Goal: Information Seeking & Learning: Learn about a topic

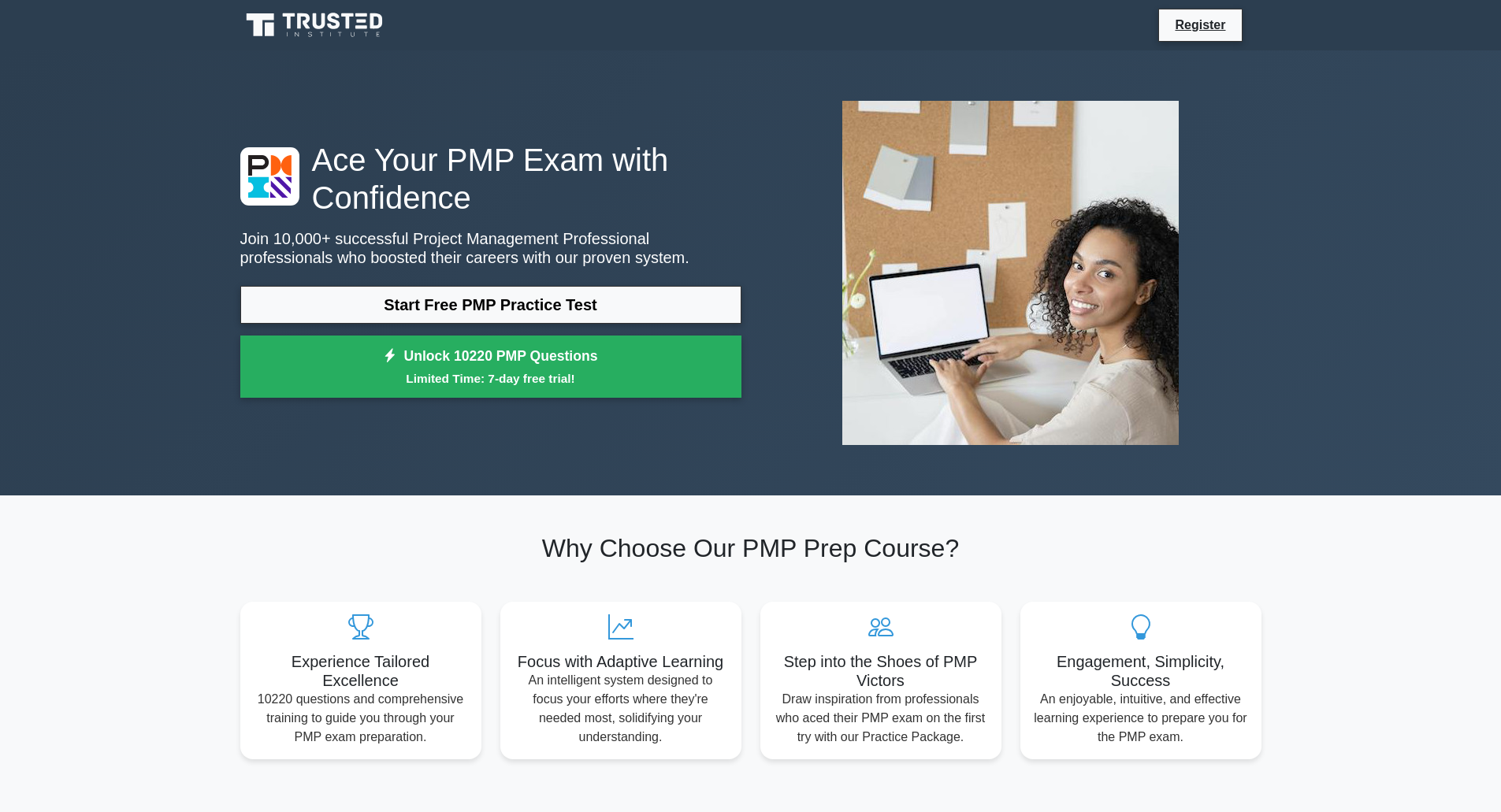
click at [764, 206] on div at bounding box center [1011, 273] width 520 height 369
click at [312, 22] on icon at bounding box center [316, 25] width 152 height 30
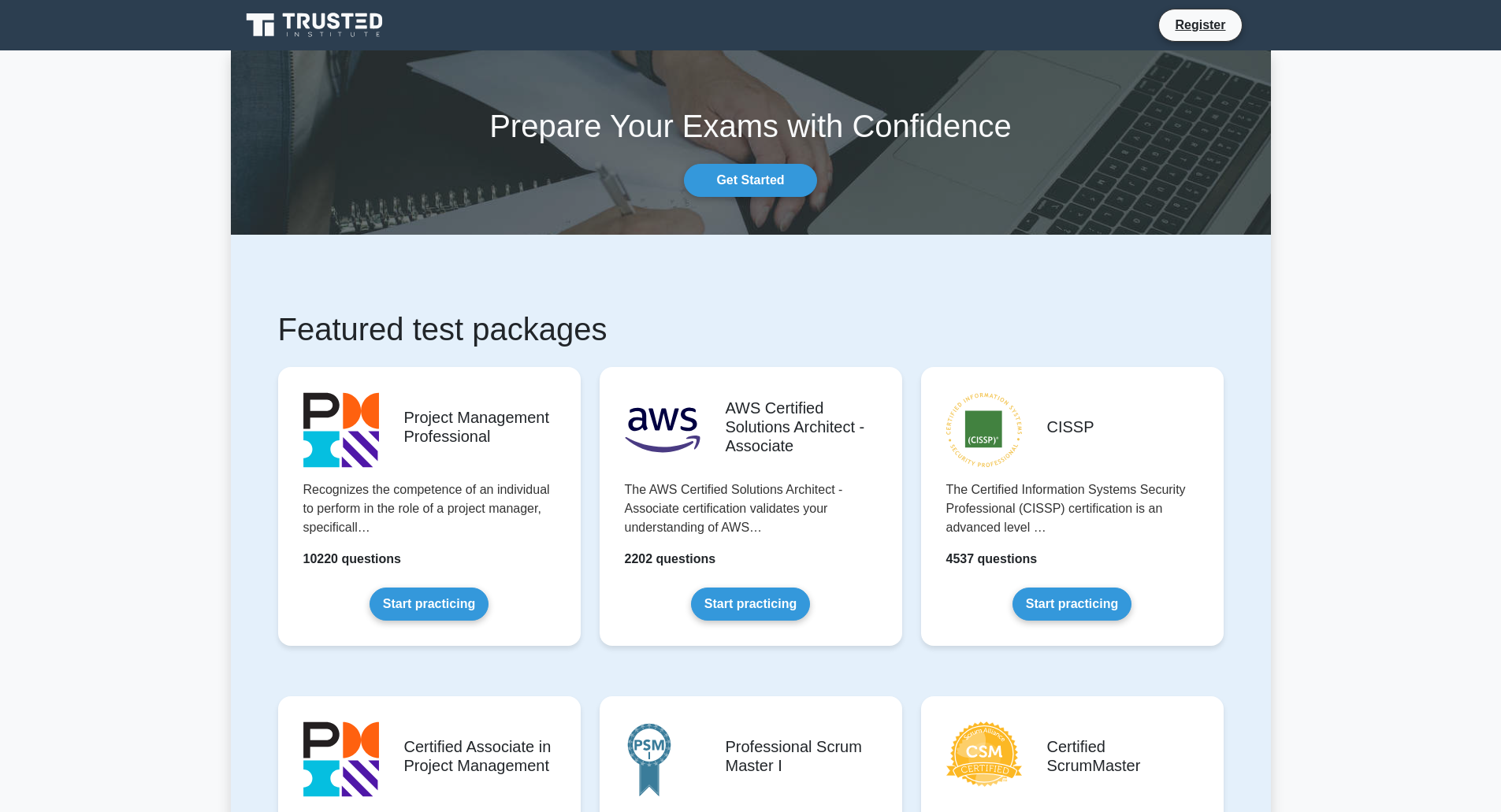
click at [732, 177] on link "Get Started" at bounding box center [750, 180] width 132 height 33
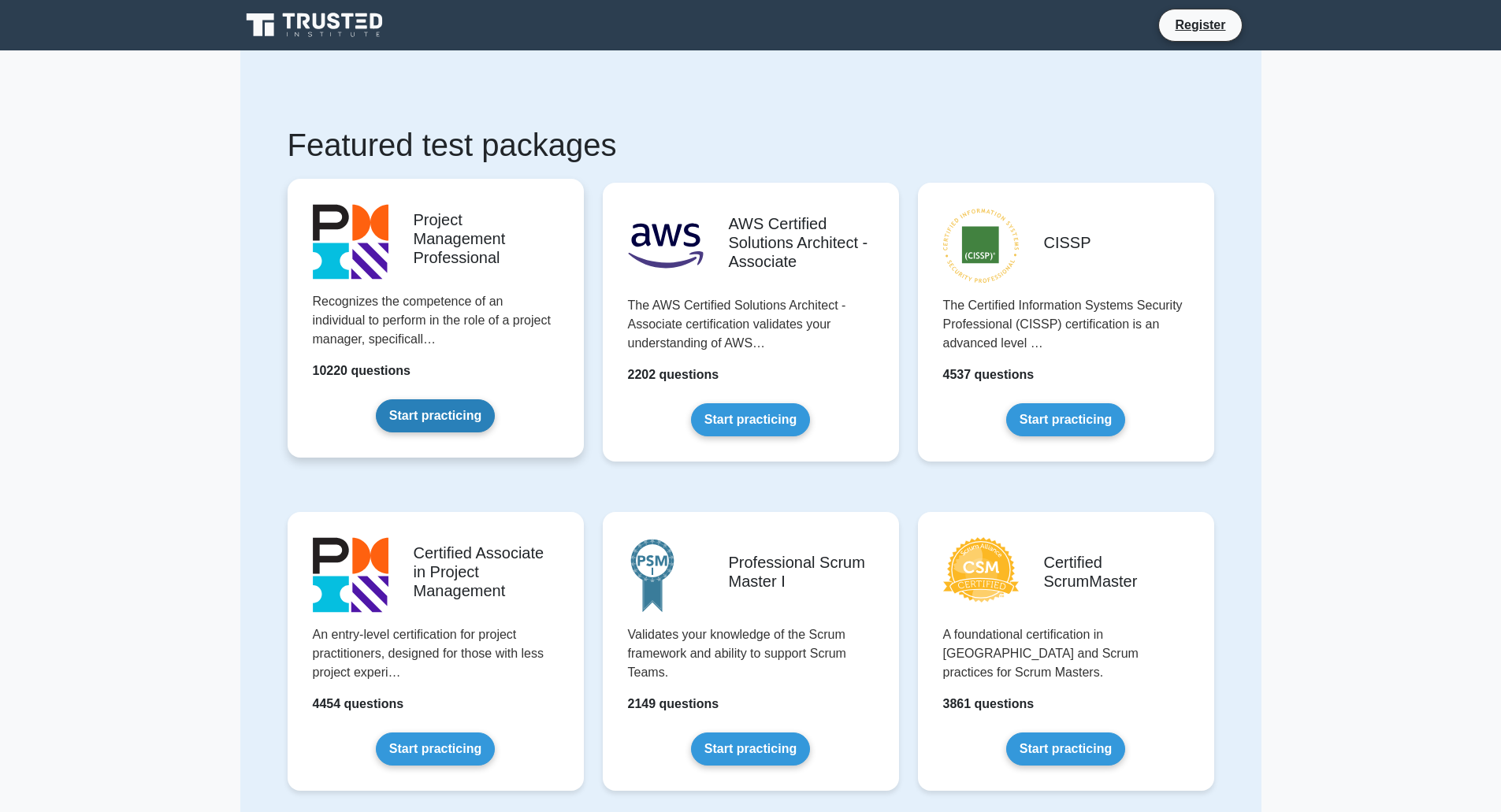
click at [427, 420] on link "Start practicing" at bounding box center [436, 415] width 119 height 33
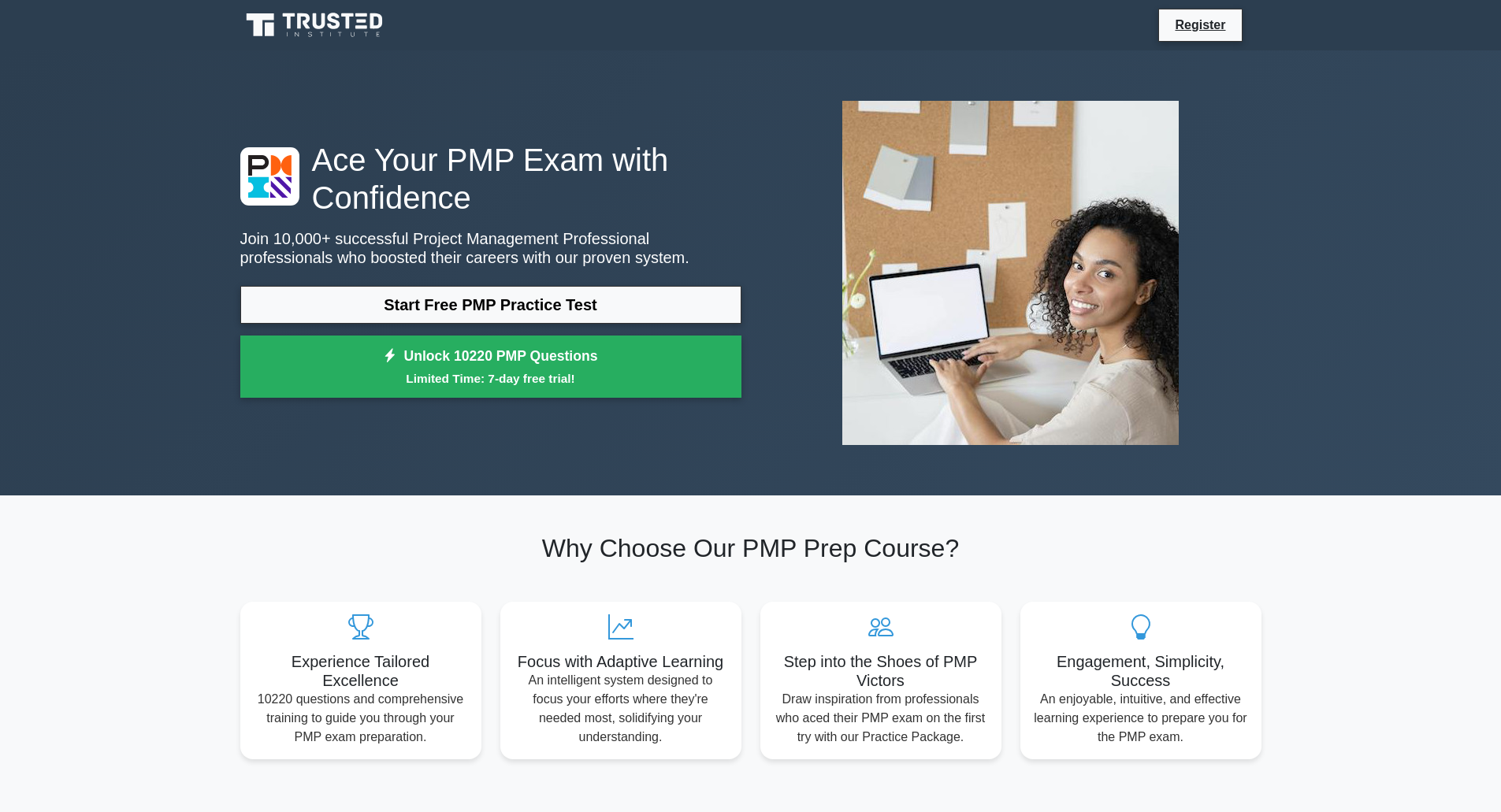
click at [424, 421] on div "Ace Your PMP Exam with Confidence Join 10,000+ successful Project Management Pr…" at bounding box center [751, 273] width 1040 height 369
drag, startPoint x: 1424, startPoint y: 0, endPoint x: 1233, endPoint y: 385, distance: 429.8
click at [1233, 385] on div at bounding box center [1011, 273] width 520 height 369
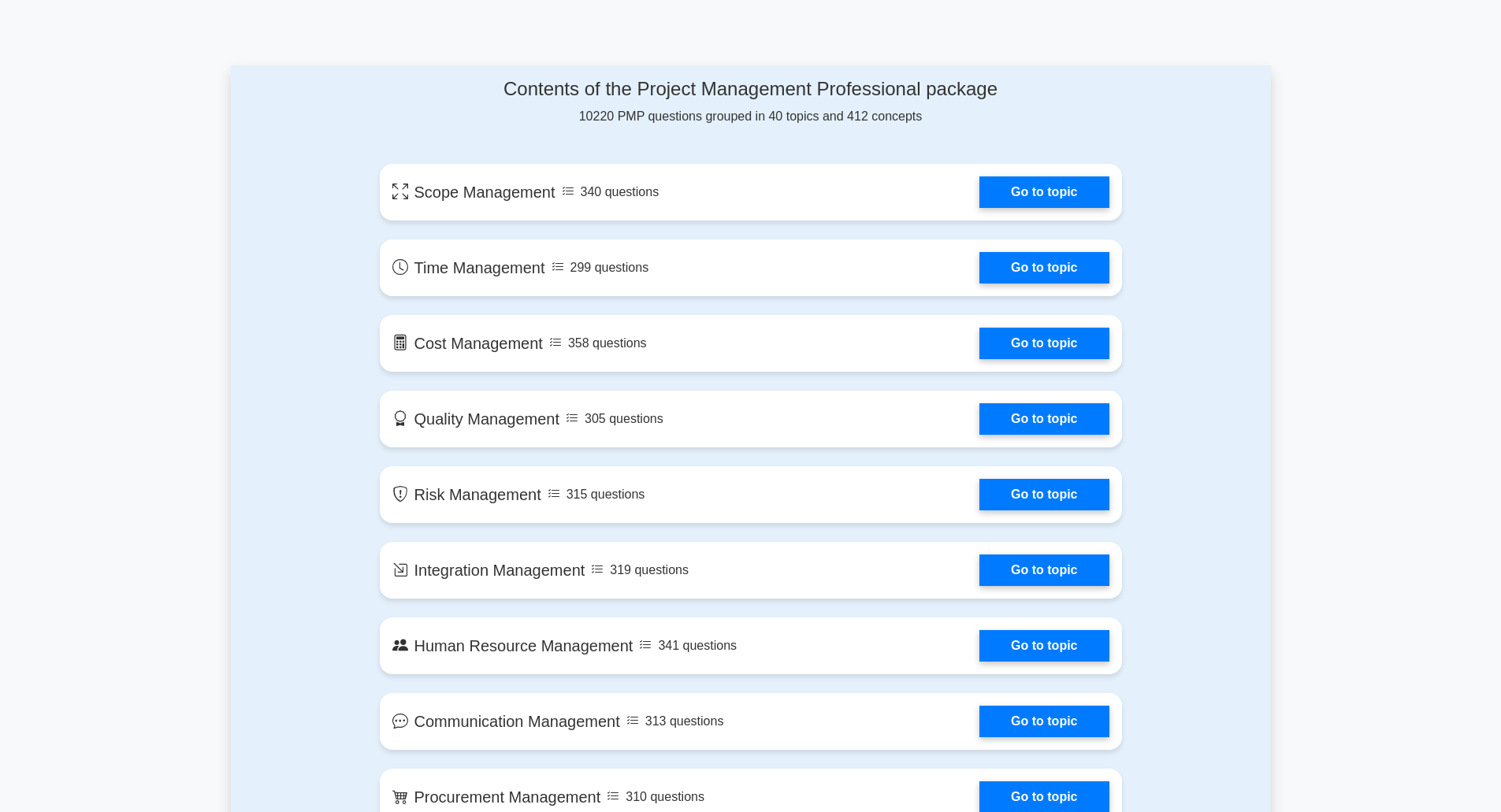
scroll to position [788, 0]
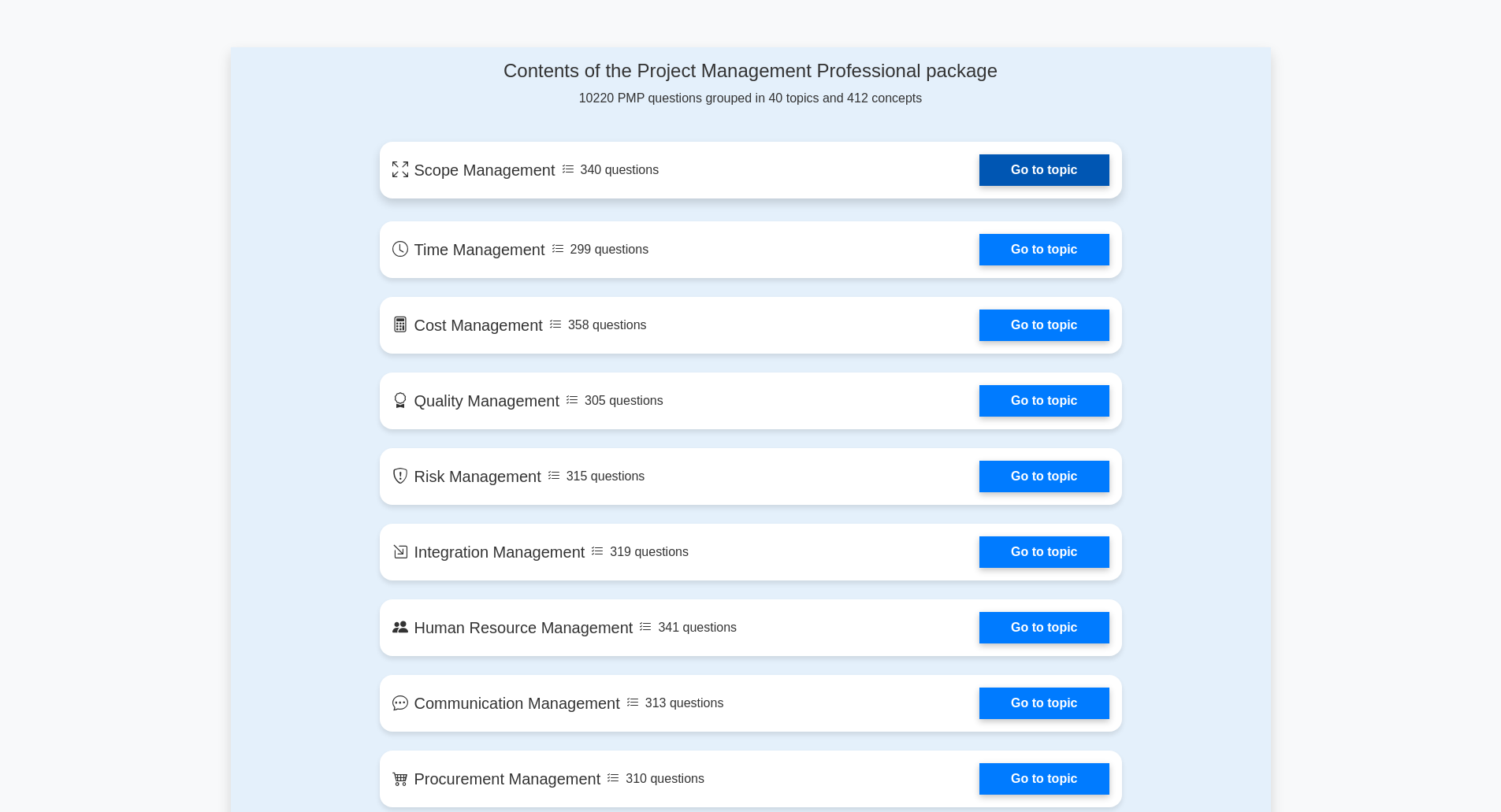
click at [1015, 164] on link "Go to topic" at bounding box center [1044, 169] width 129 height 31
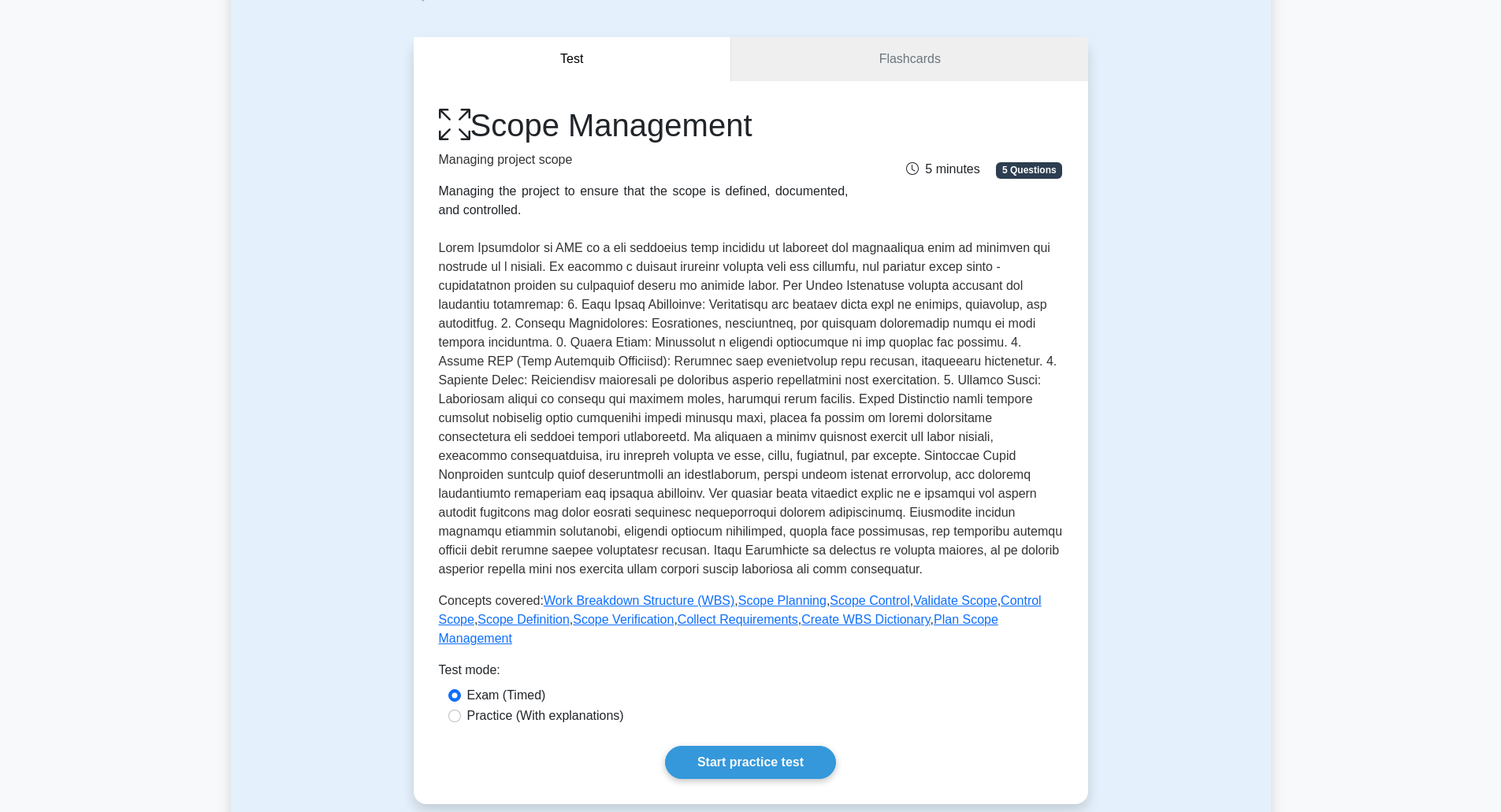
scroll to position [315, 0]
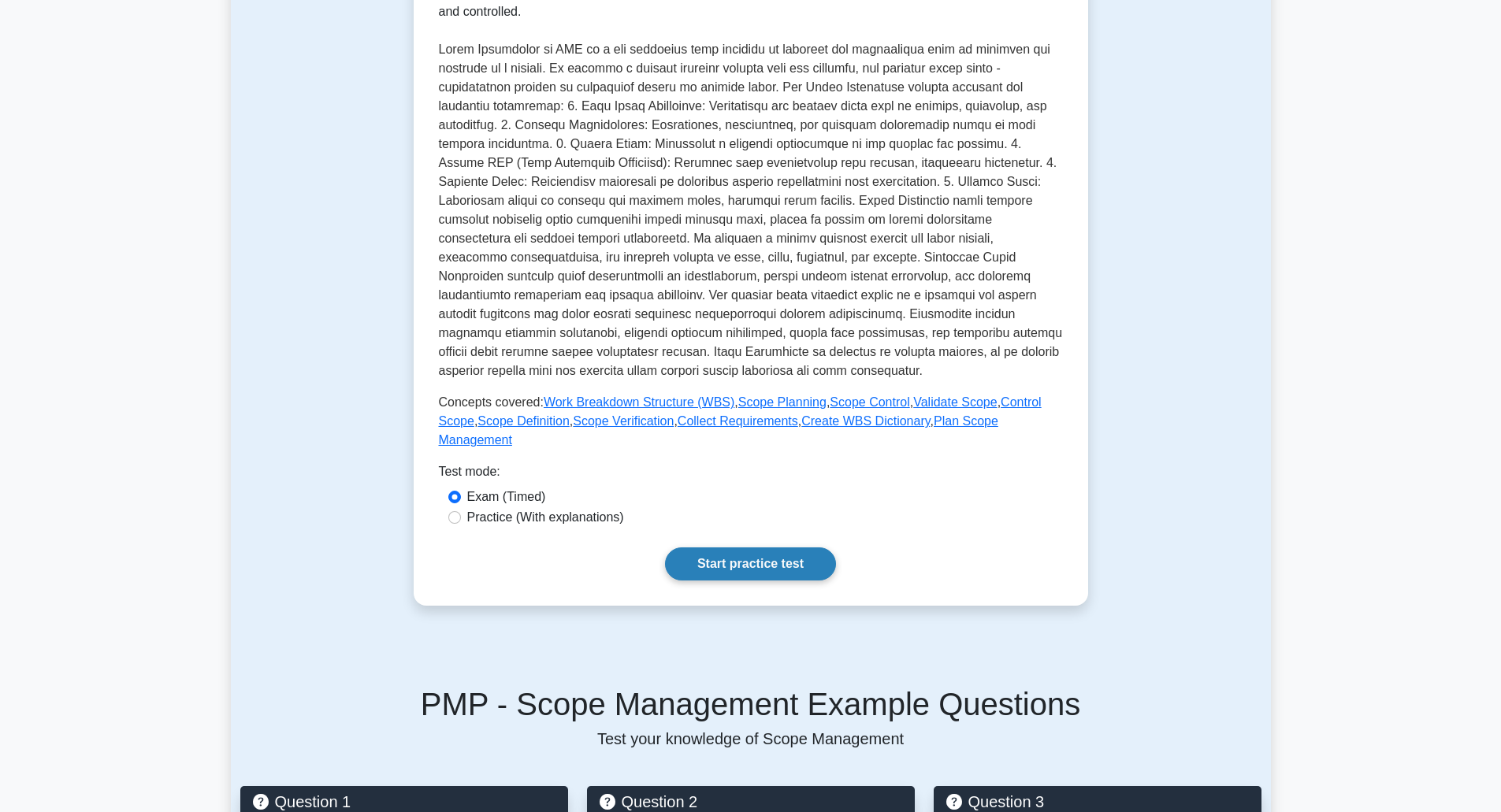
click at [760, 552] on link "Start practice test" at bounding box center [751, 564] width 171 height 33
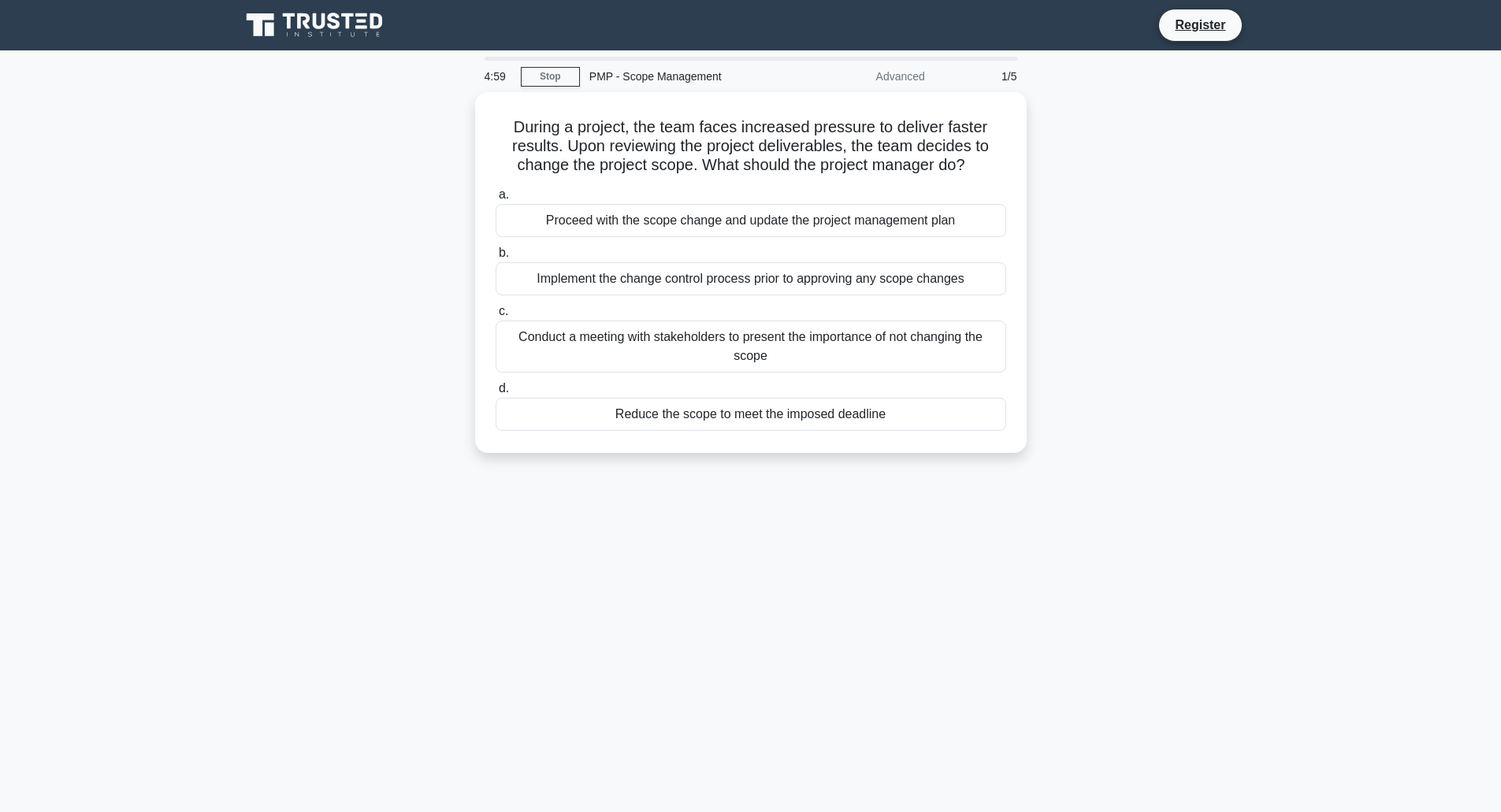
click at [757, 552] on div "4:59 Stop PMP - Scope Management Advanced 1/5 During a project, the team faces …" at bounding box center [751, 450] width 1040 height 788
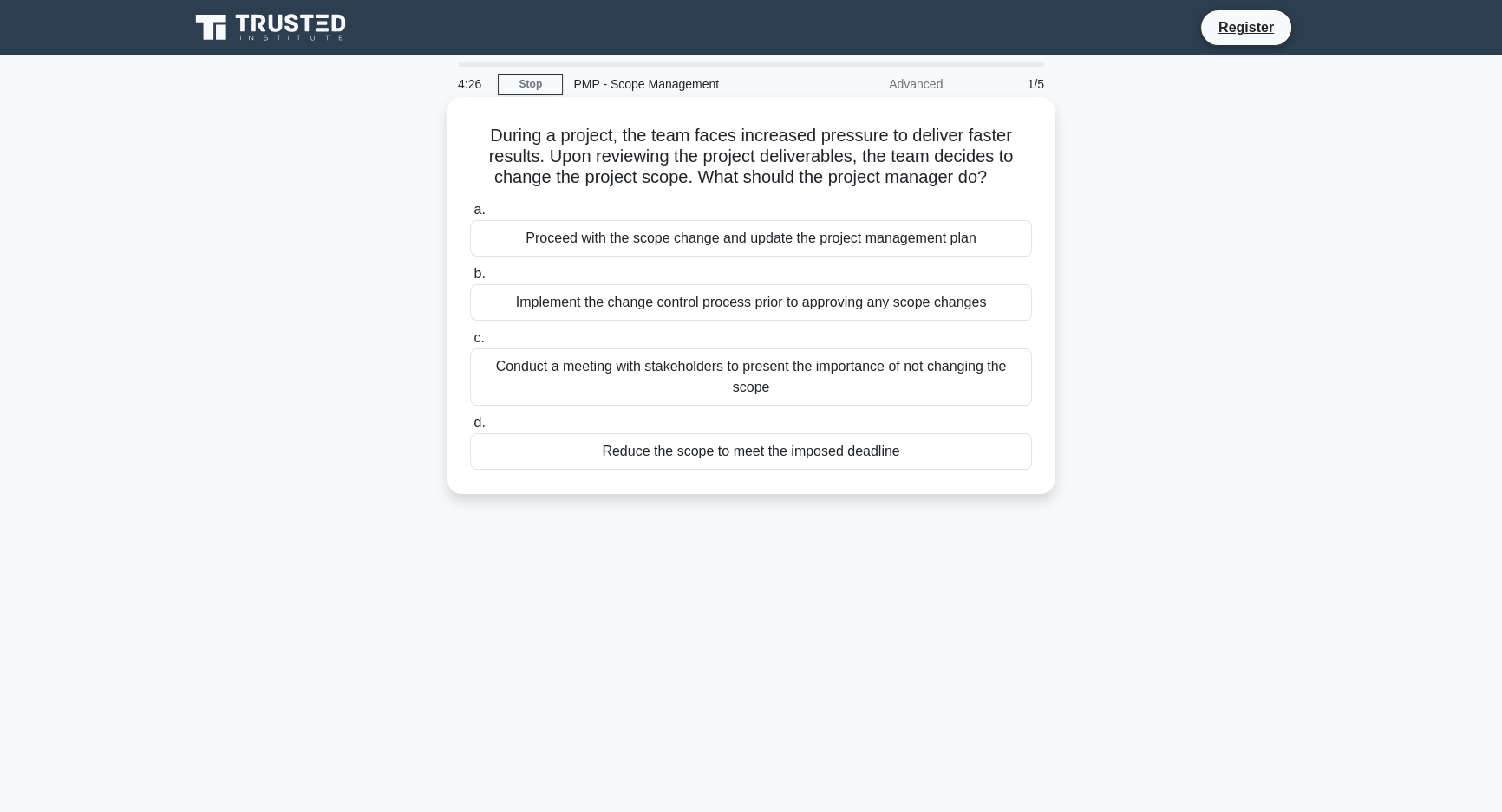
click at [1008, 312] on div "Implement the change control process prior to approving any scope changes" at bounding box center [751, 302] width 562 height 36
click at [470, 280] on input "b. Implement the change control process prior to approving any scope changes" at bounding box center [470, 274] width 0 height 12
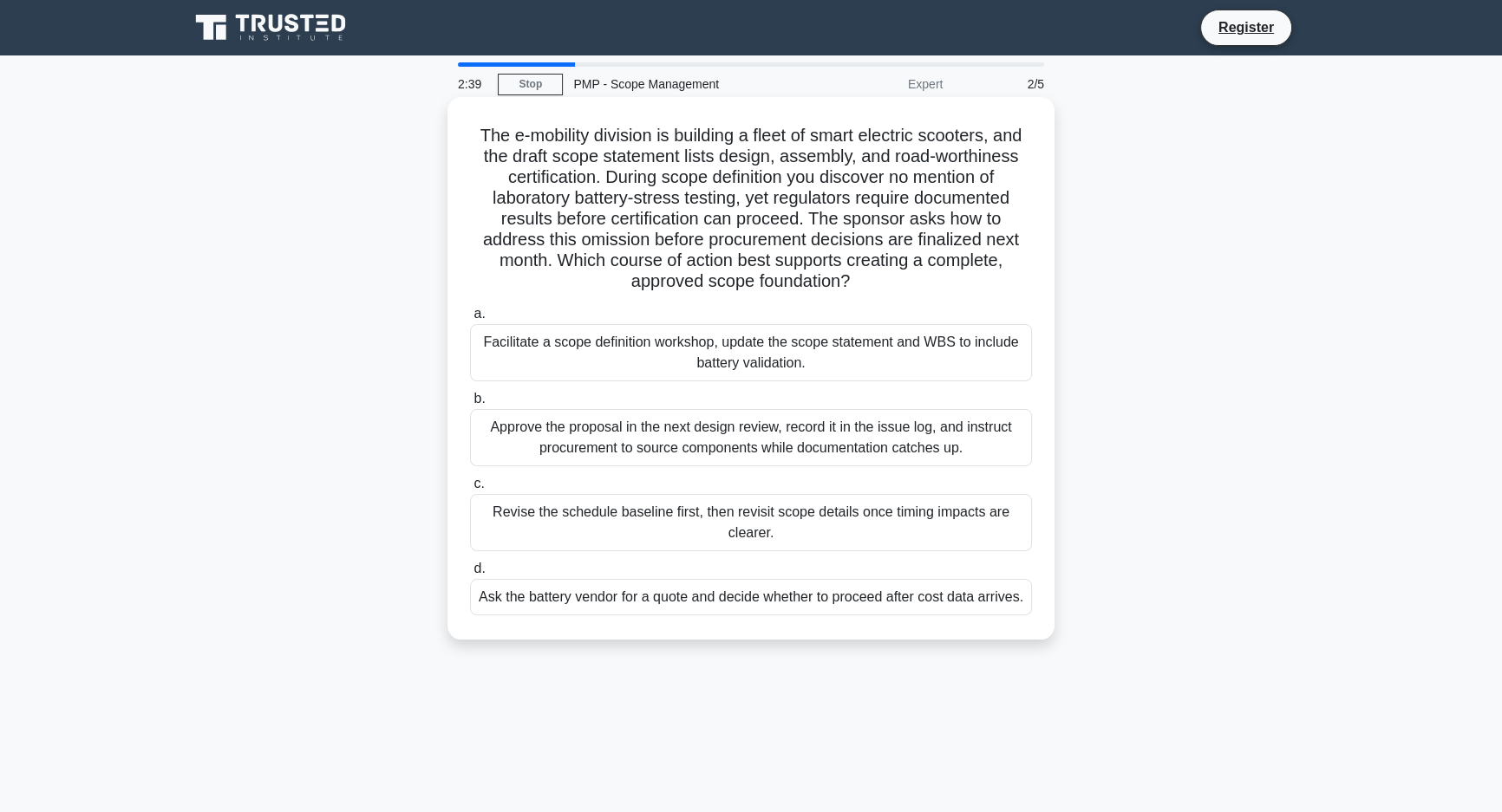
click at [986, 349] on div "Facilitate a scope definition workshop, update the scope statement and WBS to i…" at bounding box center [751, 352] width 562 height 57
click at [470, 320] on input "a. Facilitate a scope definition workshop, update the scope statement and WBS t…" at bounding box center [470, 314] width 0 height 12
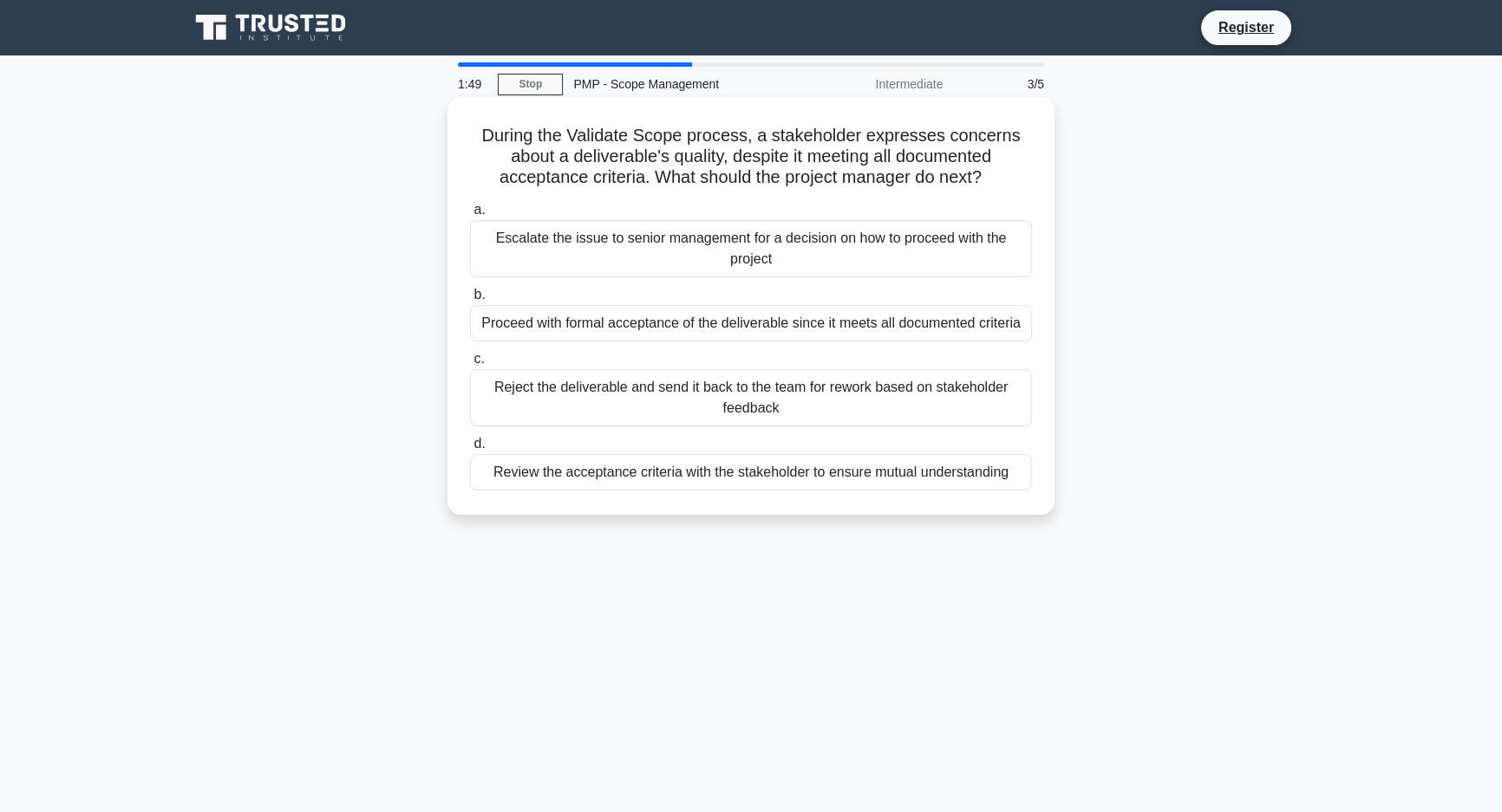
click at [984, 482] on div "Review the acceptance criteria with the stakeholder to ensure mutual understand…" at bounding box center [751, 472] width 562 height 36
click at [470, 450] on input "d. Review the acceptance criteria with the stakeholder to ensure mutual underst…" at bounding box center [470, 444] width 0 height 12
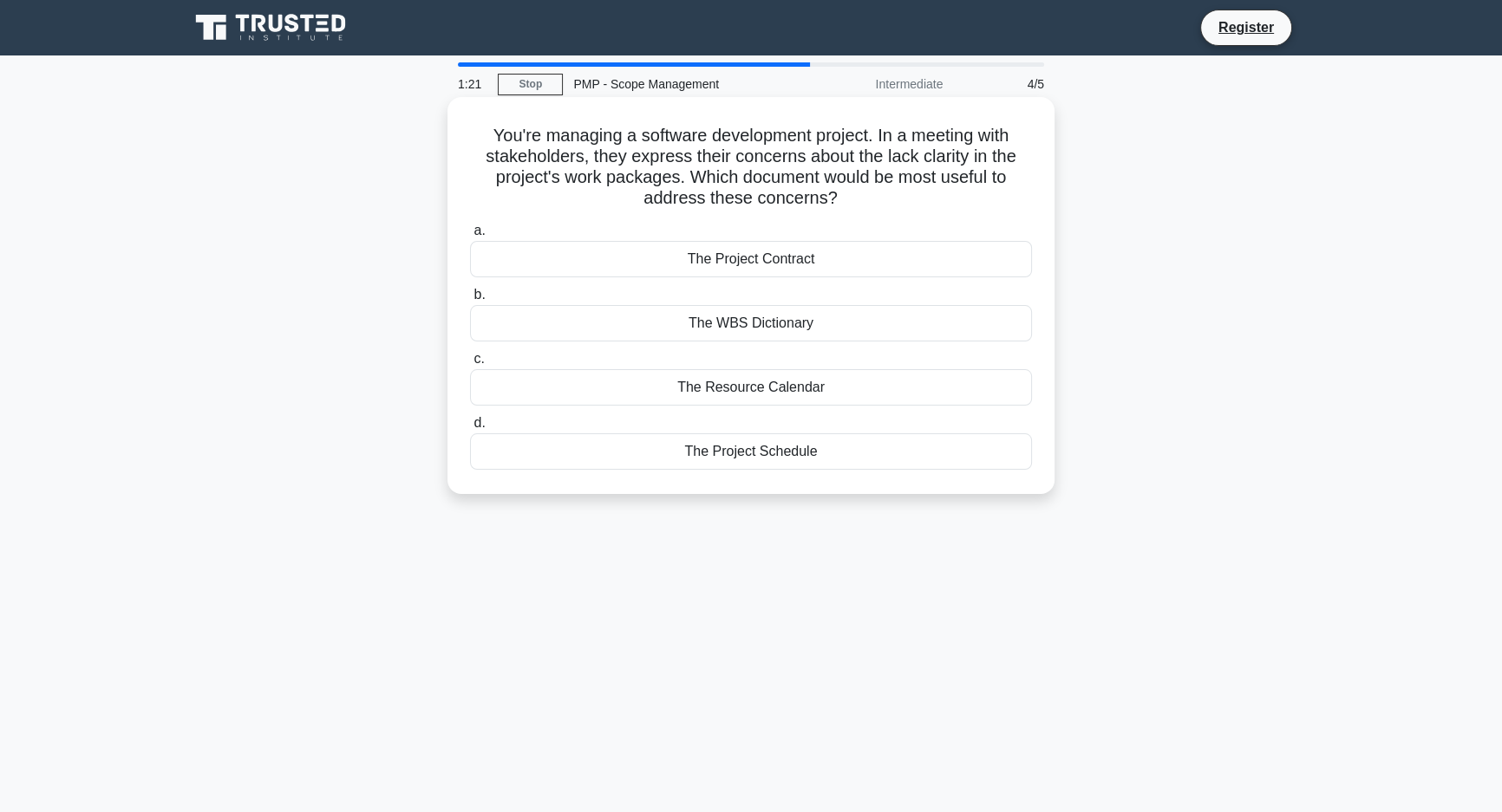
click at [1010, 332] on div "The WBS Dictionary" at bounding box center [751, 323] width 562 height 36
click at [470, 301] on input "b. The WBS Dictionary" at bounding box center [470, 295] width 0 height 12
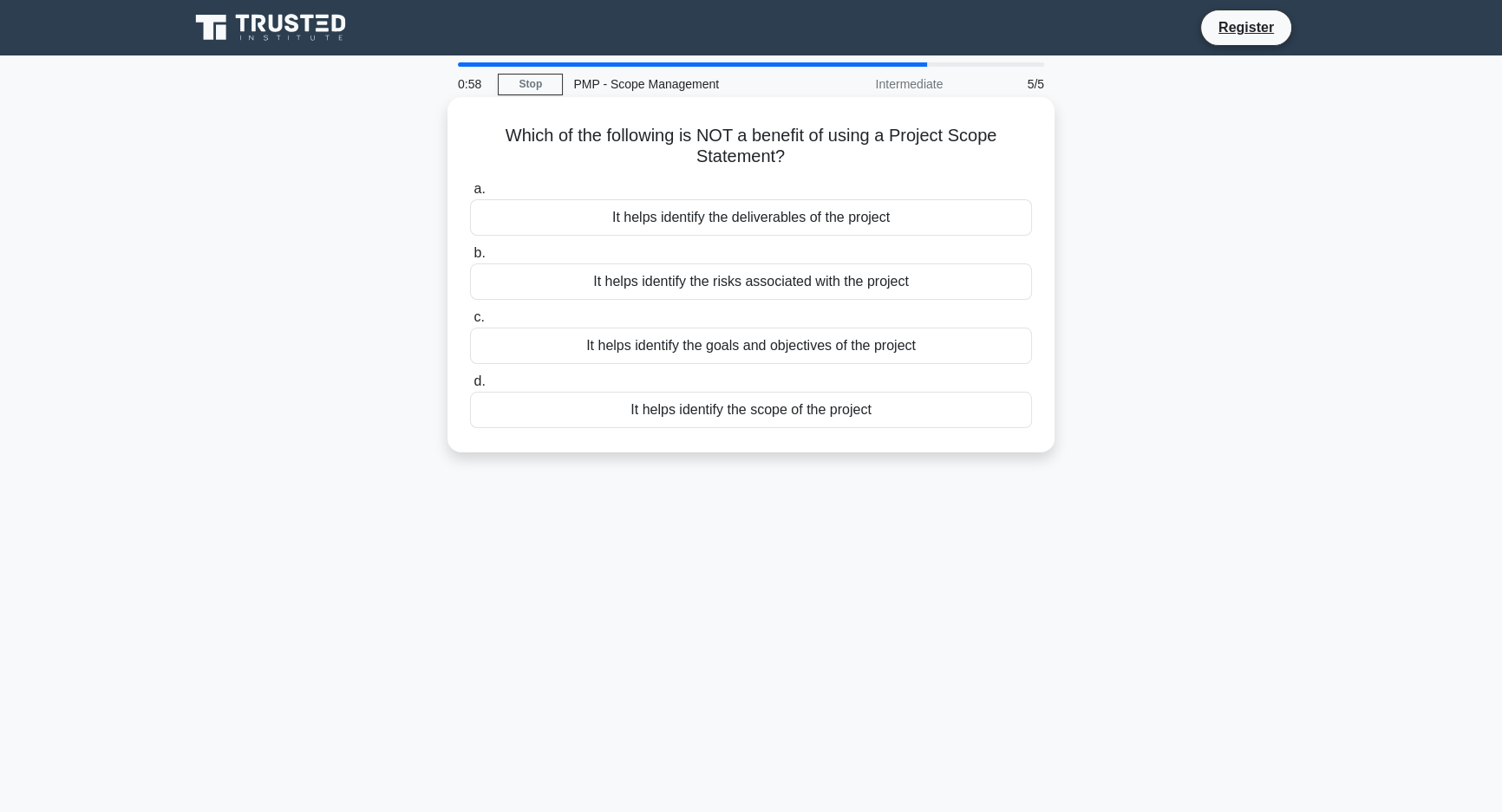
click at [1032, 419] on div "It helps identify the scope of the project" at bounding box center [751, 410] width 562 height 36
click at [470, 388] on input "d. It helps identify the scope of the project" at bounding box center [470, 382] width 0 height 12
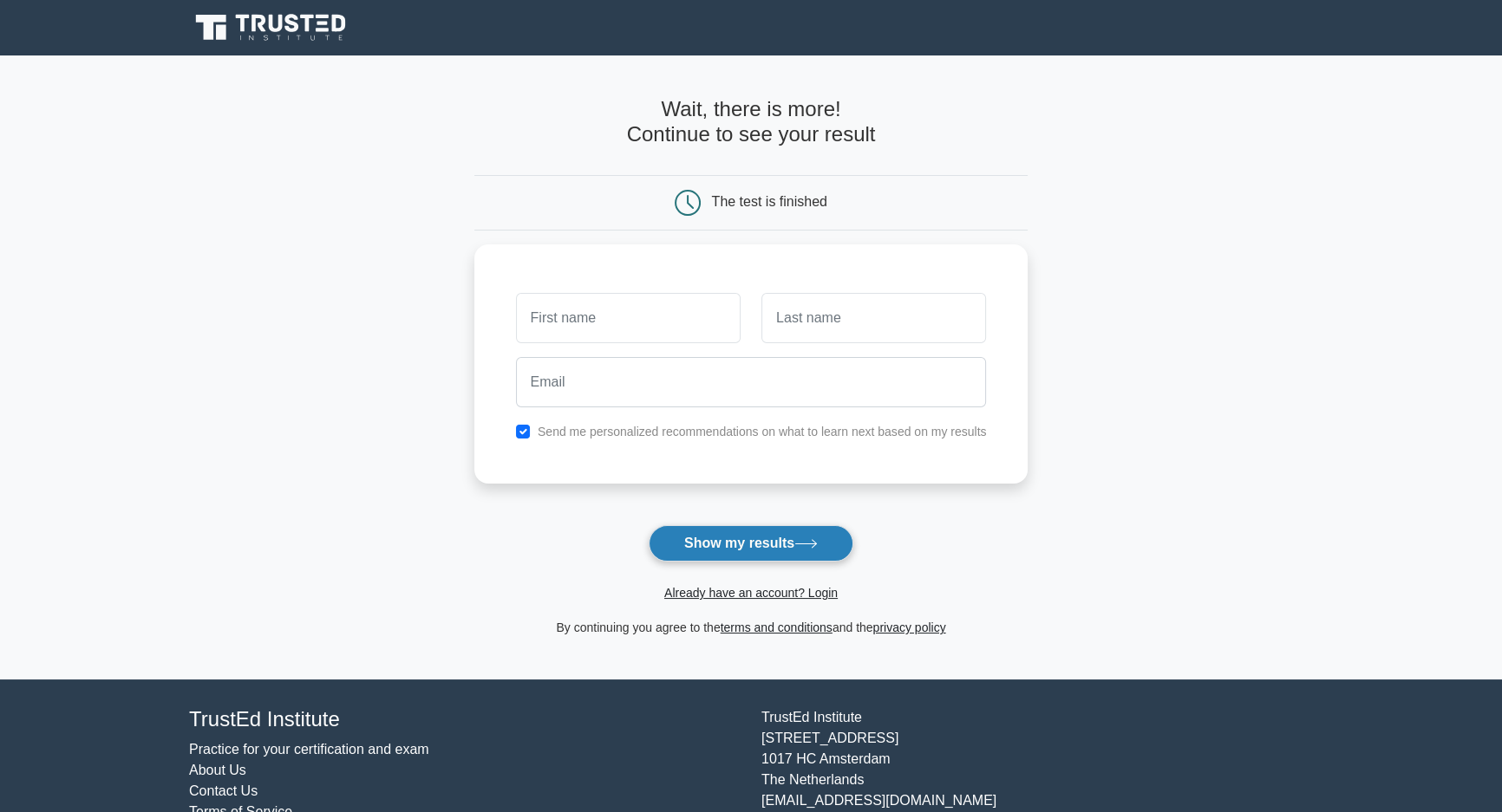
click at [764, 542] on button "Show my results" at bounding box center [751, 543] width 205 height 36
click at [1206, 368] on main "Wait, there is more! Continue to see your result The test is finished and the" at bounding box center [751, 367] width 1502 height 624
drag, startPoint x: 1393, startPoint y: 0, endPoint x: 225, endPoint y: 141, distance: 1176.5
click at [225, 141] on main "Wait, there is more! Continue to see your result The test is finished and the" at bounding box center [751, 367] width 1502 height 624
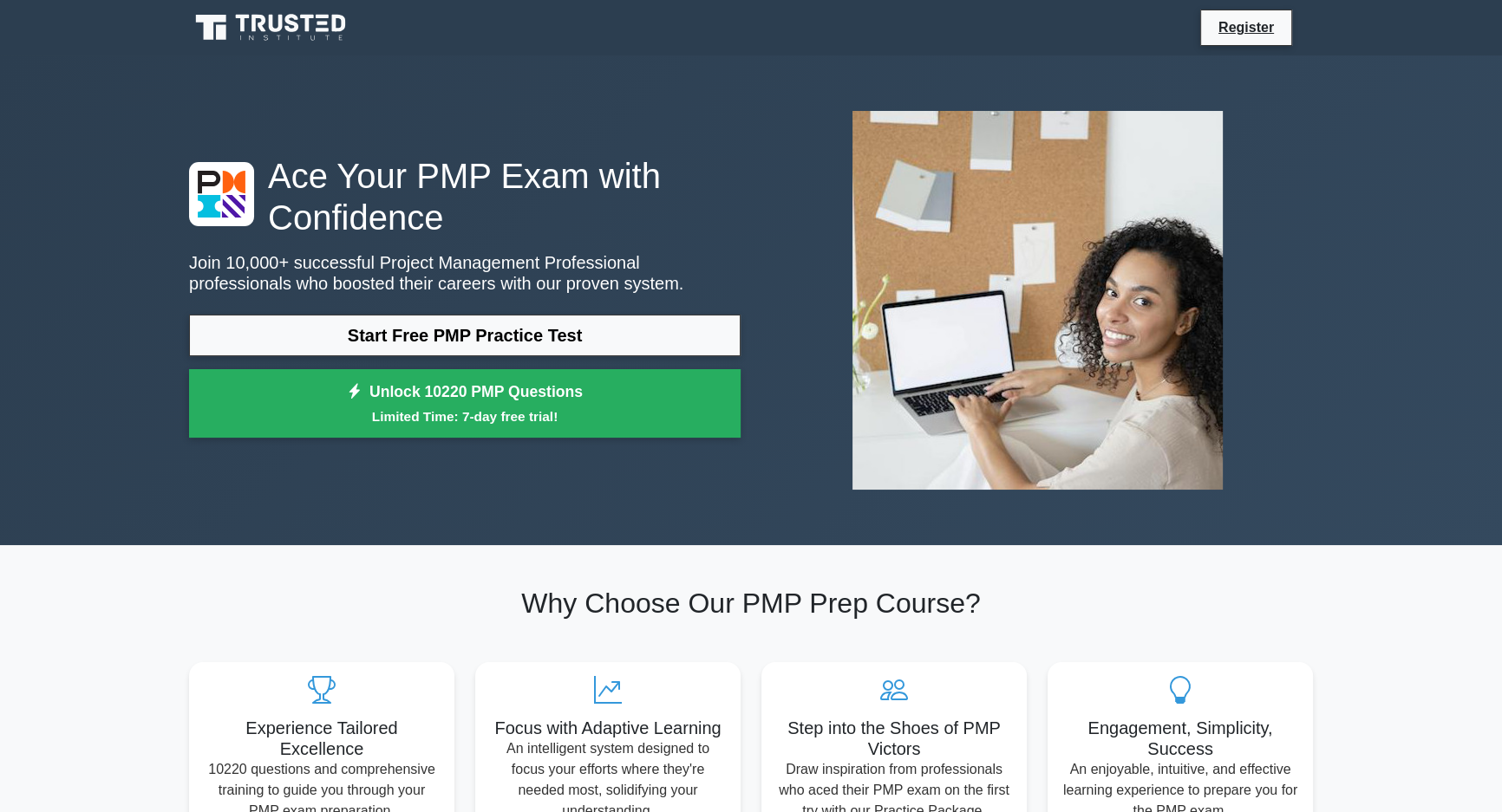
click at [1313, 103] on div at bounding box center [1037, 300] width 573 height 406
click at [1253, 7] on div "Register" at bounding box center [751, 28] width 1145 height 42
click at [1251, 22] on link "Register" at bounding box center [1246, 28] width 76 height 21
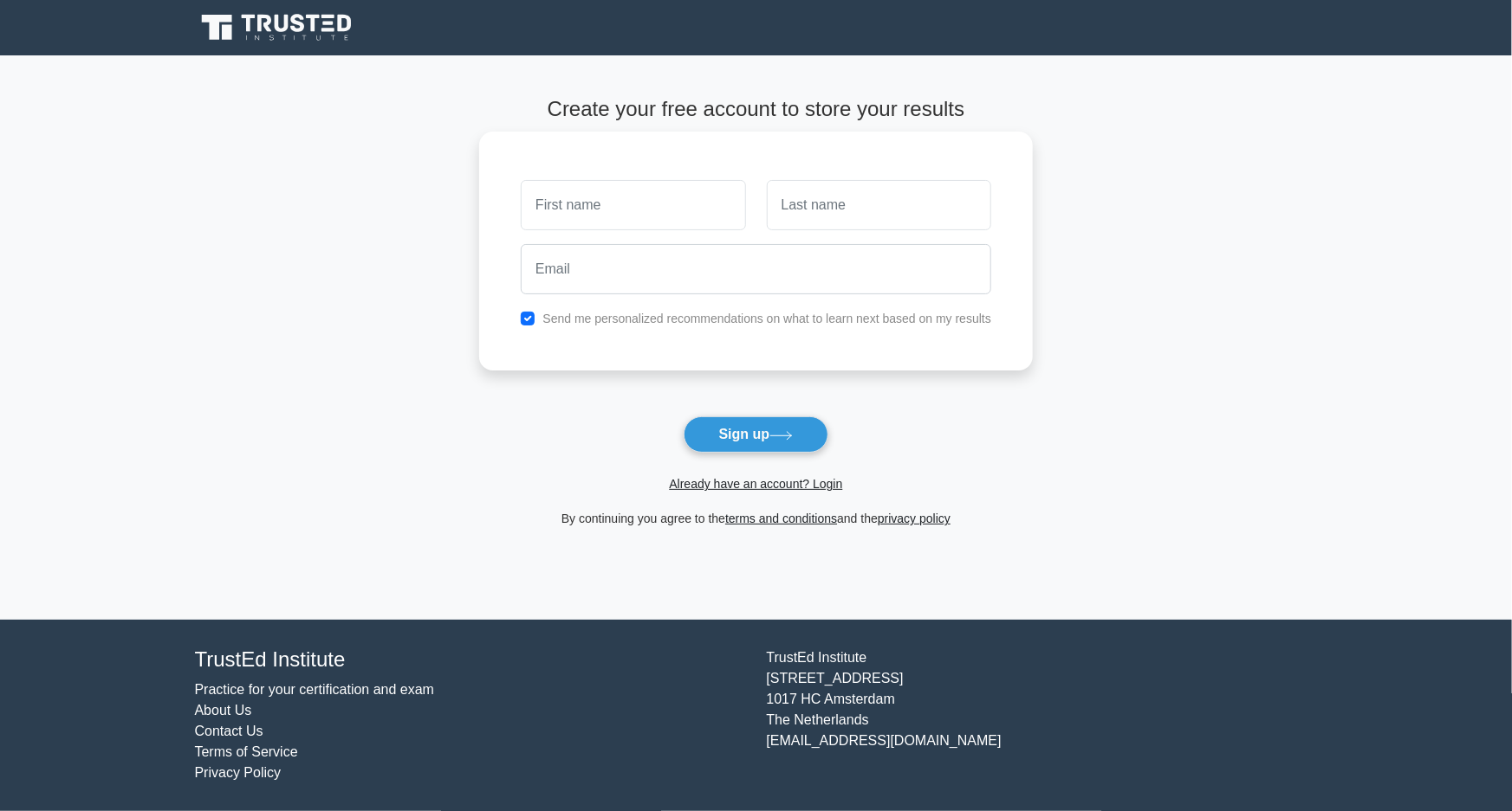
click at [607, 208] on input "text" at bounding box center [632, 205] width 224 height 51
type input "[PERSON_NAME]"
click at [881, 232] on div at bounding box center [879, 205] width 245 height 64
click at [867, 210] on input "text" at bounding box center [879, 205] width 224 height 51
type input "Narayanasamy"
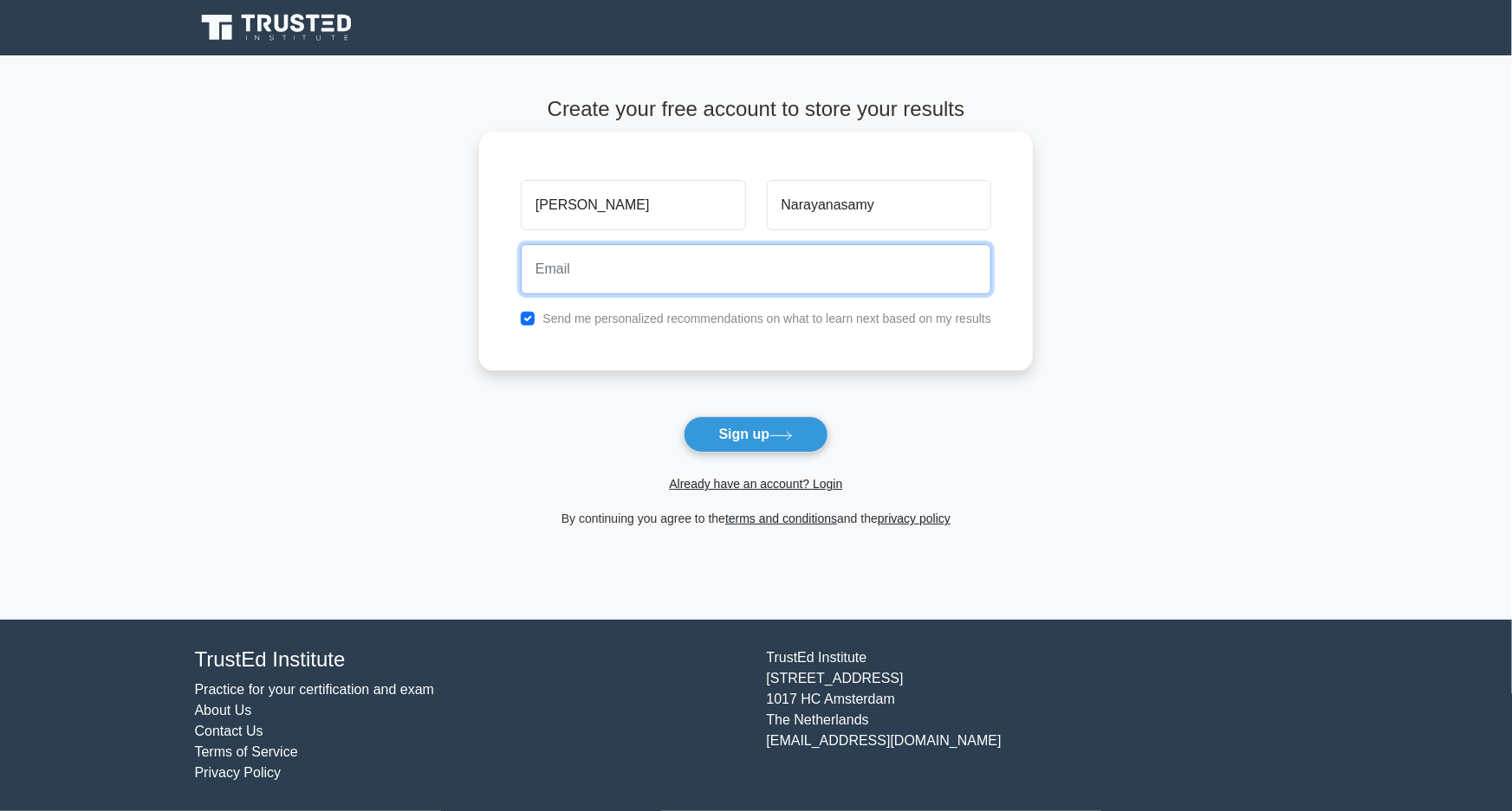
click at [735, 281] on input "email" at bounding box center [756, 269] width 470 height 51
type input "[EMAIL_ADDRESS][DOMAIN_NAME]"
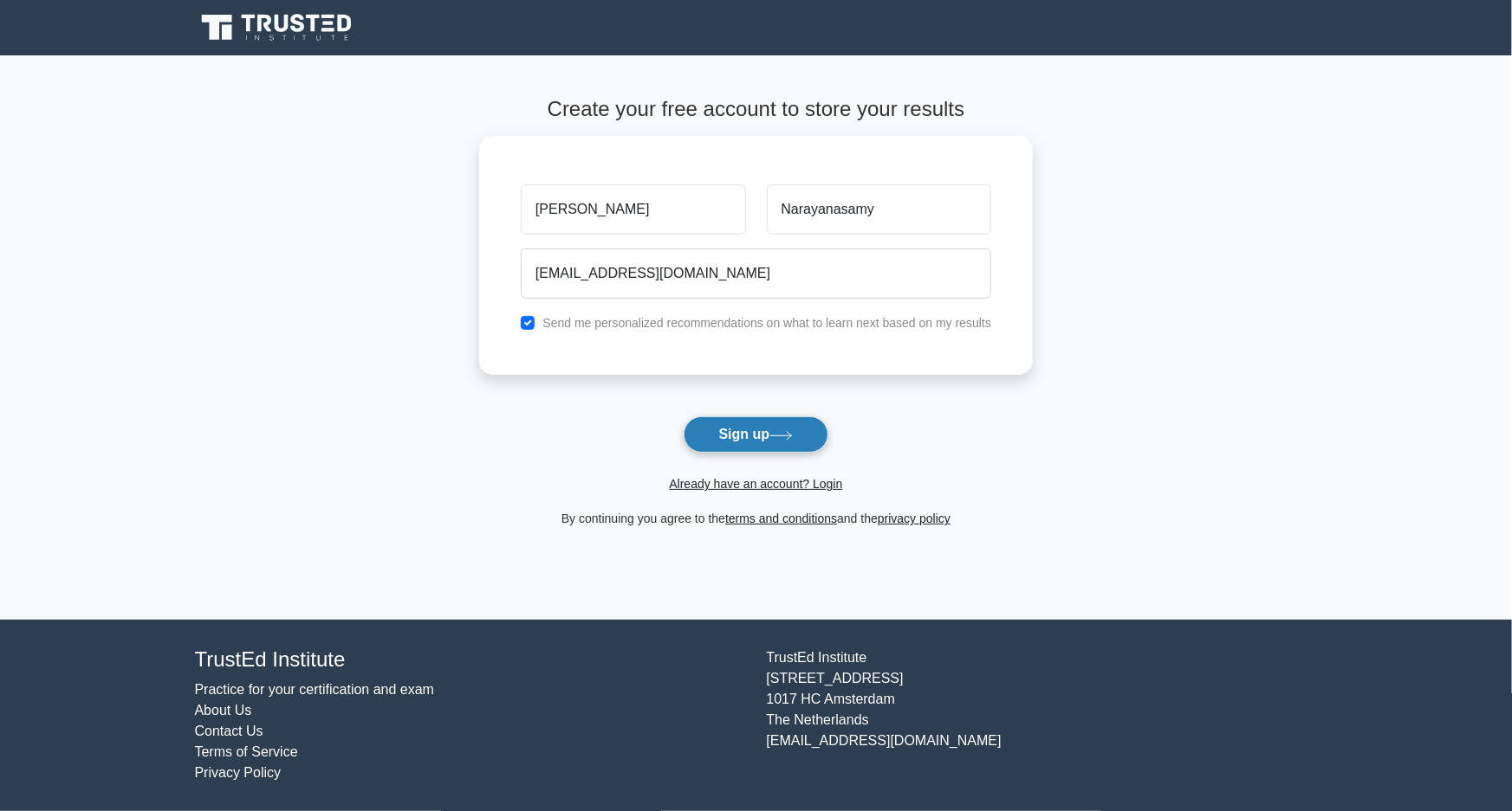
click at [736, 431] on button "Sign up" at bounding box center [756, 434] width 145 height 36
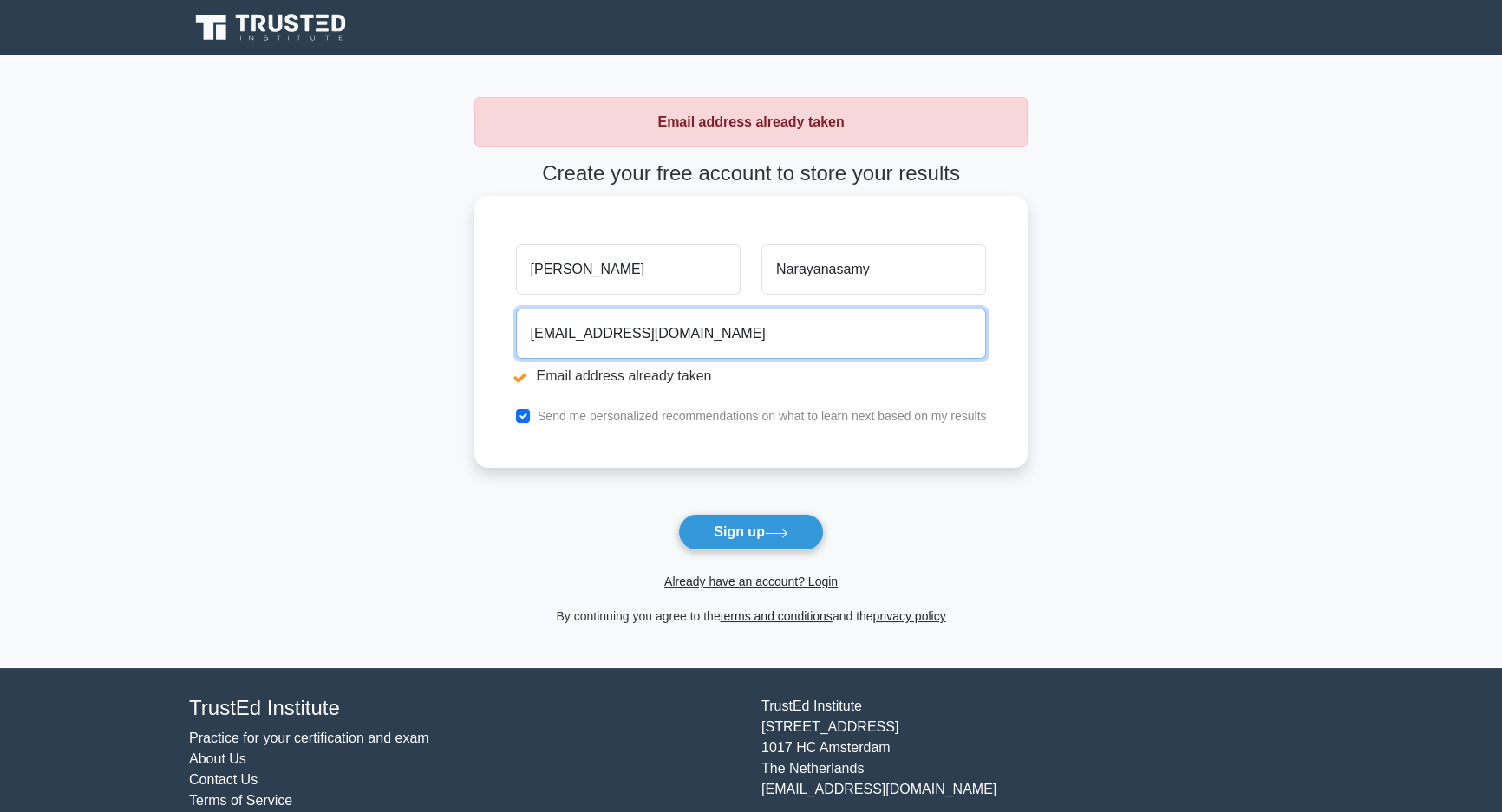
click at [686, 330] on input "[EMAIL_ADDRESS][DOMAIN_NAME]" at bounding box center [751, 334] width 470 height 51
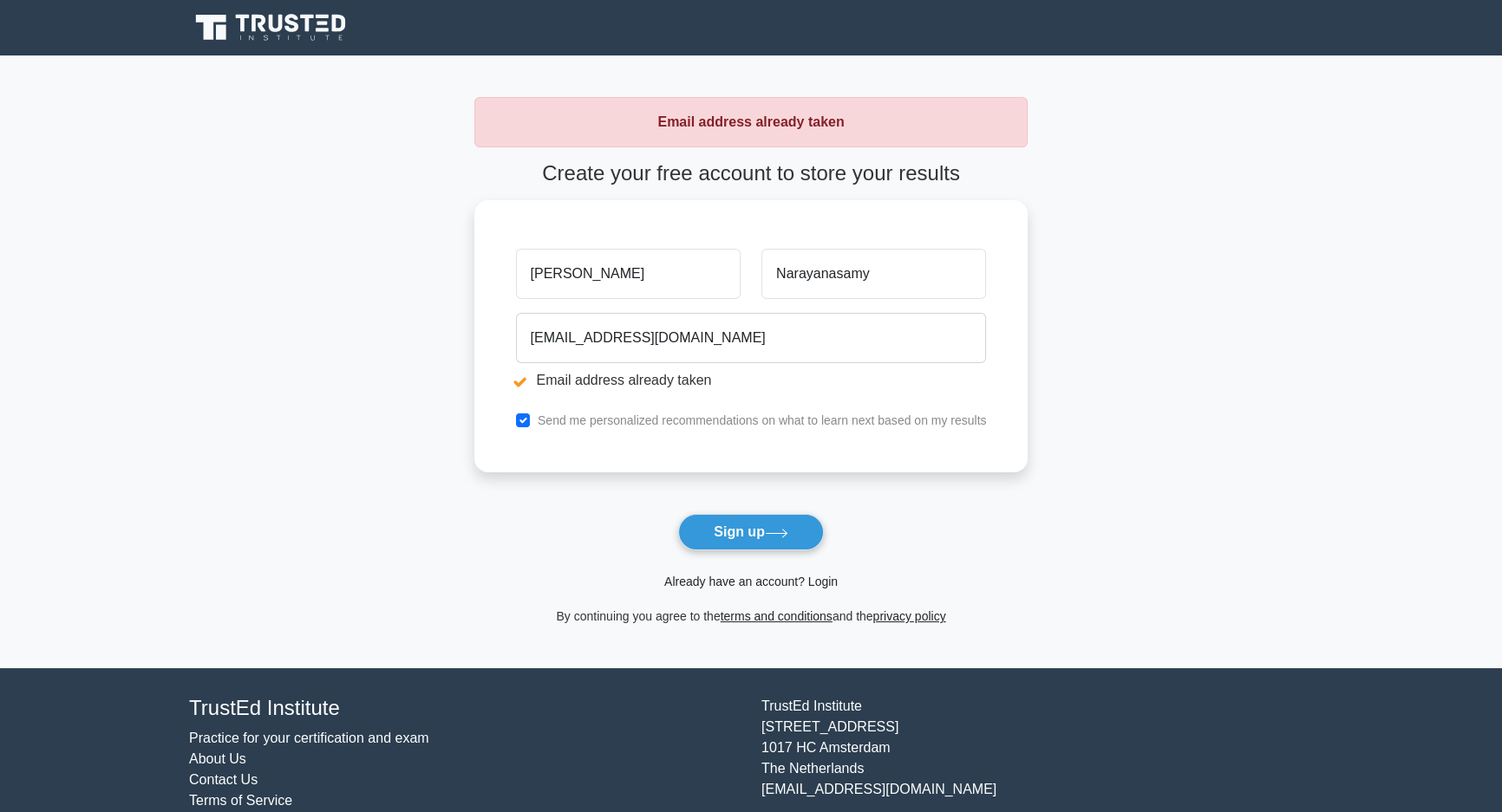
click at [825, 580] on link "Already have an account? Login" at bounding box center [750, 582] width 173 height 14
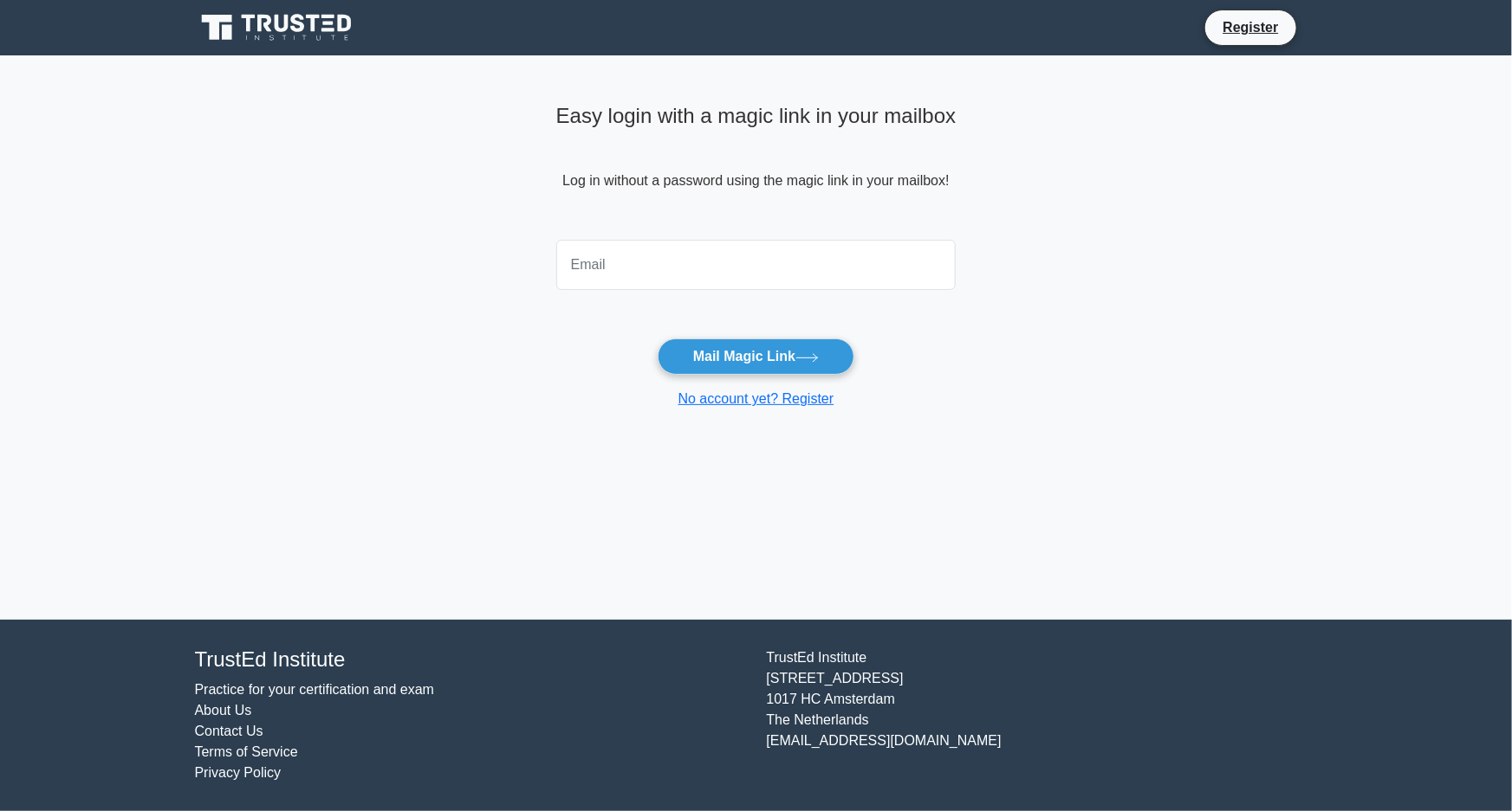
click at [610, 260] on input "email" at bounding box center [756, 265] width 400 height 51
type input "balabab7@gmail.com"
click at [765, 370] on button "Mail Magic Link" at bounding box center [756, 356] width 197 height 36
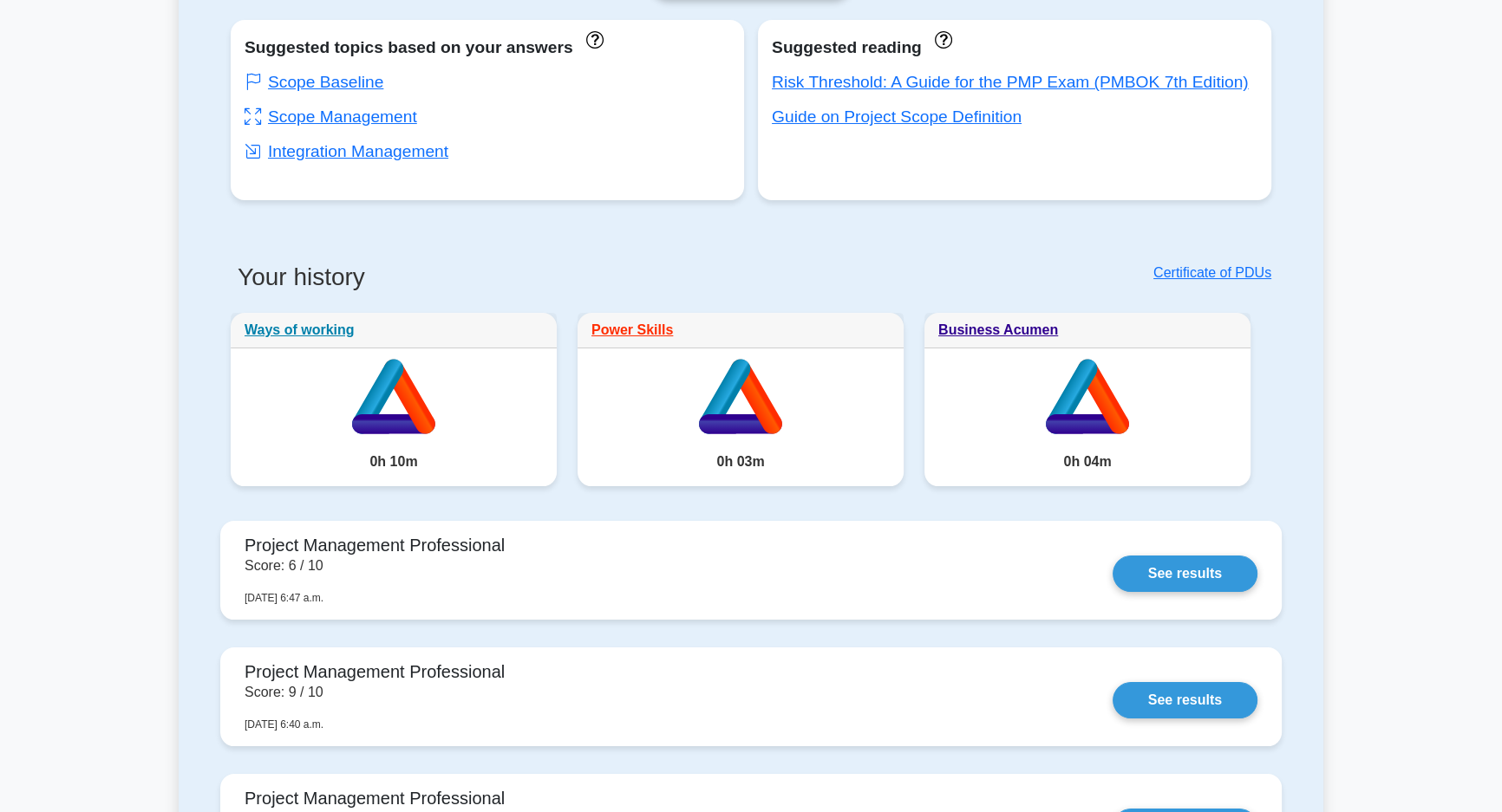
scroll to position [551, 0]
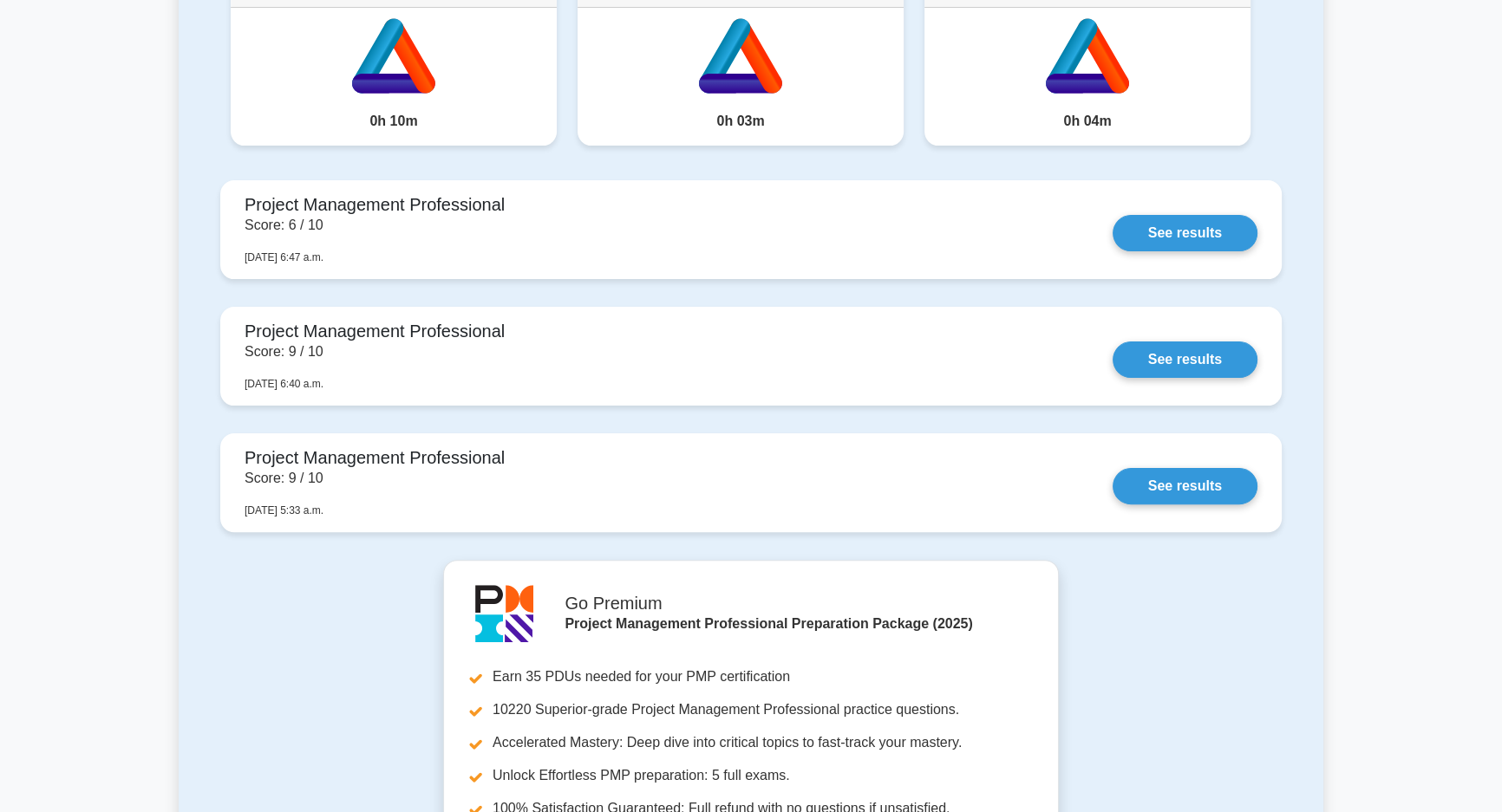
click at [139, 219] on main "Your level: Pmp Intermediate Continue practicing Suggested topics based on your…" at bounding box center [751, 408] width 1502 height 1809
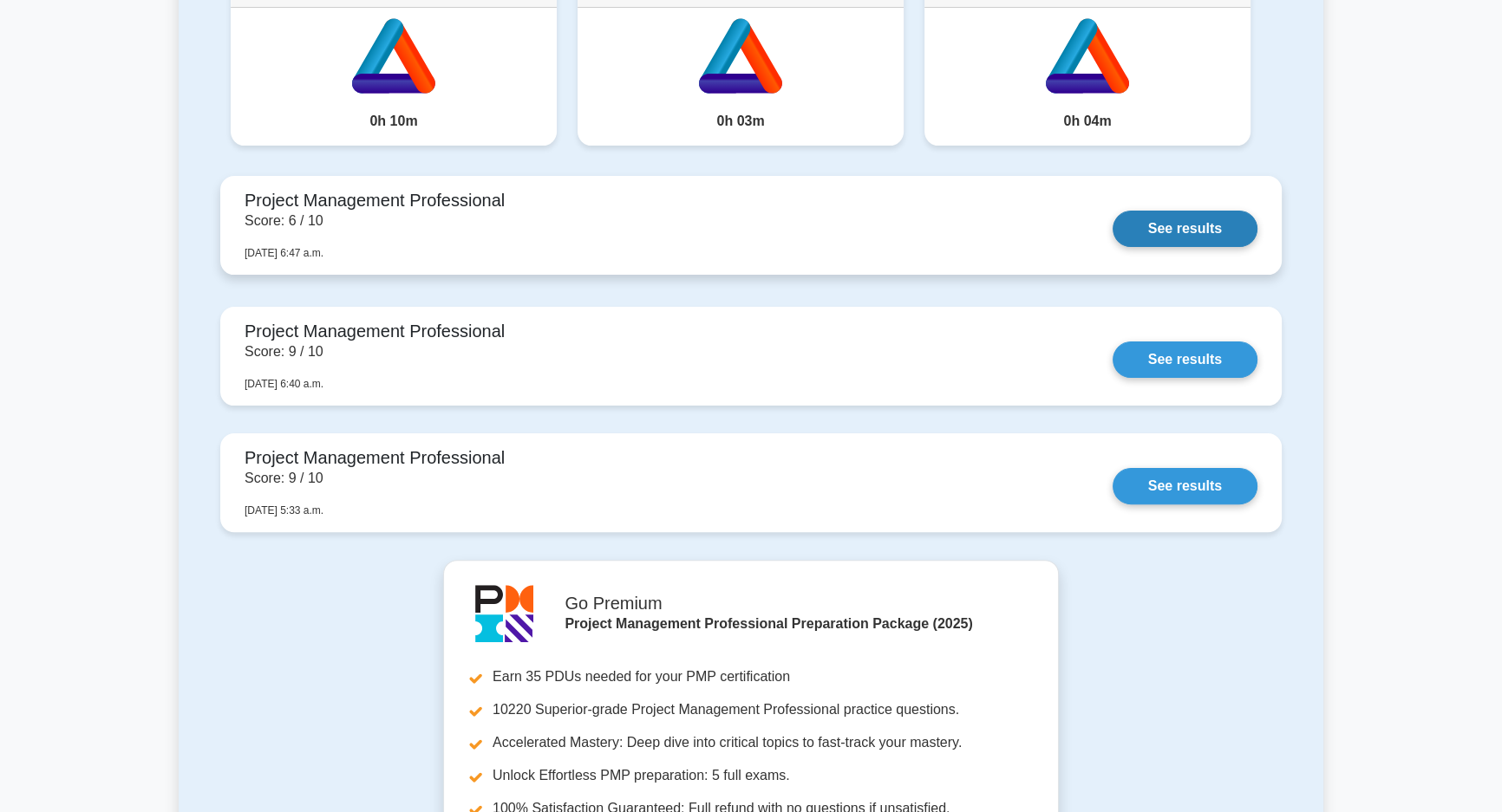
click at [1186, 219] on link "See results" at bounding box center [1184, 228] width 145 height 36
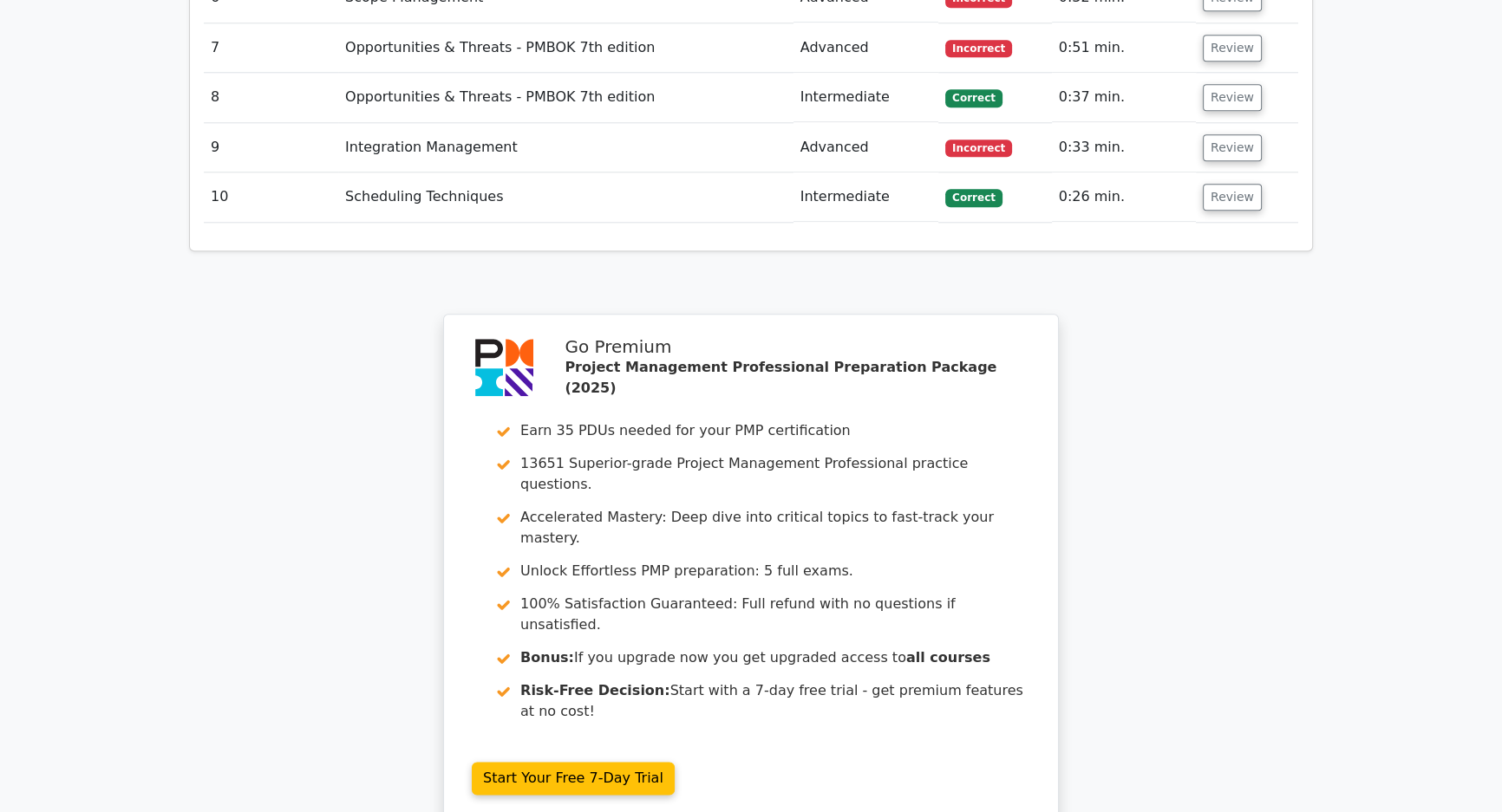
scroll to position [2542, 0]
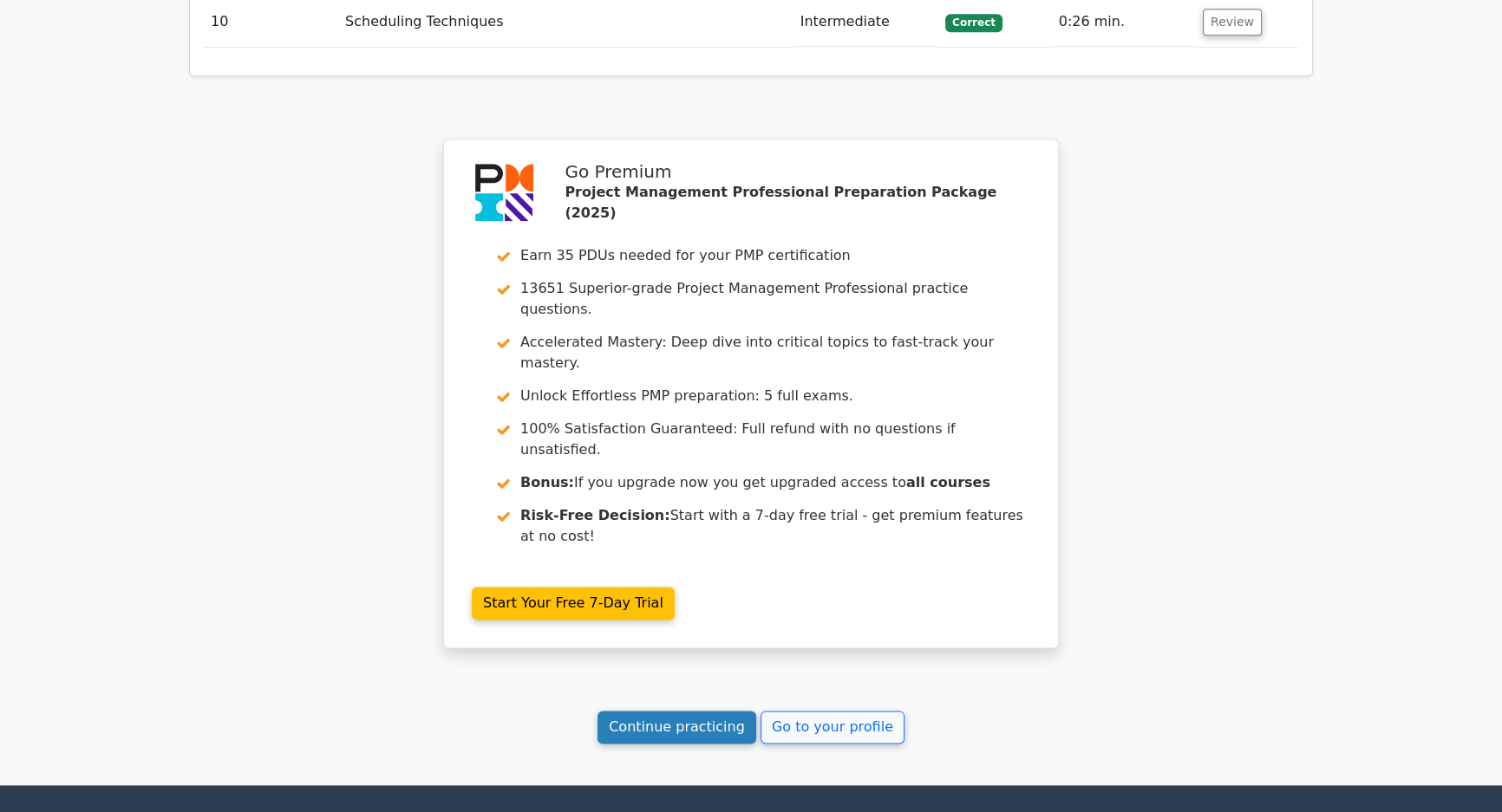
click at [695, 711] on link "Continue practicing" at bounding box center [676, 727] width 159 height 33
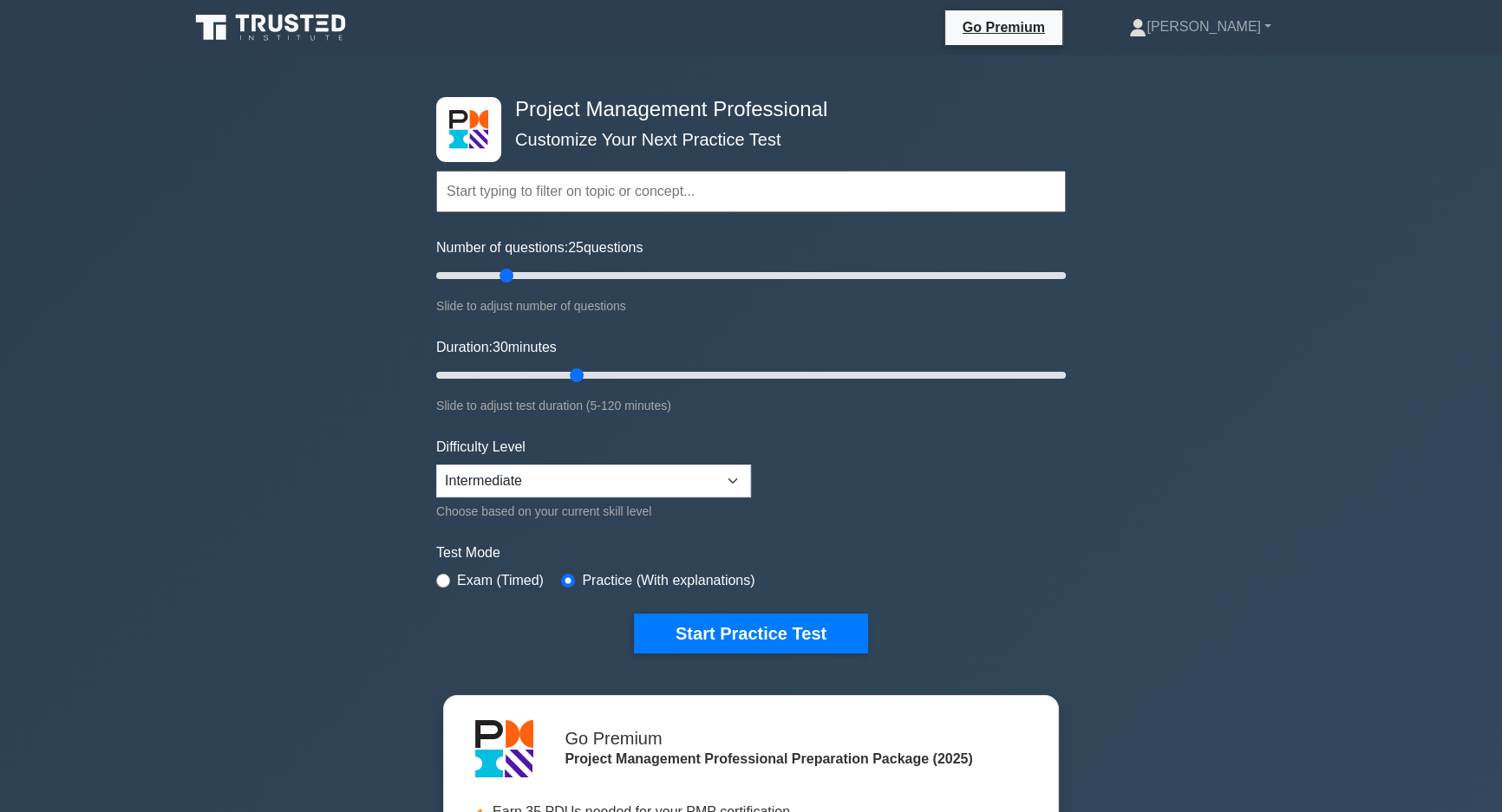
click at [362, 505] on div "Project Management Professional Customize Your Next Practice Test Topics Scope …" at bounding box center [751, 601] width 1502 height 1091
click at [716, 617] on button "Start Practice Test" at bounding box center [751, 634] width 234 height 40
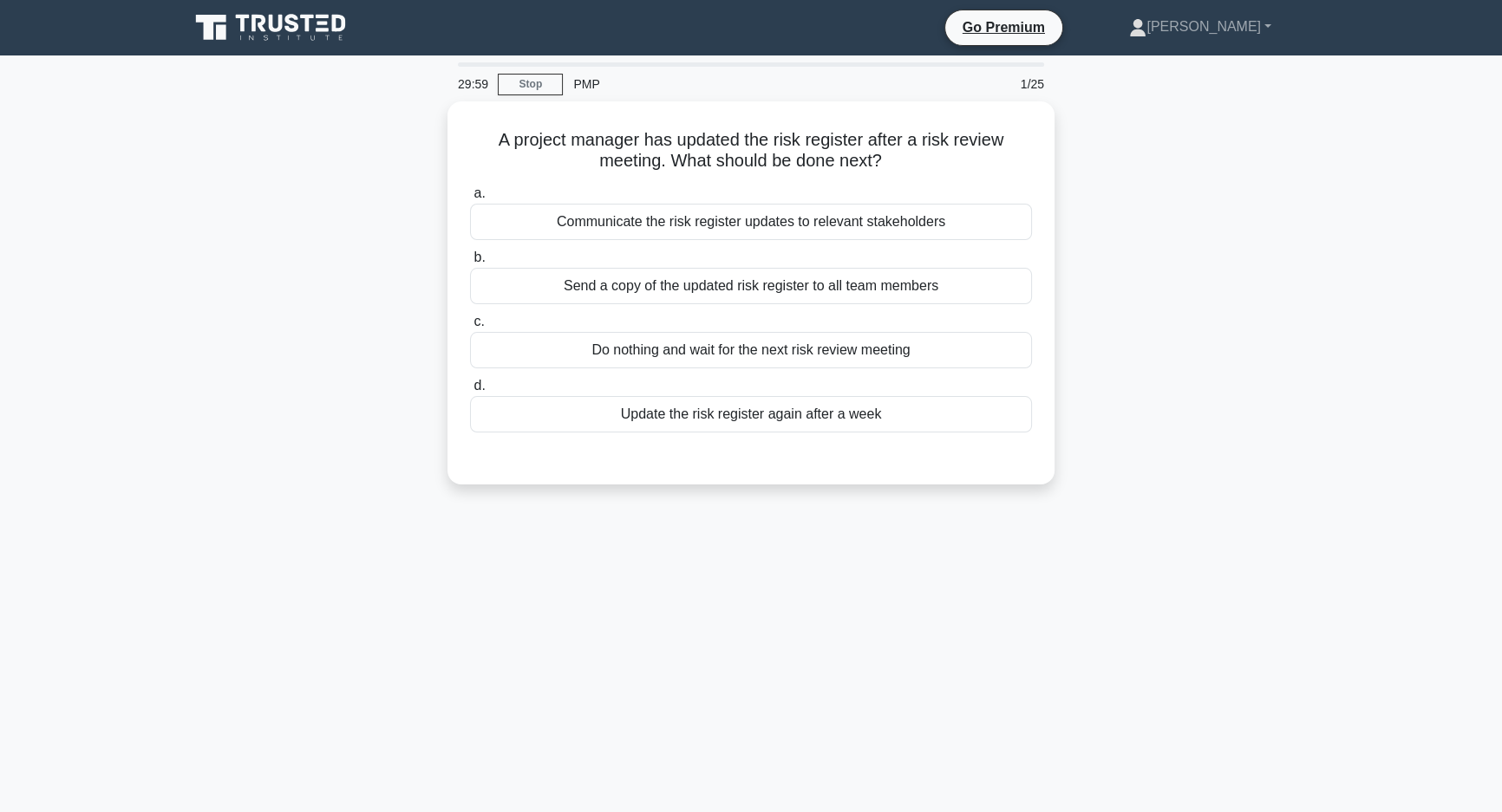
click at [1196, 449] on div "A project manager has updated the risk register after a risk review meeting. Wh…" at bounding box center [751, 303] width 1145 height 404
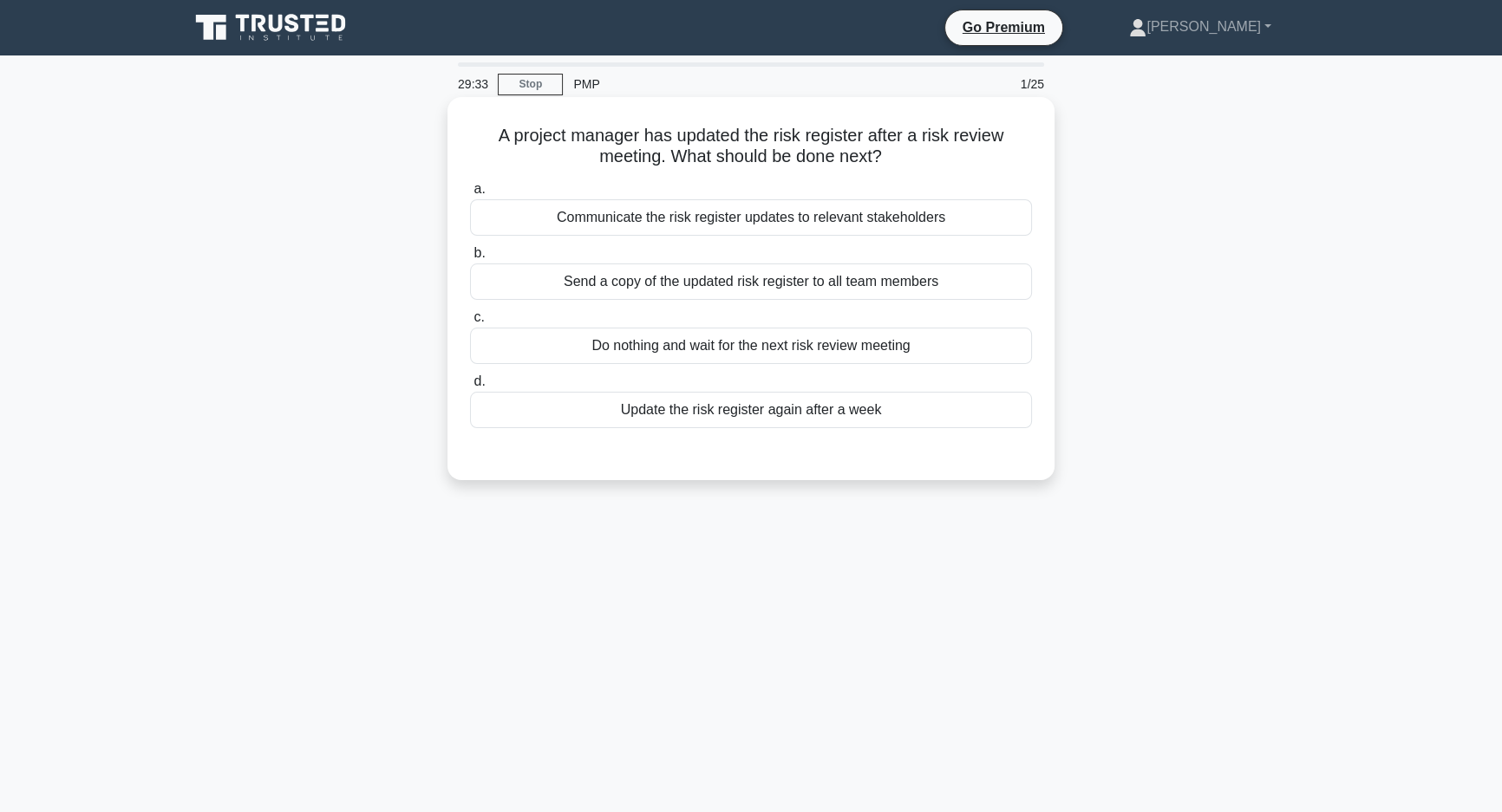
click at [962, 215] on div "Communicate the risk register updates to relevant stakeholders" at bounding box center [751, 217] width 562 height 36
click at [470, 195] on input "a. Communicate the risk register updates to relevant stakeholders" at bounding box center [470, 189] width 0 height 12
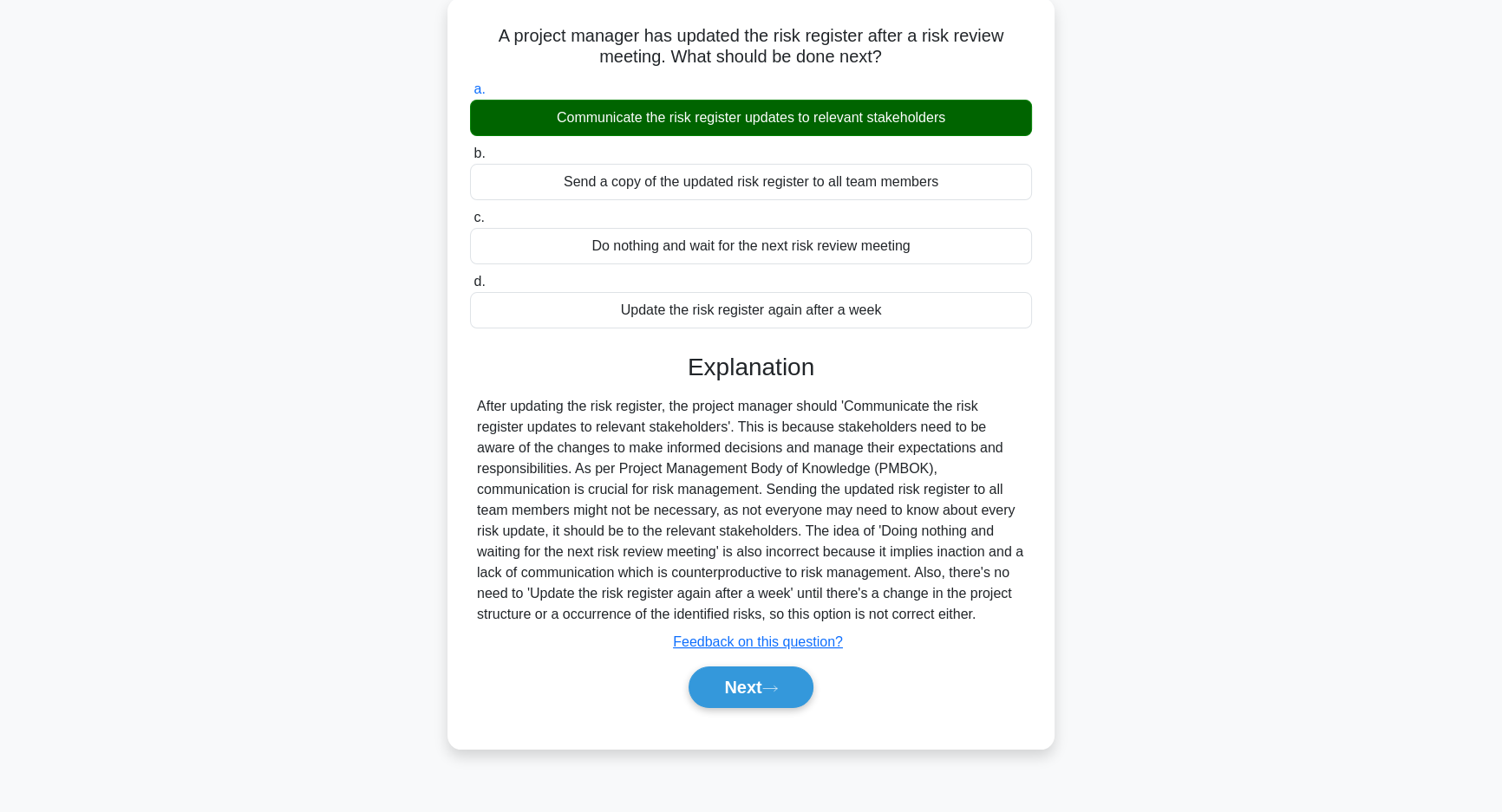
scroll to position [123, 0]
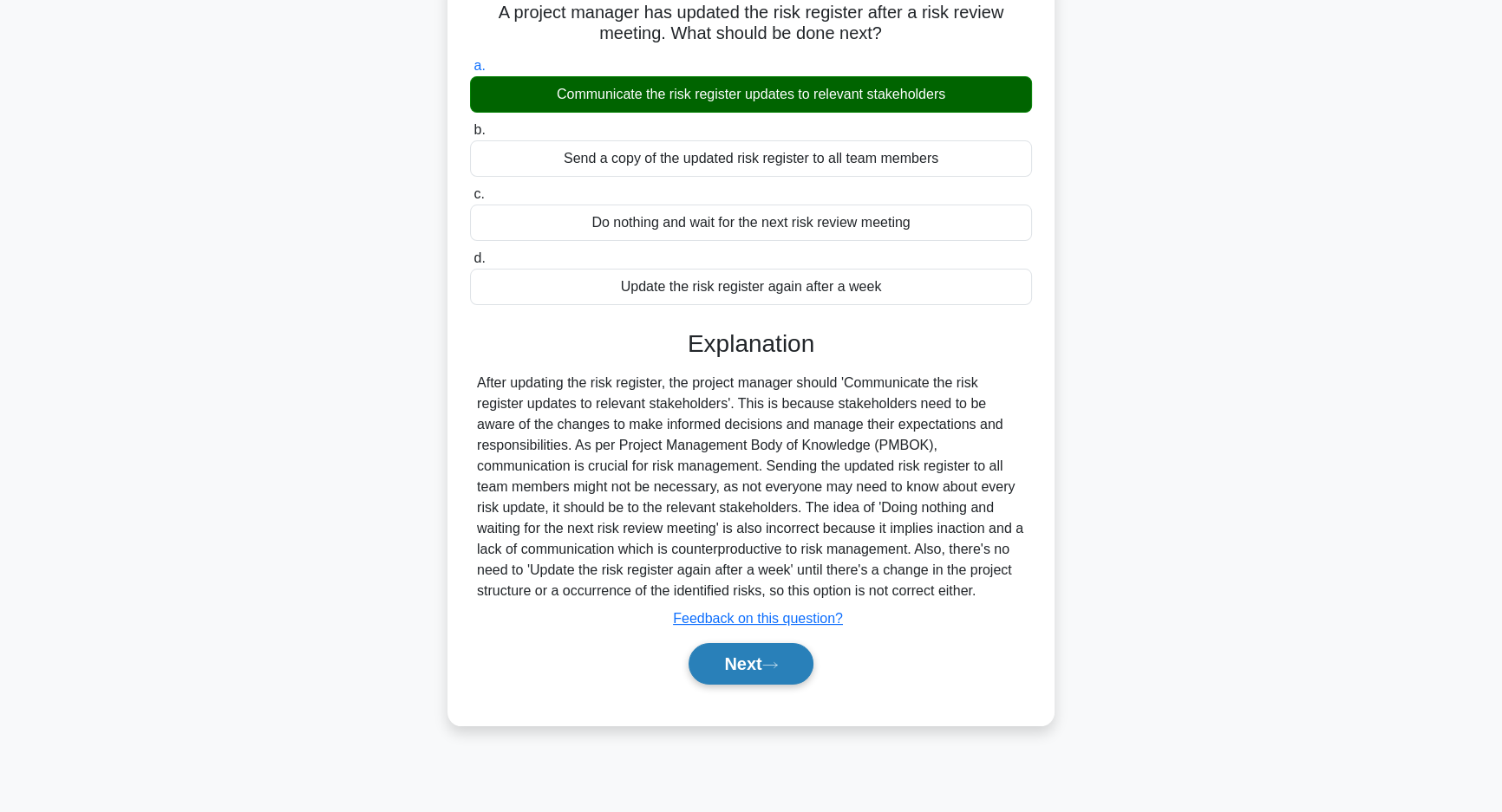
click at [774, 665] on icon at bounding box center [771, 665] width 14 height 5
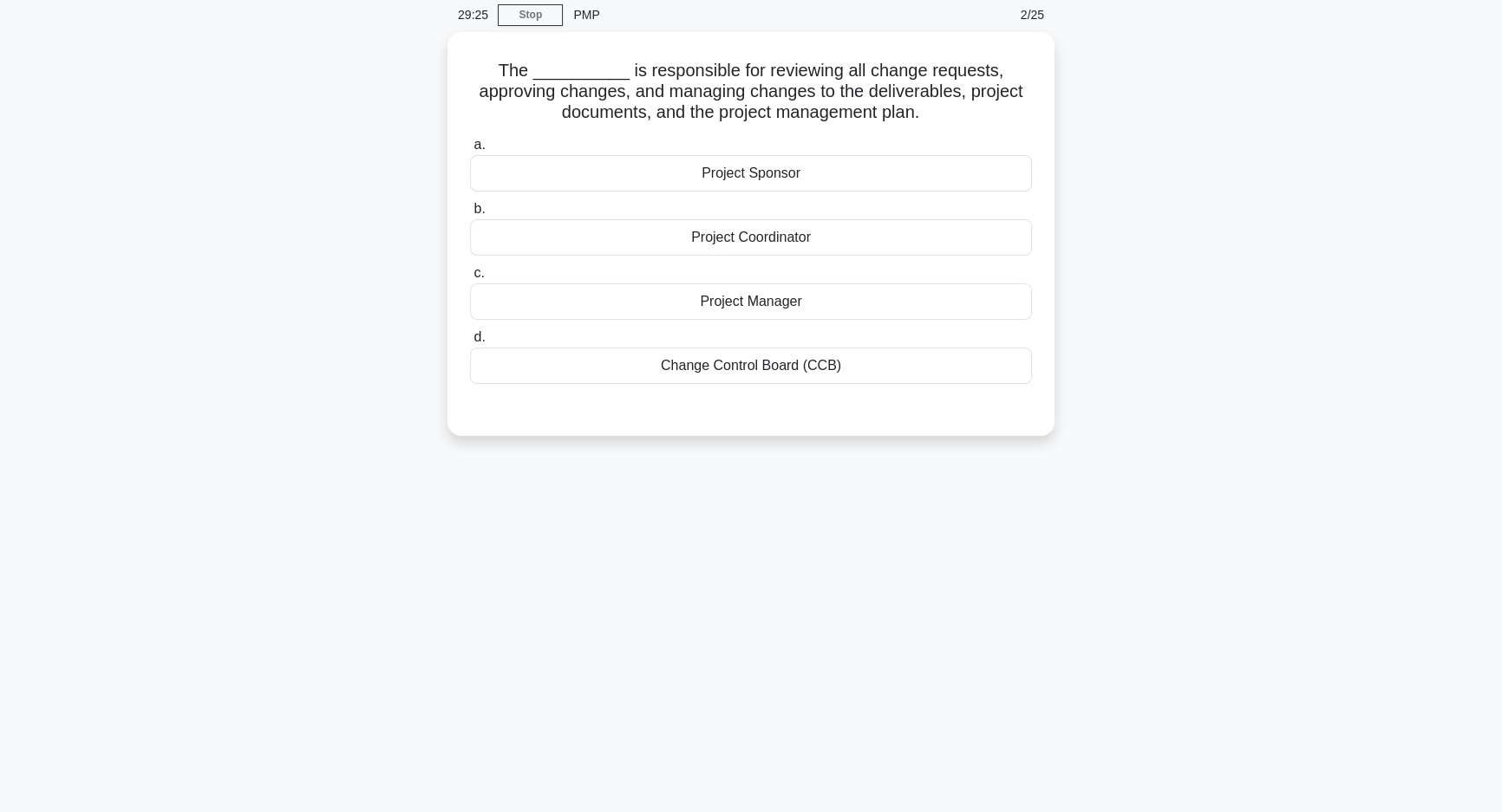
scroll to position [0, 0]
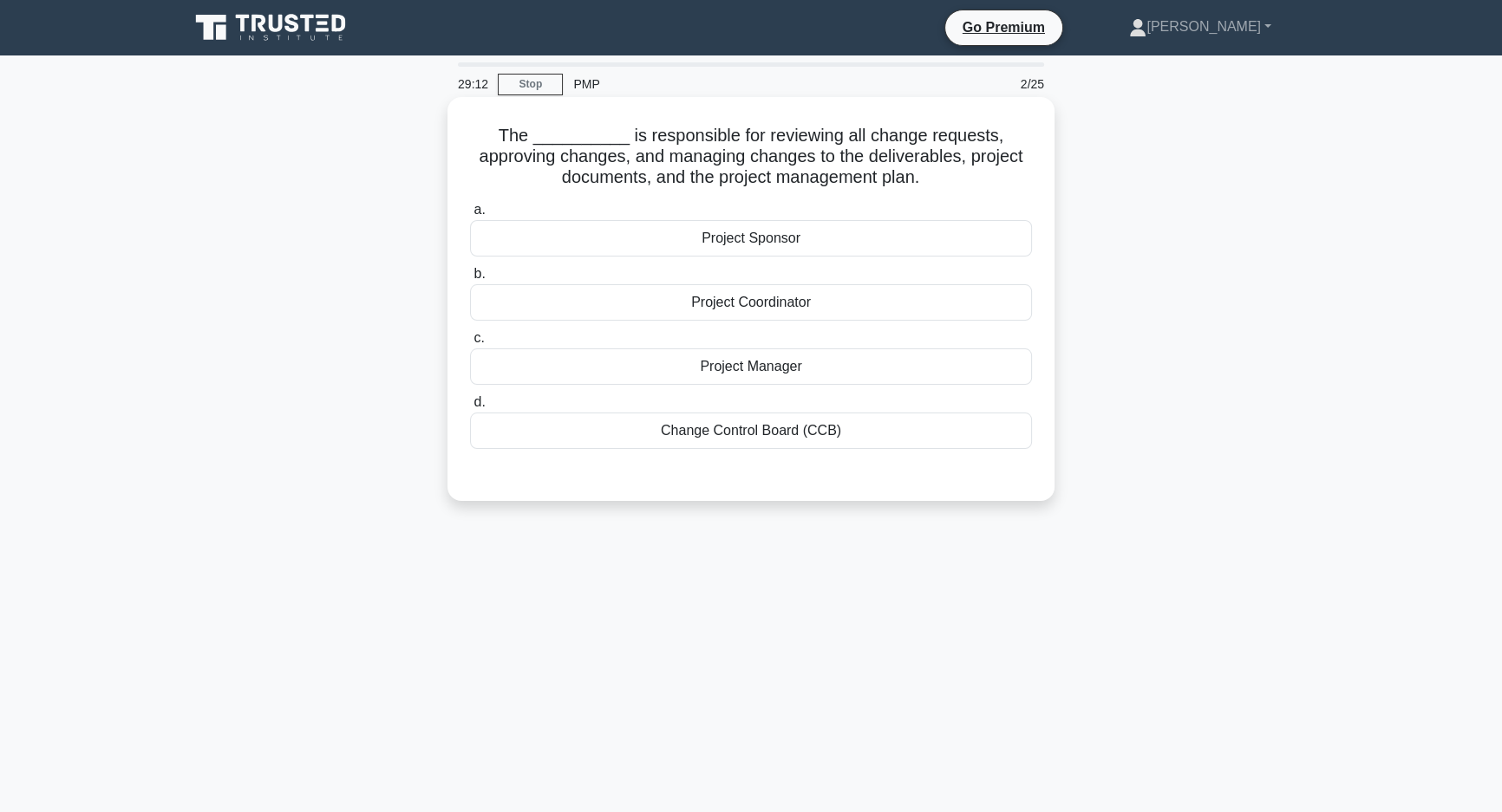
click at [929, 433] on div "Change Control Board (CCB)" at bounding box center [751, 430] width 562 height 36
click at [470, 408] on input "d. Change Control Board (CCB)" at bounding box center [470, 402] width 0 height 12
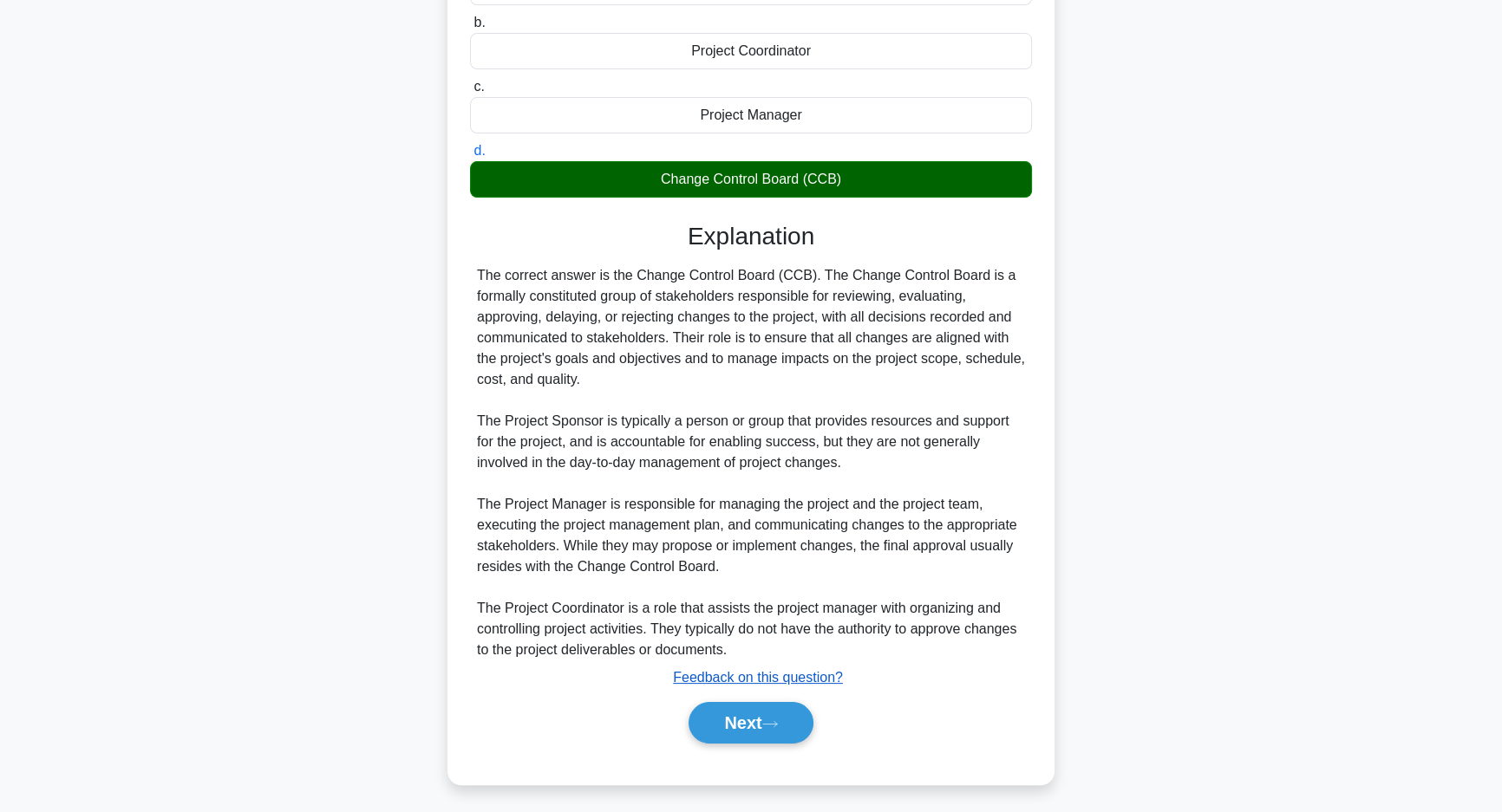
scroll to position [256, 0]
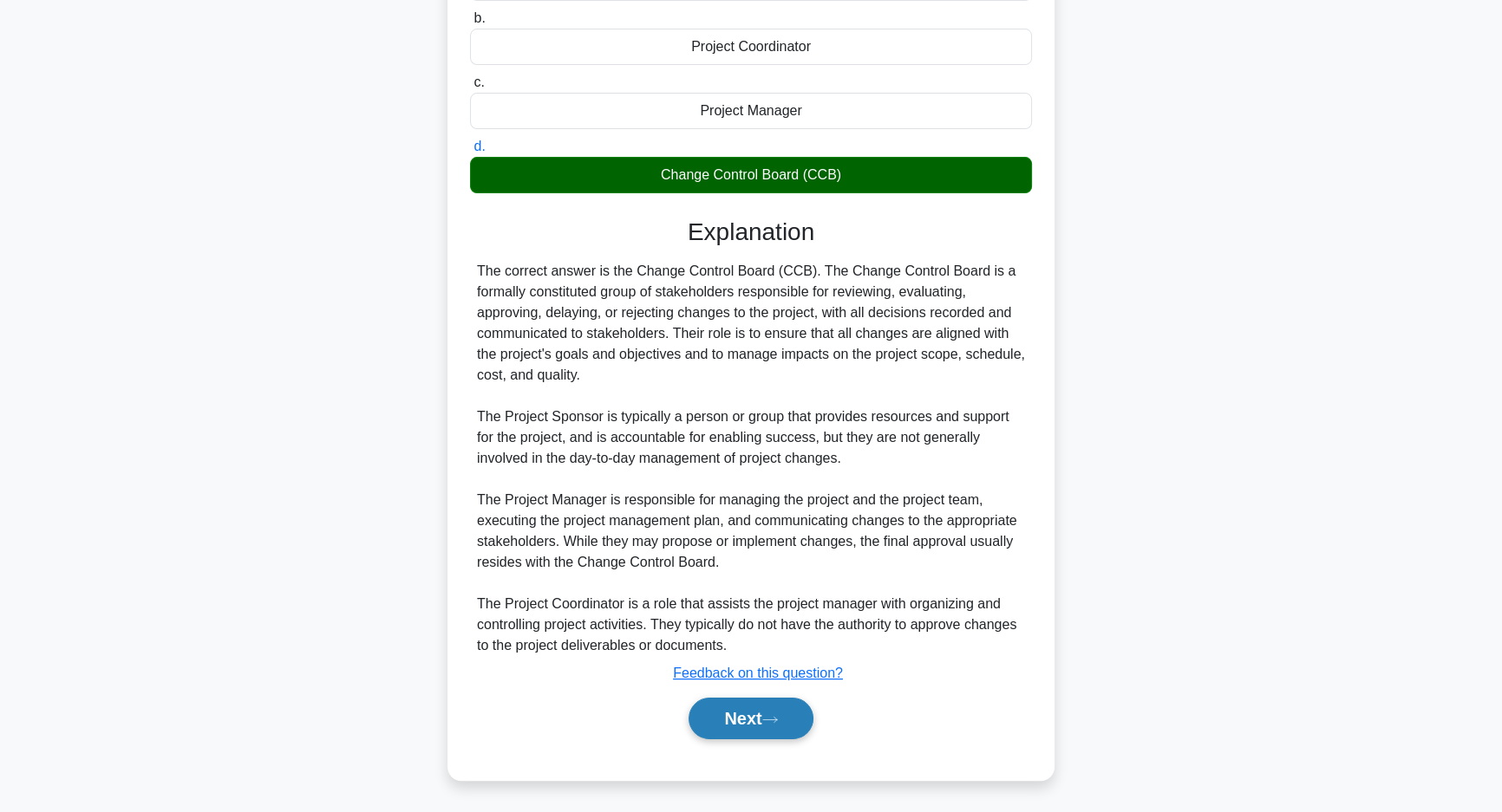
click at [778, 716] on icon at bounding box center [771, 720] width 16 height 10
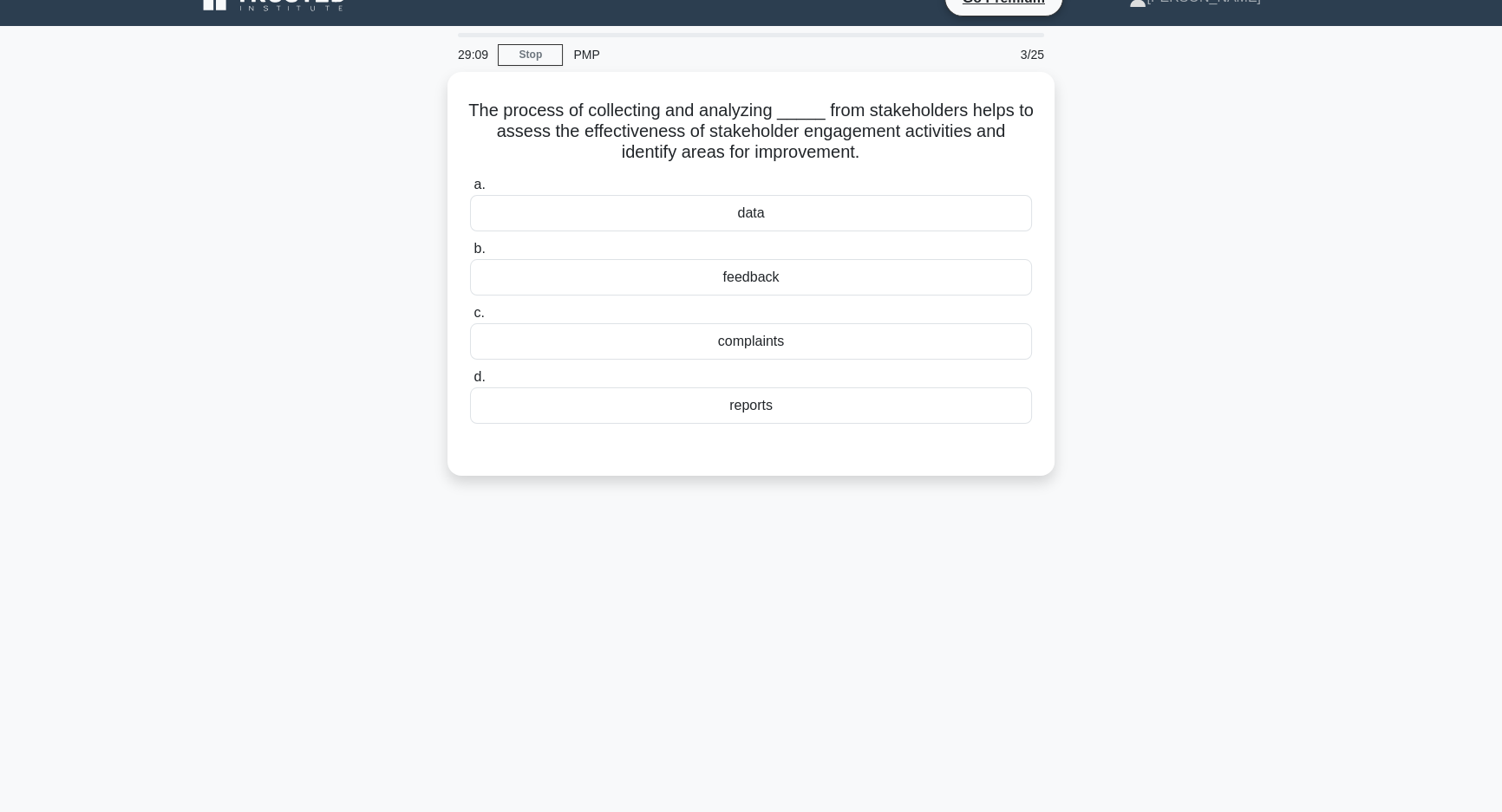
scroll to position [0, 0]
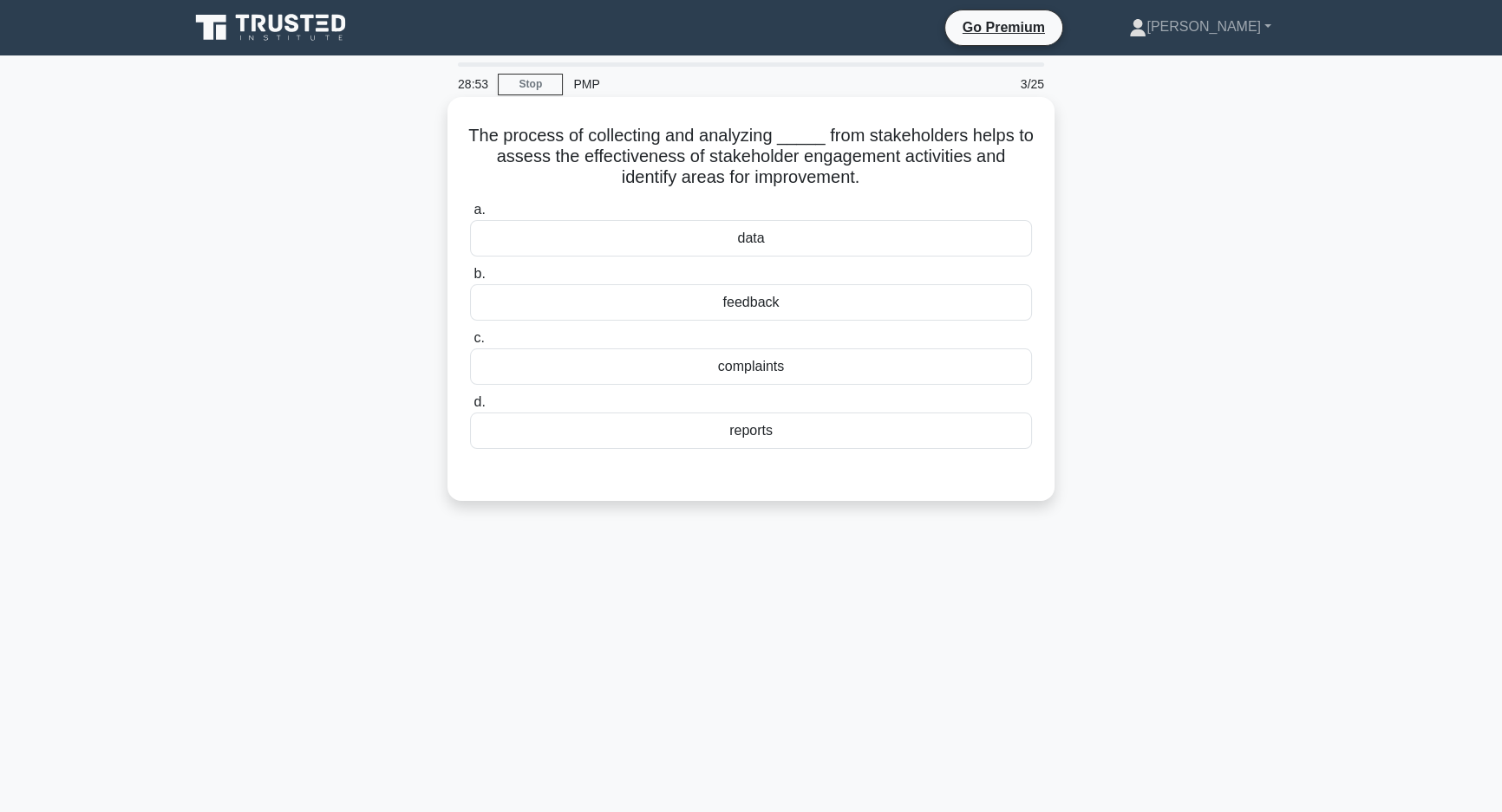
click at [957, 305] on div "feedback" at bounding box center [751, 302] width 562 height 36
click at [470, 280] on input "b. feedback" at bounding box center [470, 274] width 0 height 12
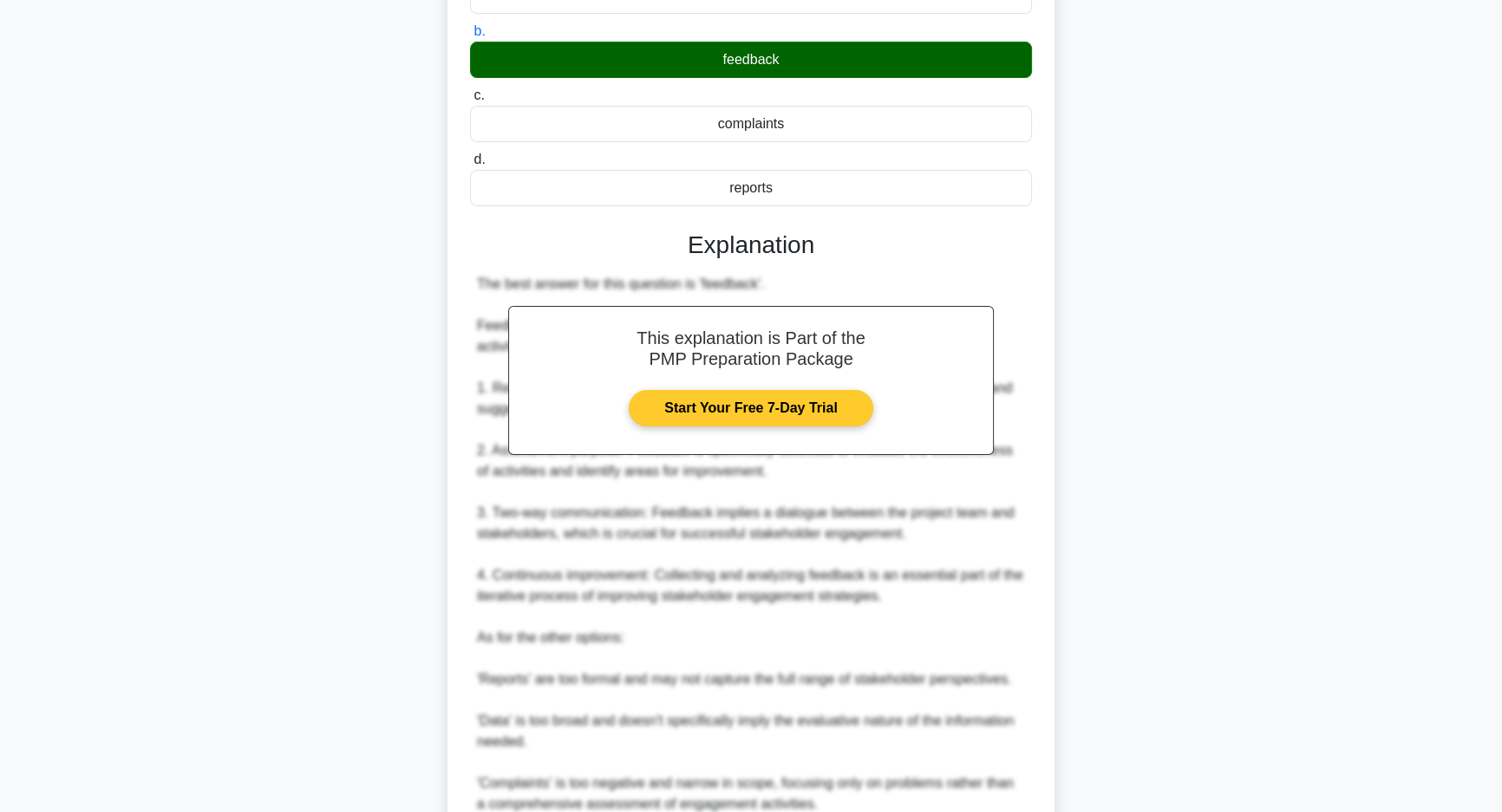
scroll to position [401, 0]
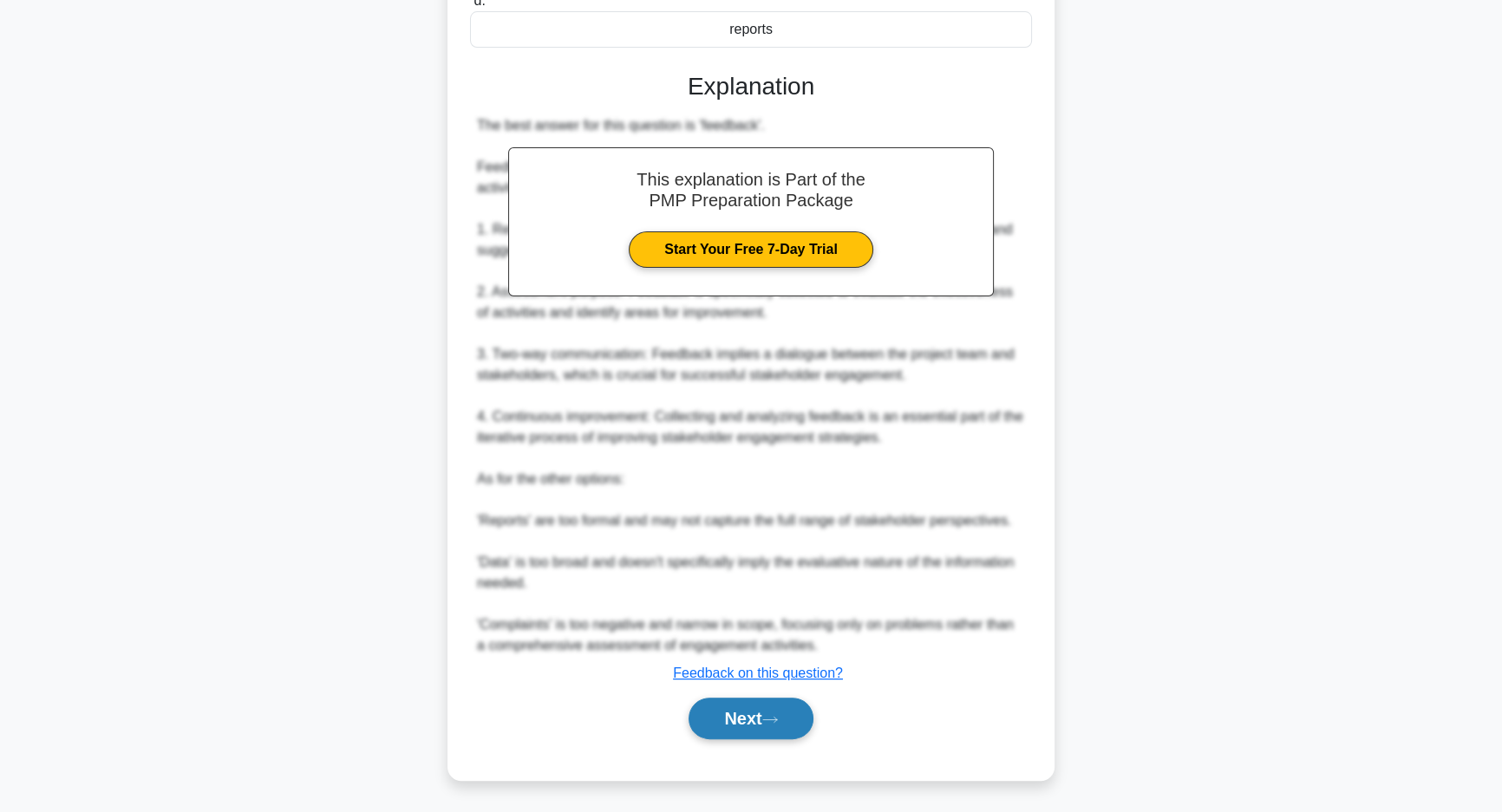
click at [758, 709] on button "Next" at bounding box center [751, 718] width 124 height 42
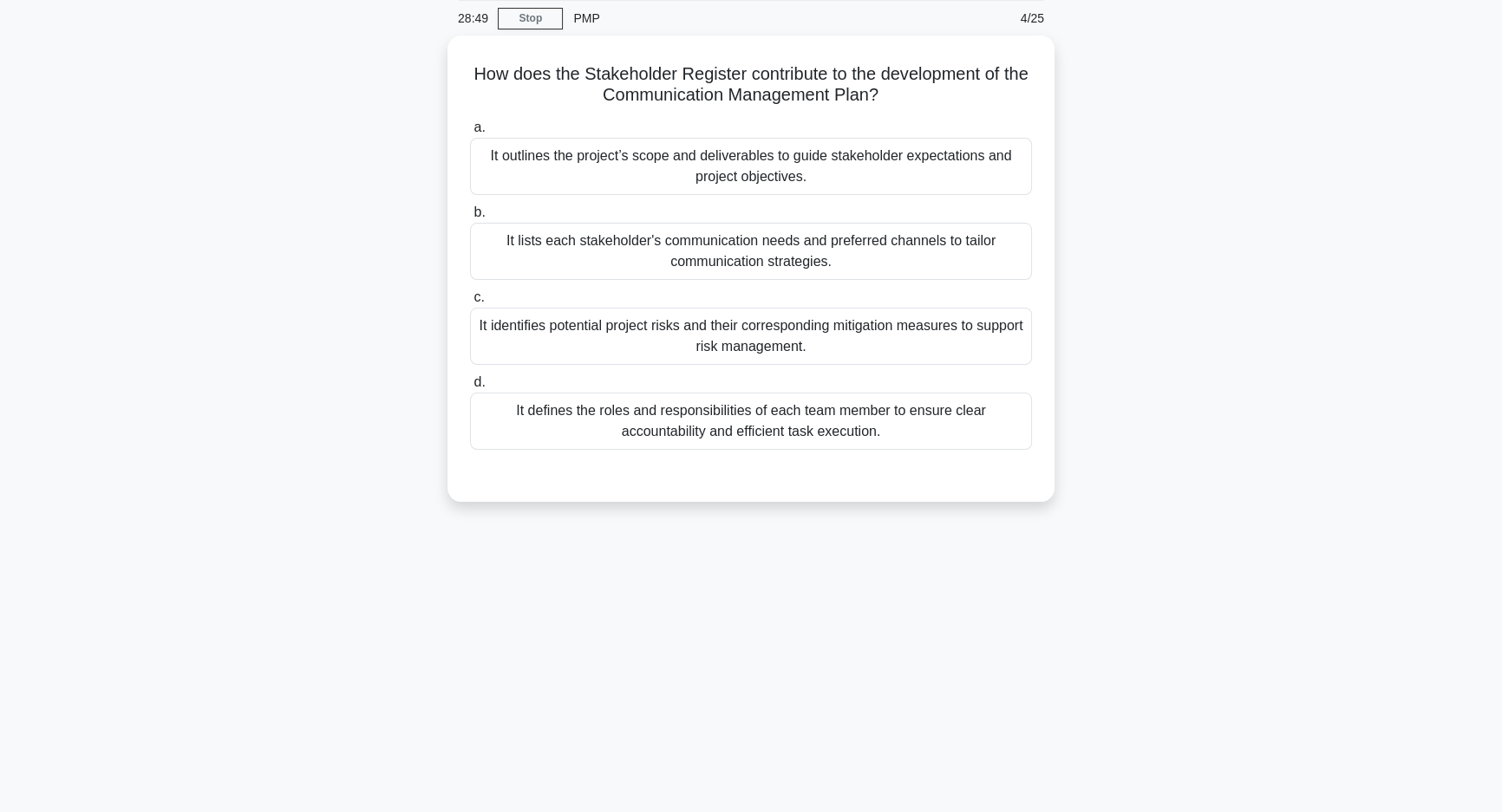
scroll to position [0, 0]
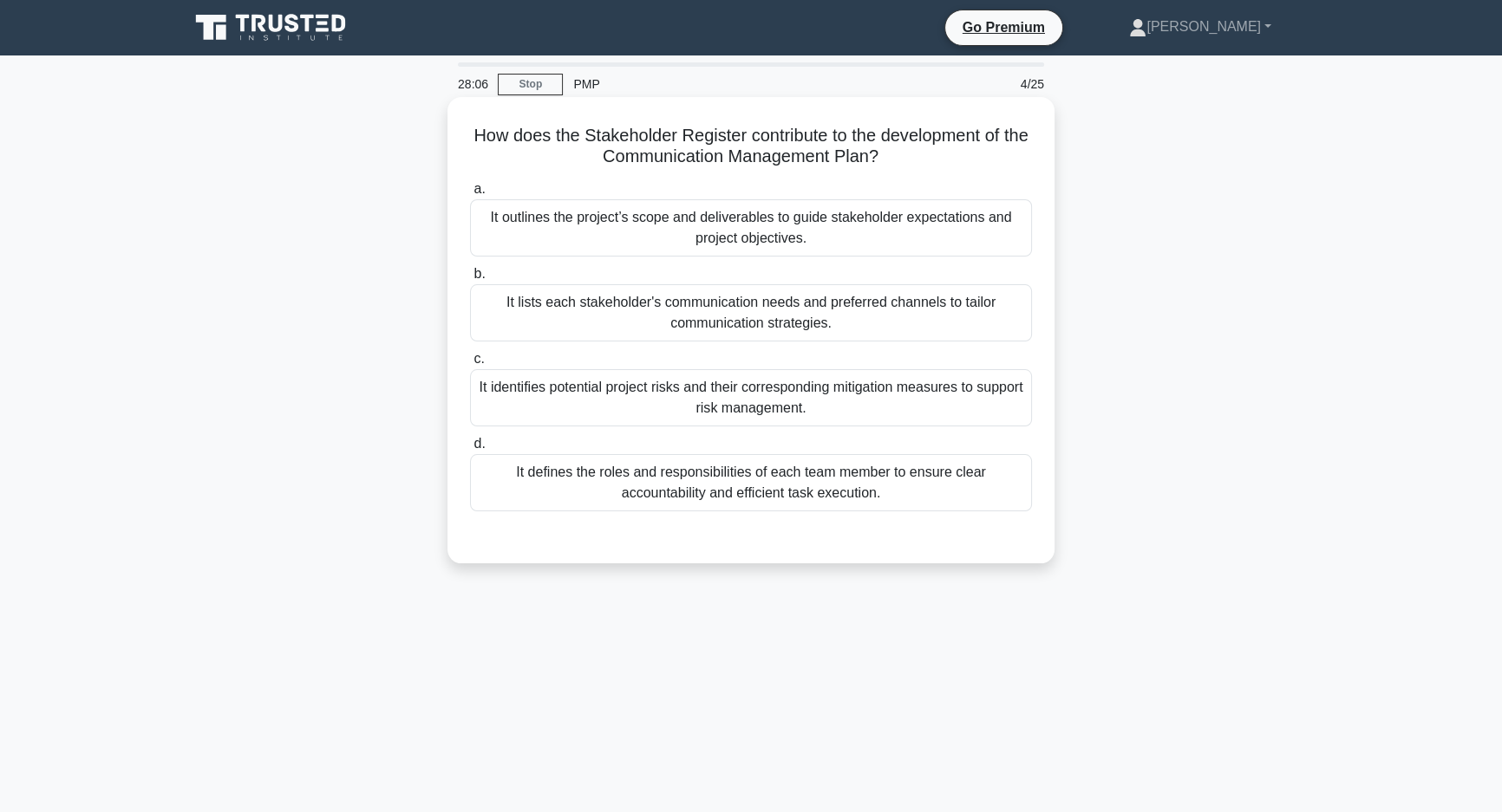
click at [947, 235] on div "It outlines the project’s scope and deliverables to guide stakeholder expectati…" at bounding box center [751, 228] width 562 height 57
click at [470, 195] on input "a. It outlines the project’s scope and deliverables to guide stakeholder expect…" at bounding box center [470, 189] width 0 height 12
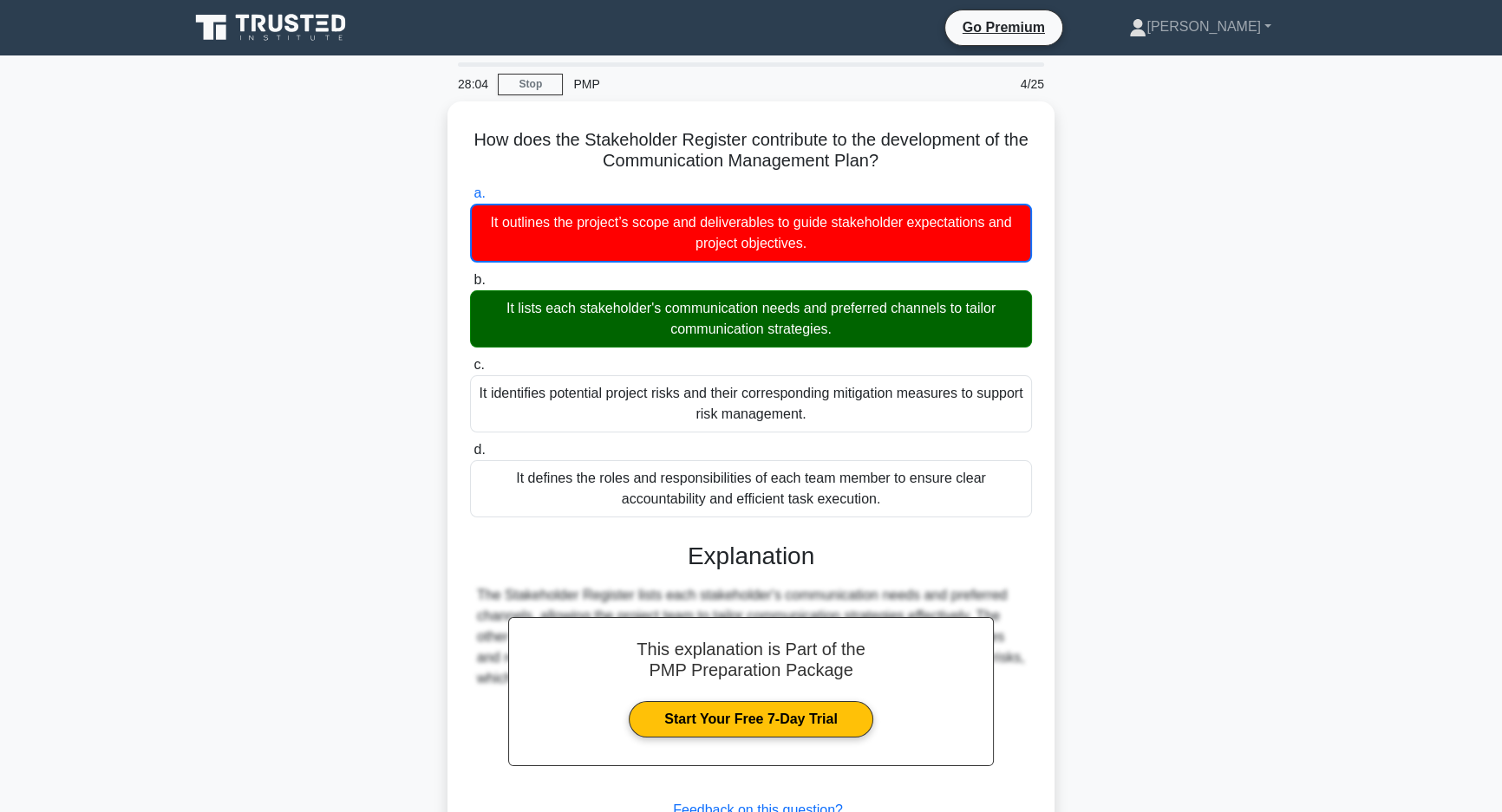
click at [1136, 464] on div "How does the Stakeholder Register contribute to the development of the Communic…" at bounding box center [751, 519] width 1145 height 837
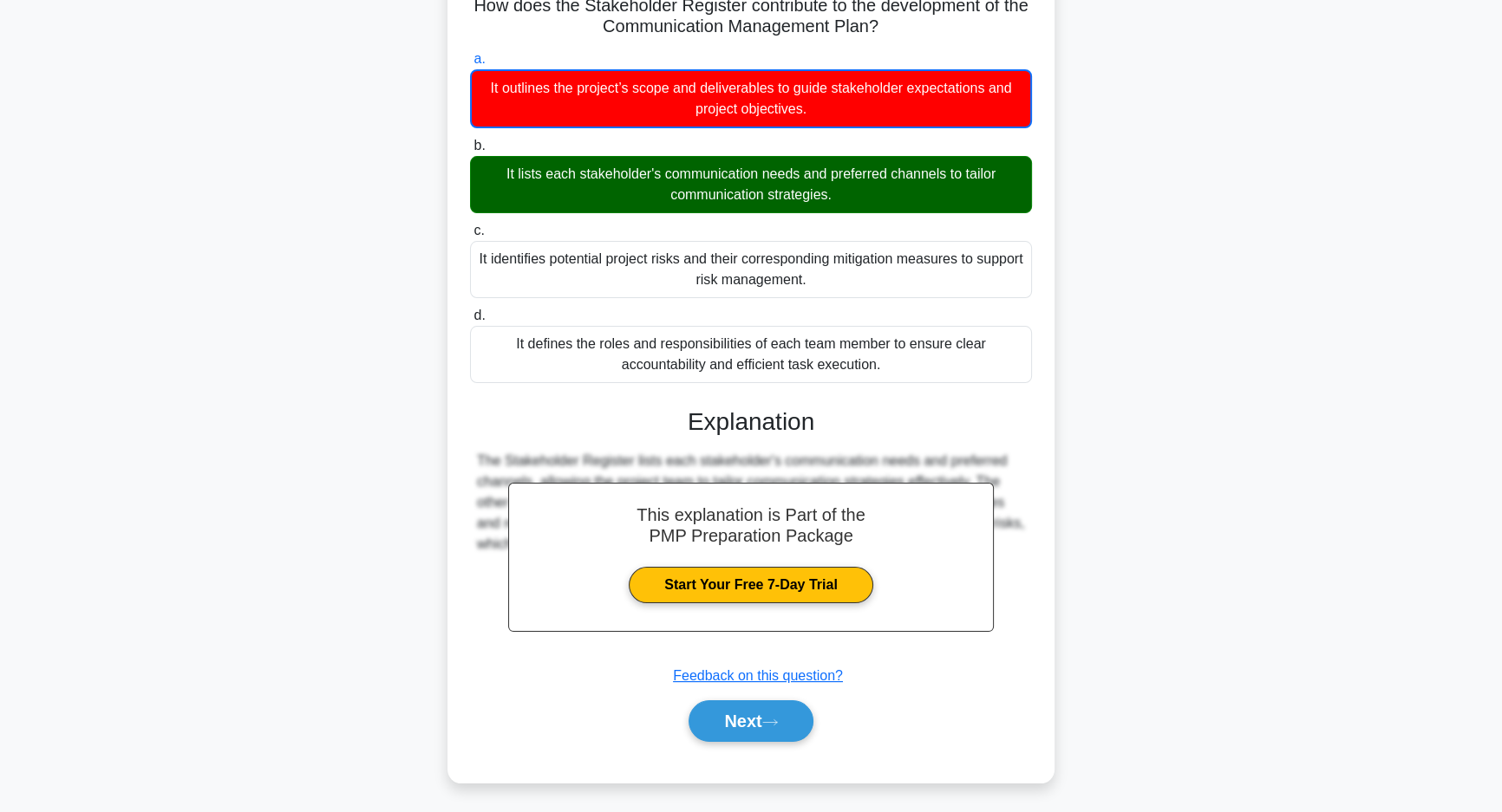
scroll to position [132, 0]
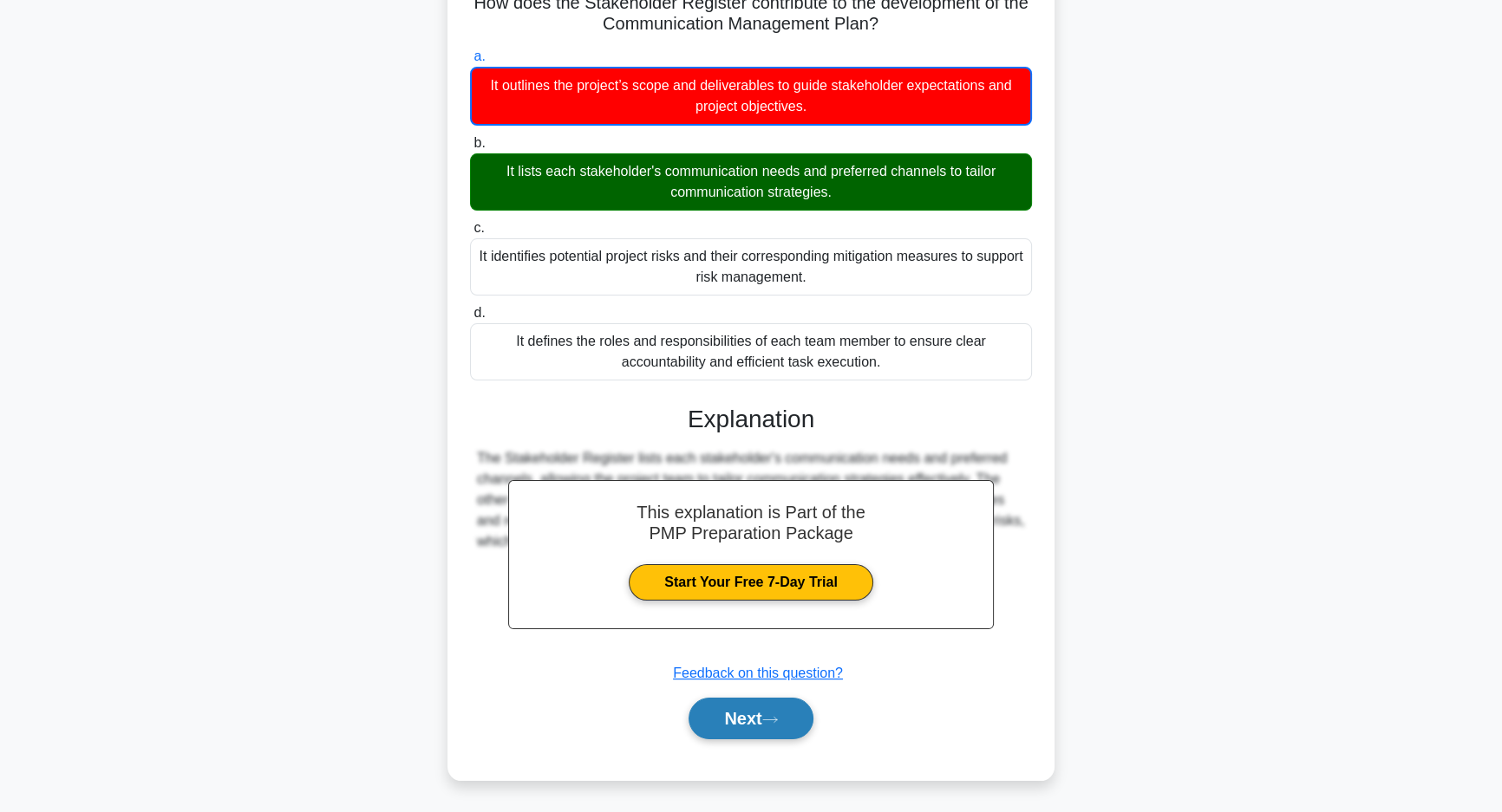
click at [731, 718] on button "Next" at bounding box center [751, 718] width 124 height 42
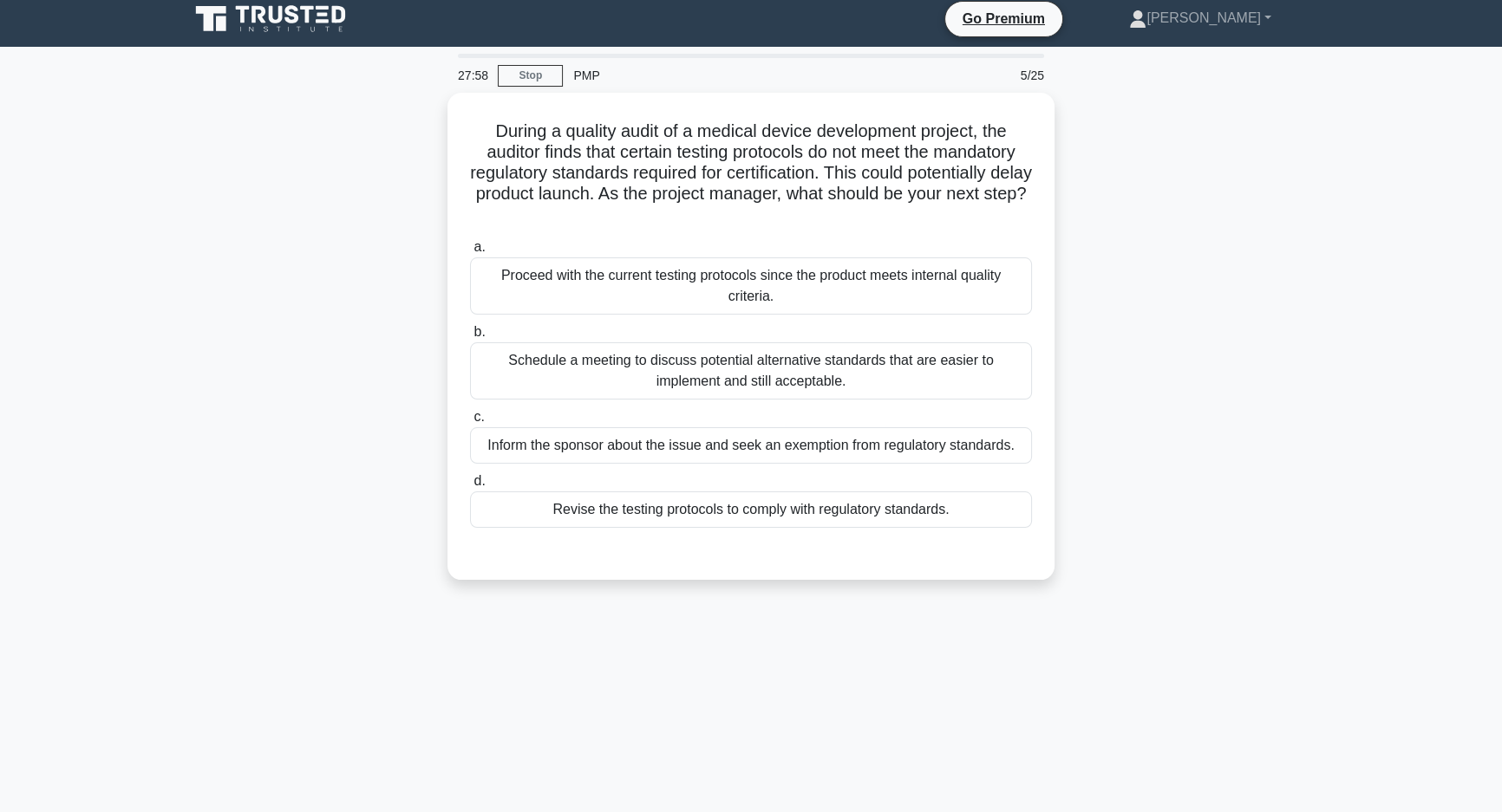
scroll to position [0, 0]
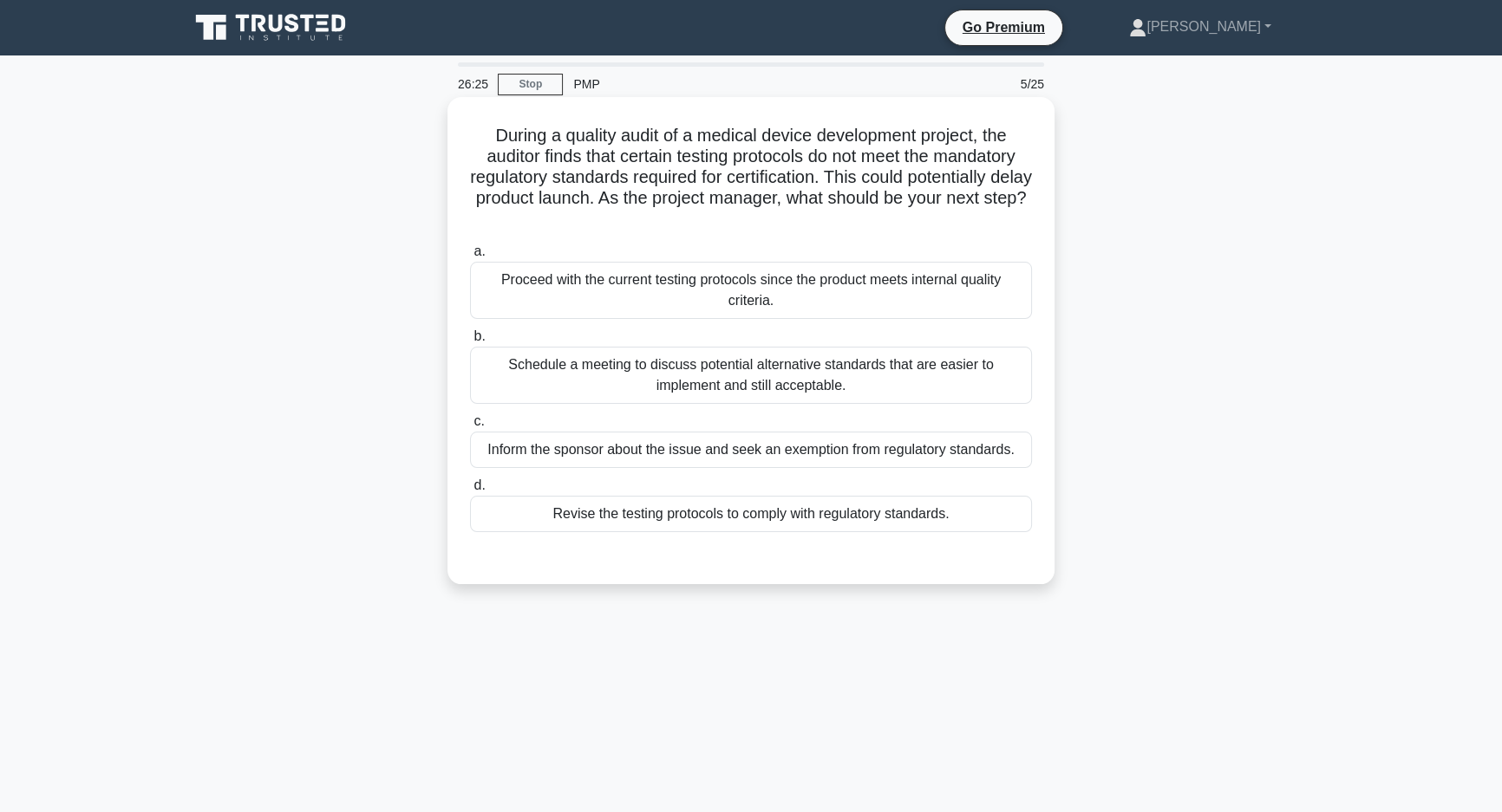
click at [969, 508] on div "Revise the testing protocols to comply with regulatory standards." at bounding box center [751, 514] width 562 height 36
click at [470, 492] on input "d. Revise the testing protocols to comply with regulatory standards." at bounding box center [470, 485] width 0 height 12
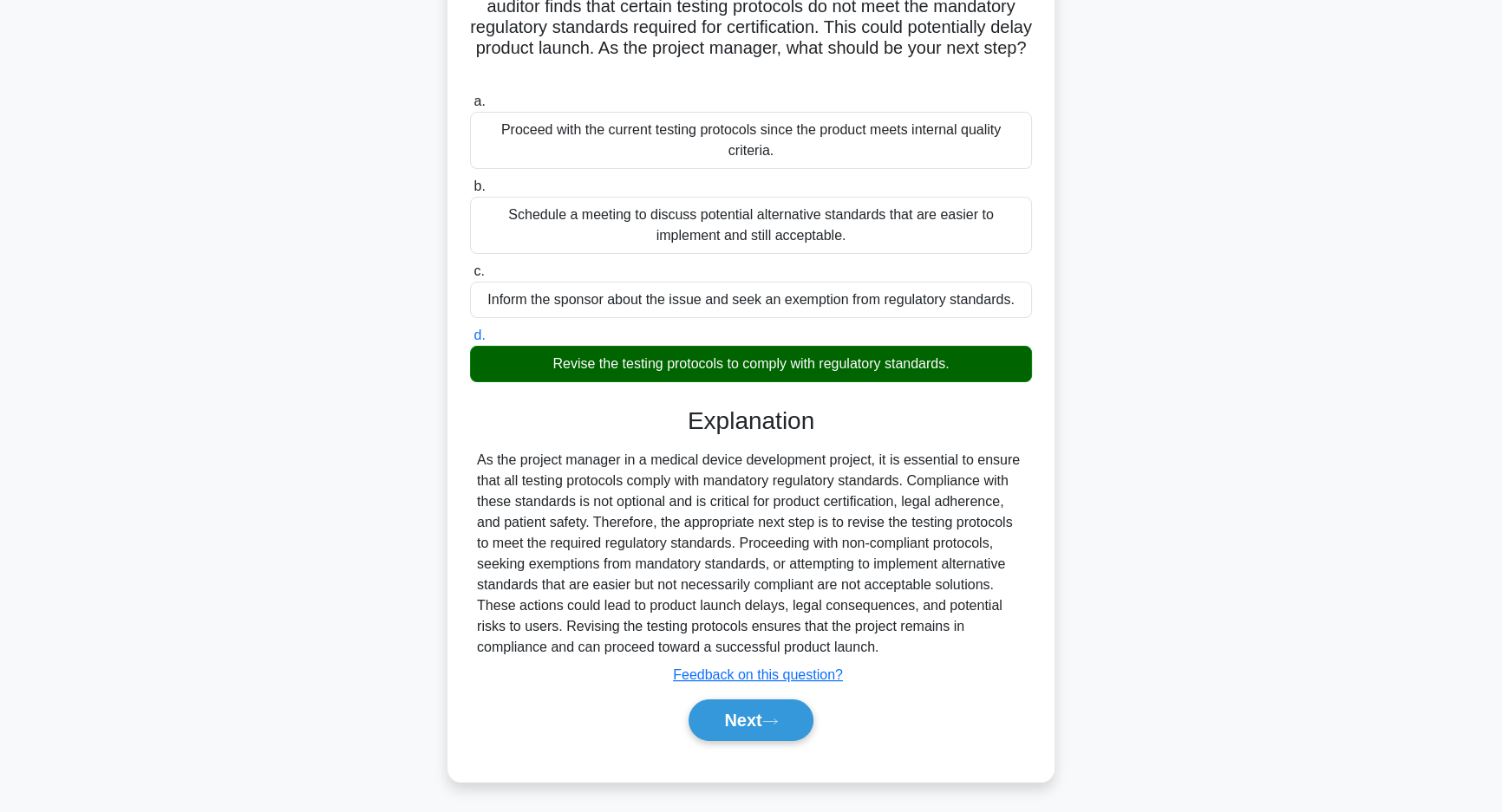
scroll to position [152, 0]
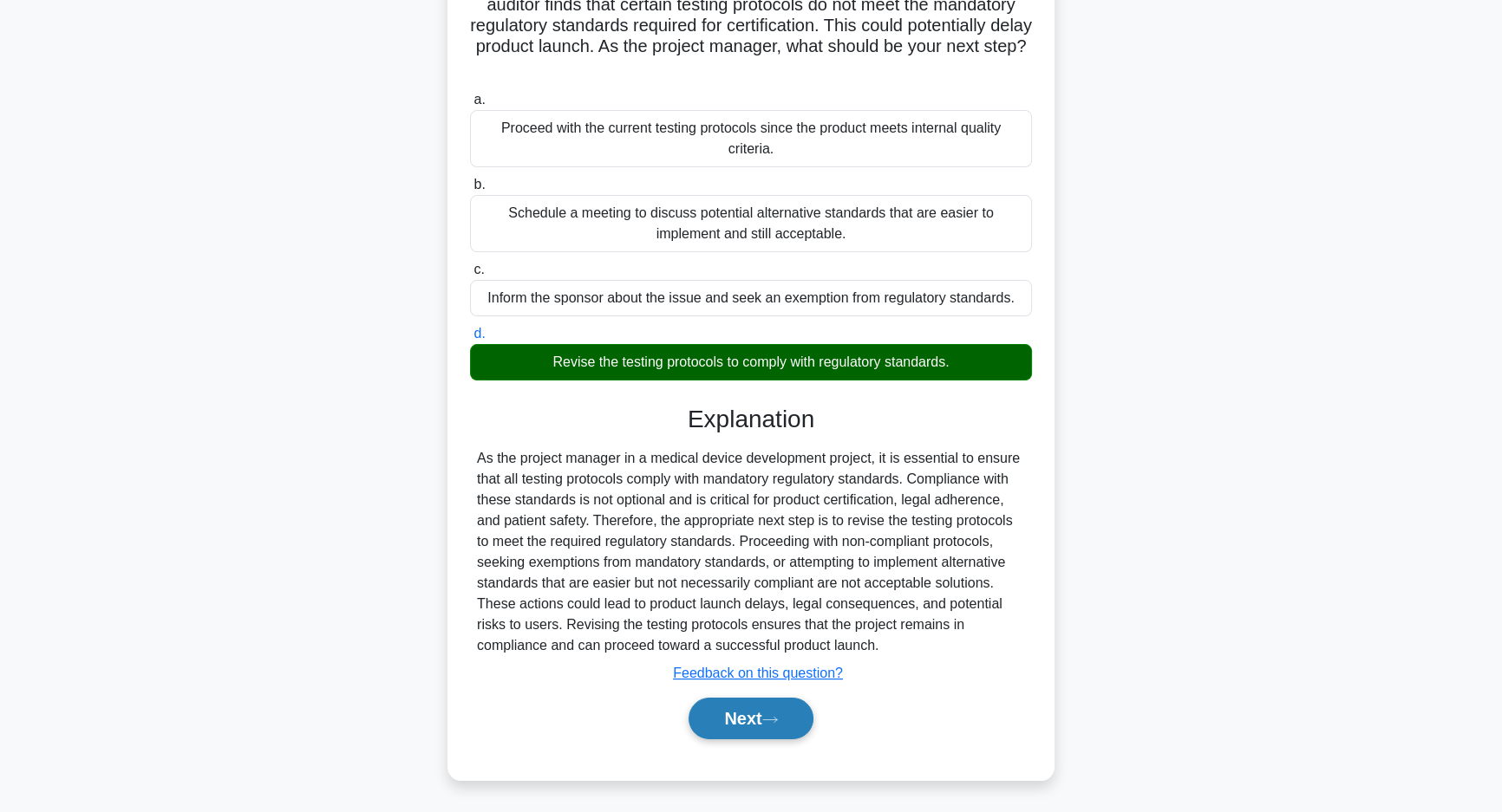
click at [737, 725] on button "Next" at bounding box center [751, 718] width 124 height 42
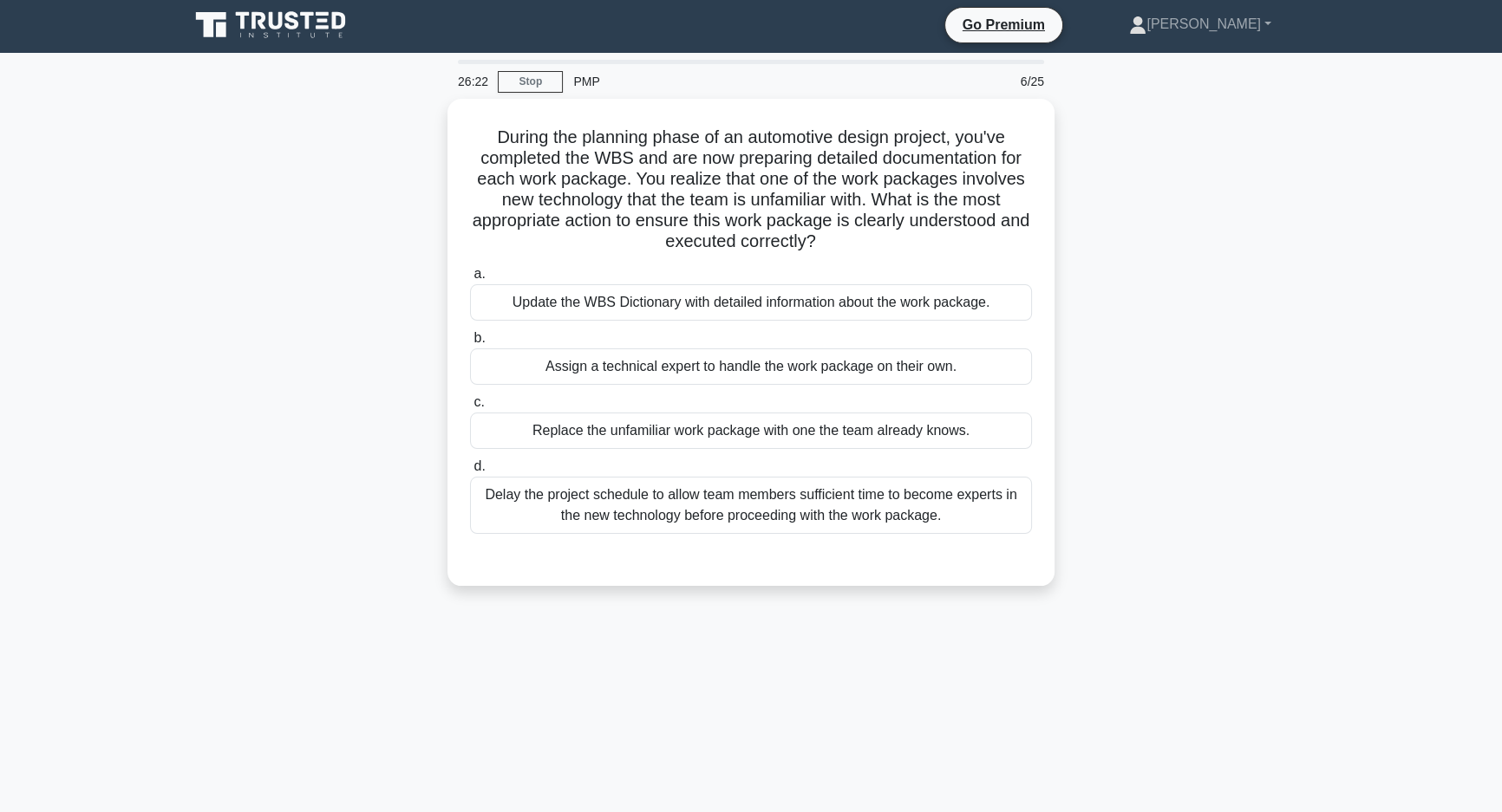
scroll to position [0, 0]
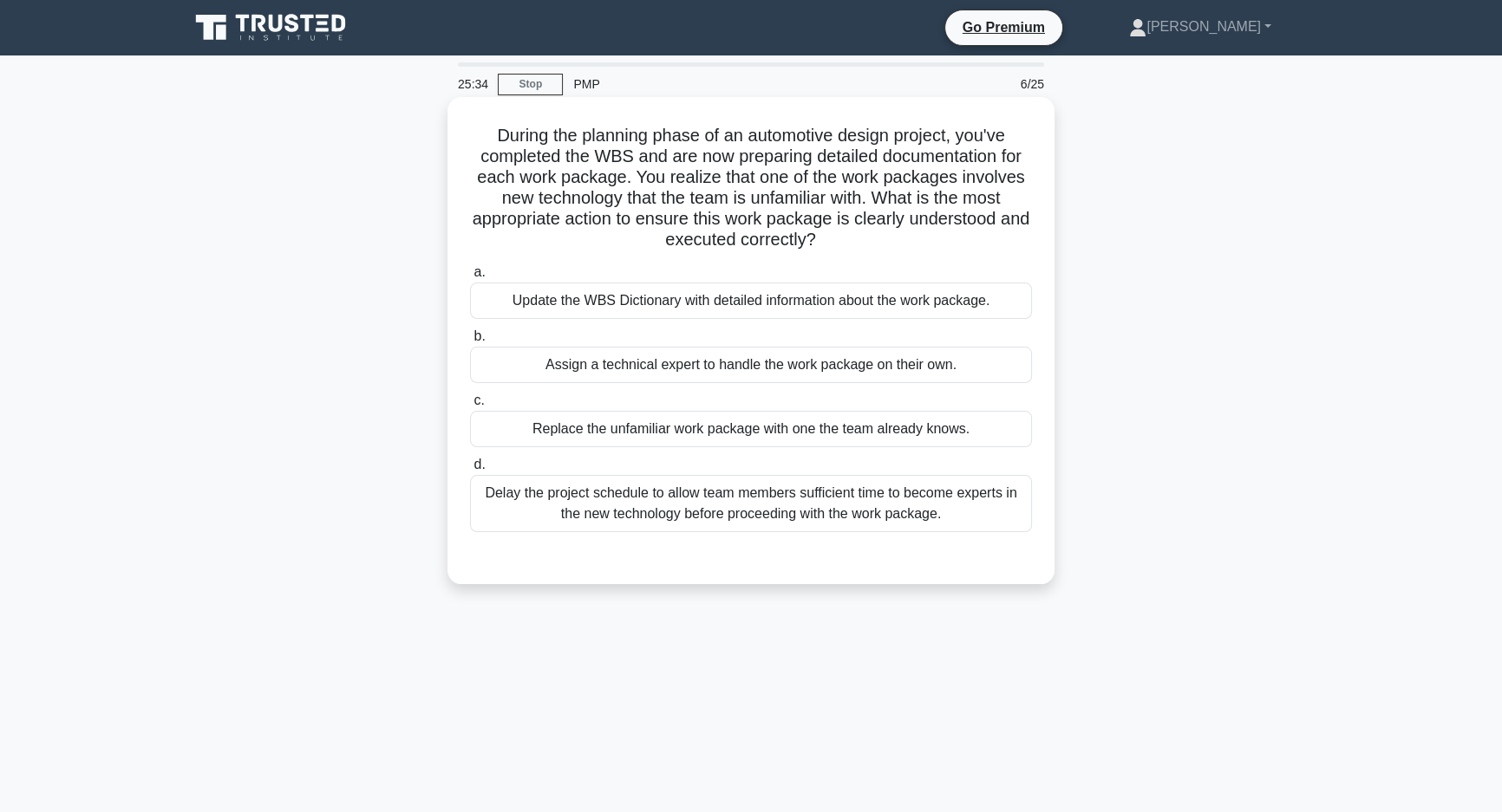
click at [885, 289] on div "Update the WBS Dictionary with detailed information about the work package." at bounding box center [751, 300] width 562 height 36
click at [470, 279] on input "a. Update the WBS Dictionary with detailed information about the work package." at bounding box center [470, 272] width 0 height 12
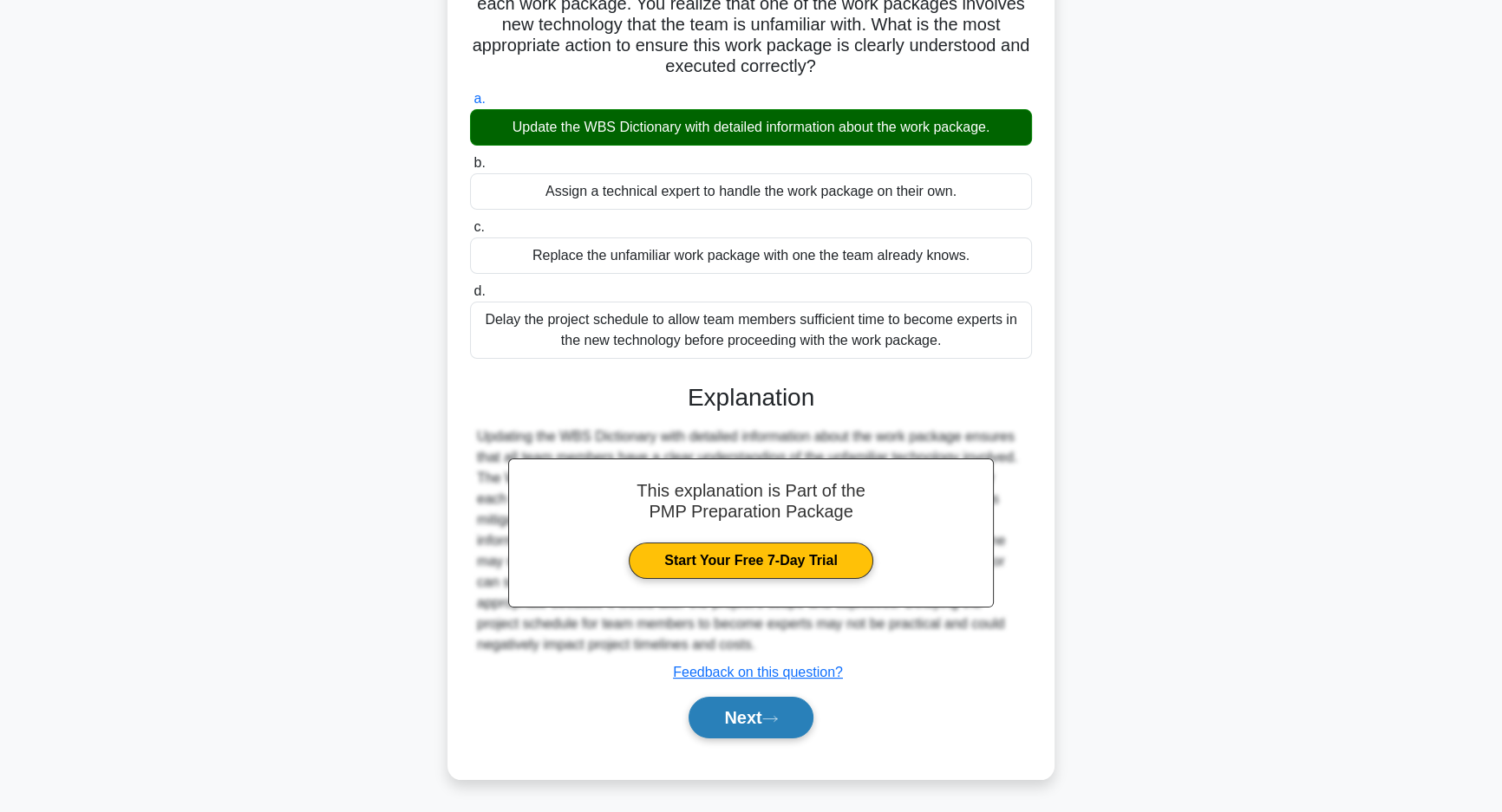
click at [773, 714] on icon at bounding box center [771, 719] width 16 height 10
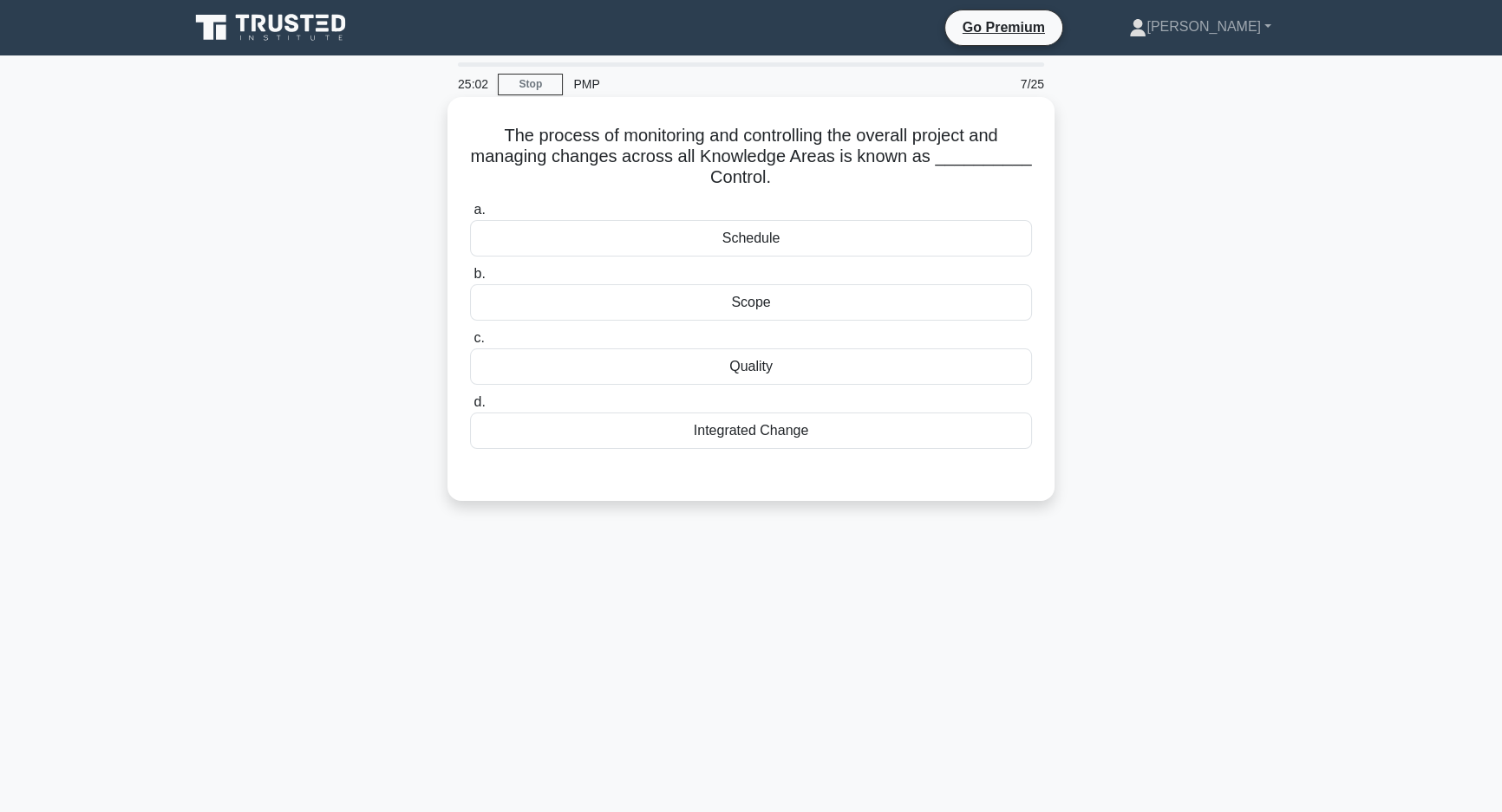
click at [997, 426] on div "Integrated Change" at bounding box center [751, 430] width 562 height 36
click at [470, 408] on input "d. Integrated Change" at bounding box center [470, 402] width 0 height 12
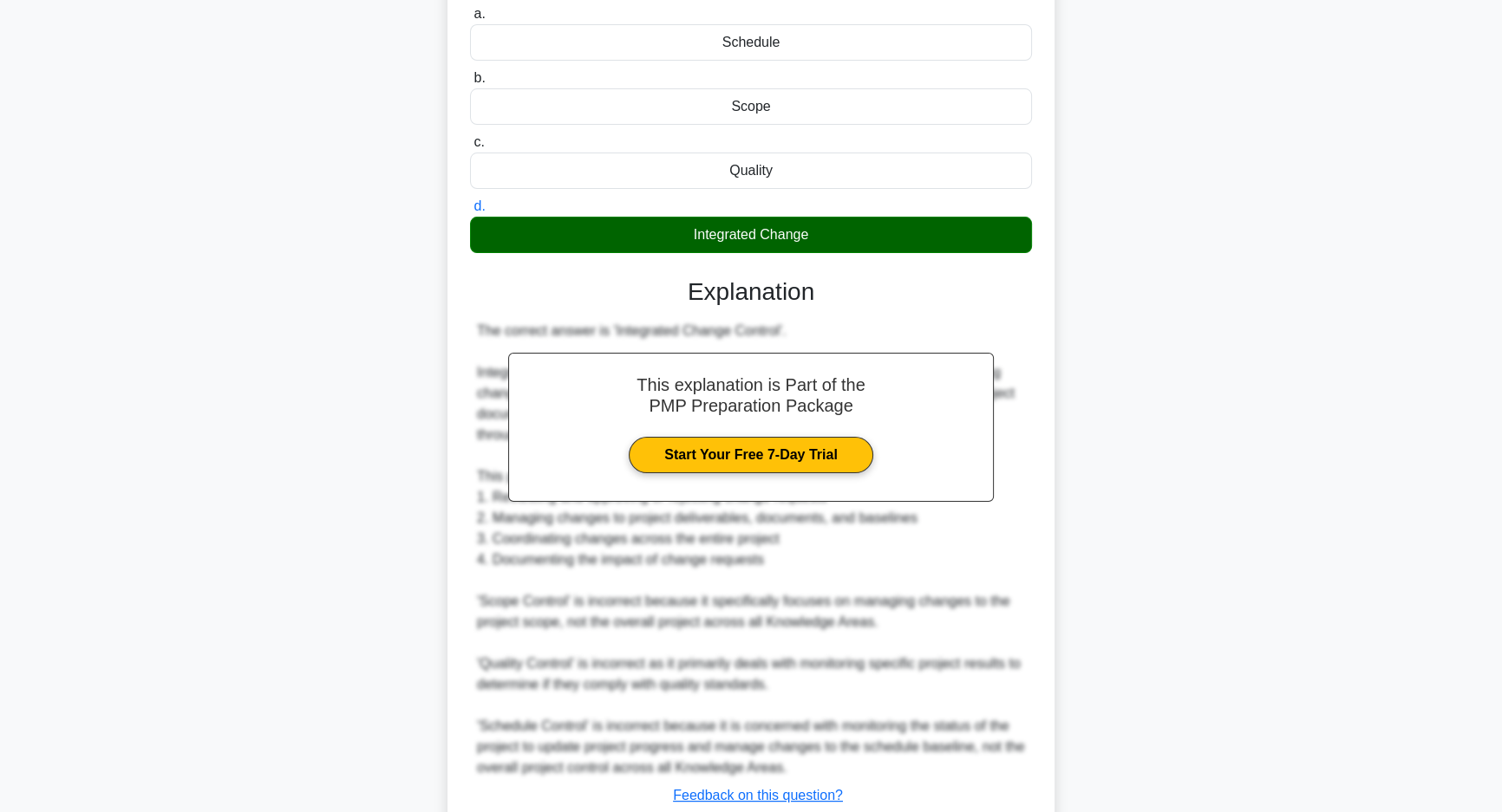
scroll to position [319, 0]
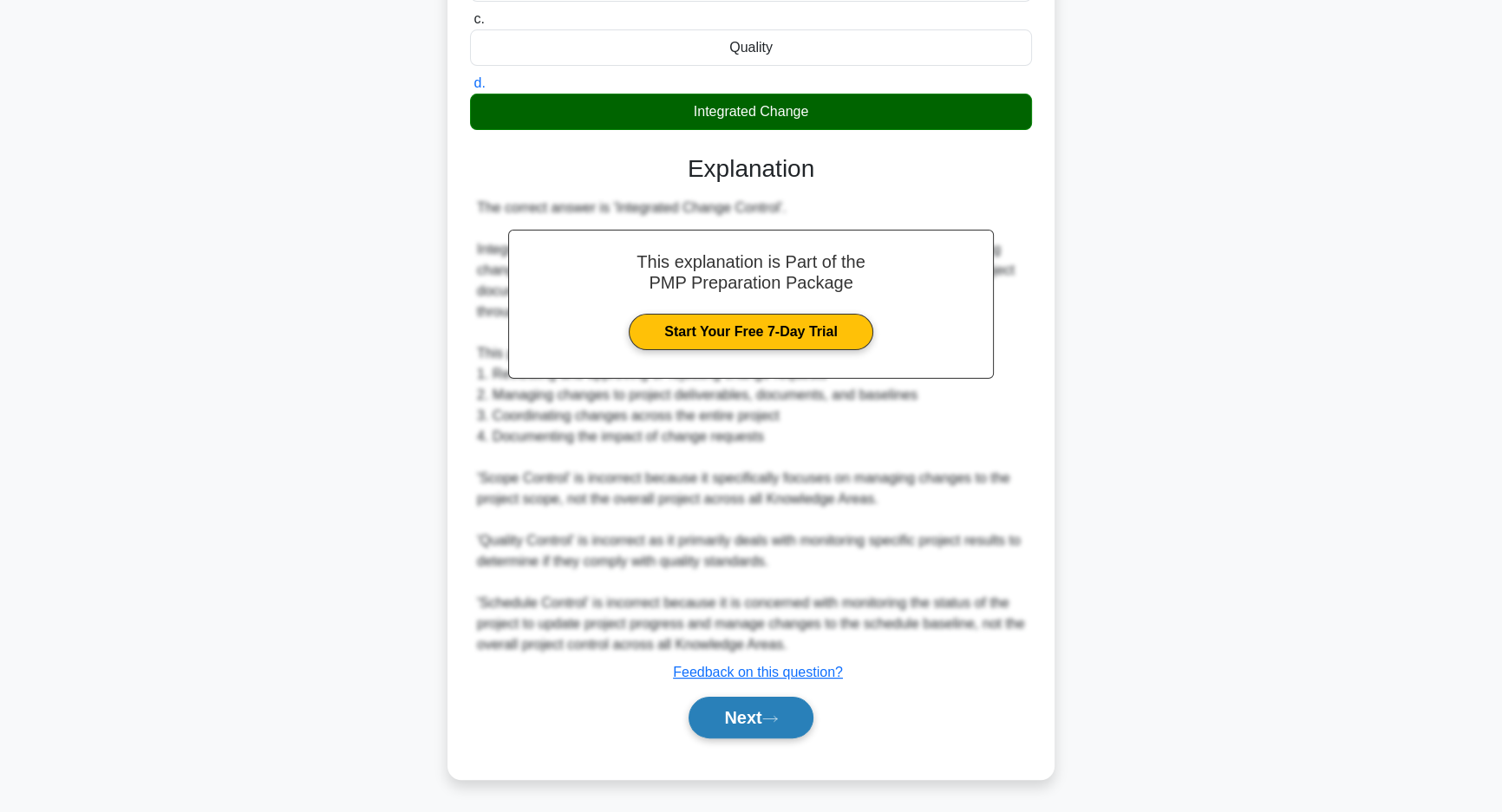
click at [760, 720] on button "Next" at bounding box center [751, 717] width 124 height 42
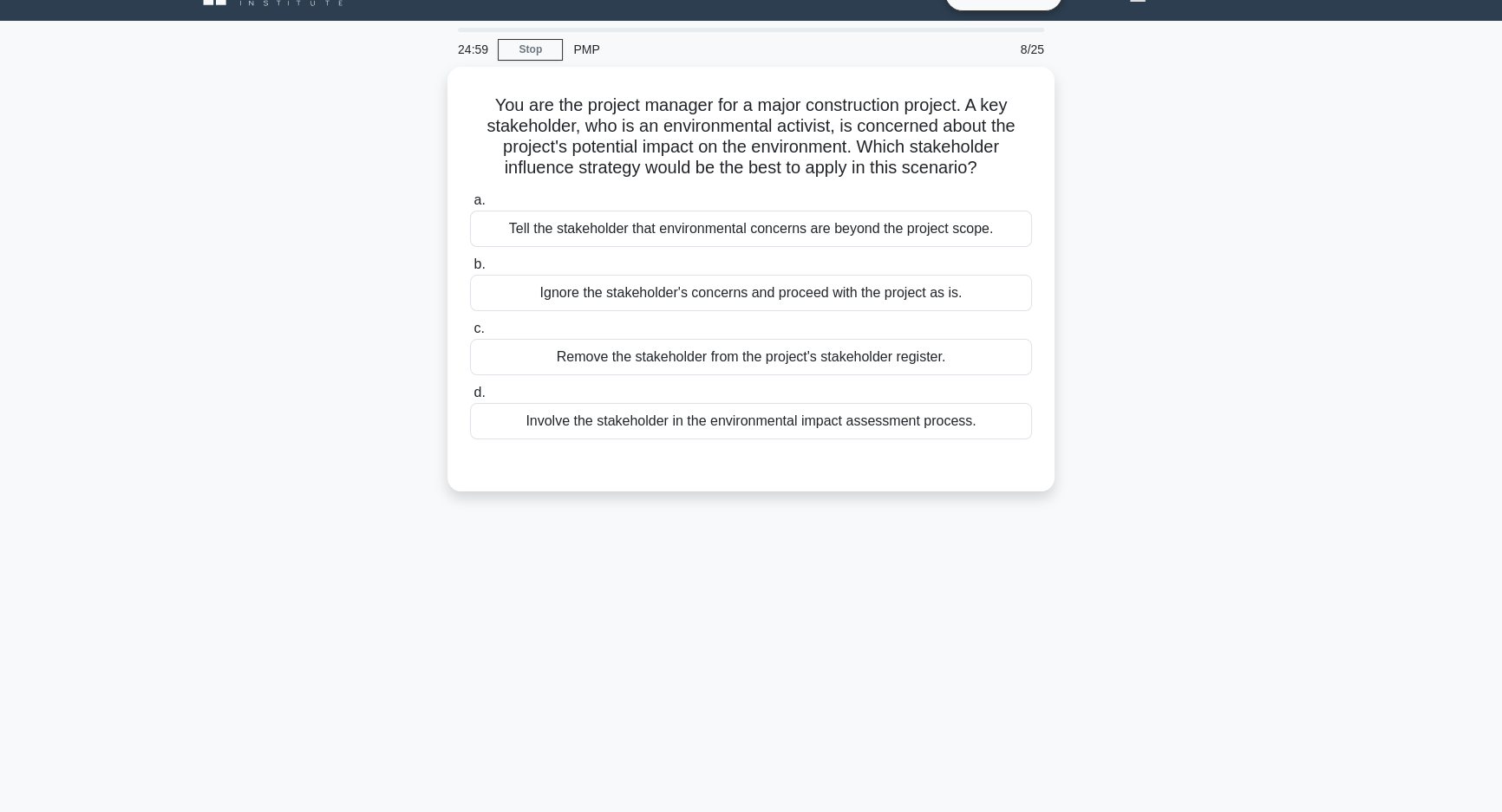
scroll to position [0, 0]
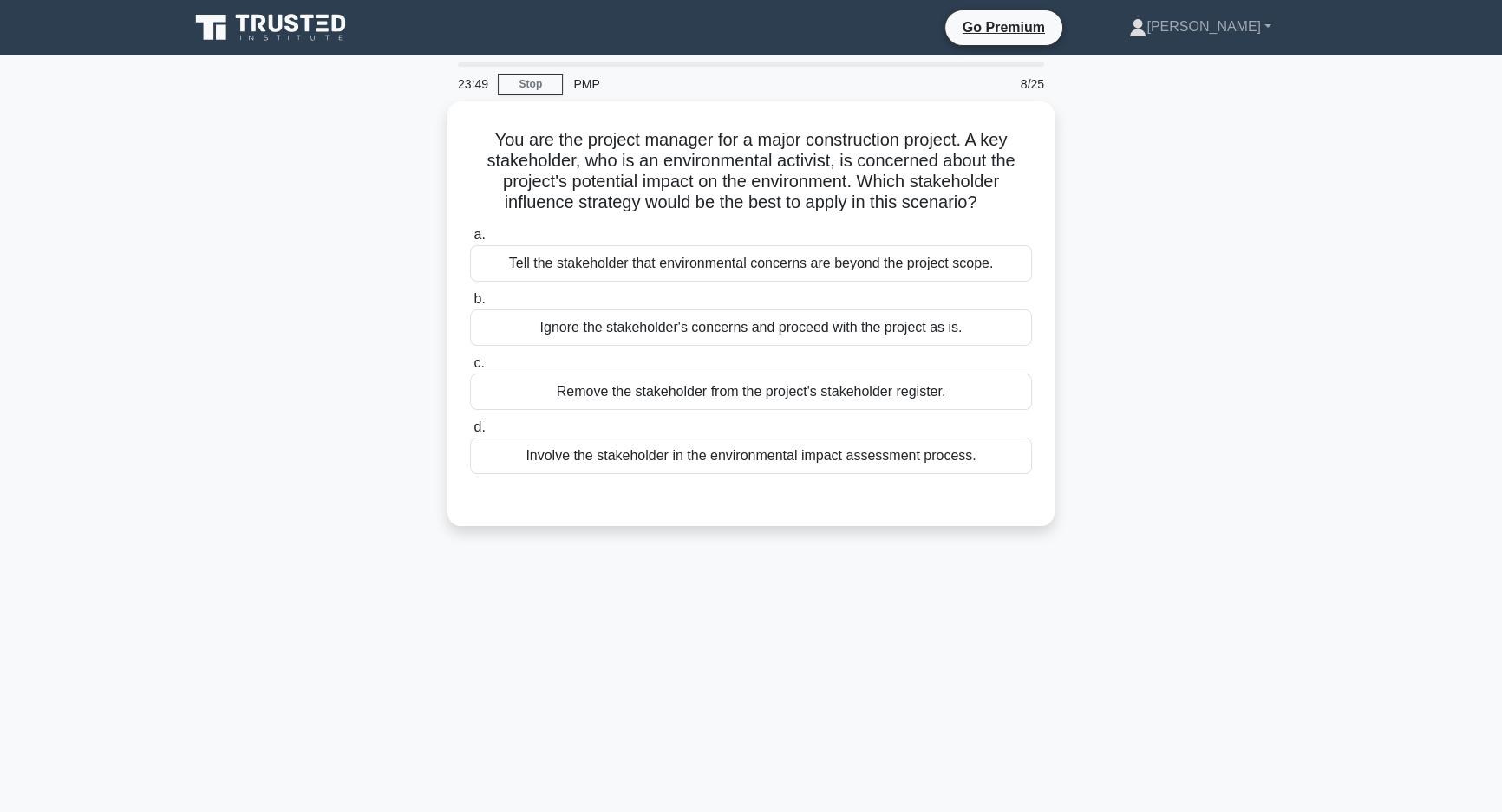
click at [1132, 564] on div "23:49 Stop PMP 8/25 You are the project manager for a major construction projec…" at bounding box center [751, 495] width 1145 height 867
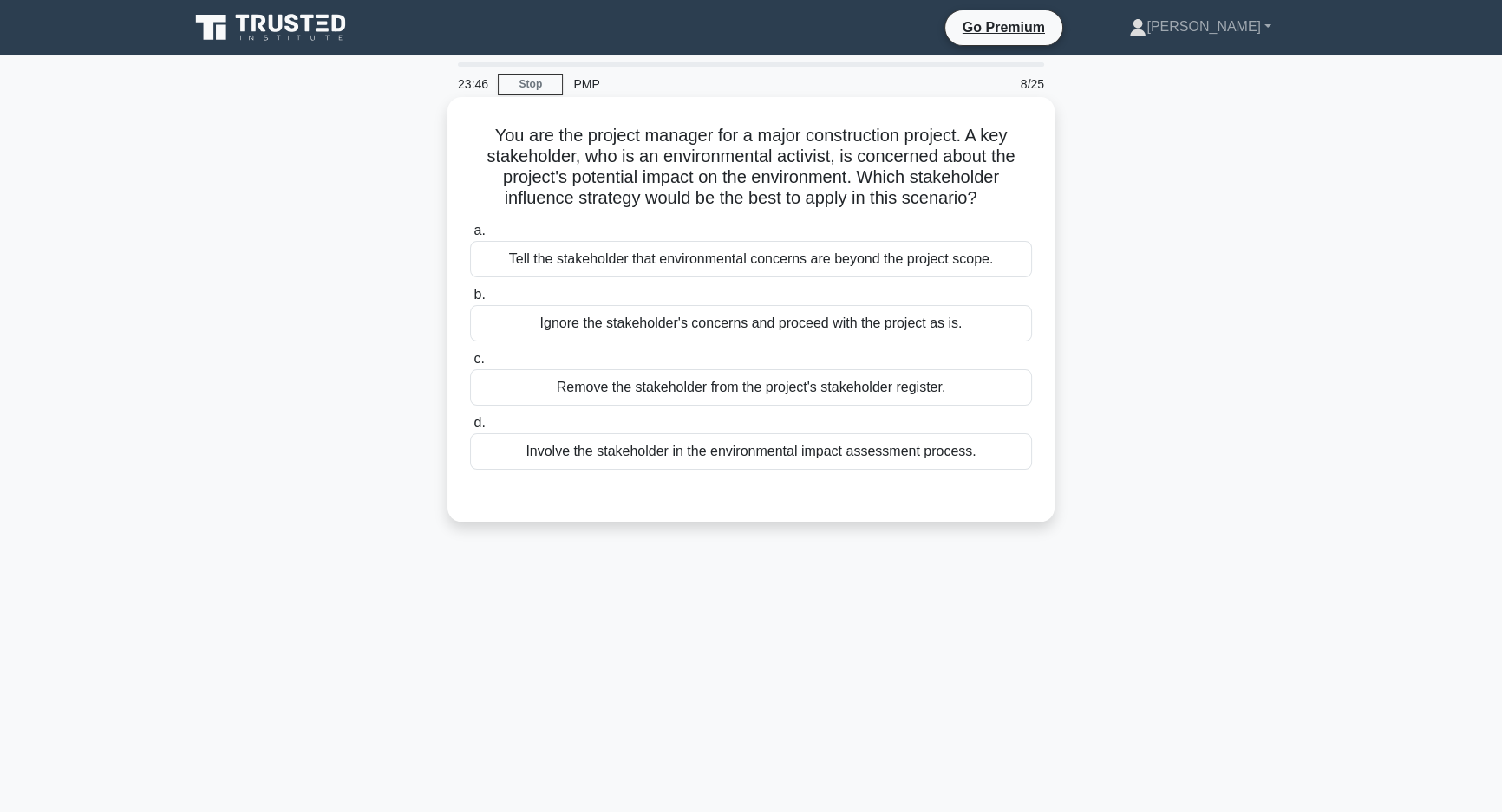
click at [944, 460] on div "Involve the stakeholder in the environmental impact assessment process." at bounding box center [751, 451] width 562 height 36
click at [470, 430] on input "d. Involve the stakeholder in the environmental impact assessment process." at bounding box center [470, 423] width 0 height 12
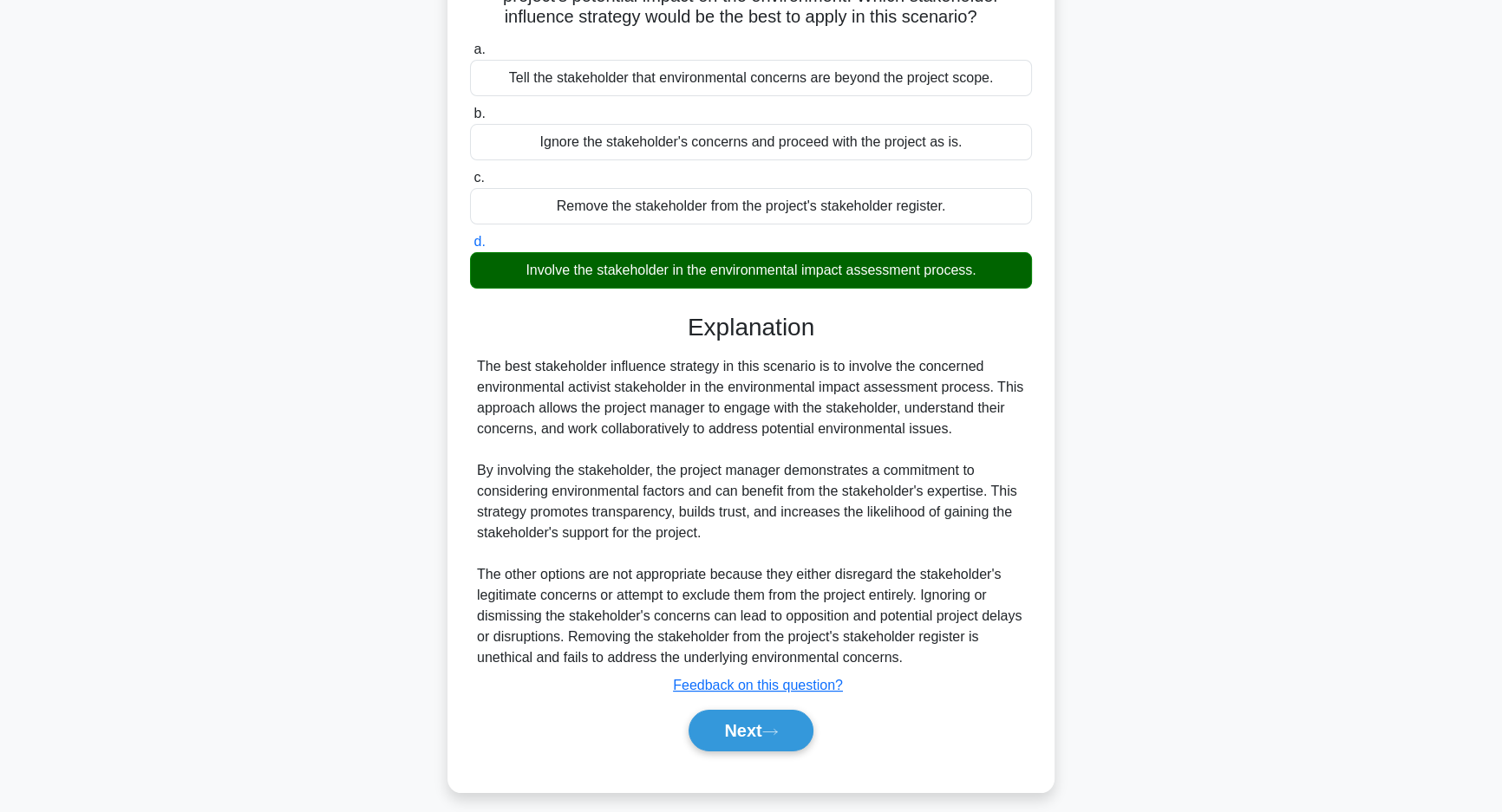
scroll to position [193, 0]
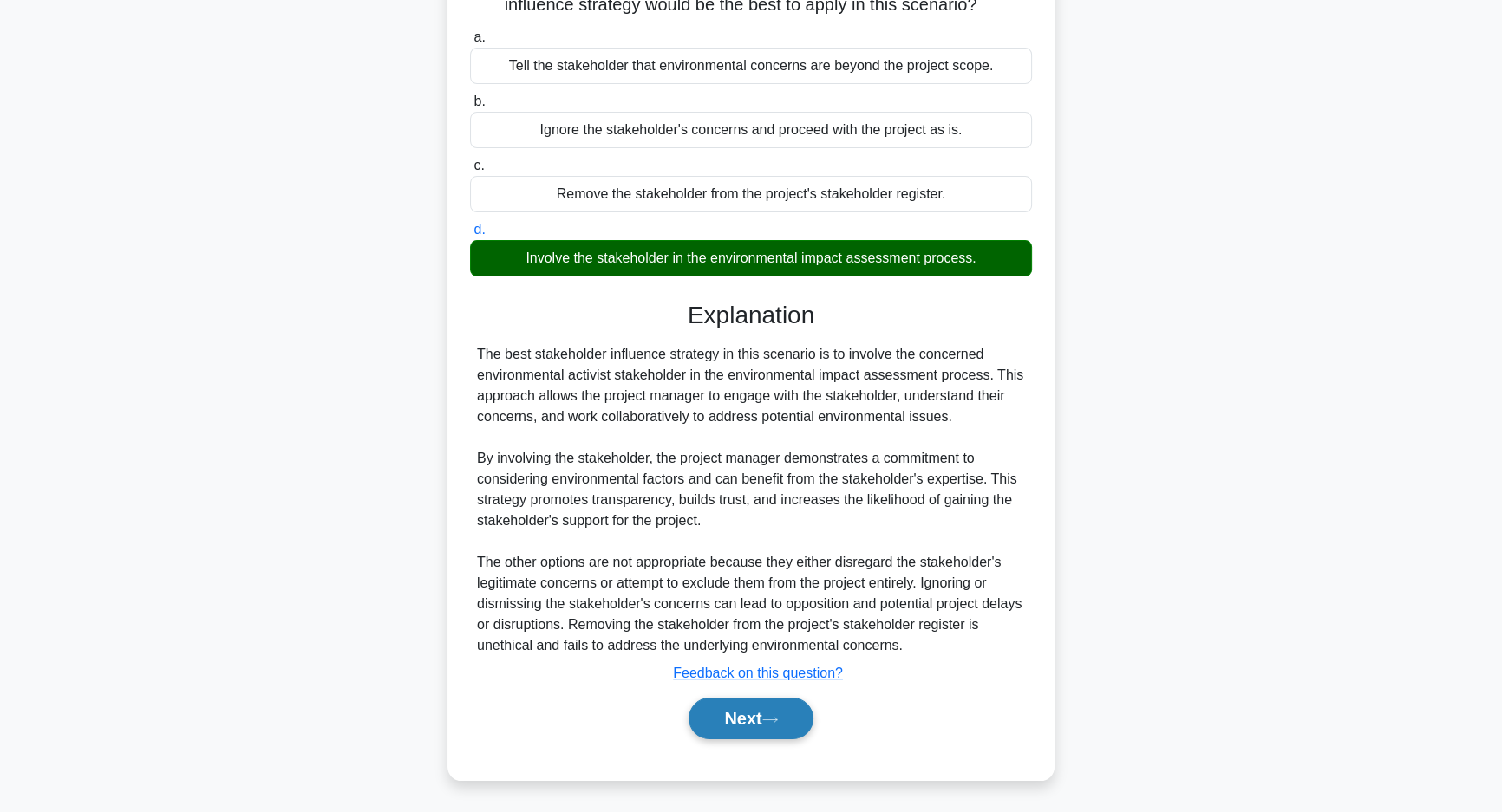
click at [771, 715] on icon at bounding box center [771, 720] width 16 height 10
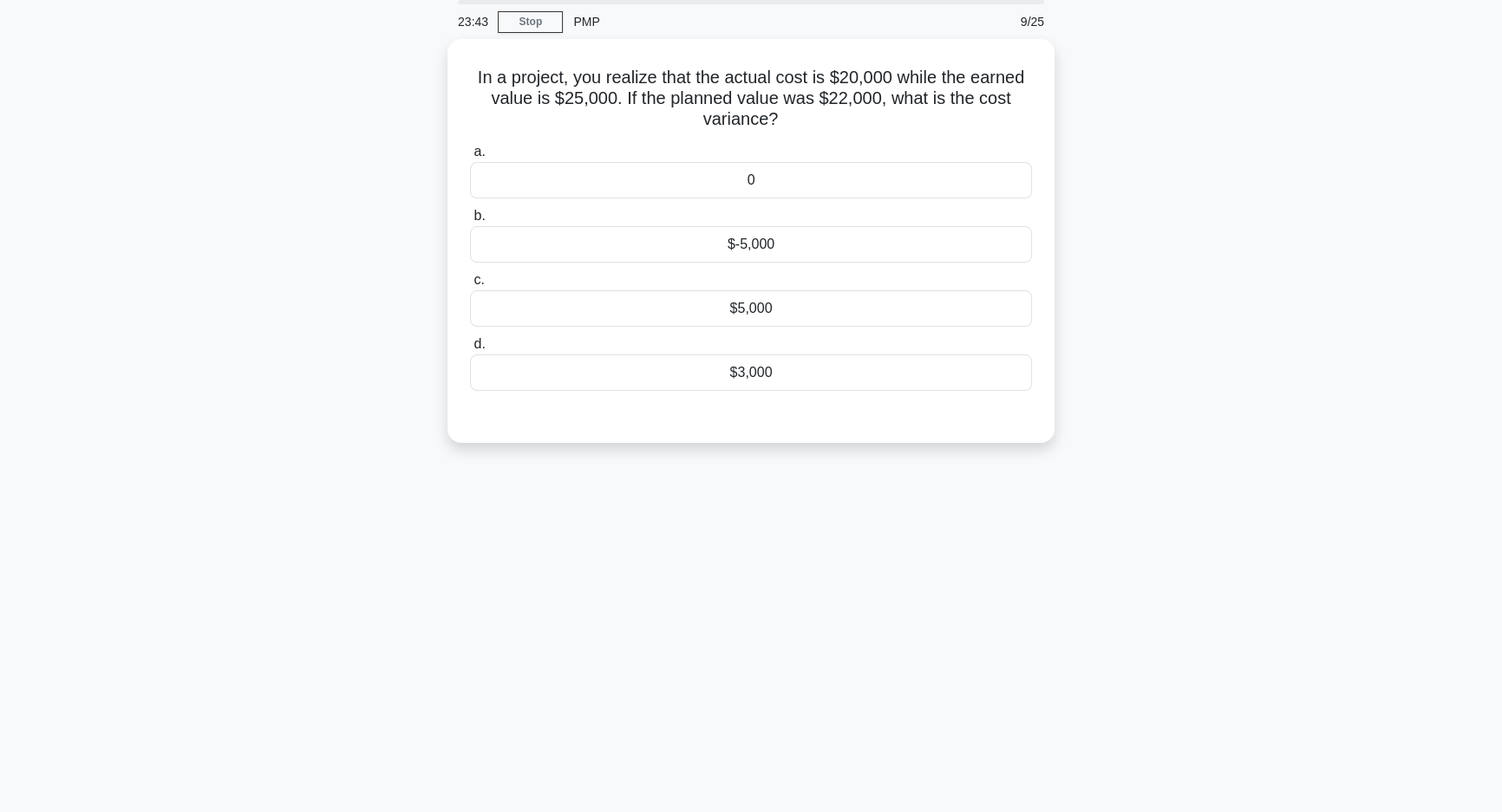
scroll to position [0, 0]
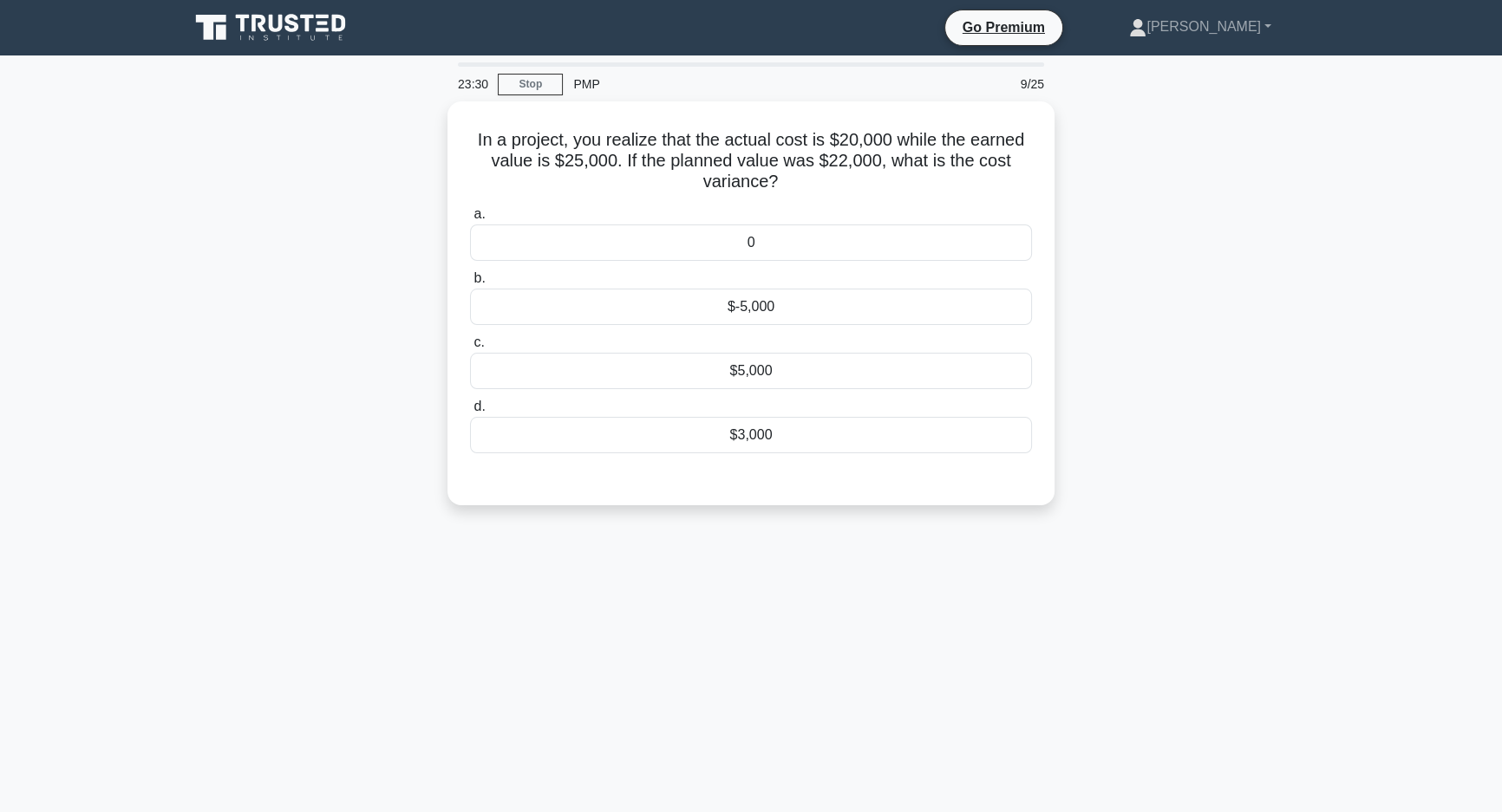
click at [1195, 486] on div "In a project, you realize that the actual cost is $20,000 while the earned valu…" at bounding box center [751, 313] width 1145 height 425
click at [866, 375] on div "$5,000" at bounding box center [751, 367] width 562 height 36
click at [470, 344] on input "c. $5,000" at bounding box center [470, 338] width 0 height 12
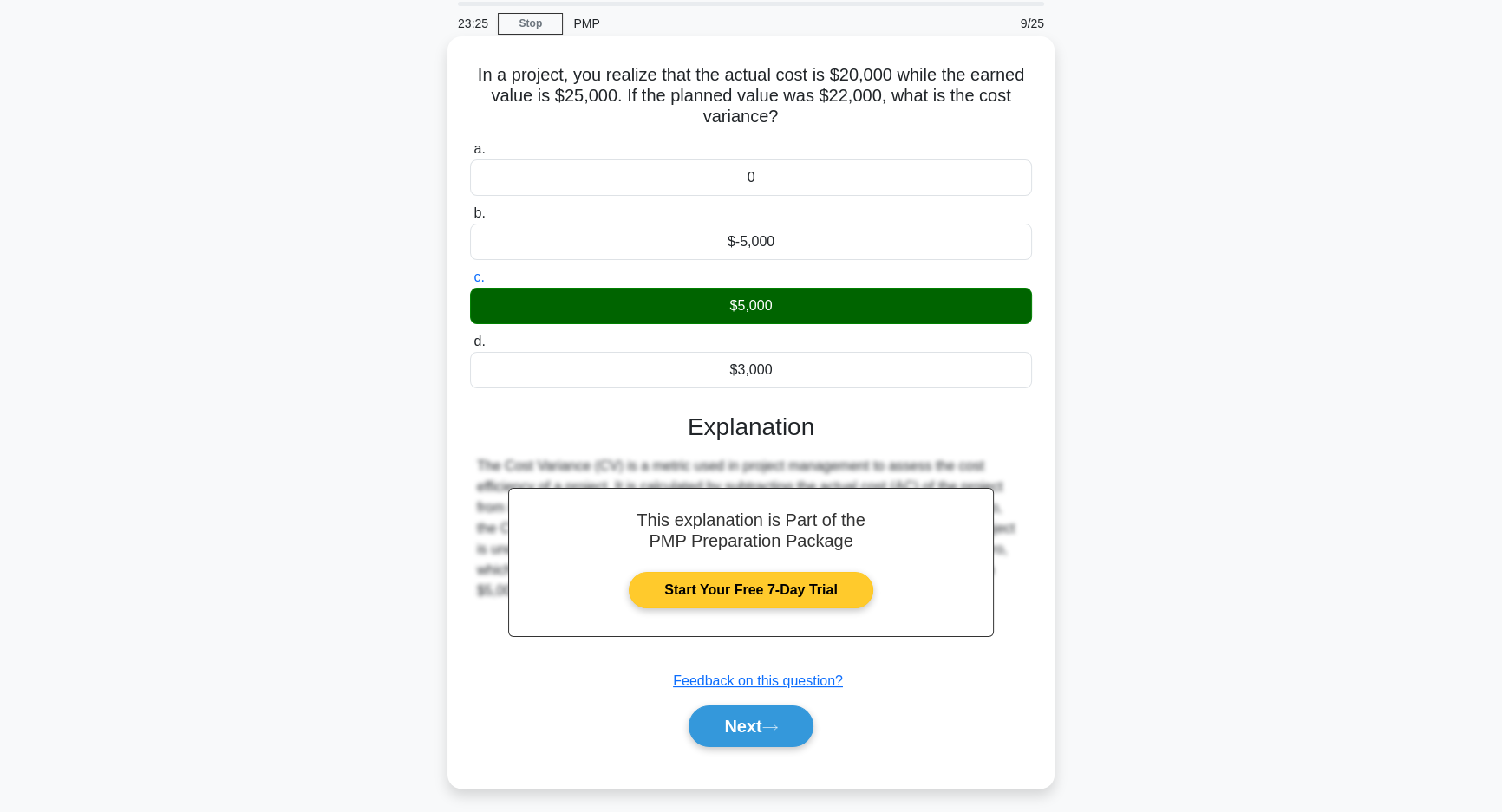
scroll to position [123, 0]
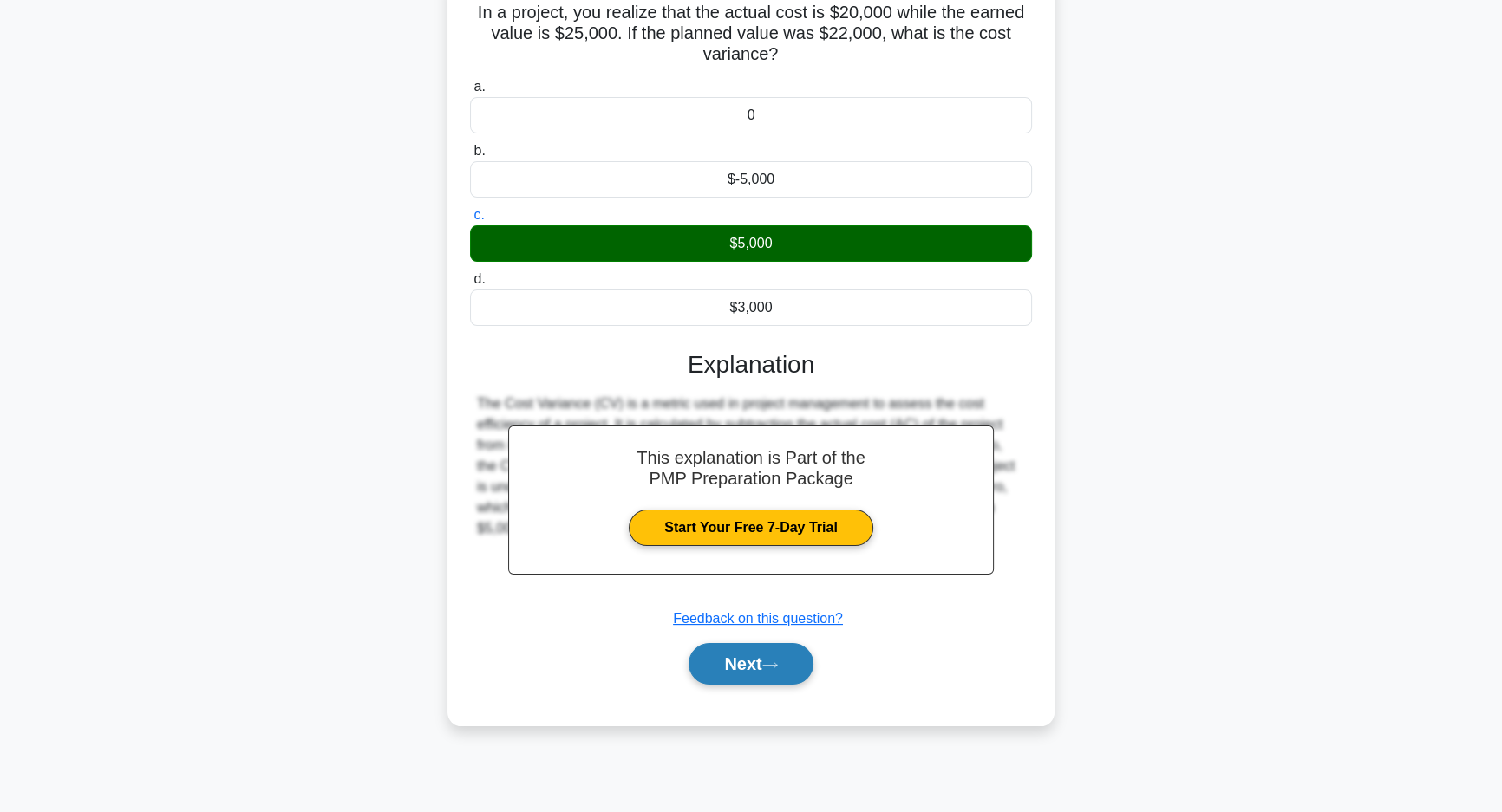
click at [752, 656] on button "Next" at bounding box center [751, 664] width 124 height 42
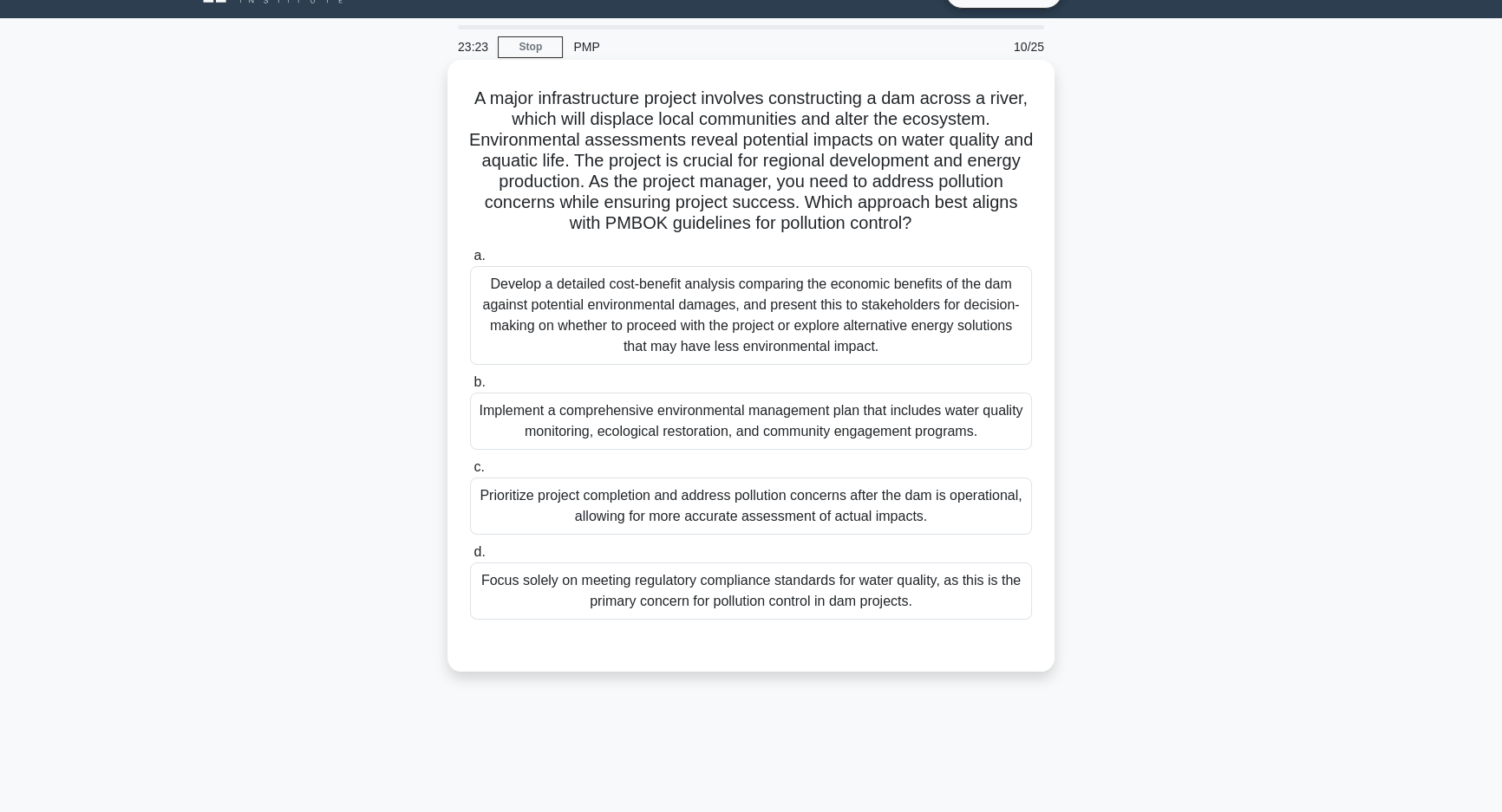
scroll to position [0, 0]
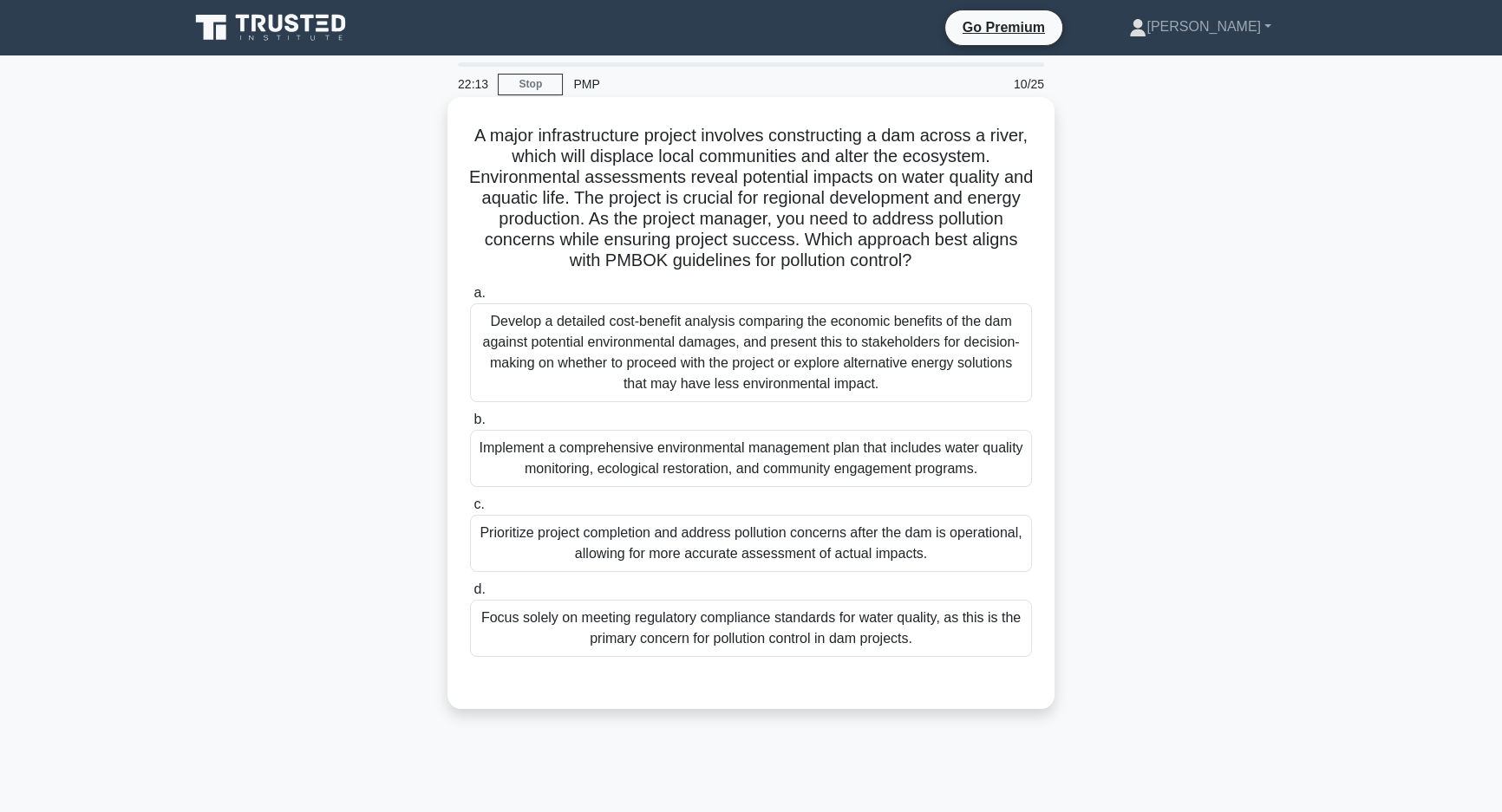
click at [614, 445] on div "Implement a comprehensive environmental management plan that includes water qua…" at bounding box center [751, 459] width 562 height 57
click at [470, 426] on input "b. Implement a comprehensive environmental management plan that includes water …" at bounding box center [470, 420] width 0 height 12
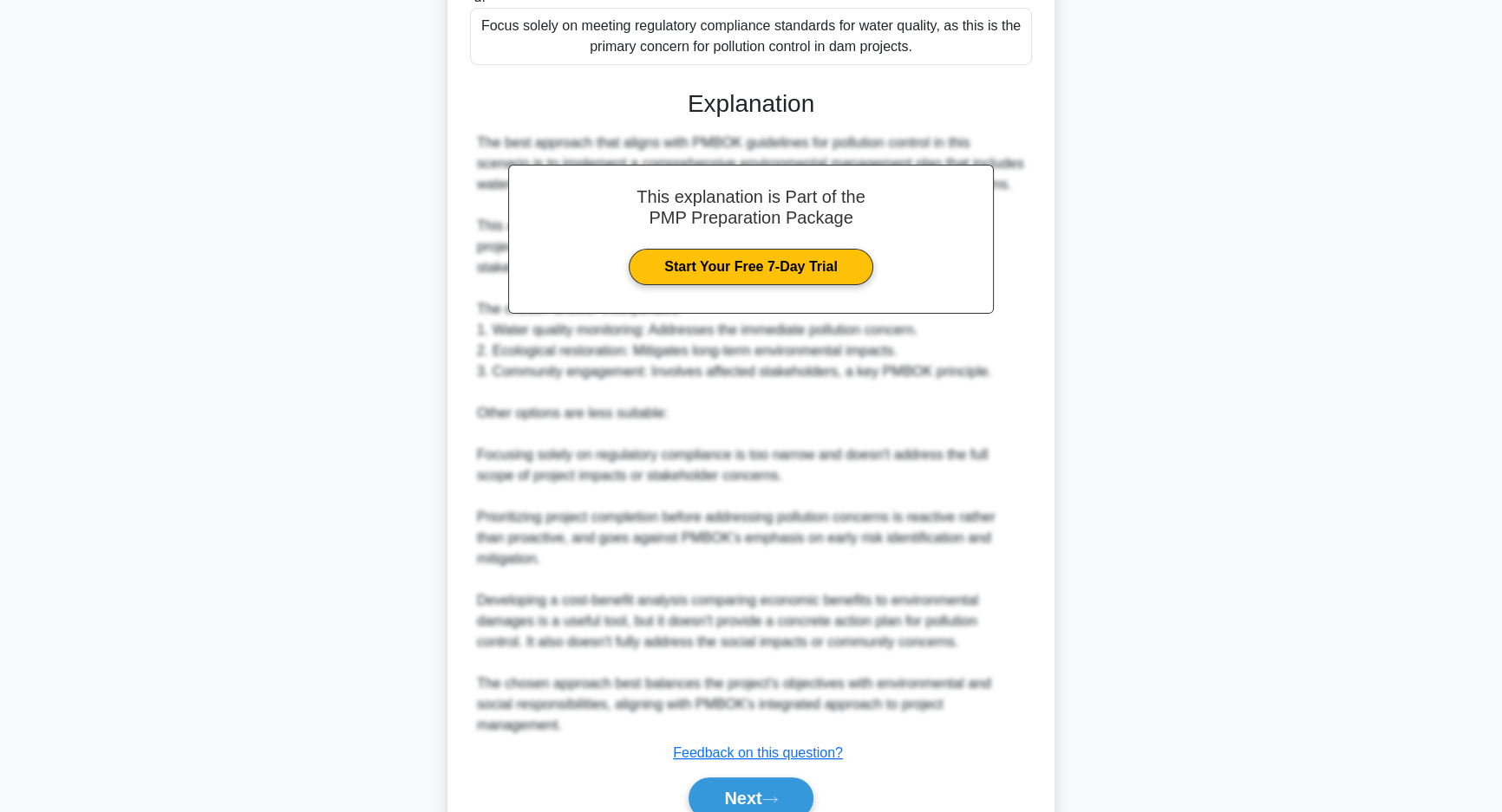
scroll to position [672, 0]
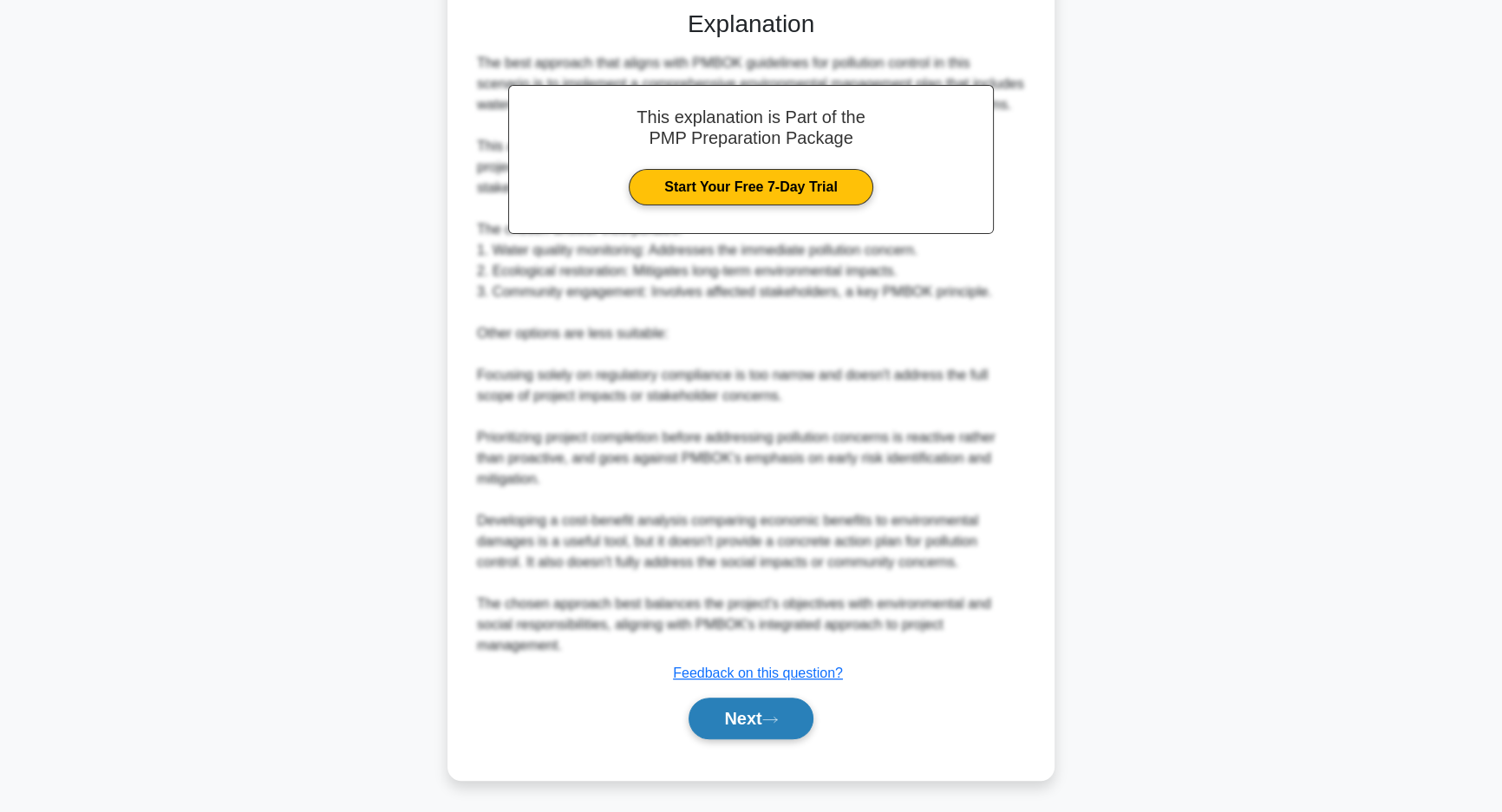
click at [710, 708] on button "Next" at bounding box center [751, 718] width 124 height 42
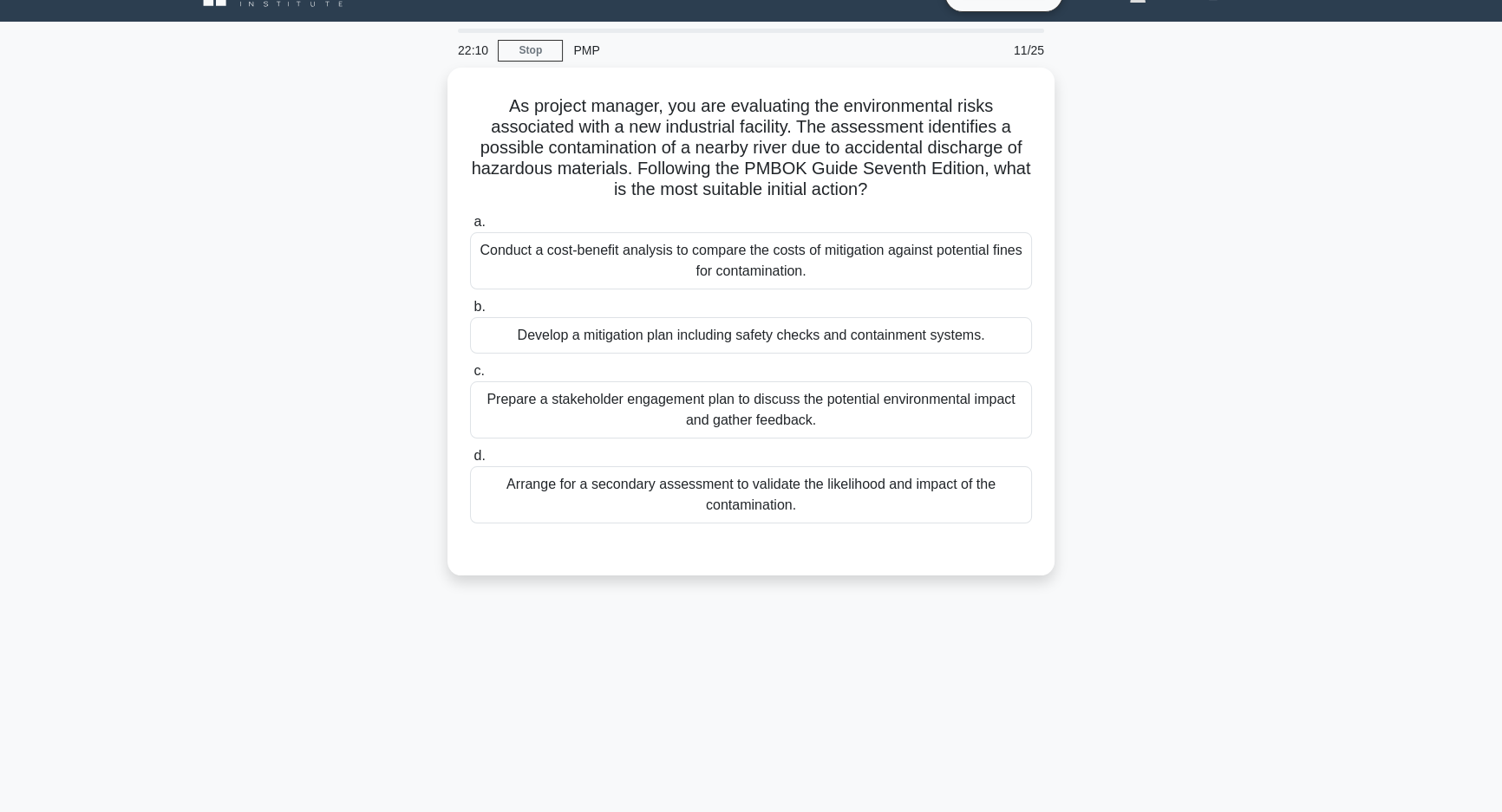
scroll to position [0, 0]
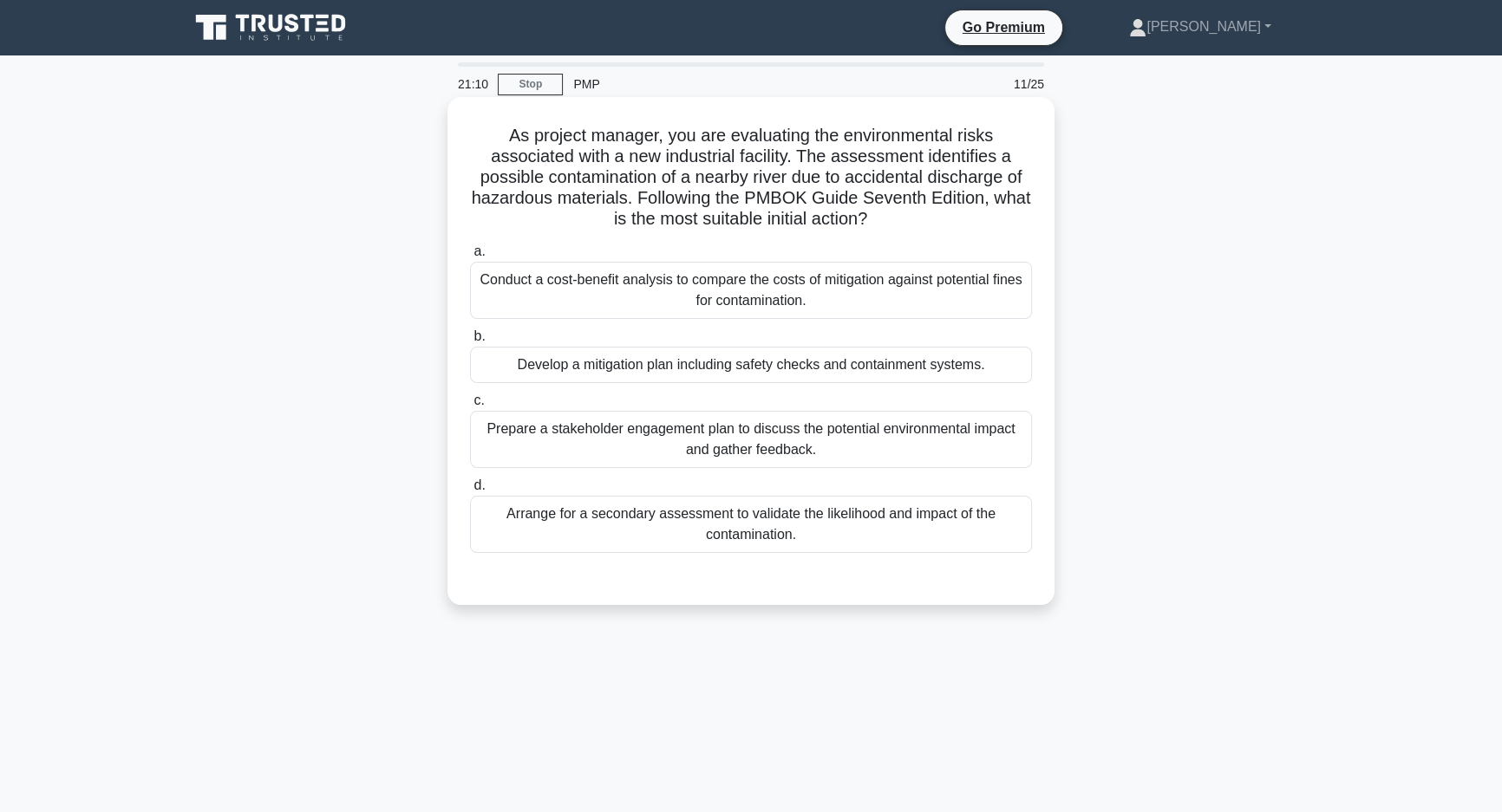
click at [763, 364] on div "Develop a mitigation plan including safety checks and containment systems." at bounding box center [751, 365] width 562 height 36
click at [470, 343] on input "b. Develop a mitigation plan including safety checks and containment systems." at bounding box center [470, 336] width 0 height 12
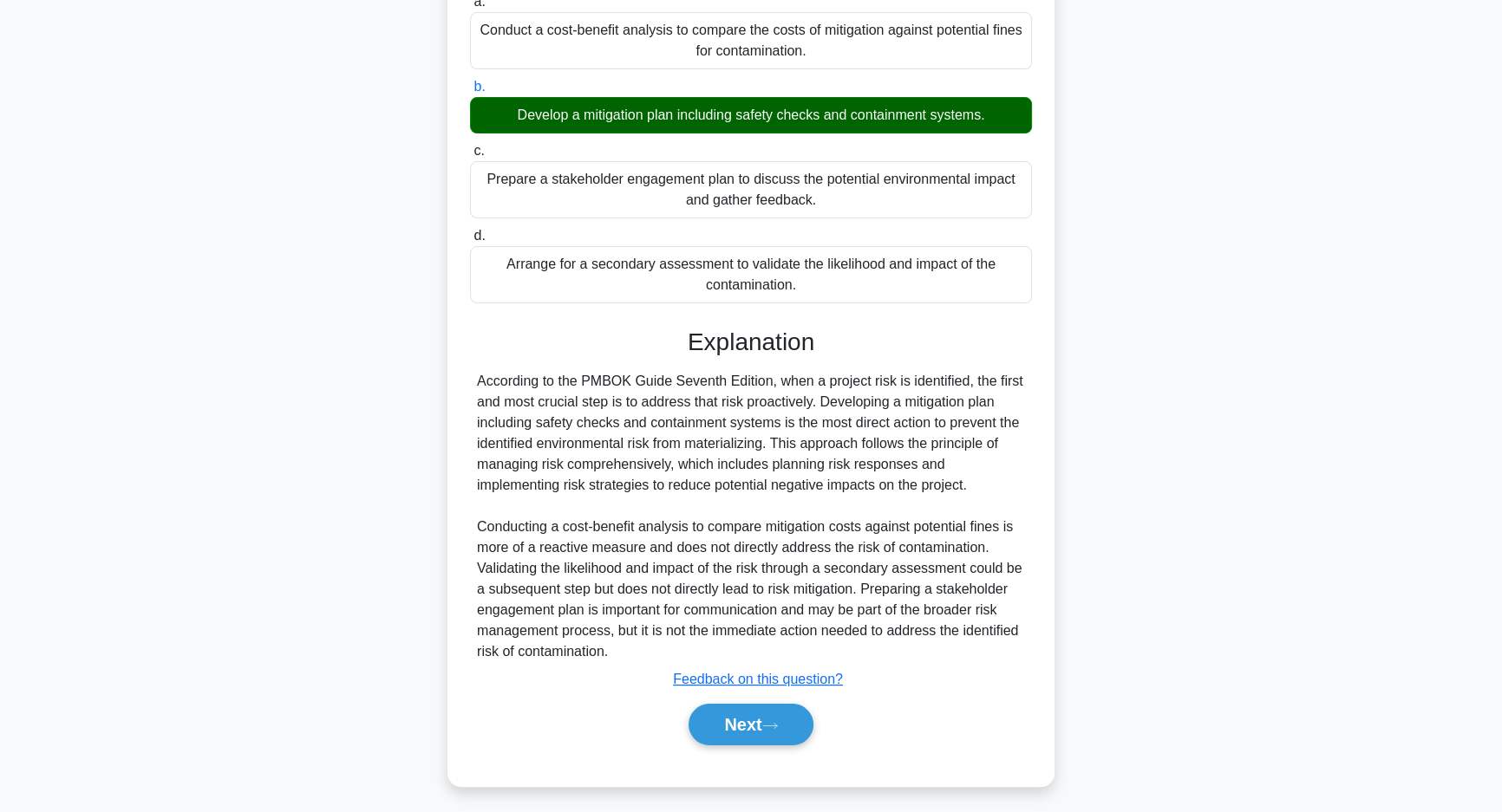
scroll to position [256, 0]
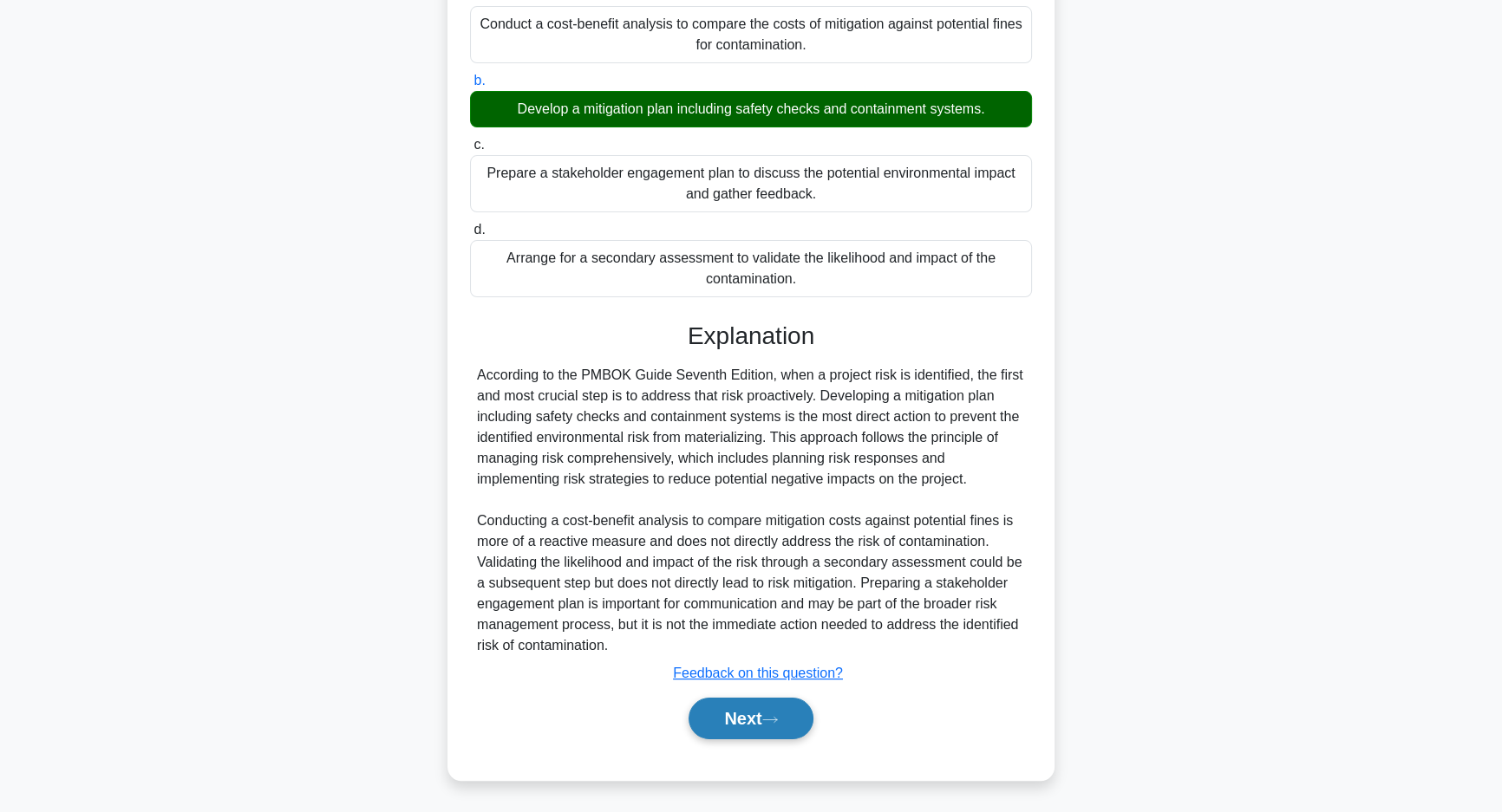
click at [789, 710] on button "Next" at bounding box center [751, 718] width 124 height 42
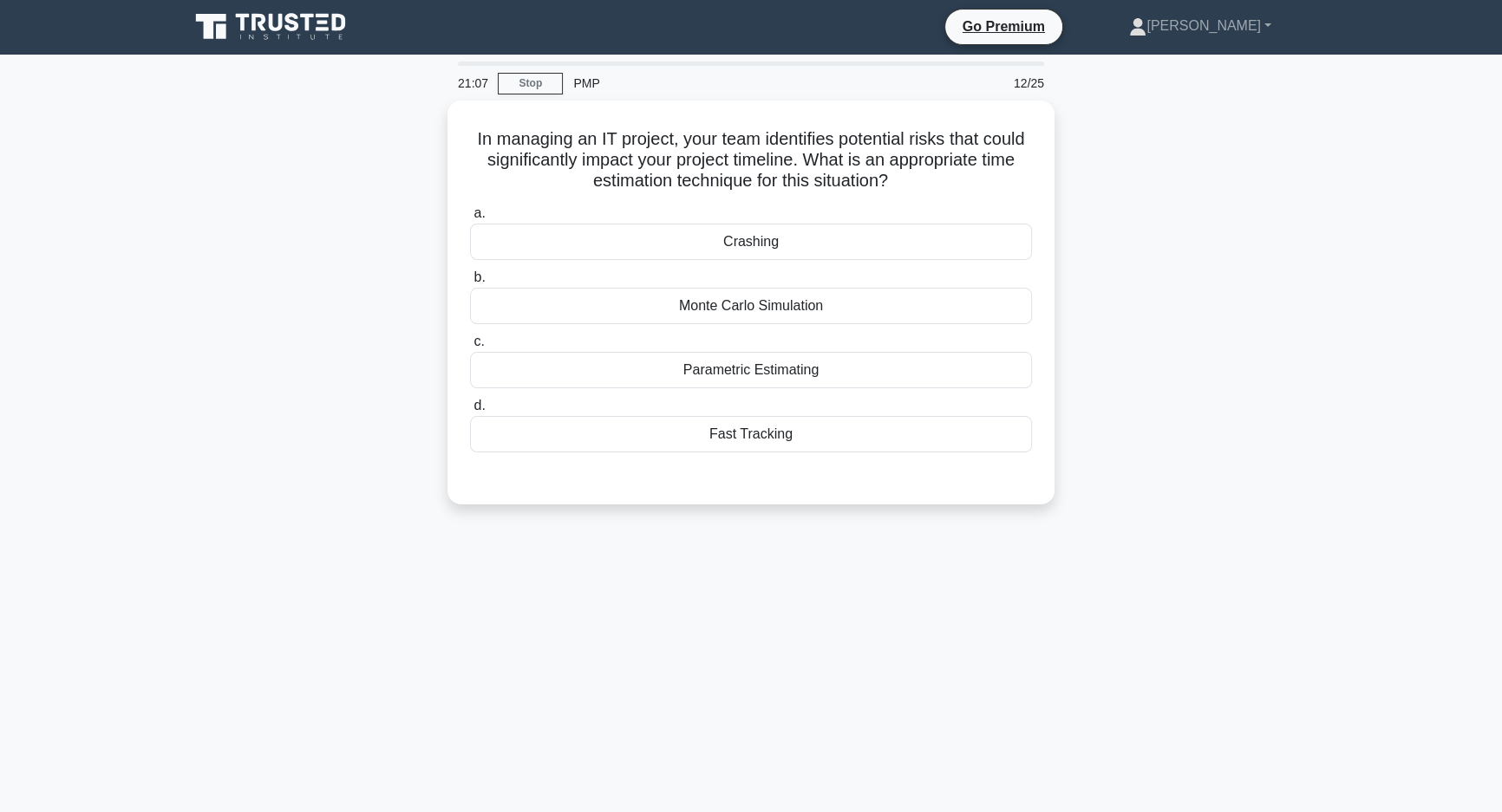
scroll to position [0, 0]
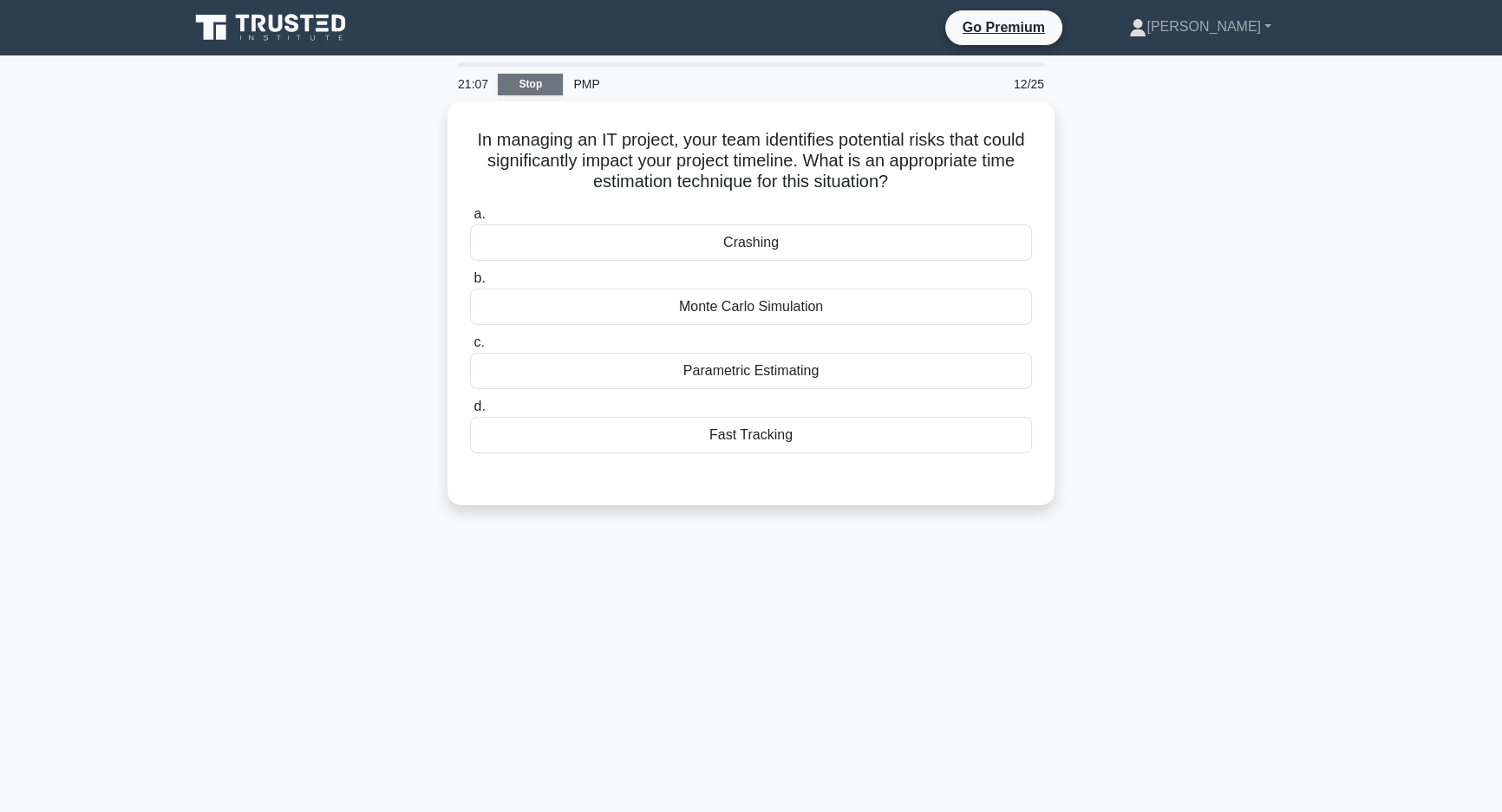
click at [516, 87] on link "Stop" at bounding box center [530, 84] width 65 height 21
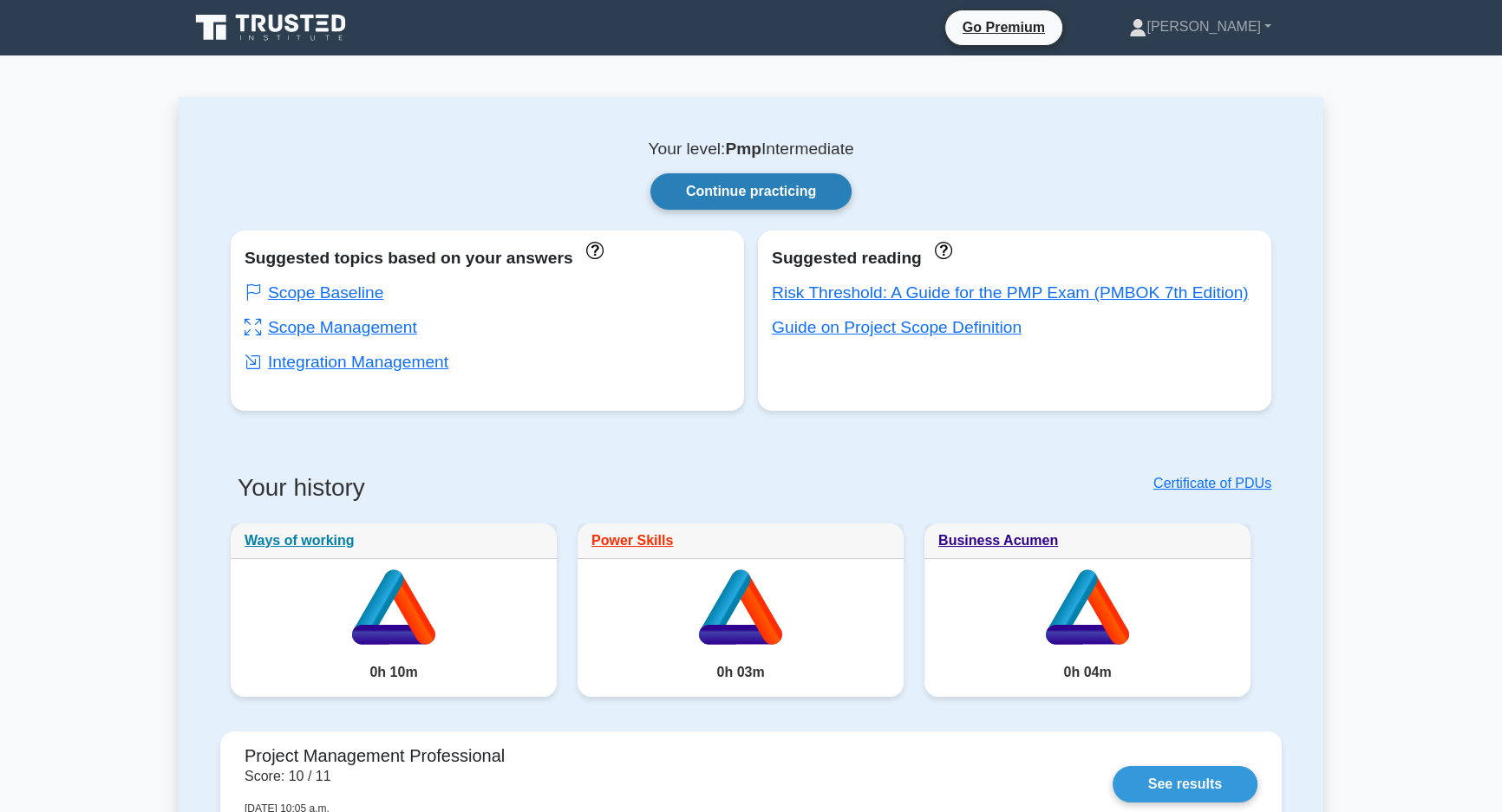
click at [802, 191] on link "Continue practicing" at bounding box center [751, 191] width 202 height 36
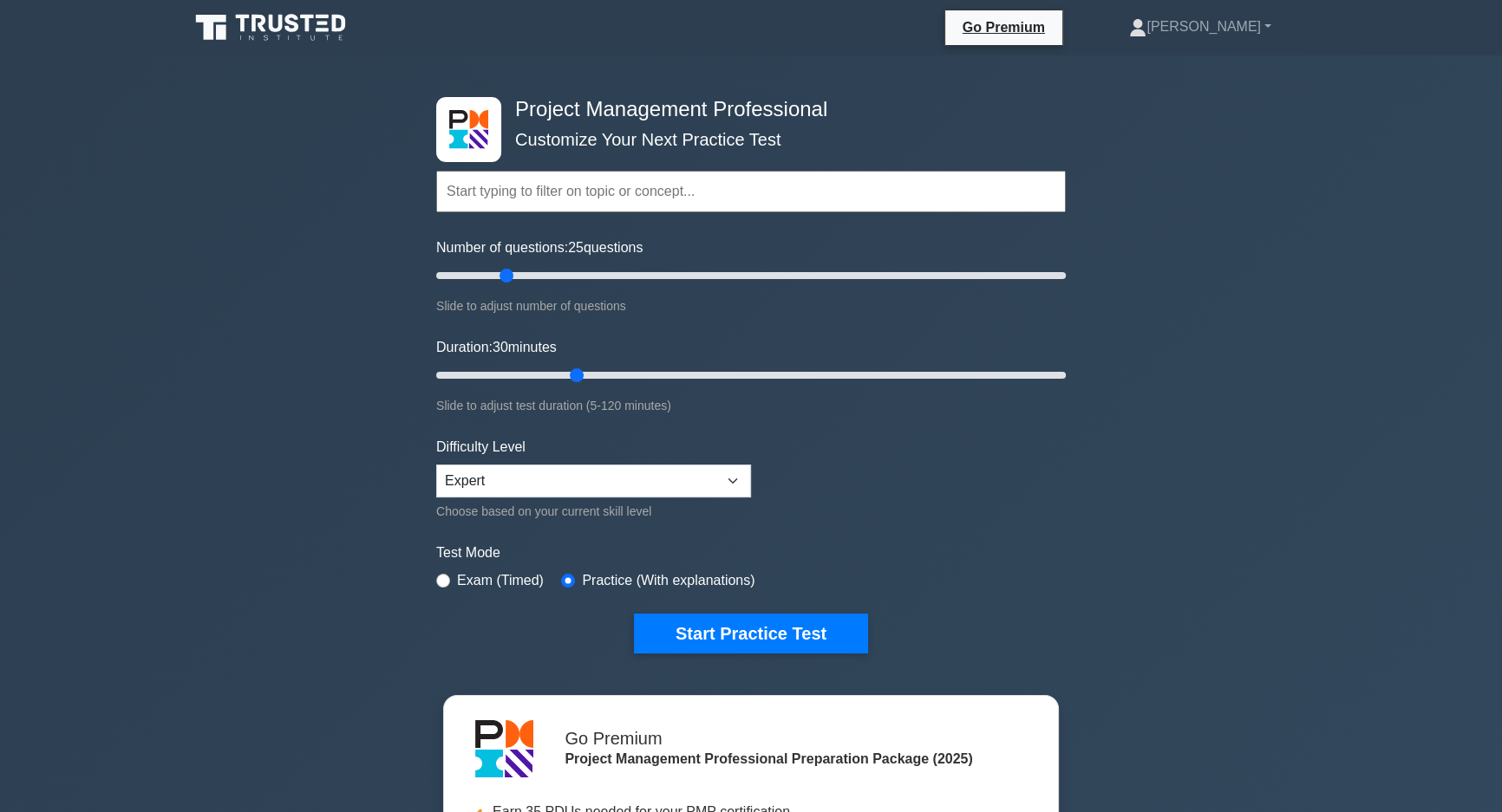
click at [971, 583] on div "Test Mode Exam (Timed) Practice (With explanations)" at bounding box center [750, 568] width 629 height 51
click at [152, 416] on div "Project Management Professional Customize Your Next Practice Test Topics Scope …" at bounding box center [751, 601] width 1502 height 1091
click at [1171, 755] on div "Project Management Professional Customize Your Next Practice Test Topics Scope …" at bounding box center [751, 601] width 1502 height 1091
click at [954, 500] on form "Topics Scope Management Time Management Cost Management Quality Management Risk…" at bounding box center [750, 386] width 629 height 536
click at [975, 539] on form "Topics Scope Management Time Management Cost Management Quality Management Risk…" at bounding box center [750, 386] width 629 height 536
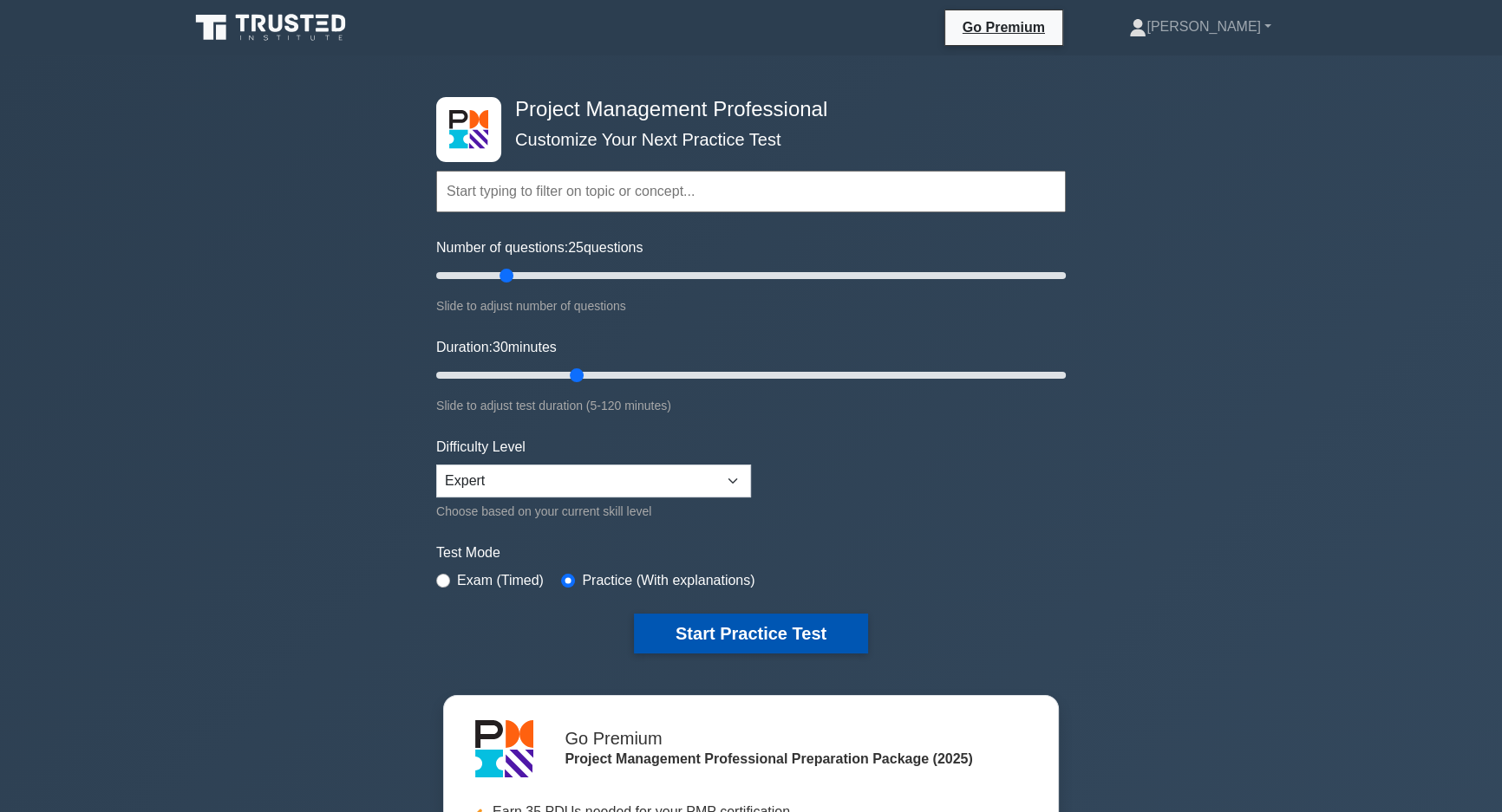
click at [747, 635] on button "Start Practice Test" at bounding box center [751, 634] width 234 height 40
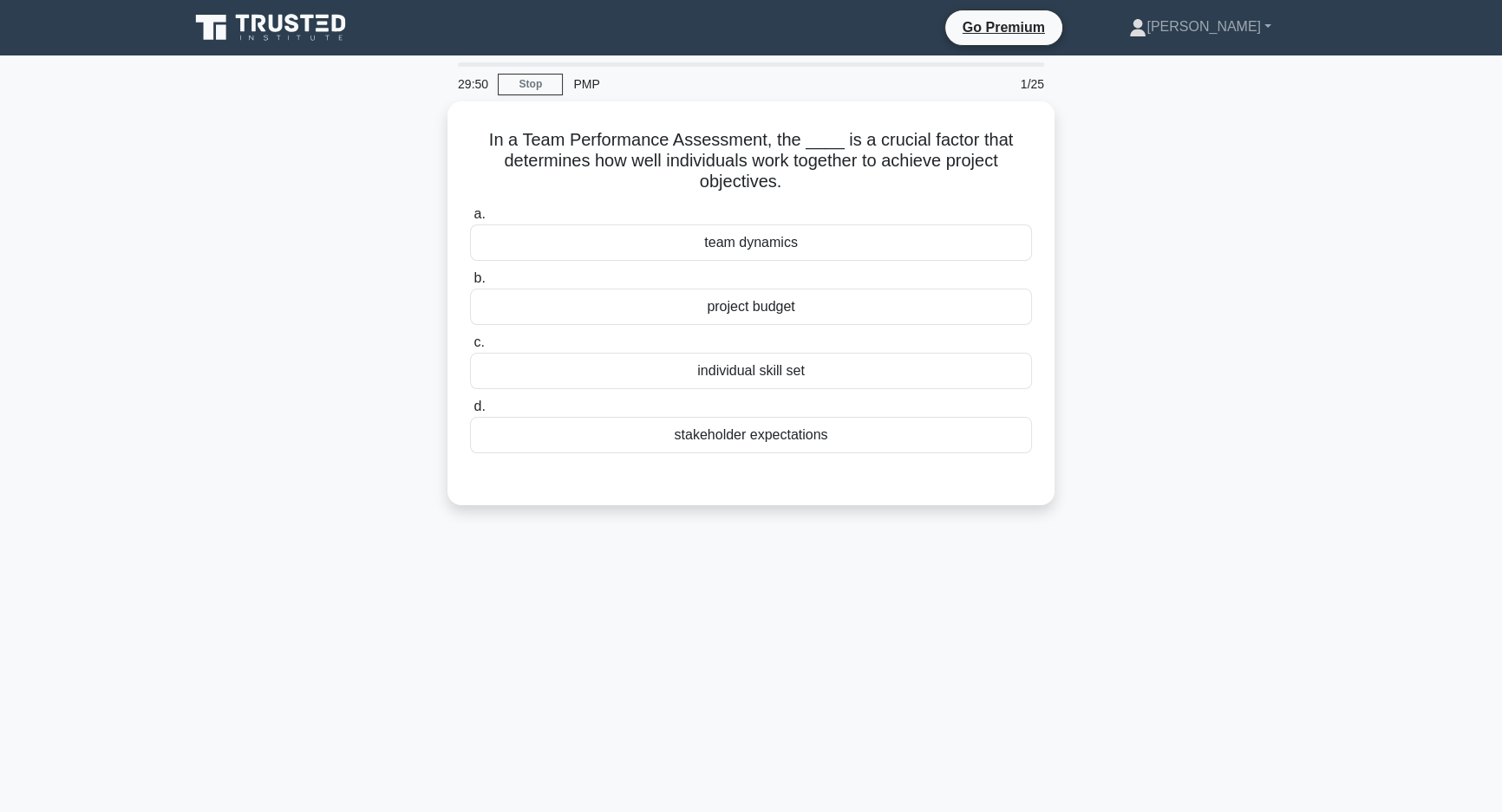
click at [820, 579] on div "29:50 Stop PMP 1/25 In a Team Performance Assessment, the ____ is a crucial fac…" at bounding box center [751, 495] width 1145 height 867
click at [934, 233] on div "team dynamics" at bounding box center [751, 238] width 562 height 36
click at [470, 216] on input "a. team dynamics" at bounding box center [470, 210] width 0 height 12
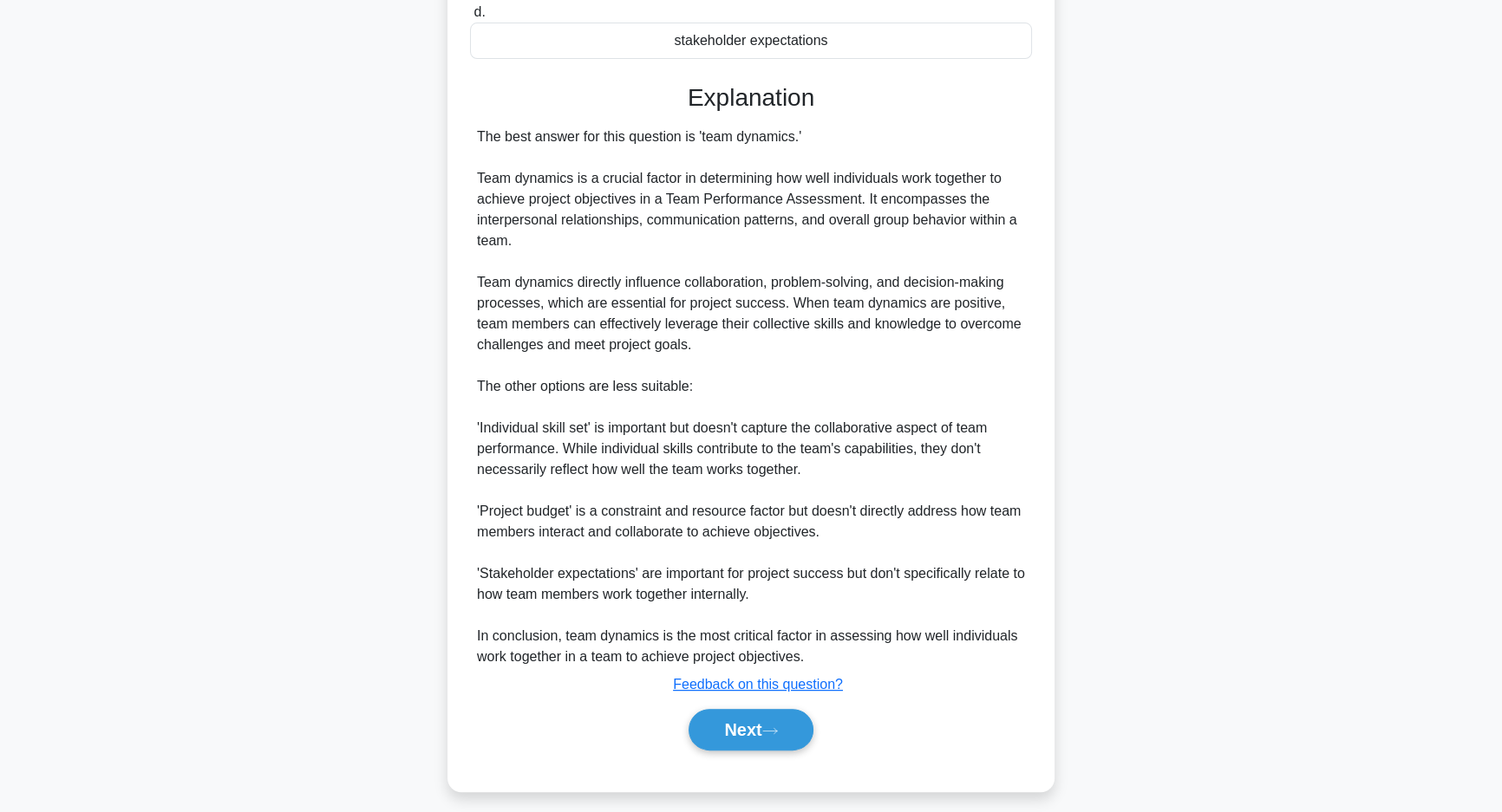
scroll to position [394, 0]
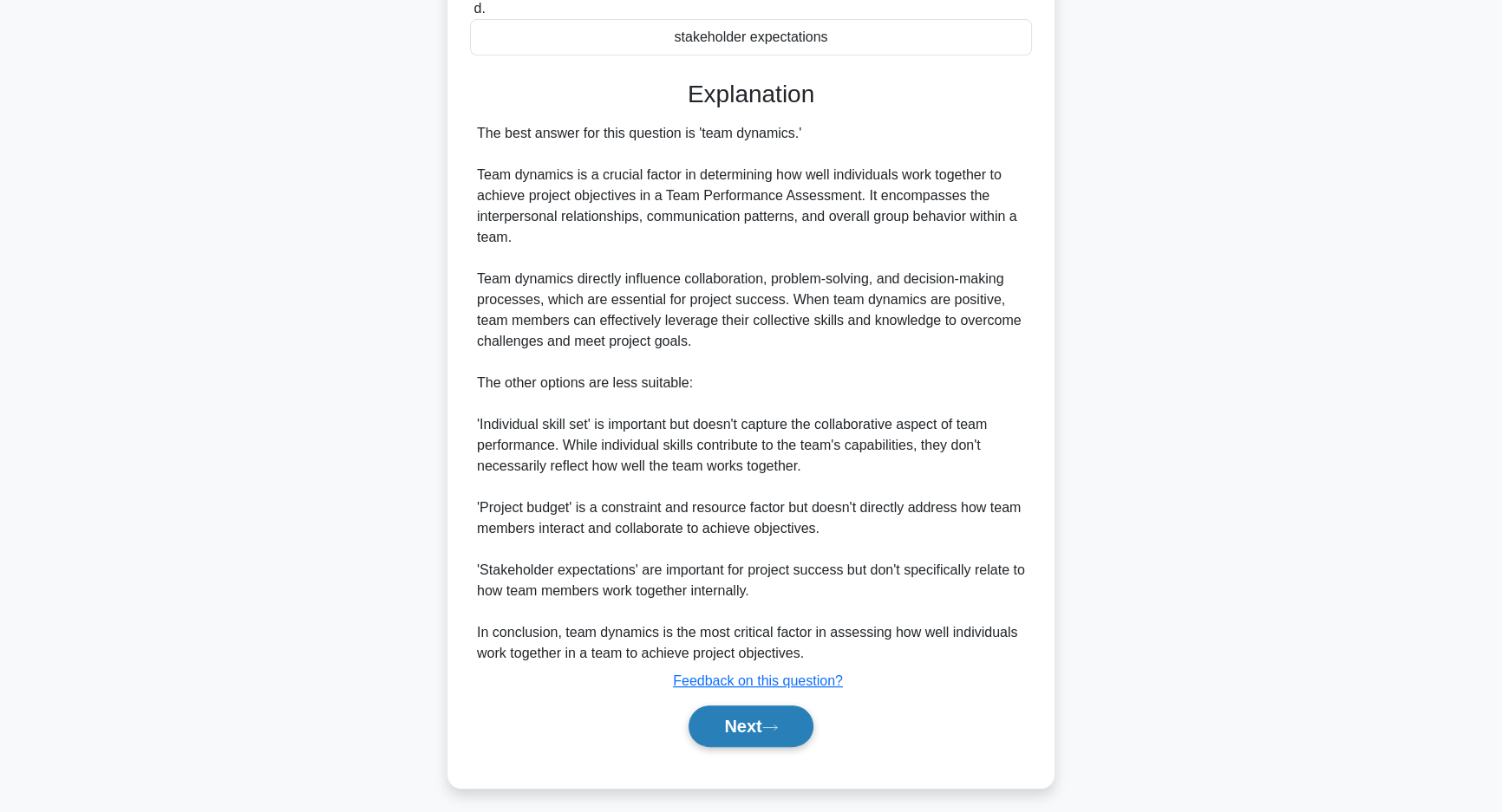
click at [775, 737] on button "Next" at bounding box center [751, 726] width 124 height 42
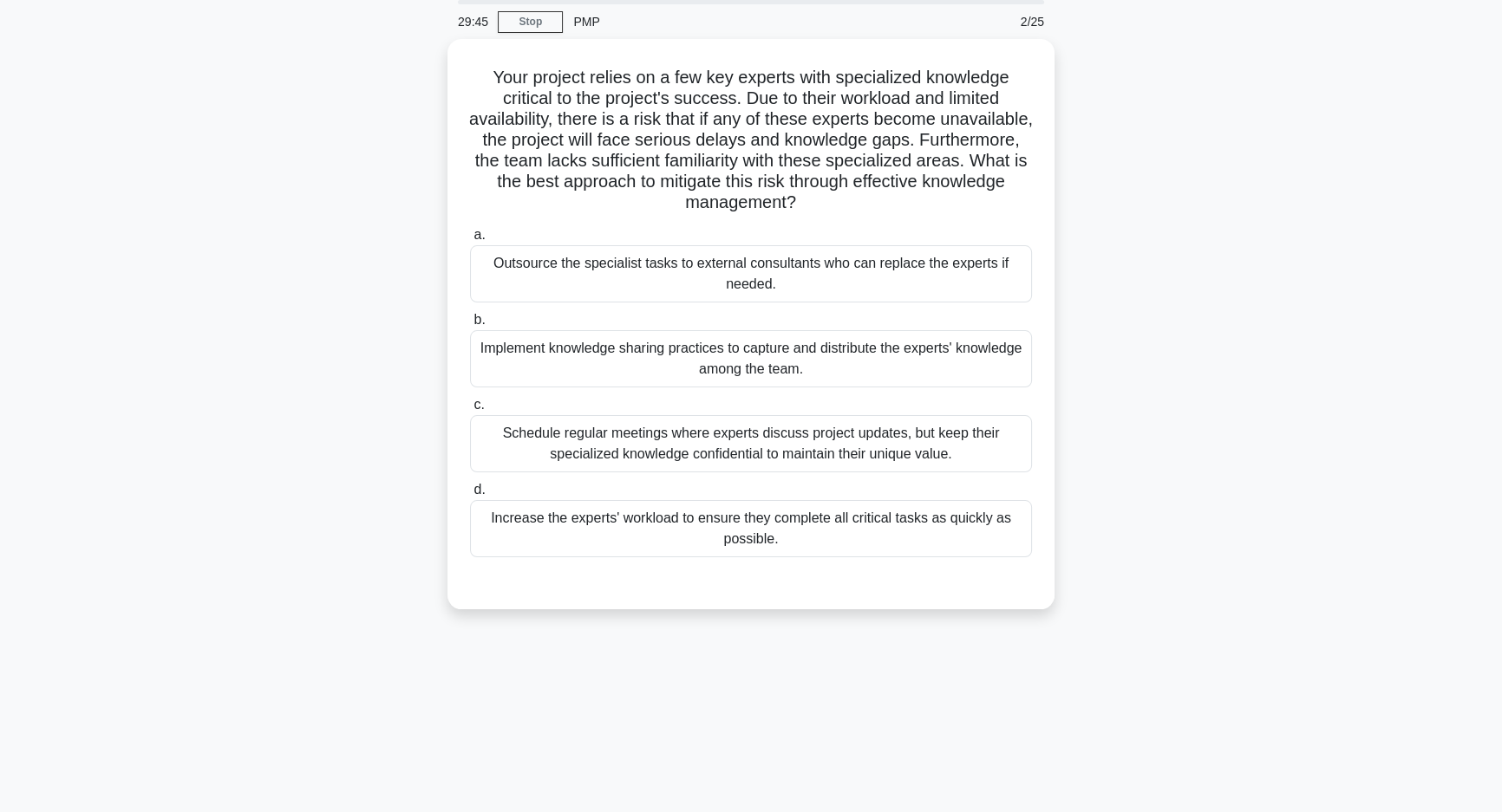
scroll to position [0, 0]
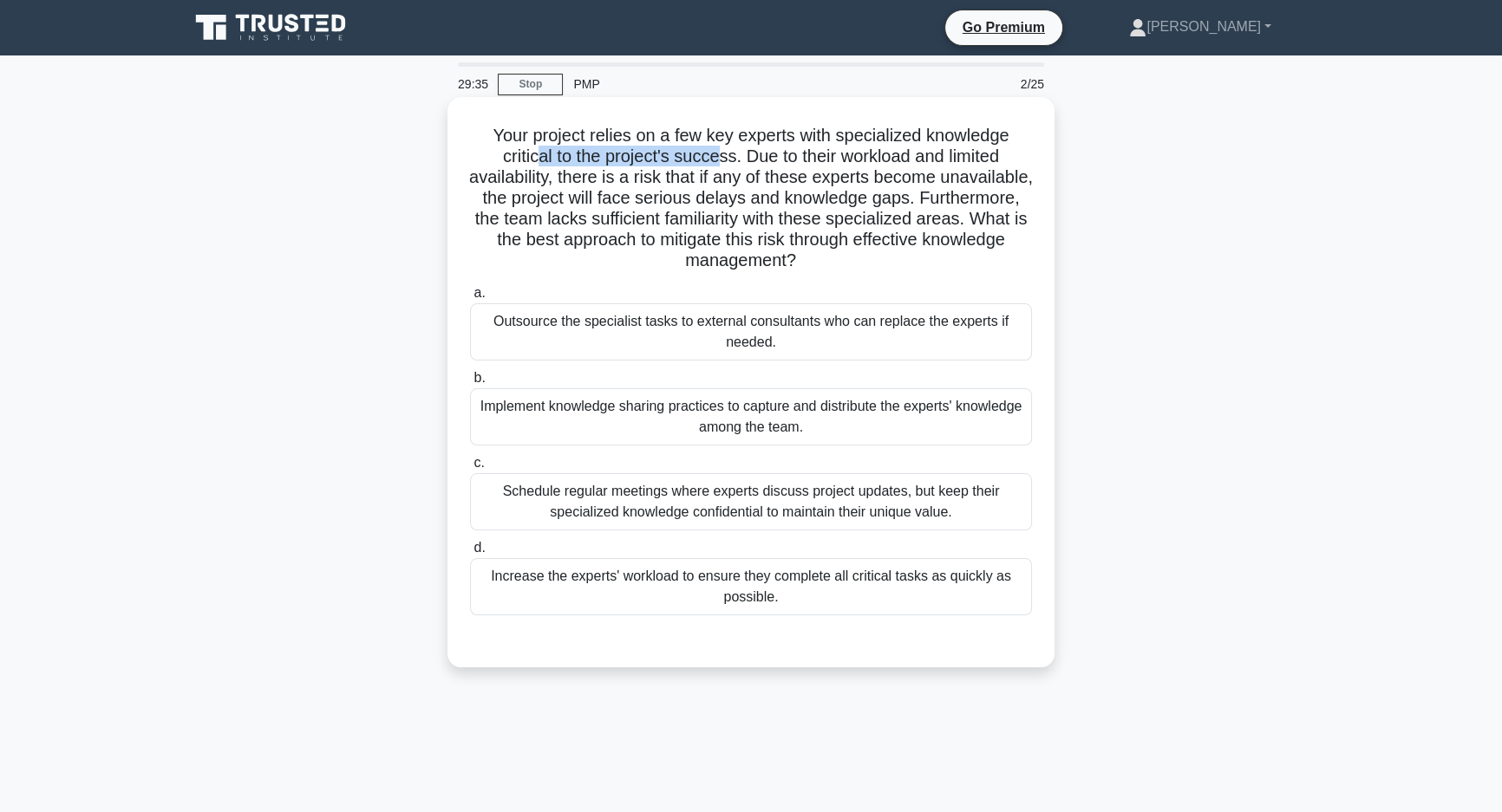
drag, startPoint x: 544, startPoint y: 162, endPoint x: 712, endPoint y: 152, distance: 168.3
click at [712, 152] on h5 "Your project relies on a few key experts with specialized knowledge critical to…" at bounding box center [751, 199] width 565 height 147
drag, startPoint x: 806, startPoint y: 148, endPoint x: 986, endPoint y: 160, distance: 180.4
click at [986, 160] on h5 "Your project relies on a few key experts with specialized knowledge critical to…" at bounding box center [751, 199] width 565 height 147
drag, startPoint x: 542, startPoint y: 180, endPoint x: 595, endPoint y: 180, distance: 53.0
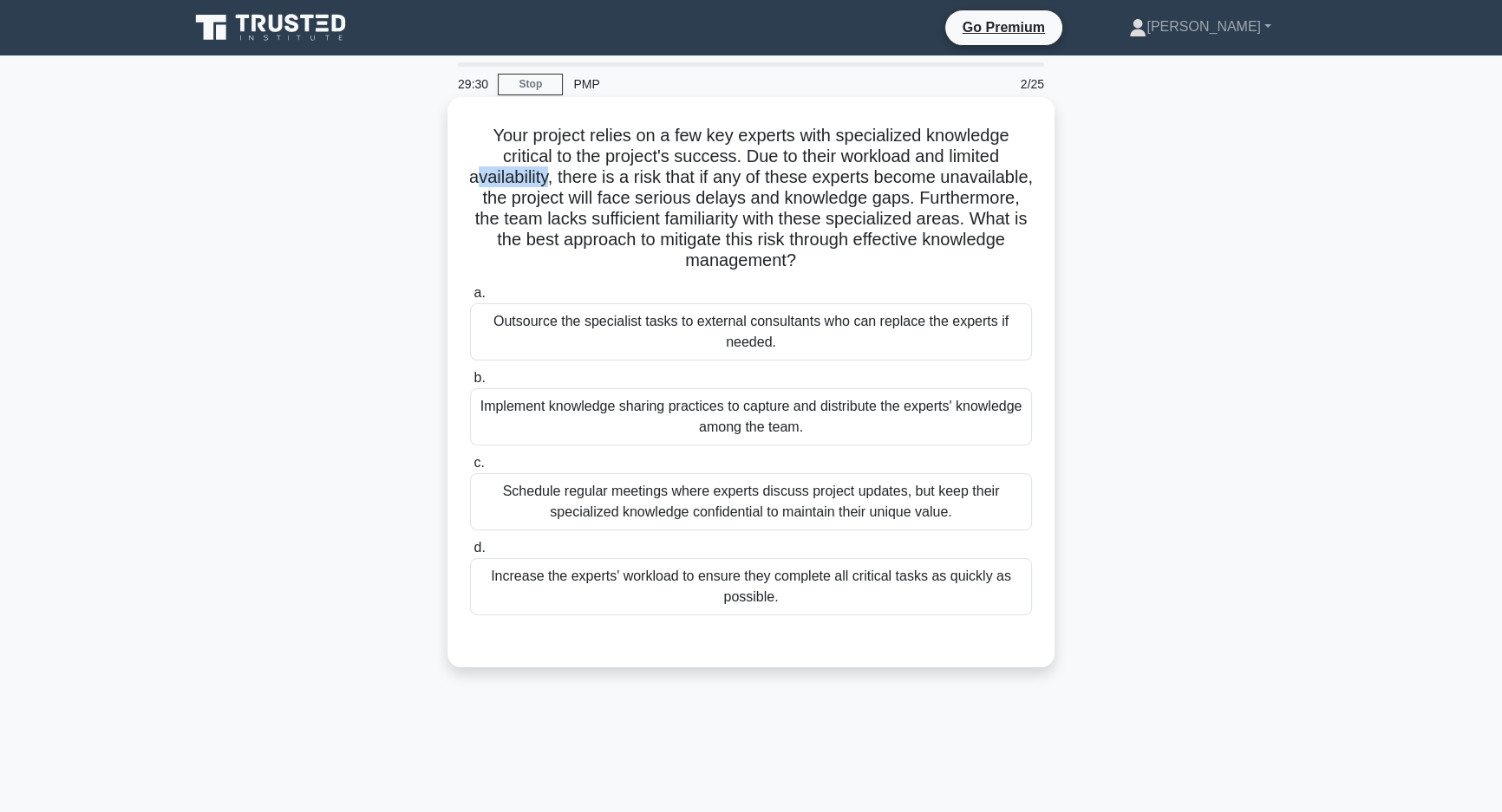
click at [595, 180] on h5 "Your project relies on a few key experts with specialized knowledge critical to…" at bounding box center [751, 199] width 565 height 147
drag, startPoint x: 622, startPoint y: 177, endPoint x: 988, endPoint y: 179, distance: 366.0
click at [988, 179] on h5 "Your project relies on a few key experts with specialized knowledge critical to…" at bounding box center [751, 199] width 565 height 147
drag, startPoint x: 591, startPoint y: 220, endPoint x: 1009, endPoint y: 225, distance: 418.0
click at [1009, 225] on h5 "Your project relies on a few key experts with specialized knowledge critical to…" at bounding box center [751, 199] width 565 height 147
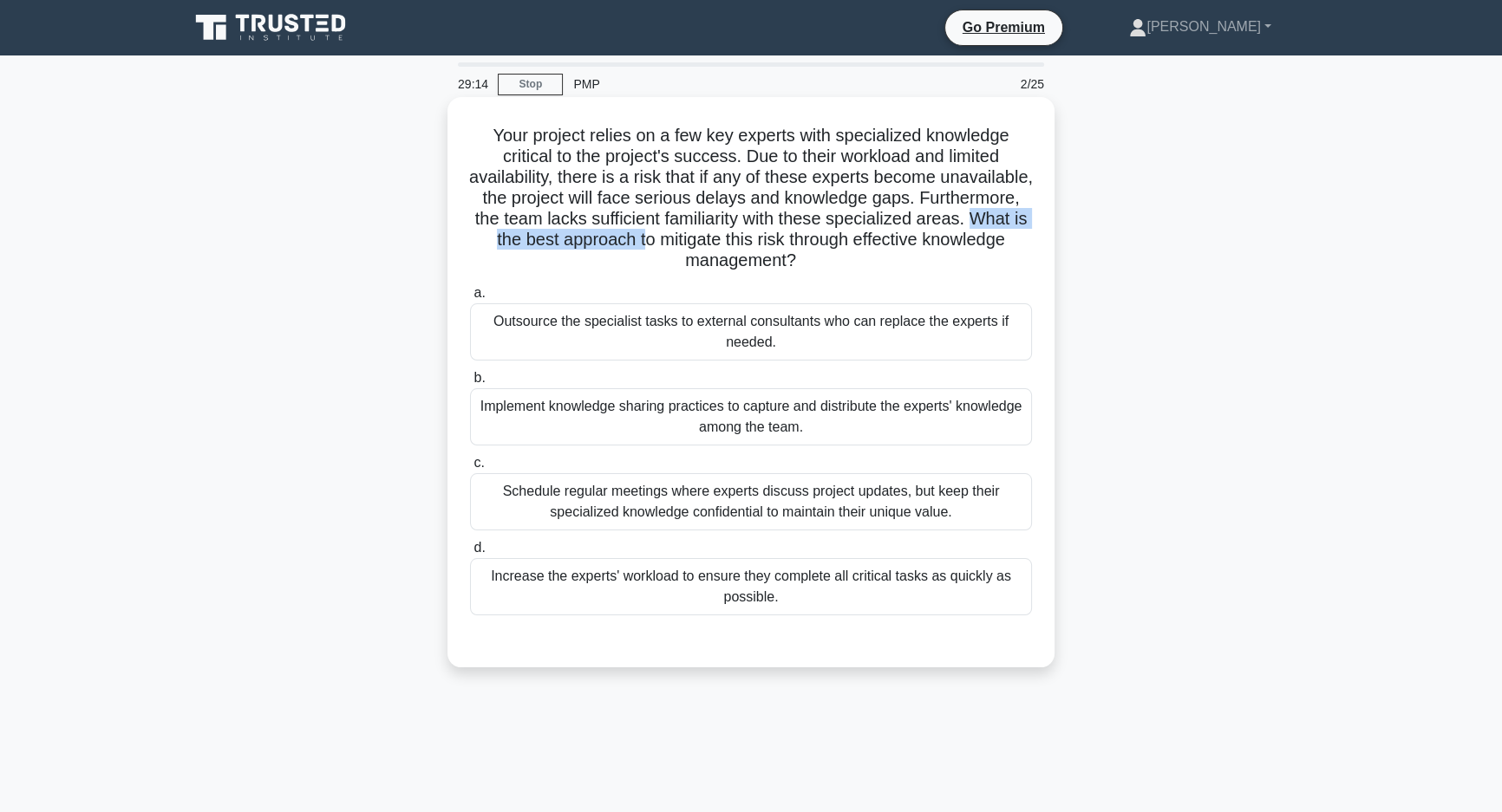
drag, startPoint x: 528, startPoint y: 239, endPoint x: 723, endPoint y: 252, distance: 195.4
click at [738, 240] on h5 "Your project relies on a few key experts with specialized knowledge critical to…" at bounding box center [751, 199] width 565 height 147
click at [652, 269] on h5 "Your project relies on a few key experts with specialized knowledge critical to…" at bounding box center [751, 199] width 565 height 147
click at [890, 420] on div "Implement knowledge sharing practices to capture and distribute the experts' kn…" at bounding box center [751, 417] width 562 height 57
click at [470, 384] on input "b. Implement knowledge sharing practices to capture and distribute the experts'…" at bounding box center [470, 378] width 0 height 12
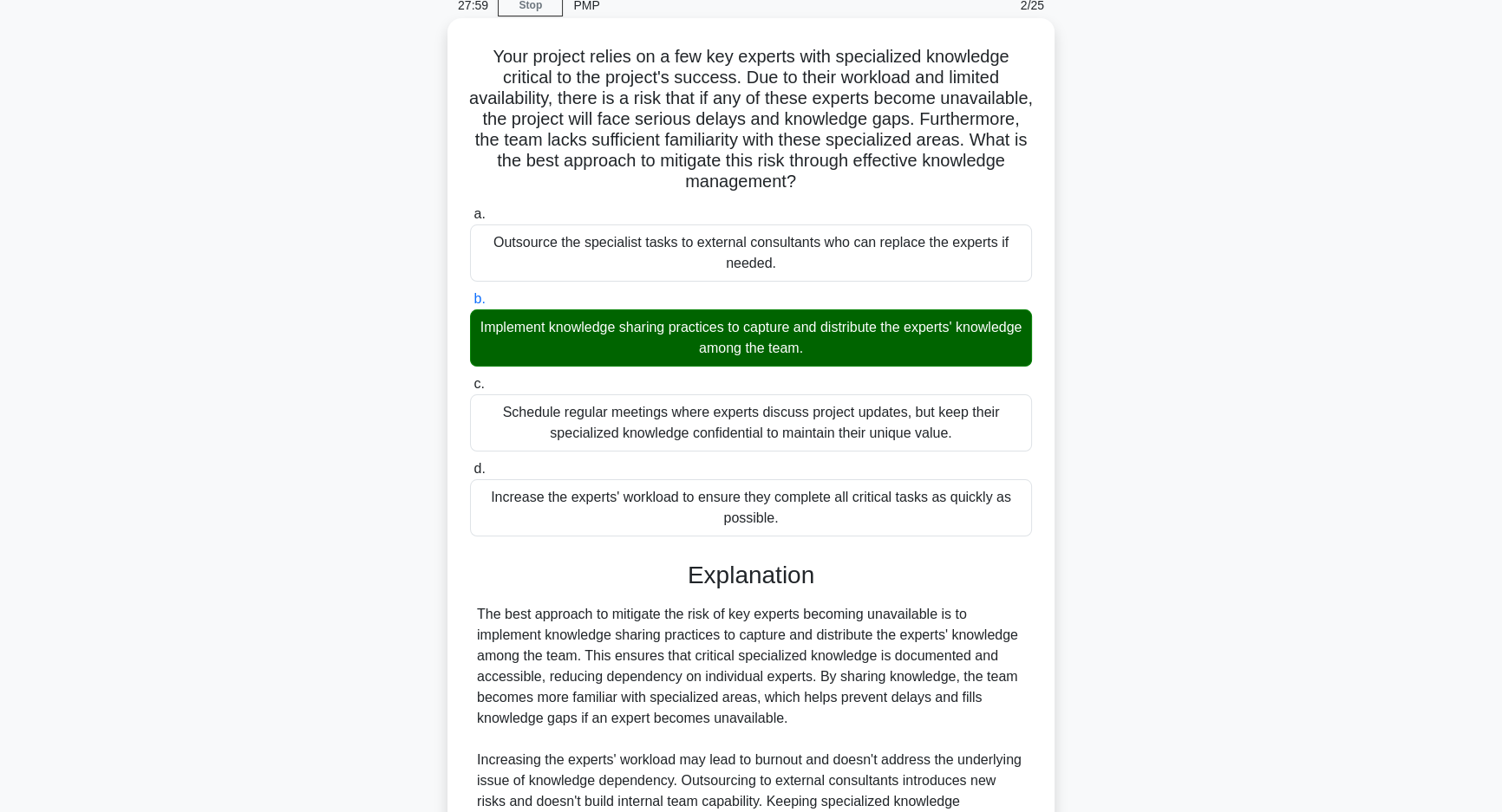
scroll to position [278, 0]
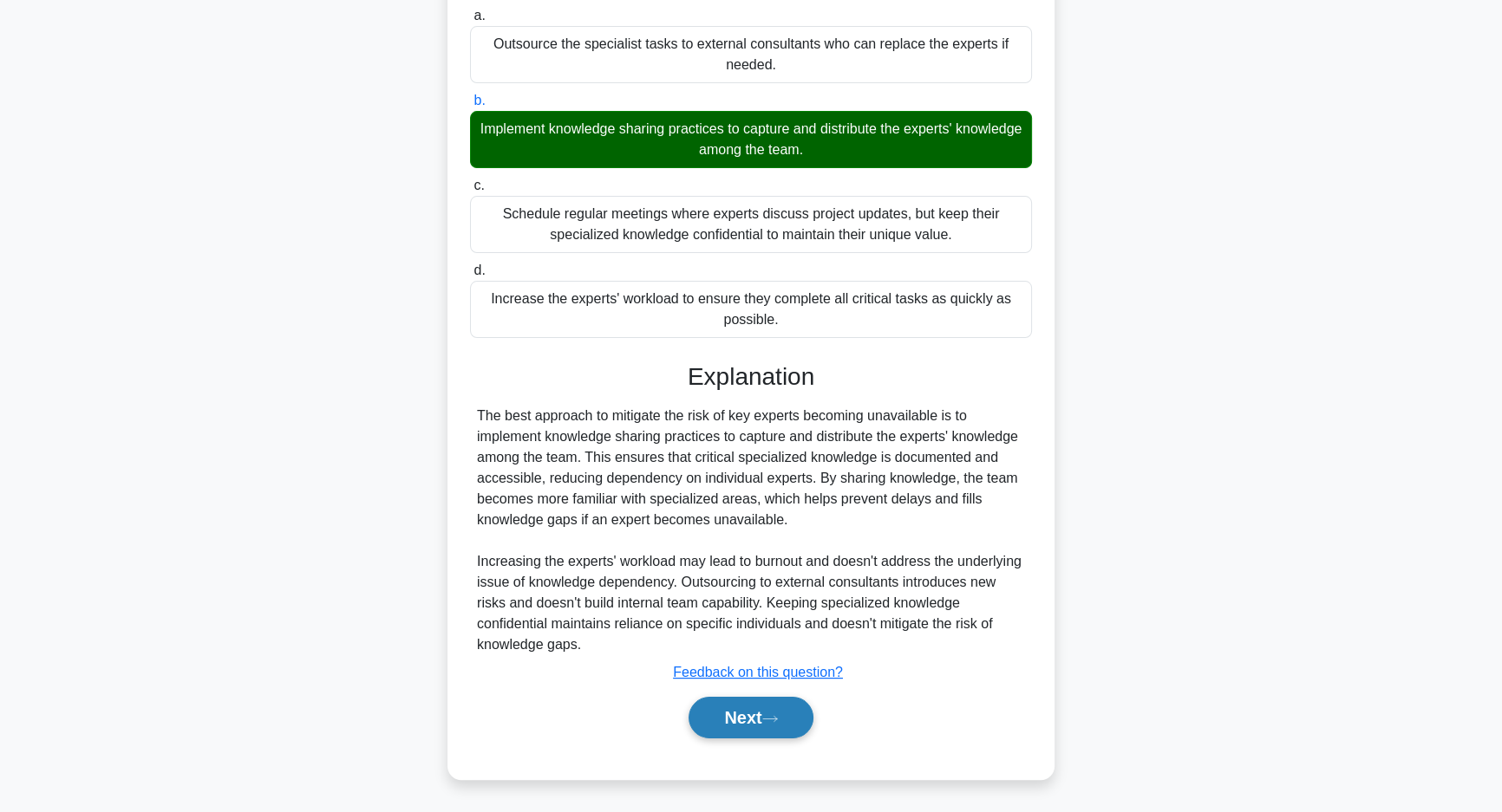
click at [770, 698] on button "Next" at bounding box center [751, 717] width 124 height 42
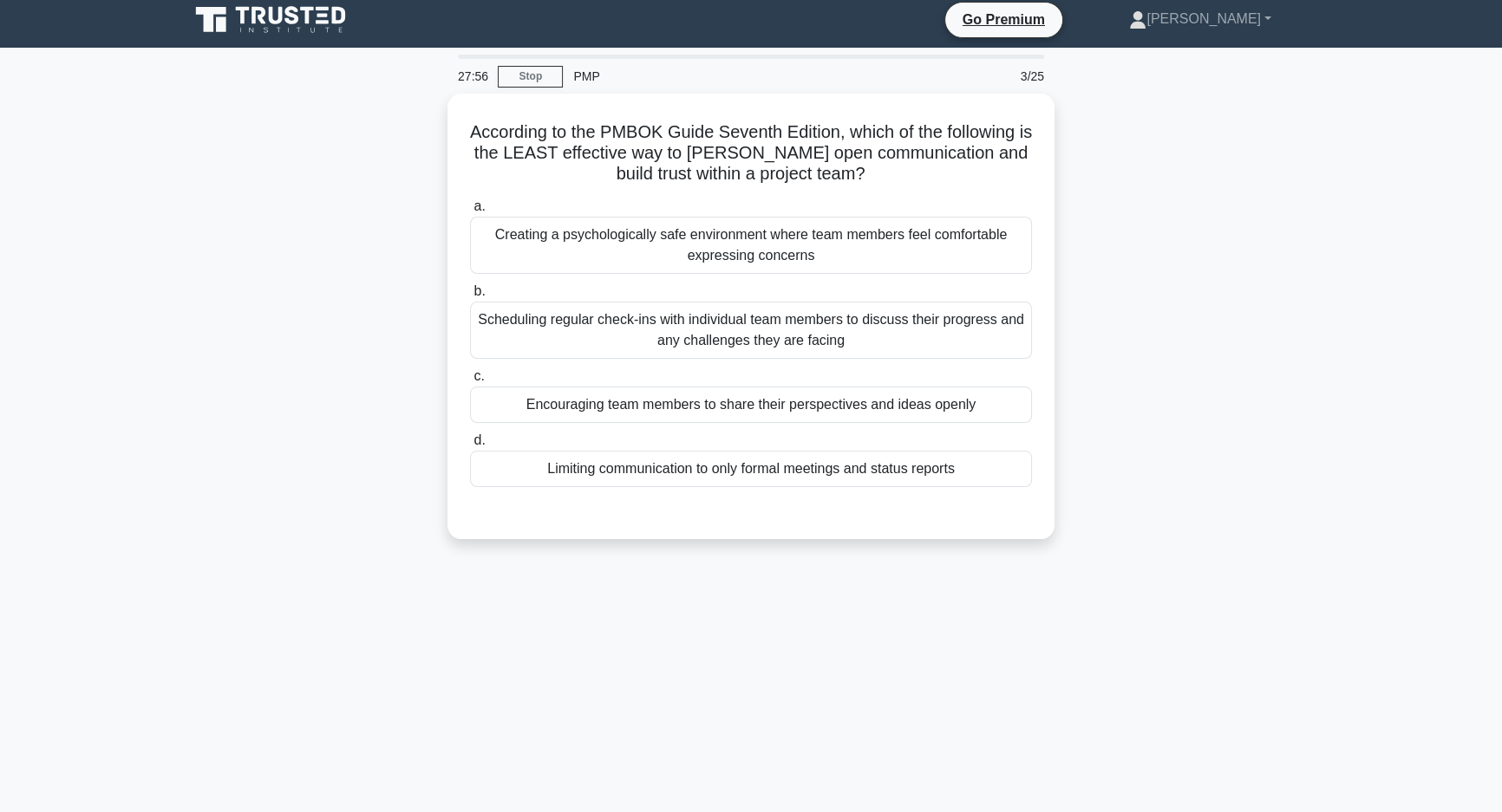
scroll to position [0, 0]
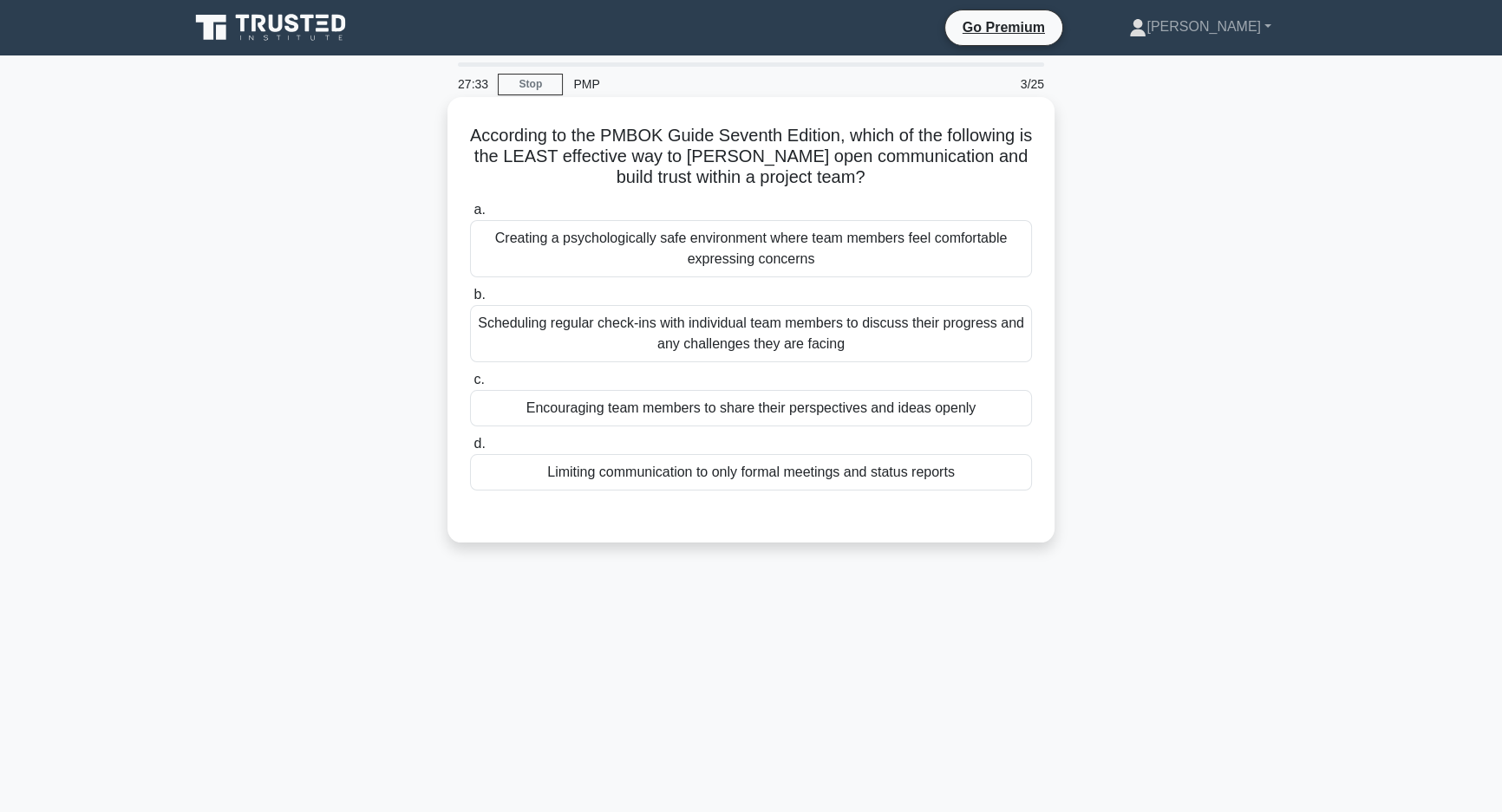
click at [973, 265] on div "Creating a psychologically safe environment where team members feel comfortable…" at bounding box center [751, 248] width 562 height 57
click at [470, 216] on input "a. Creating a psychologically safe environment where team members feel comforta…" at bounding box center [470, 210] width 0 height 12
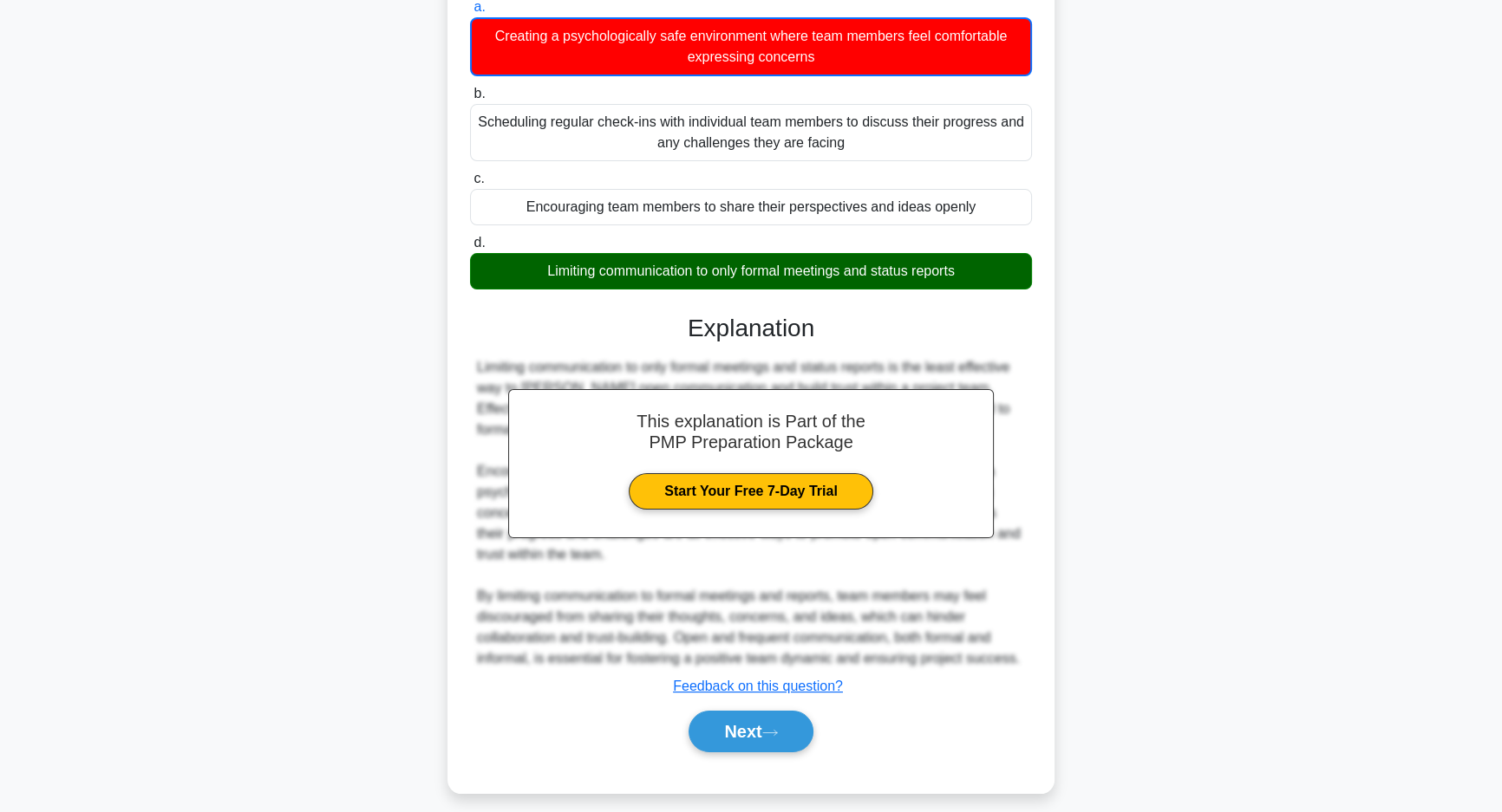
scroll to position [217, 0]
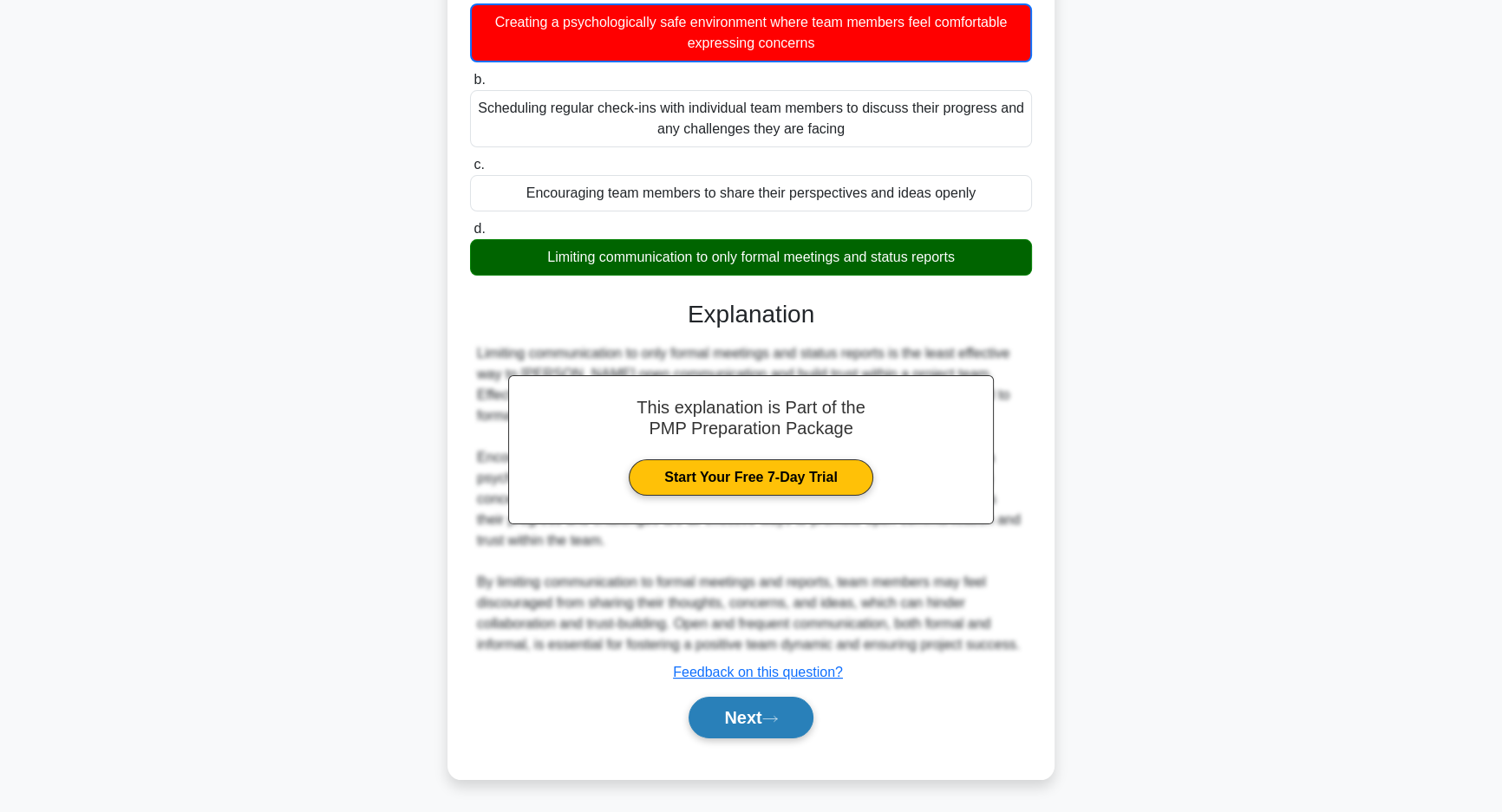
click at [745, 712] on button "Next" at bounding box center [751, 717] width 124 height 42
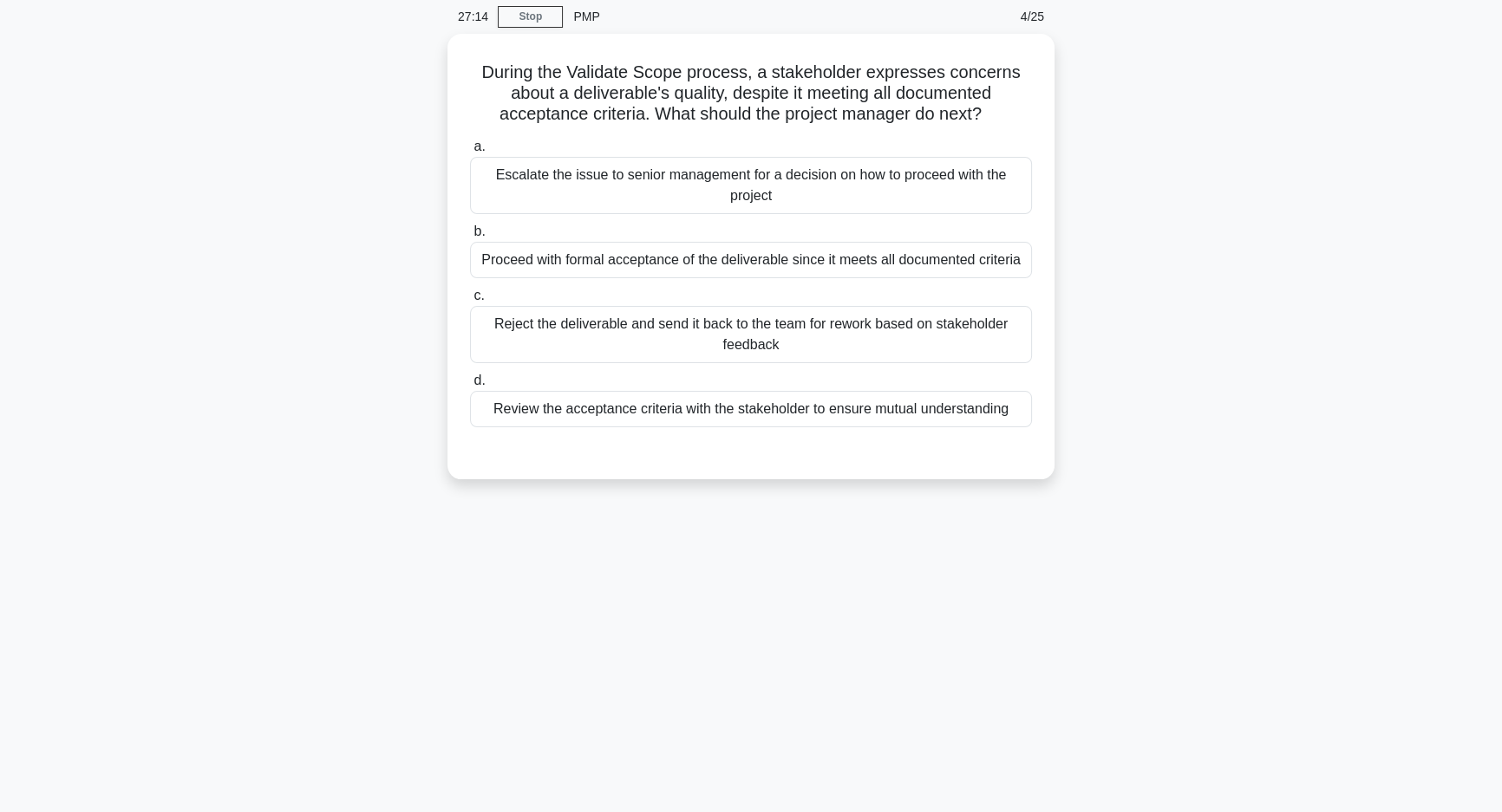
scroll to position [0, 0]
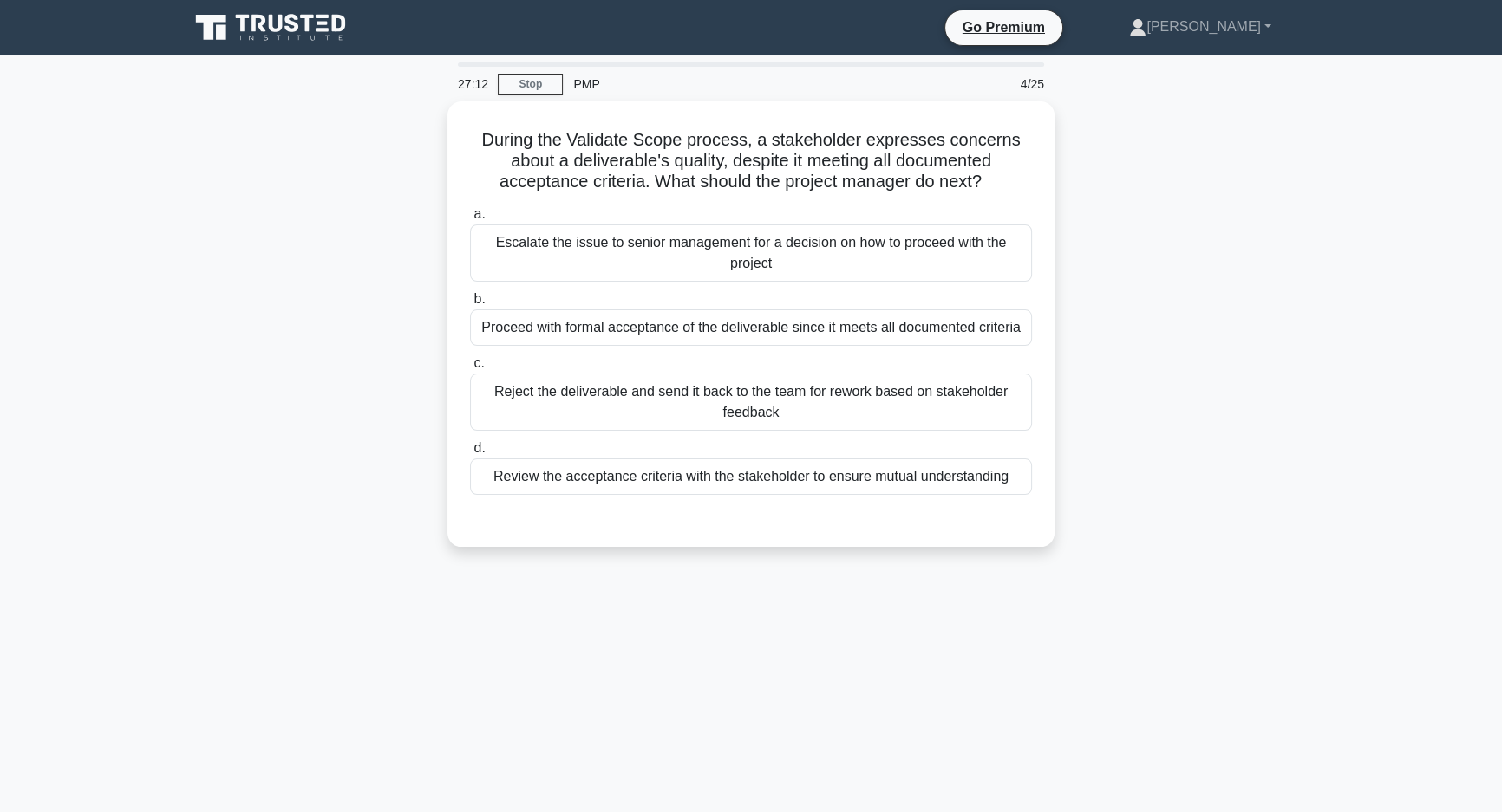
click at [1057, 358] on div "During the Validate Scope process, a stakeholder expresses concerns about a del…" at bounding box center [751, 335] width 1145 height 467
click at [1092, 319] on div "During the Validate Scope process, a stakeholder expresses concerns about a del…" at bounding box center [751, 335] width 1145 height 467
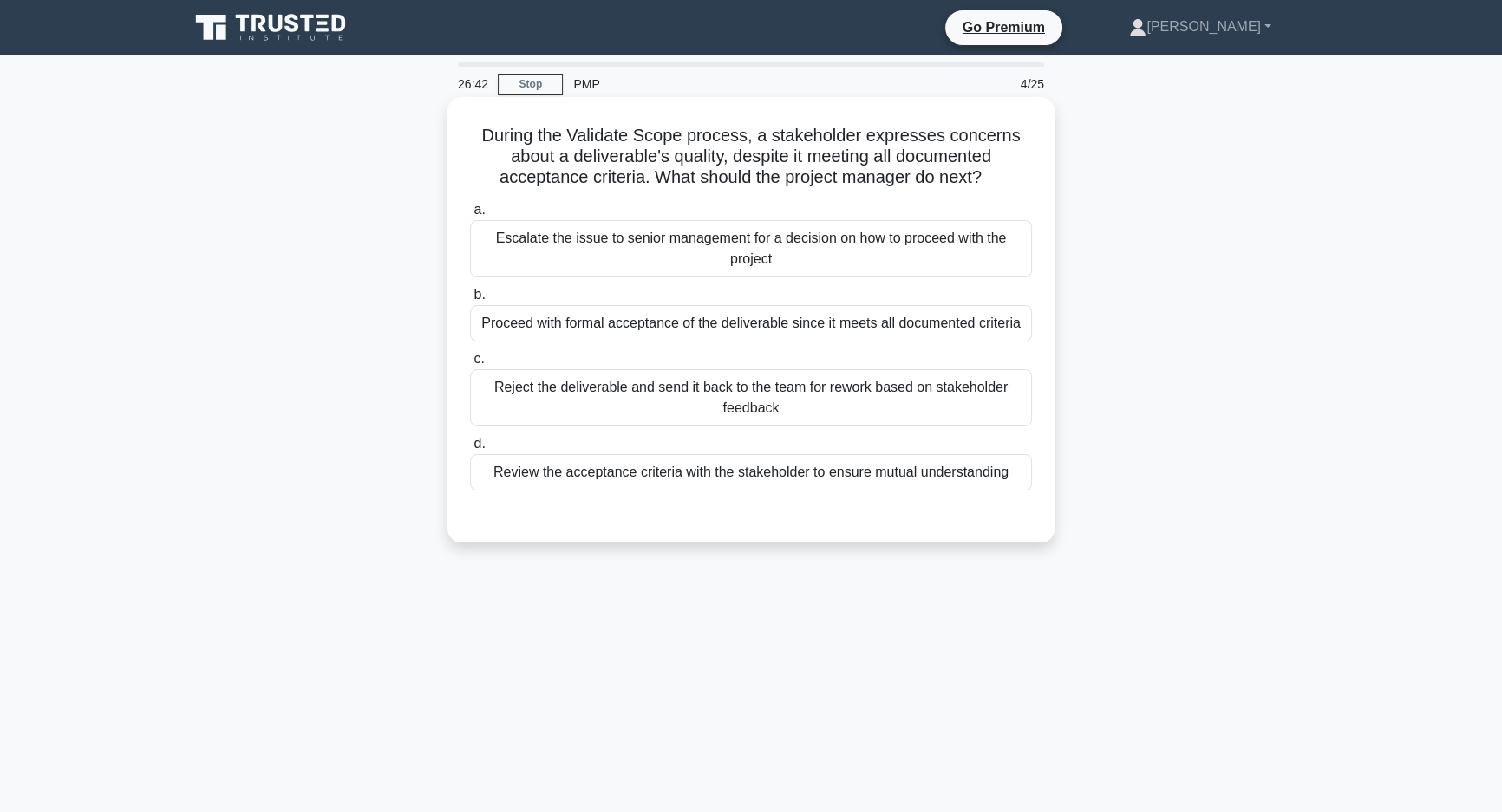
click at [990, 485] on div "Review the acceptance criteria with the stakeholder to ensure mutual understand…" at bounding box center [751, 472] width 562 height 36
click at [470, 450] on input "d. Review the acceptance criteria with the stakeholder to ensure mutual underst…" at bounding box center [470, 444] width 0 height 12
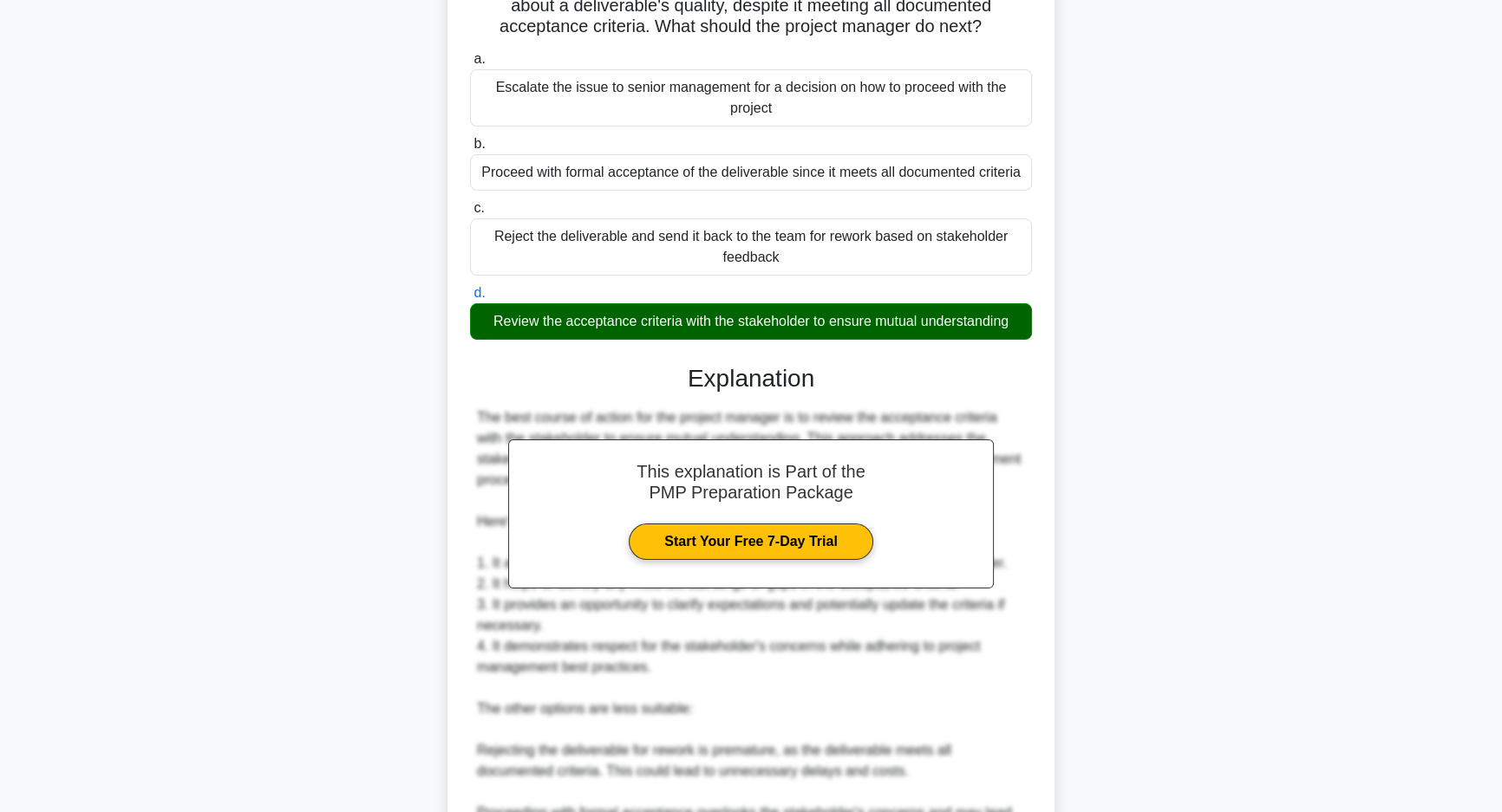
scroll to position [472, 0]
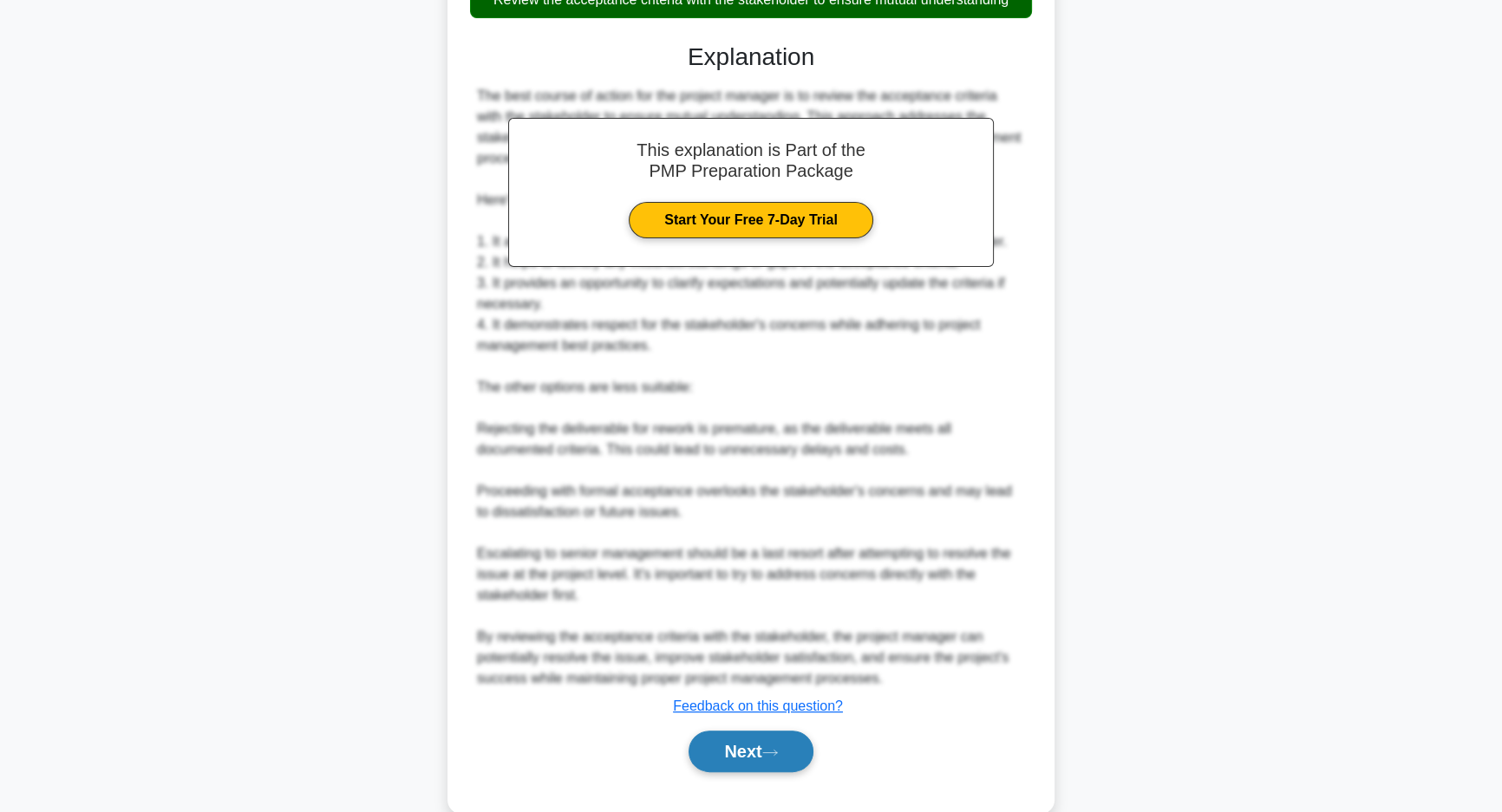
click at [769, 740] on button "Next" at bounding box center [751, 752] width 124 height 42
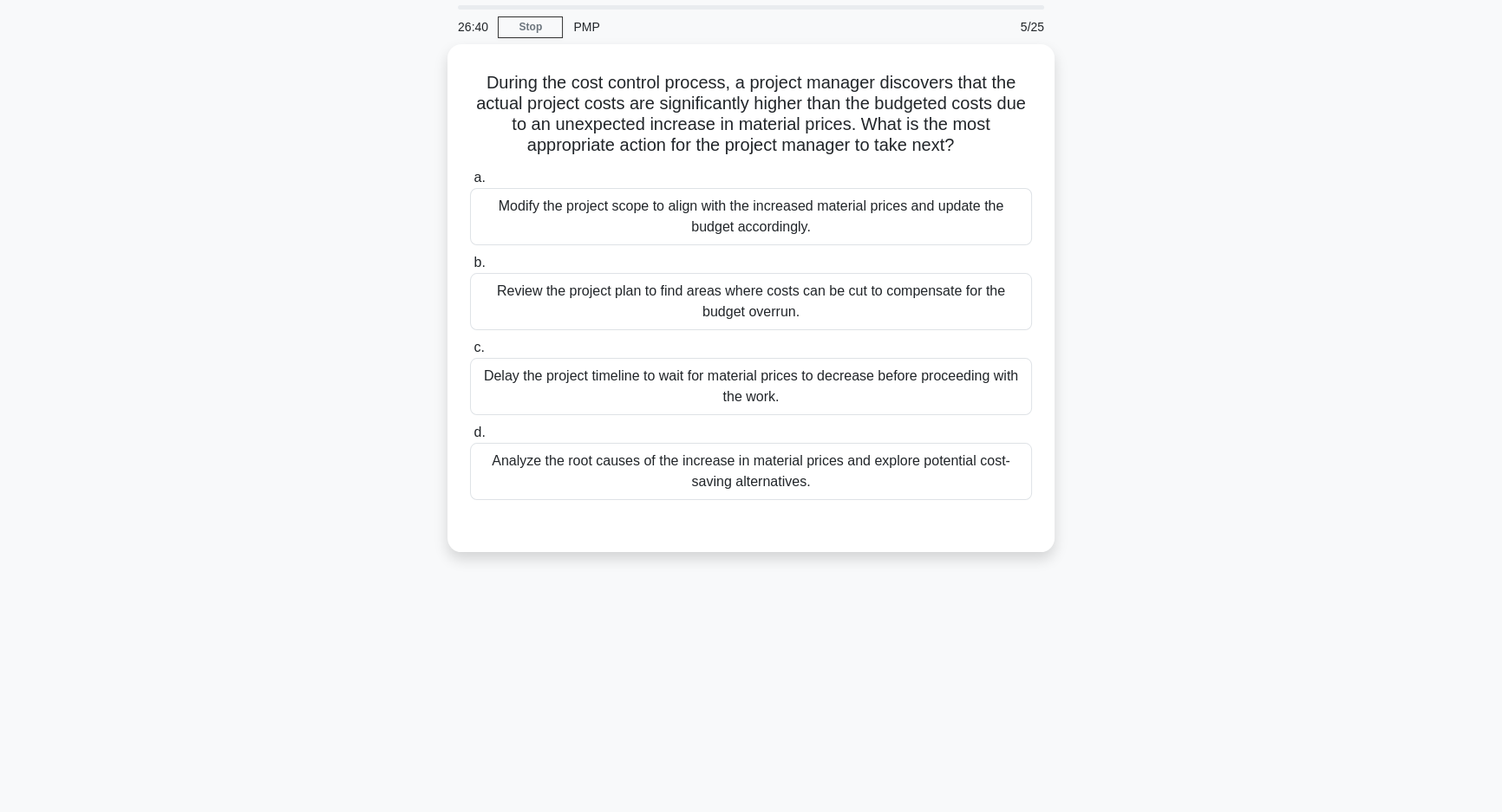
scroll to position [0, 0]
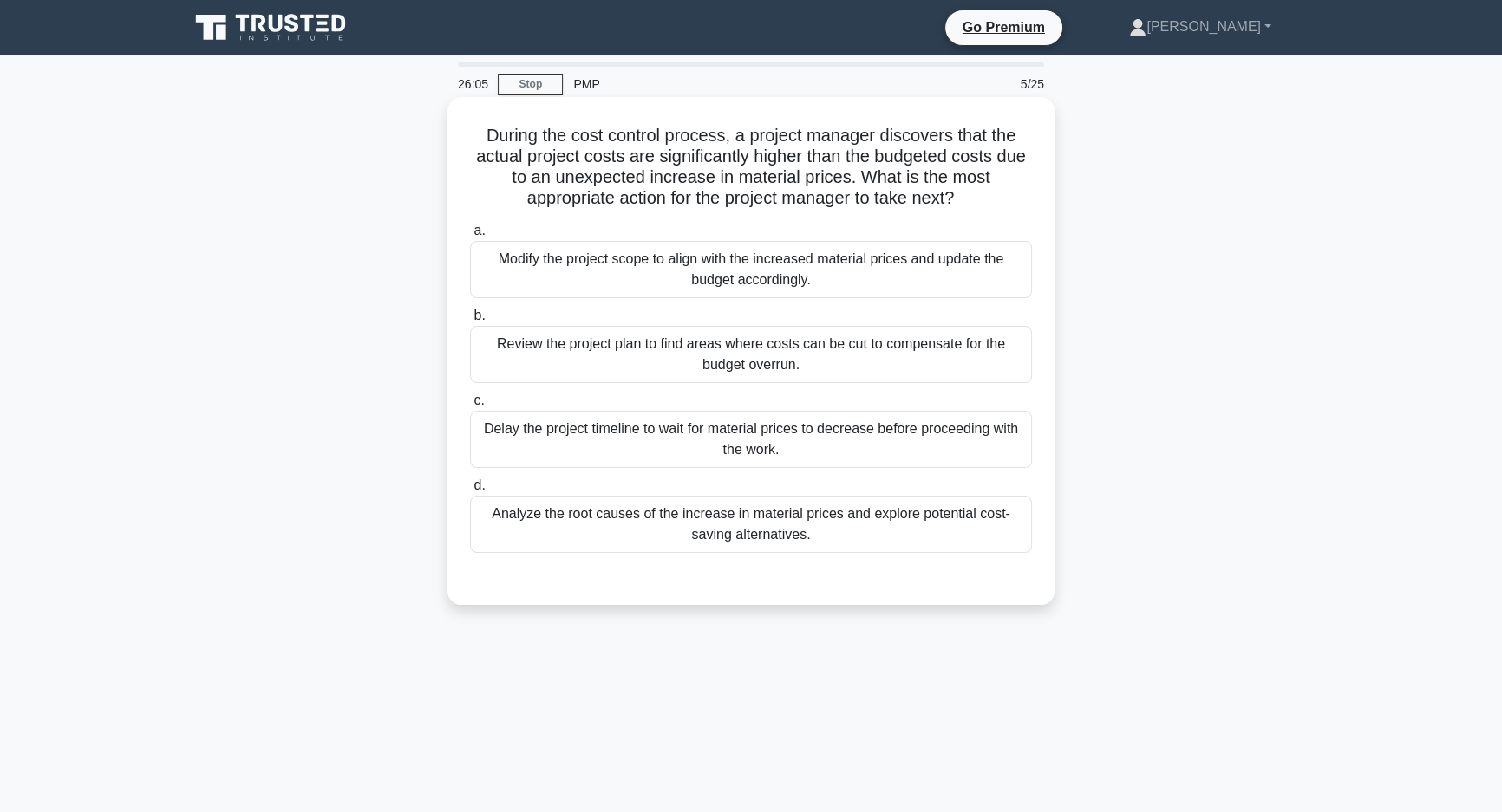
click at [937, 517] on div "Analyze the root causes of the increase in material prices and explore potentia…" at bounding box center [751, 524] width 562 height 57
click at [470, 492] on input "d. Analyze the root causes of the increase in material prices and explore poten…" at bounding box center [470, 485] width 0 height 12
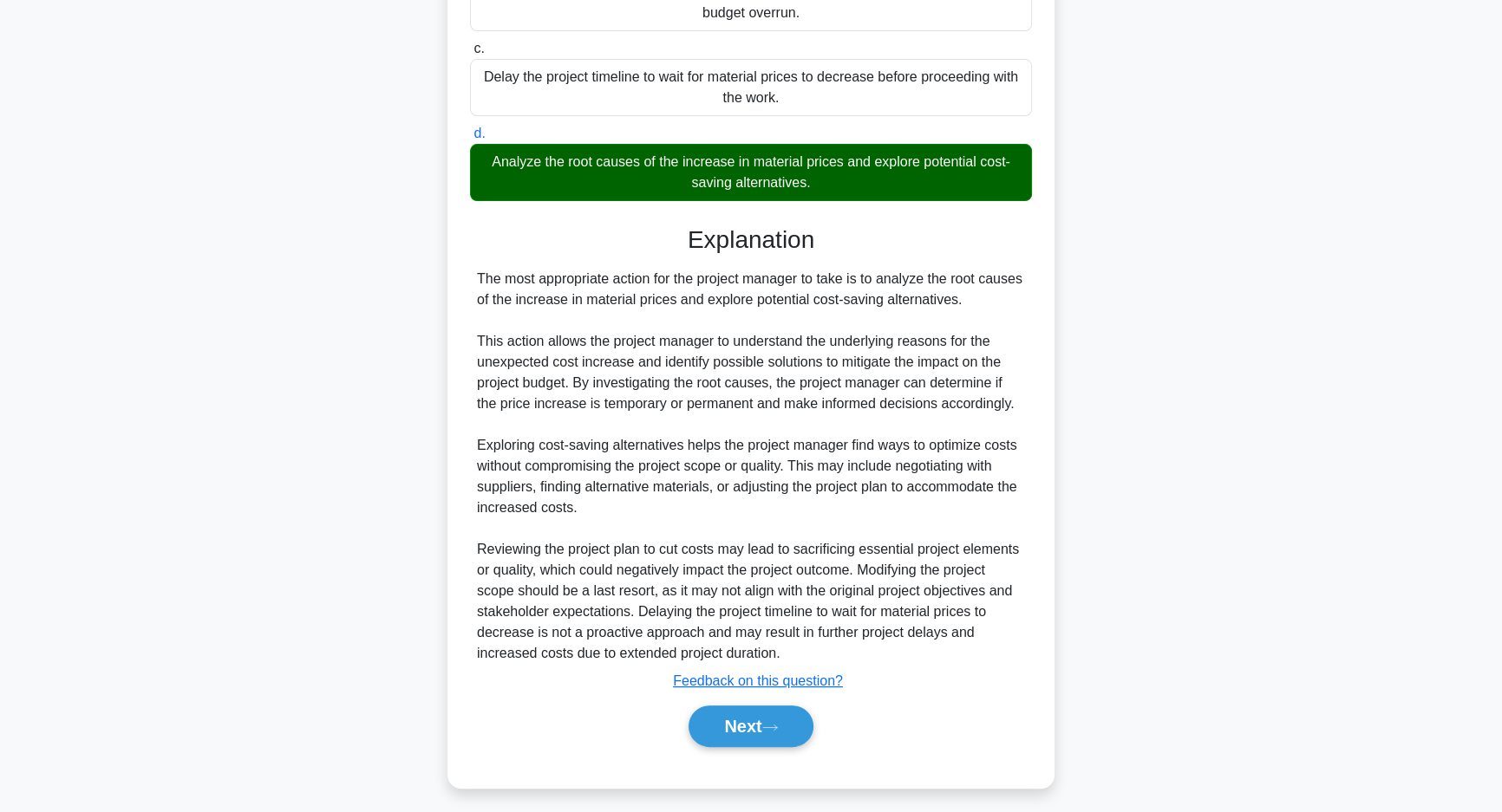
scroll to position [359, 0]
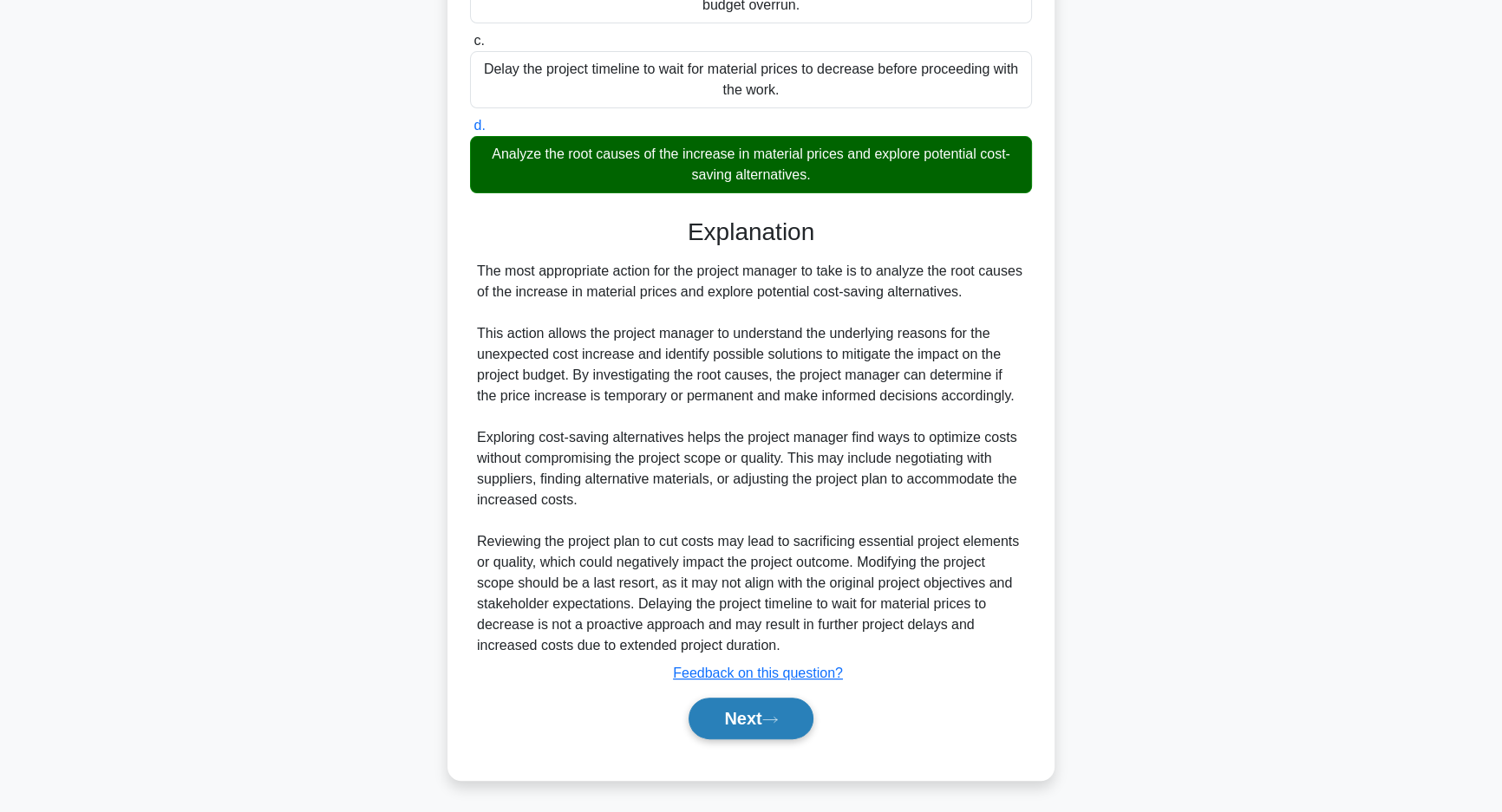
click at [707, 731] on button "Next" at bounding box center [751, 718] width 124 height 42
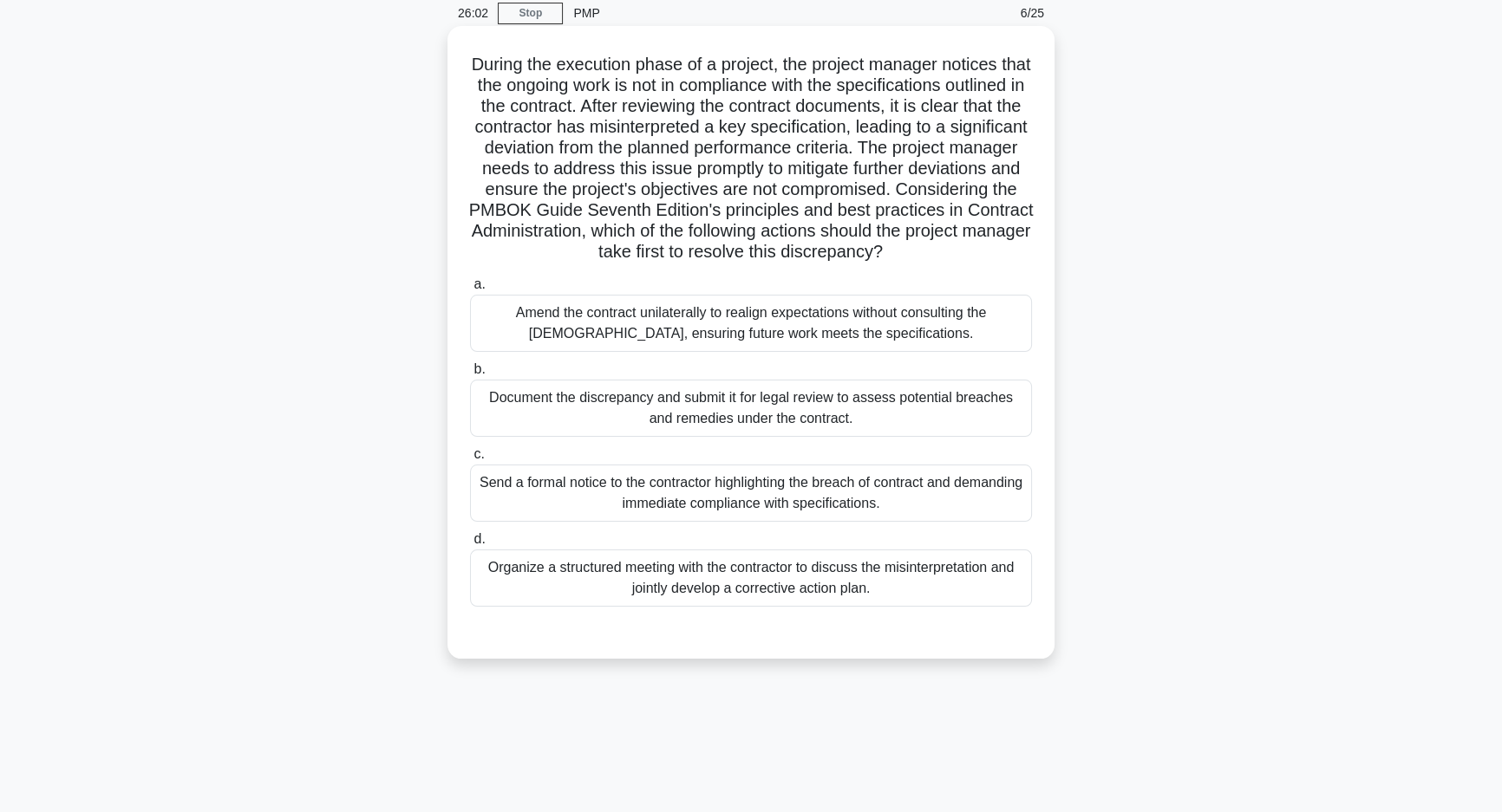
scroll to position [0, 0]
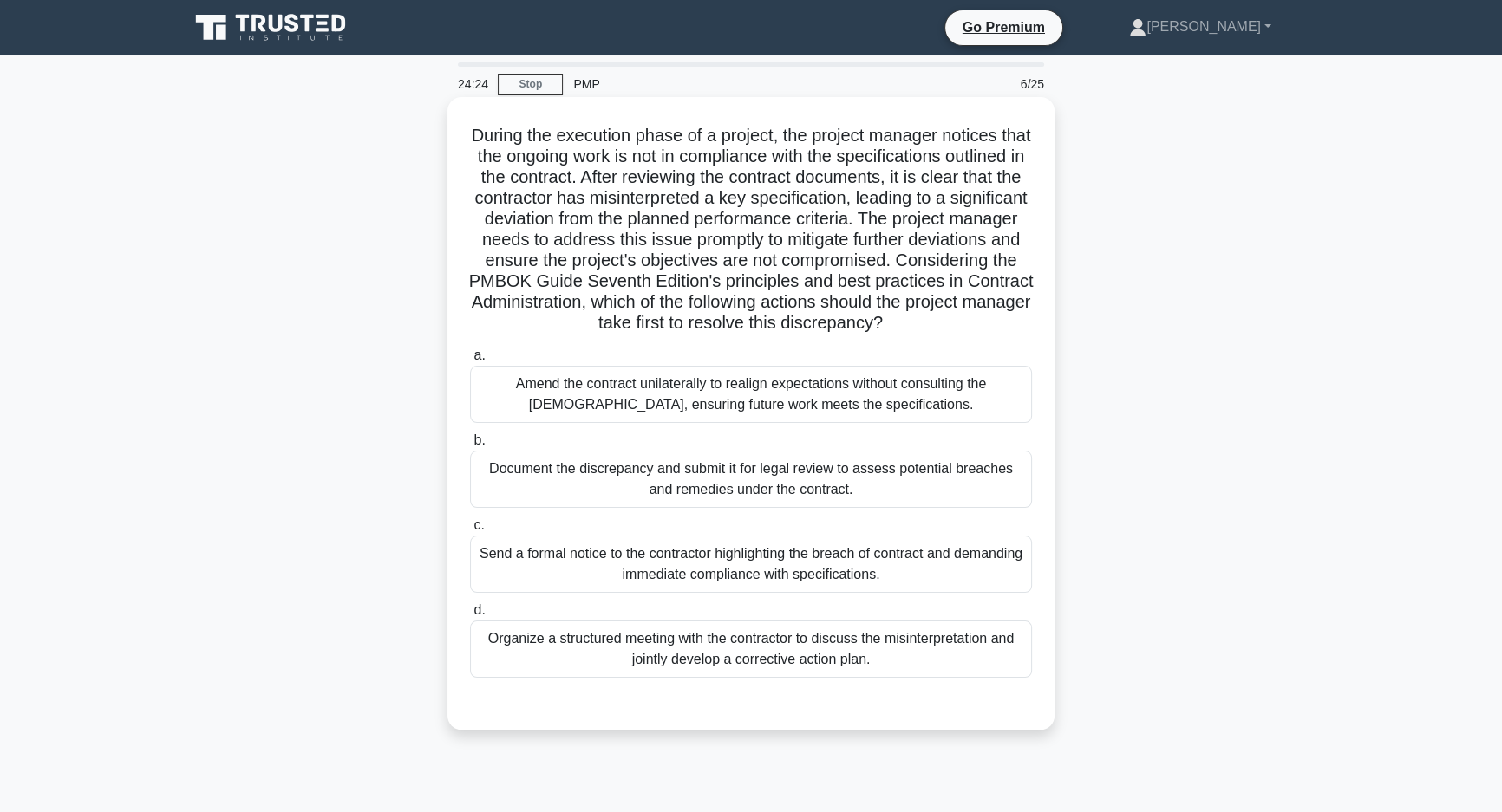
click at [954, 674] on div "Organize a structured meeting with the contractor to discuss the misinterpretat…" at bounding box center [751, 650] width 562 height 57
click at [470, 617] on input "d. Organize a structured meeting with the contractor to discuss the misinterpre…" at bounding box center [470, 611] width 0 height 12
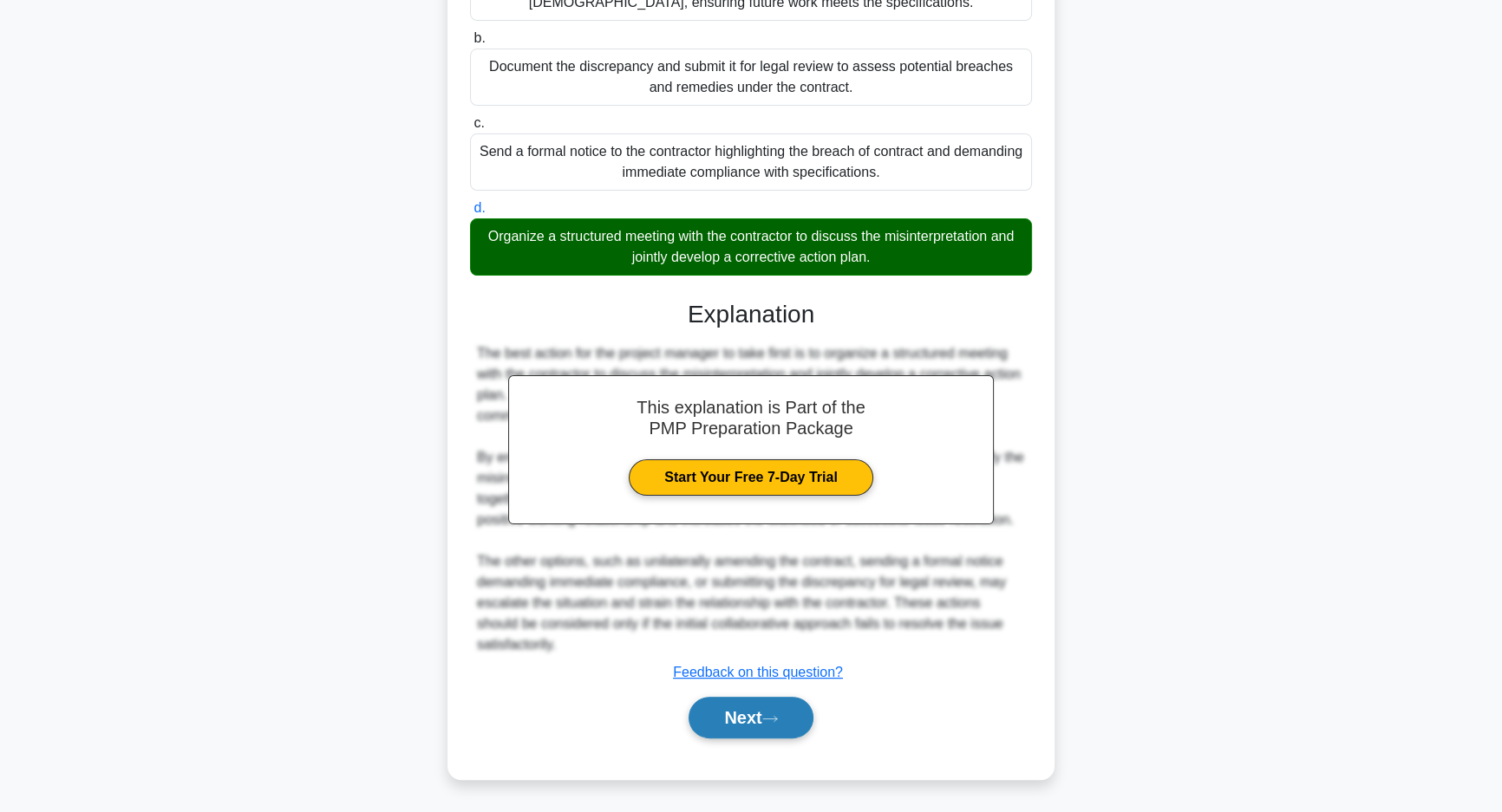
click at [758, 723] on button "Next" at bounding box center [751, 717] width 124 height 42
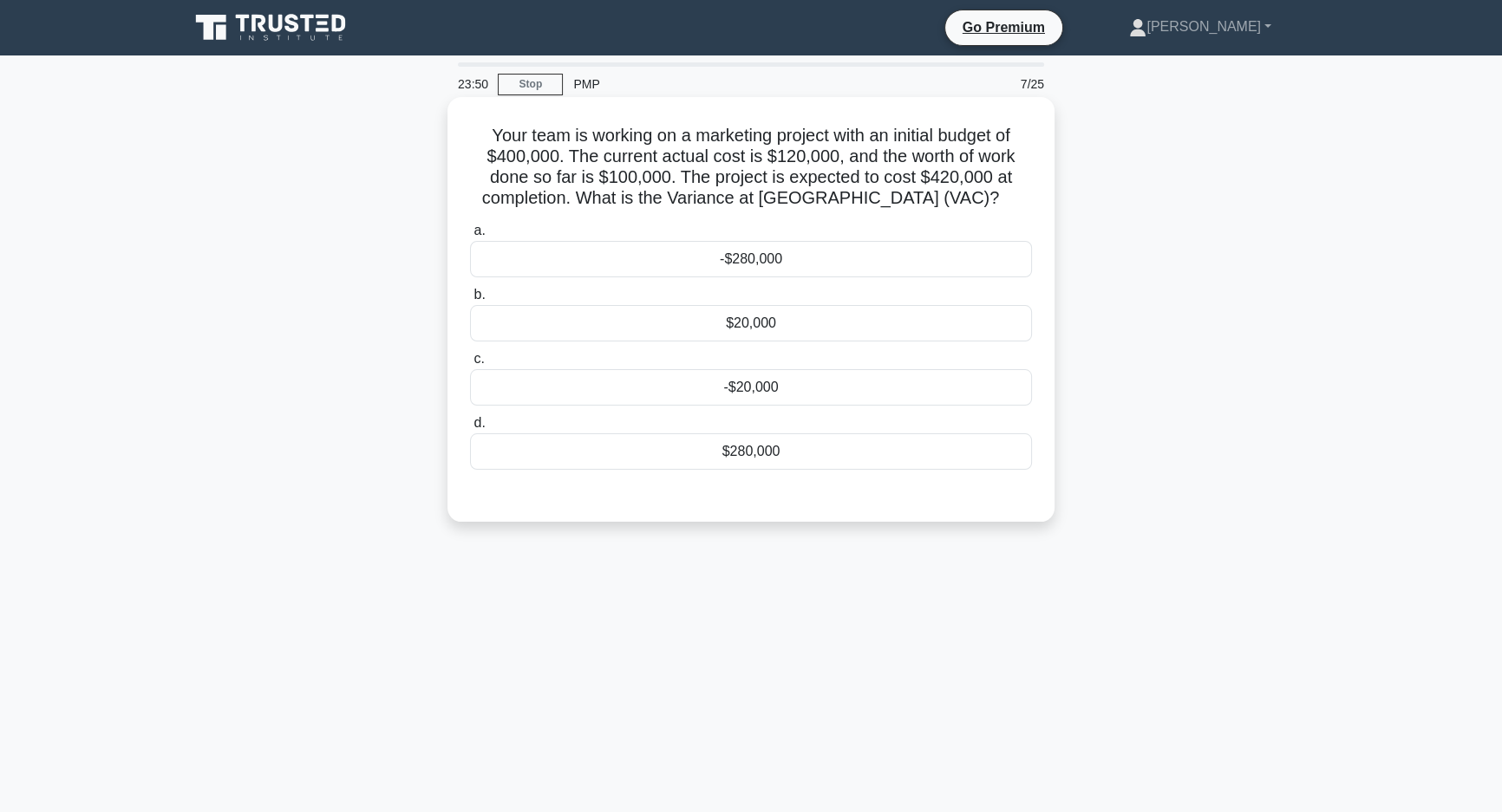
click at [828, 373] on div "-$20,000" at bounding box center [751, 387] width 562 height 36
click at [470, 365] on input "c. -$20,000" at bounding box center [470, 359] width 0 height 12
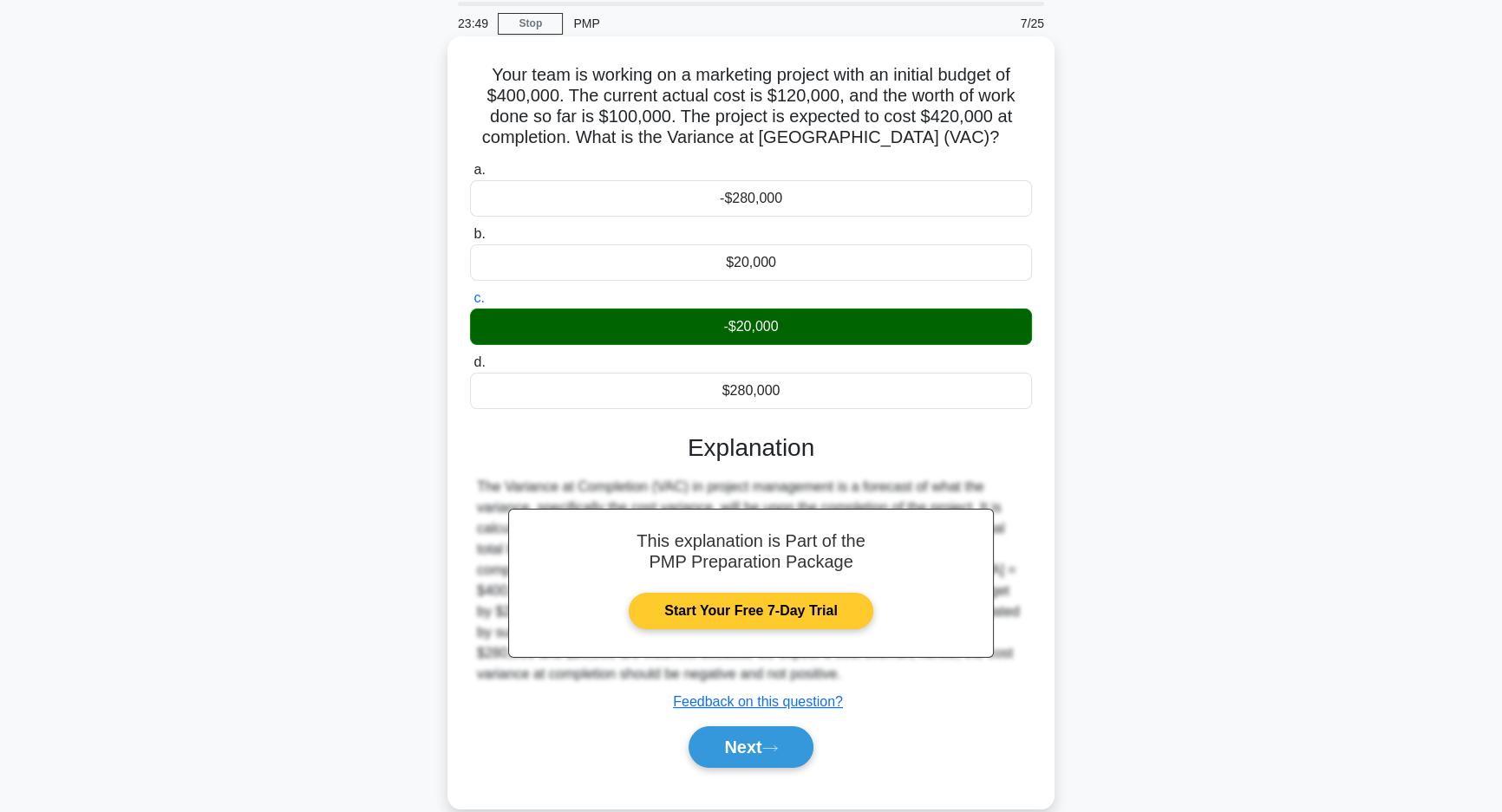
scroll to position [123, 0]
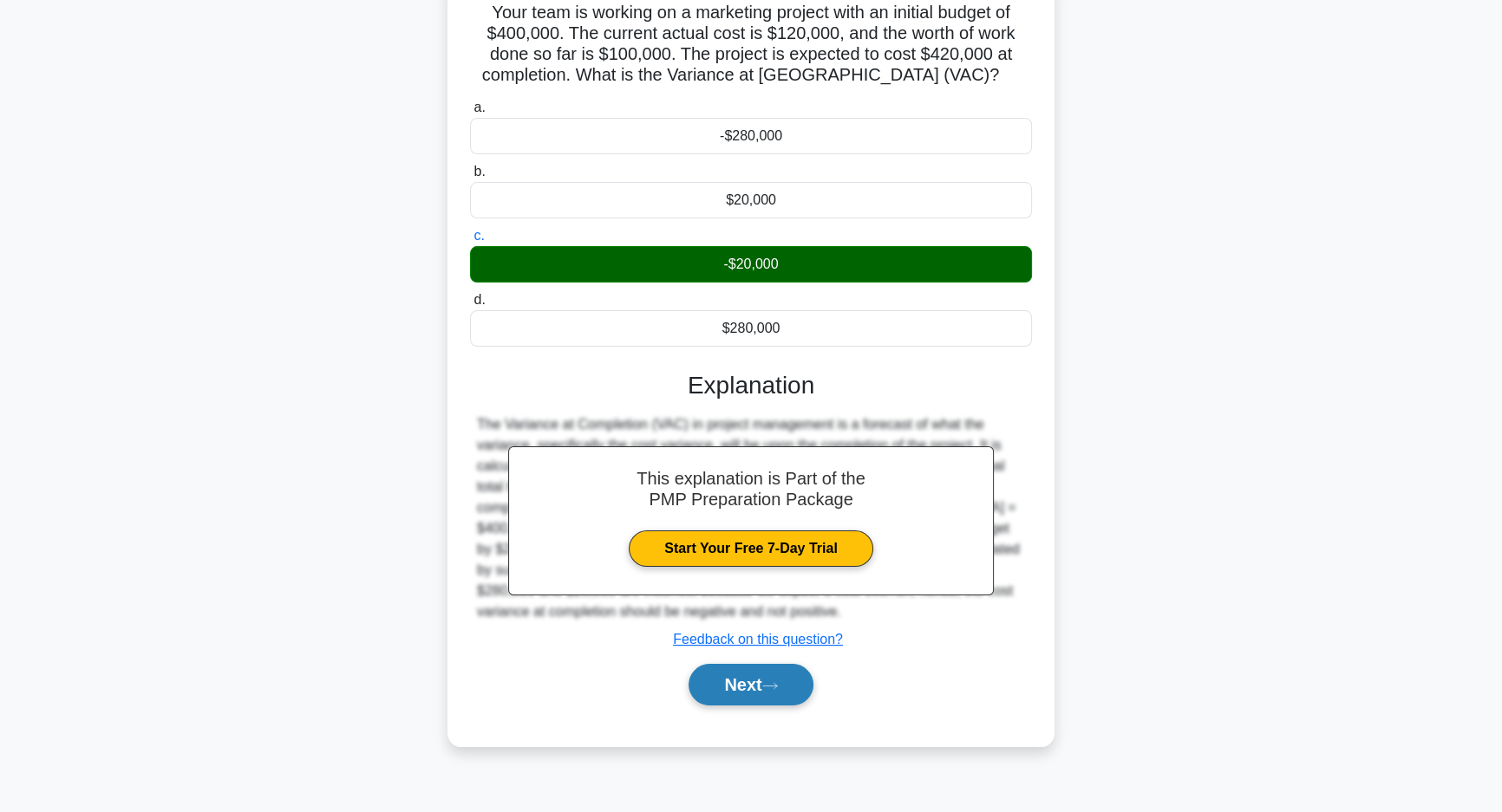
click at [743, 687] on button "Next" at bounding box center [751, 684] width 124 height 42
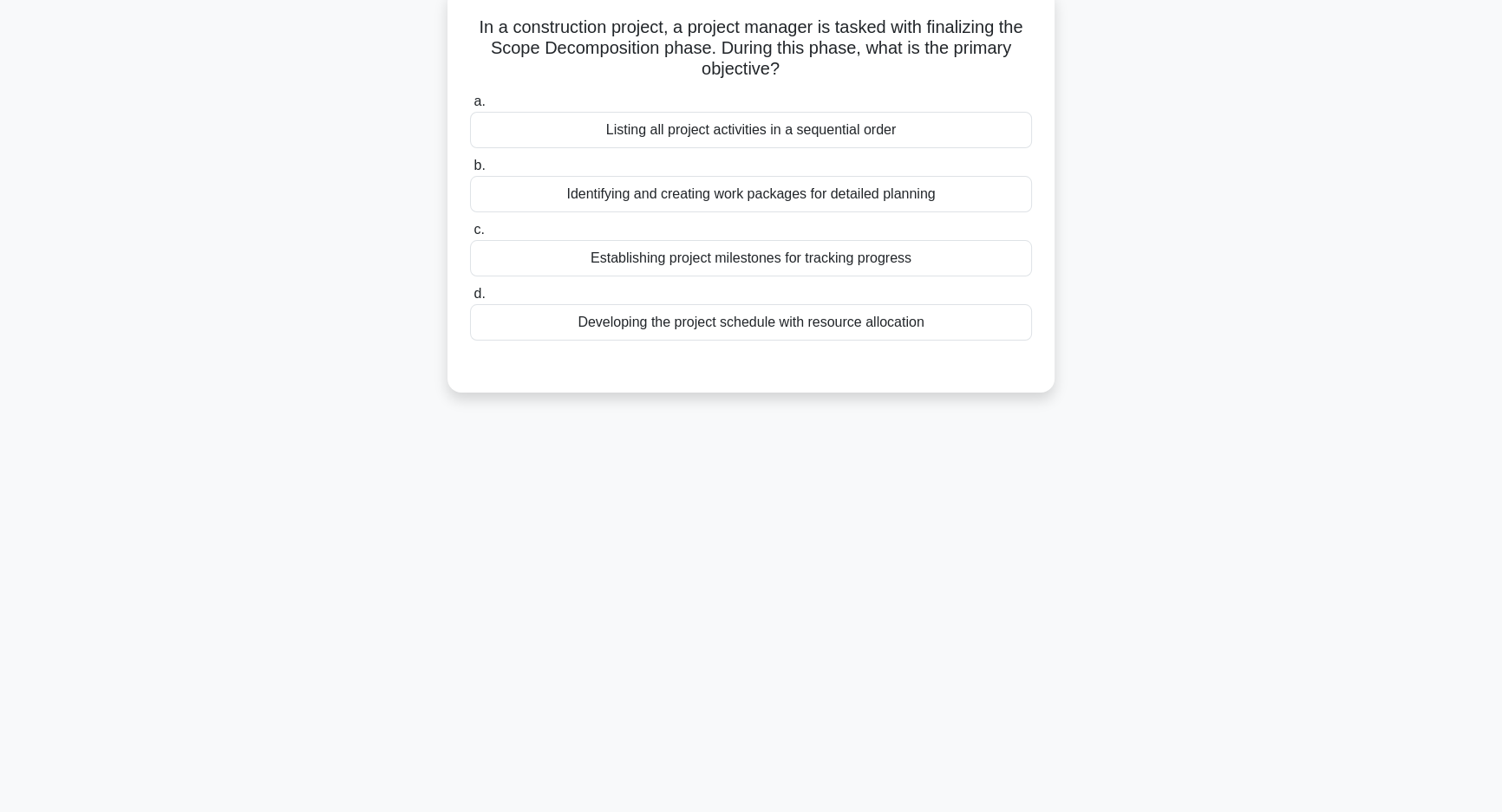
scroll to position [0, 0]
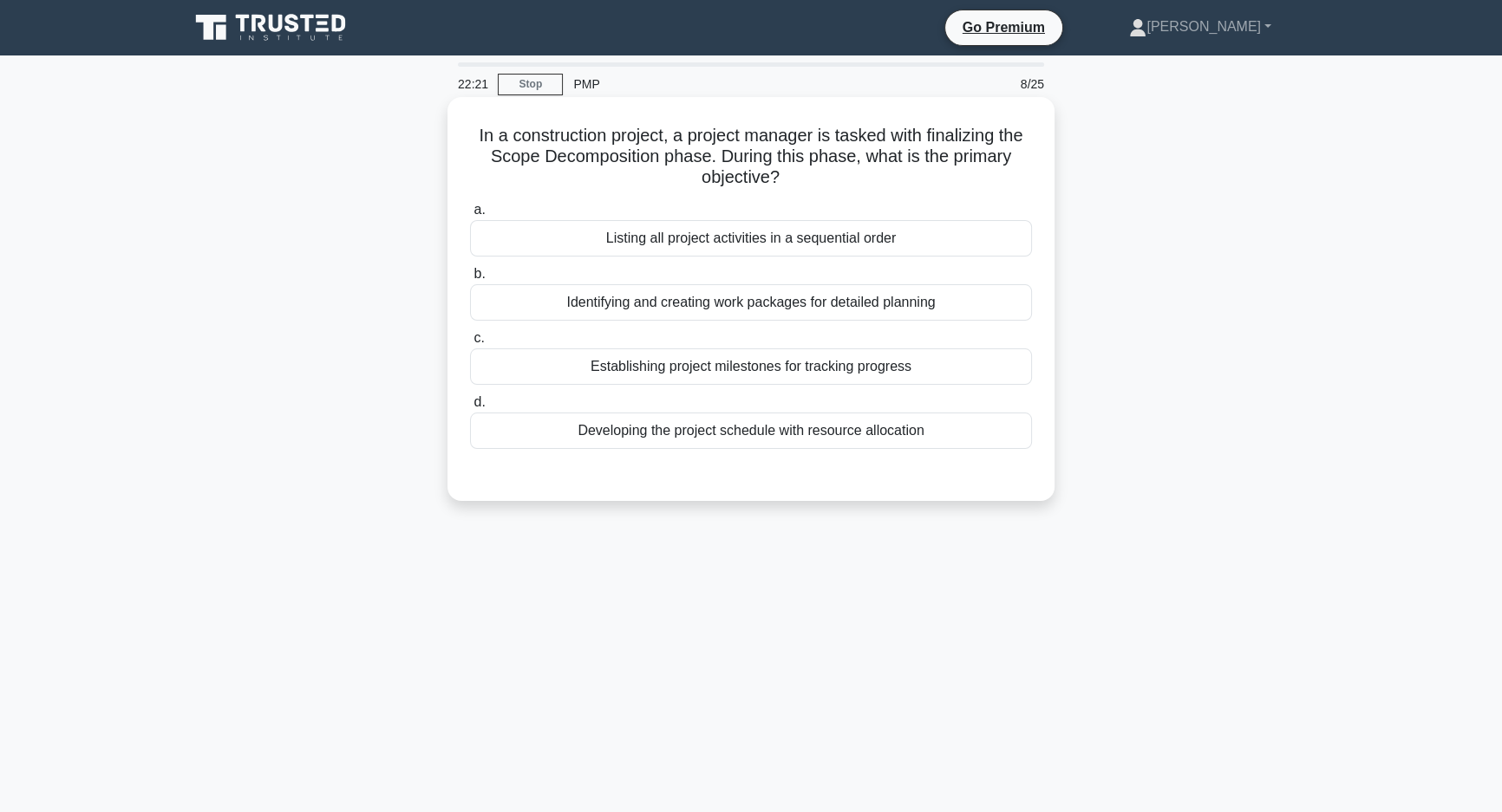
click at [945, 311] on div "Identifying and creating work packages for detailed planning" at bounding box center [751, 302] width 562 height 36
click at [470, 280] on input "b. Identifying and creating work packages for detailed planning" at bounding box center [470, 274] width 0 height 12
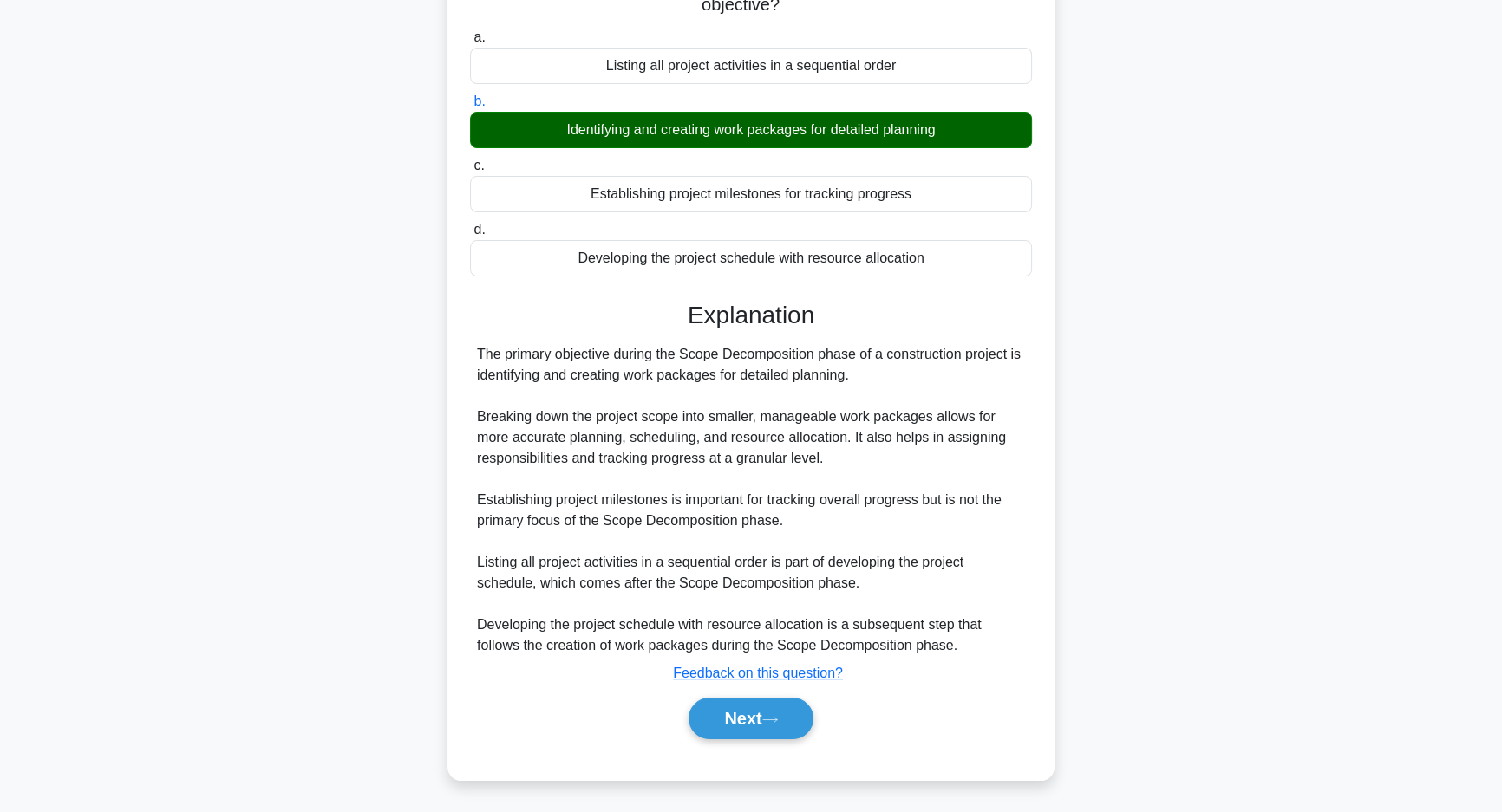
scroll to position [173, 0]
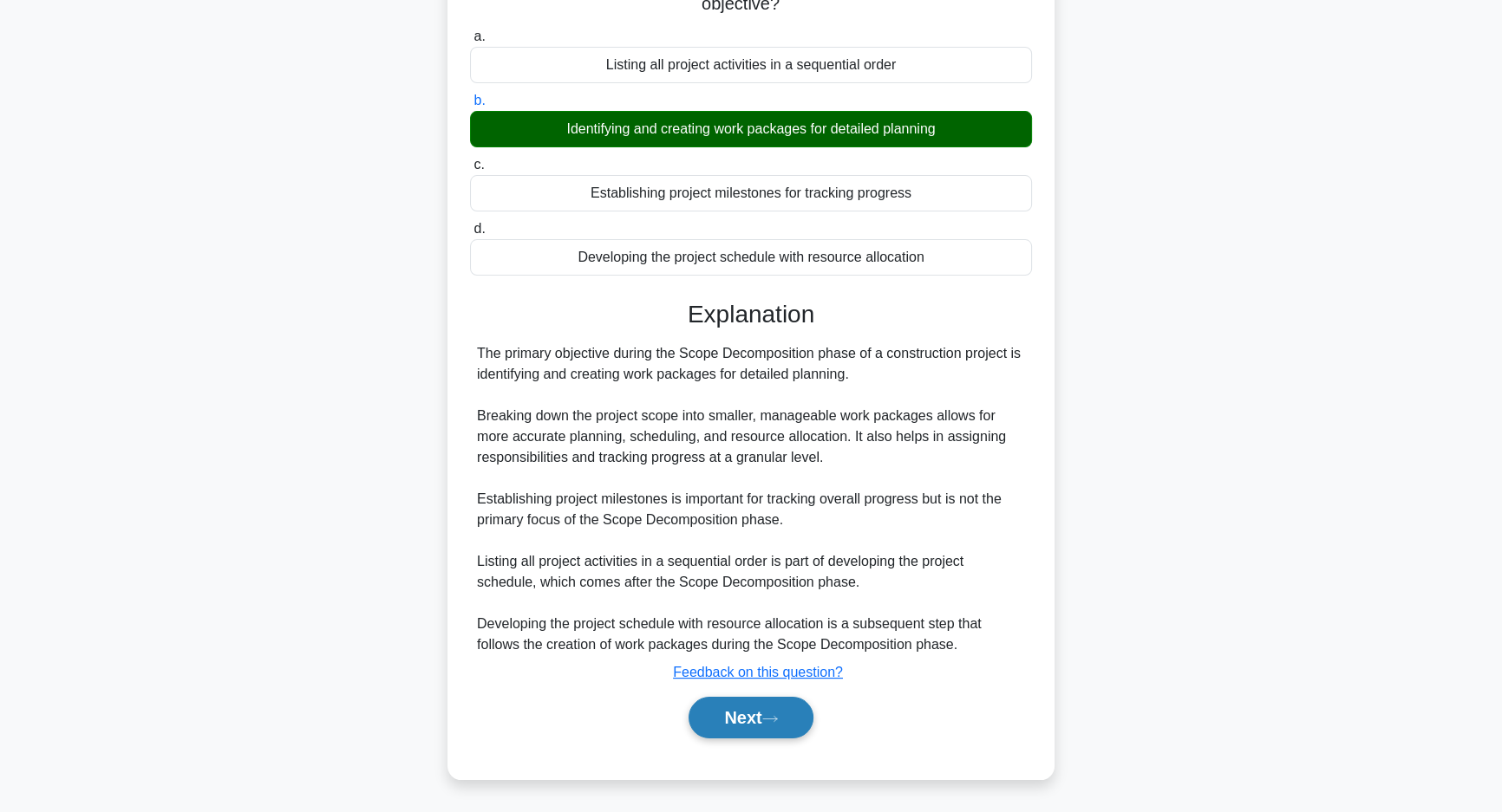
click at [755, 717] on button "Next" at bounding box center [751, 717] width 124 height 42
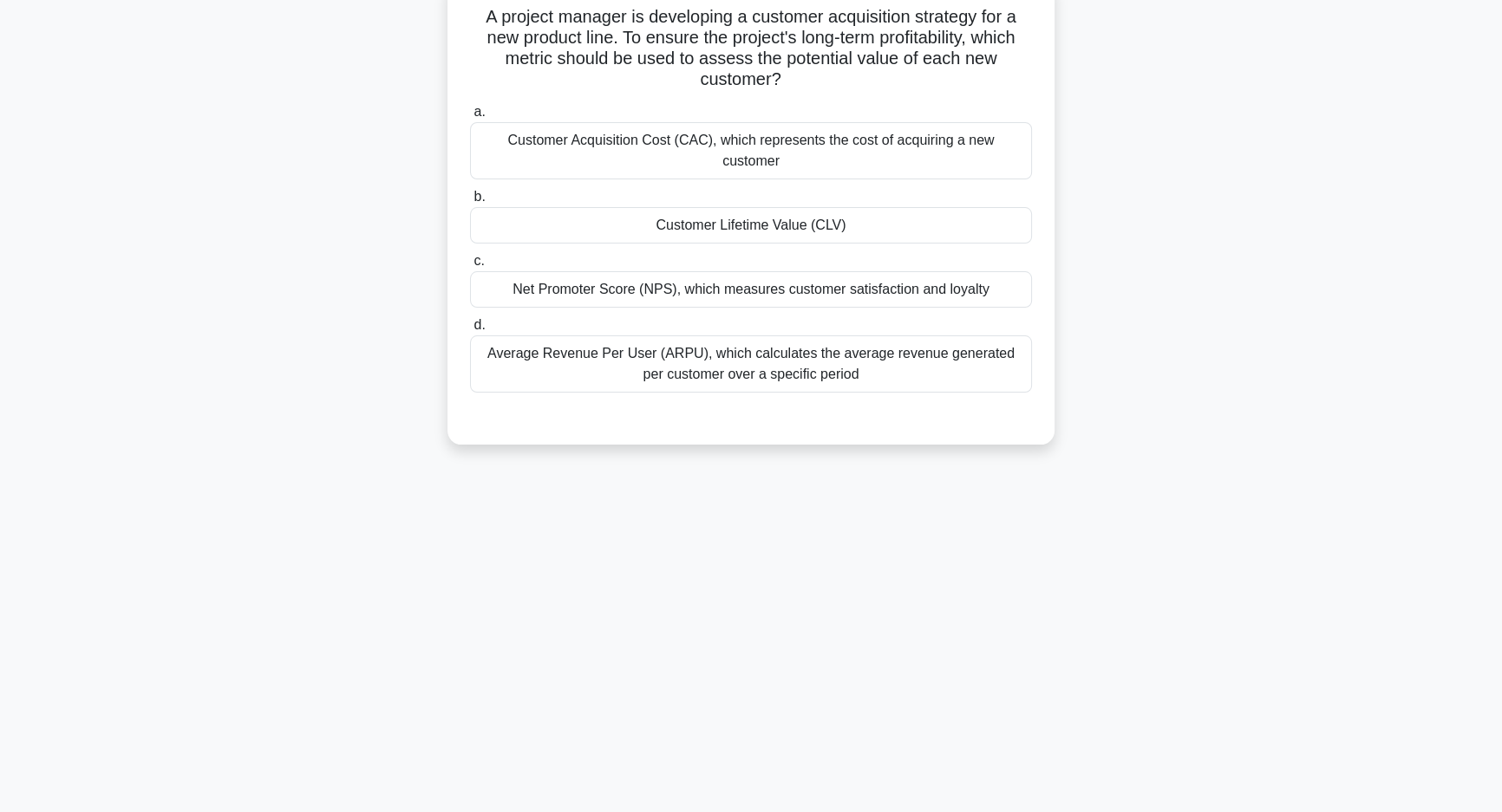
scroll to position [0, 0]
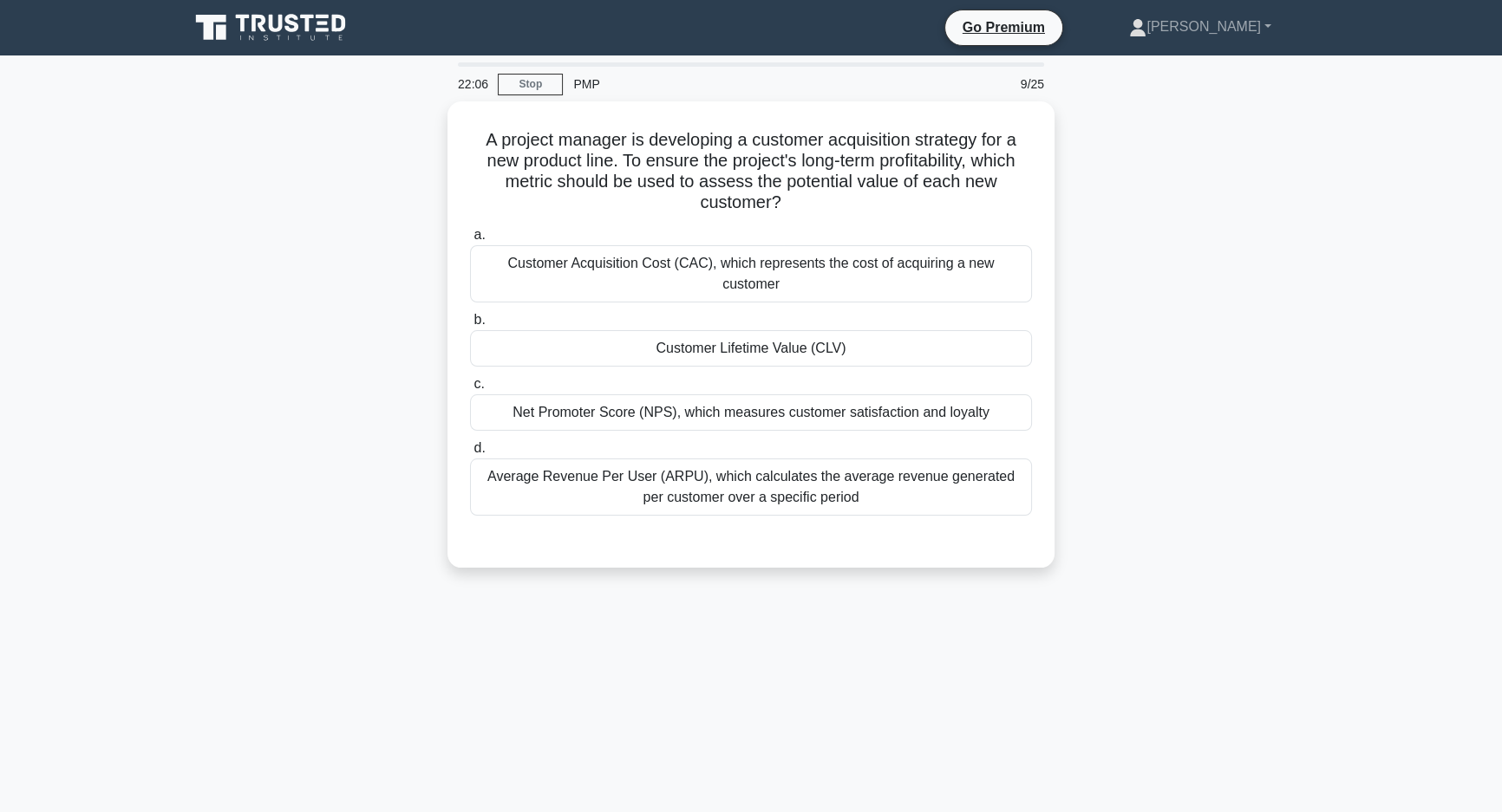
click at [1103, 249] on div "A project manager is developing a customer acquisition strategy for a new produ…" at bounding box center [751, 344] width 1145 height 487
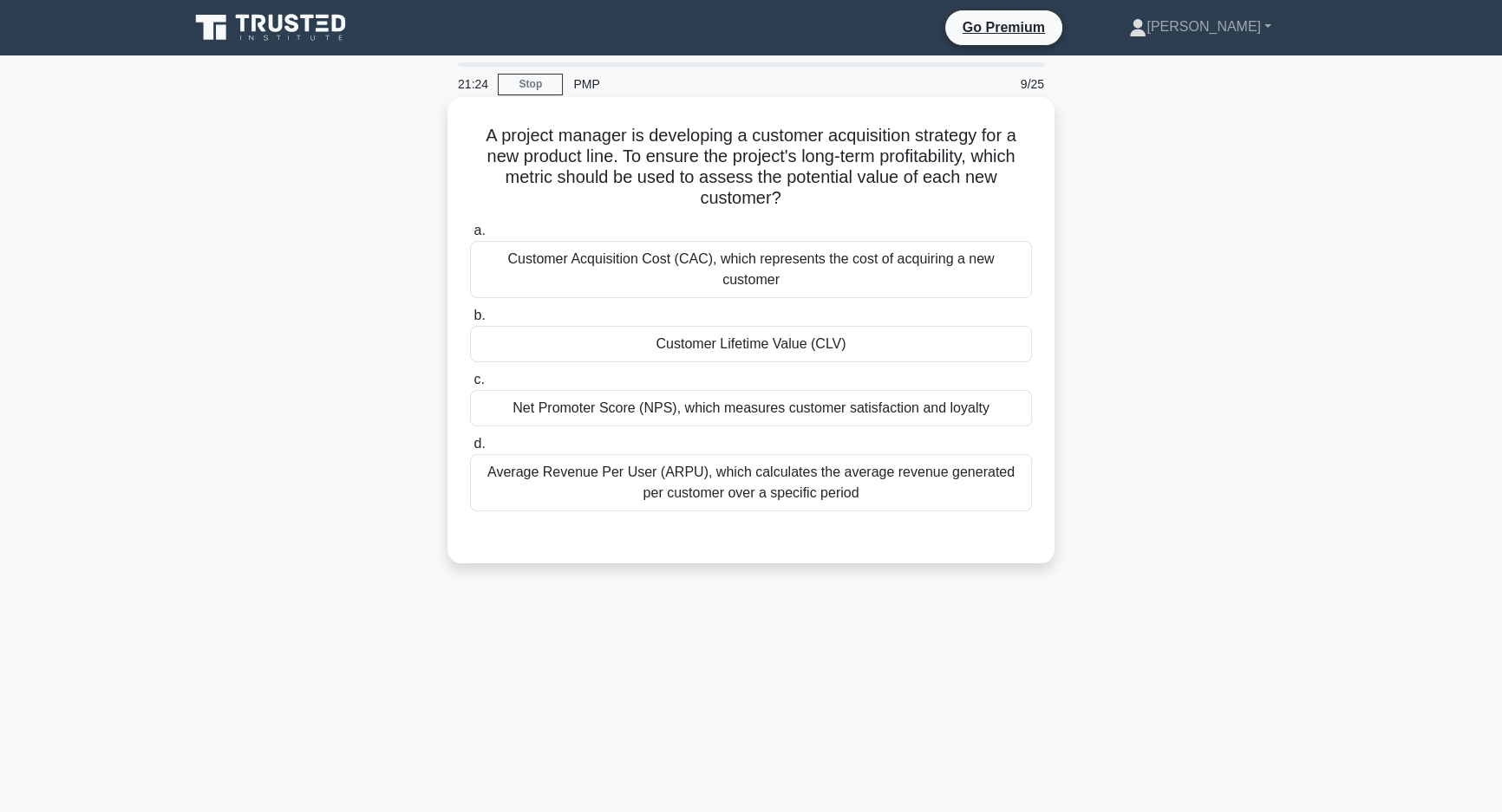
click at [996, 399] on div "Net Promoter Score (NPS), which measures customer satisfaction and loyalty" at bounding box center [751, 408] width 562 height 36
click at [470, 386] on input "c. Net Promoter Score (NPS), which measures customer satisfaction and loyalty" at bounding box center [470, 380] width 0 height 12
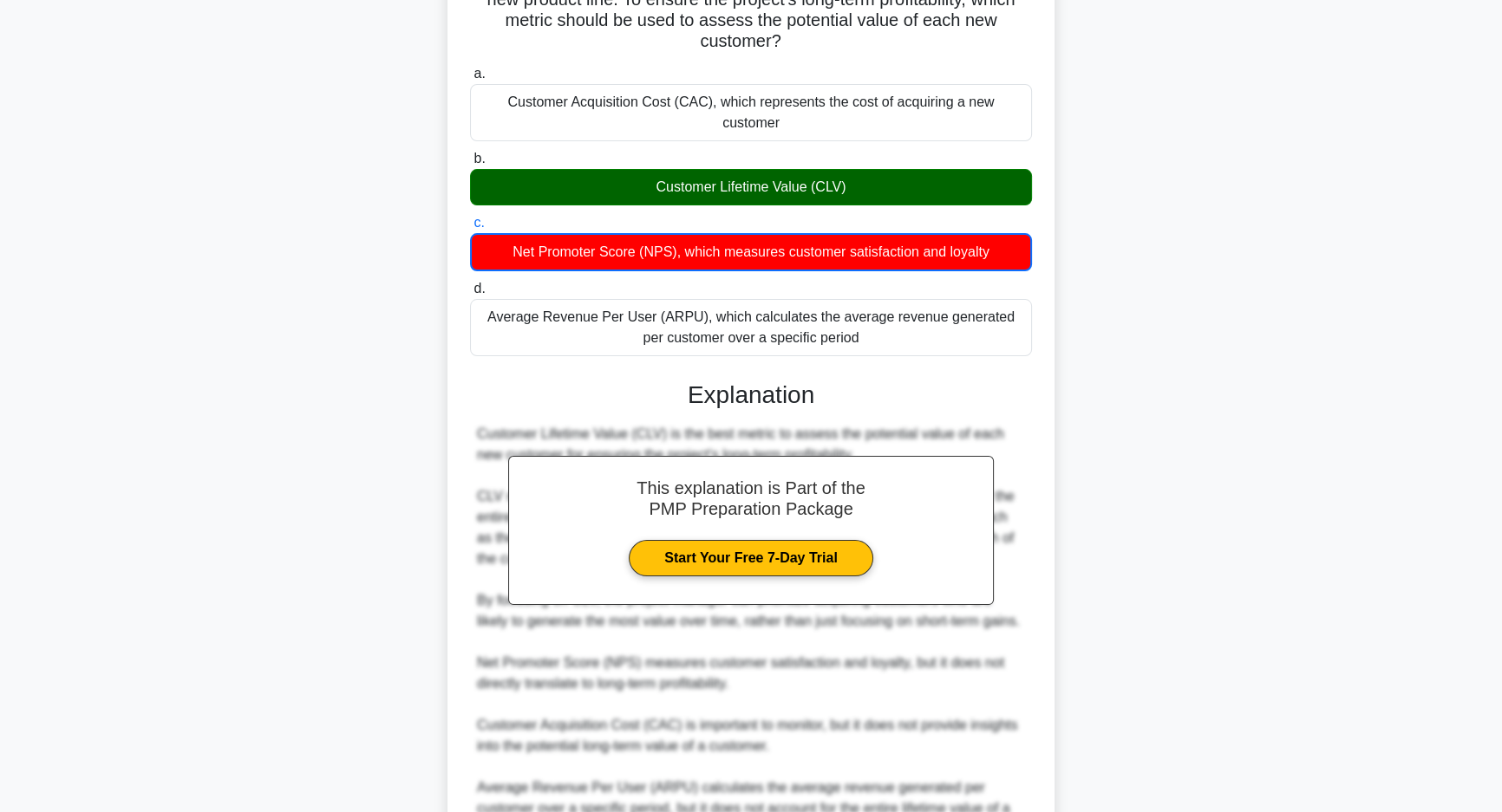
scroll to position [320, 0]
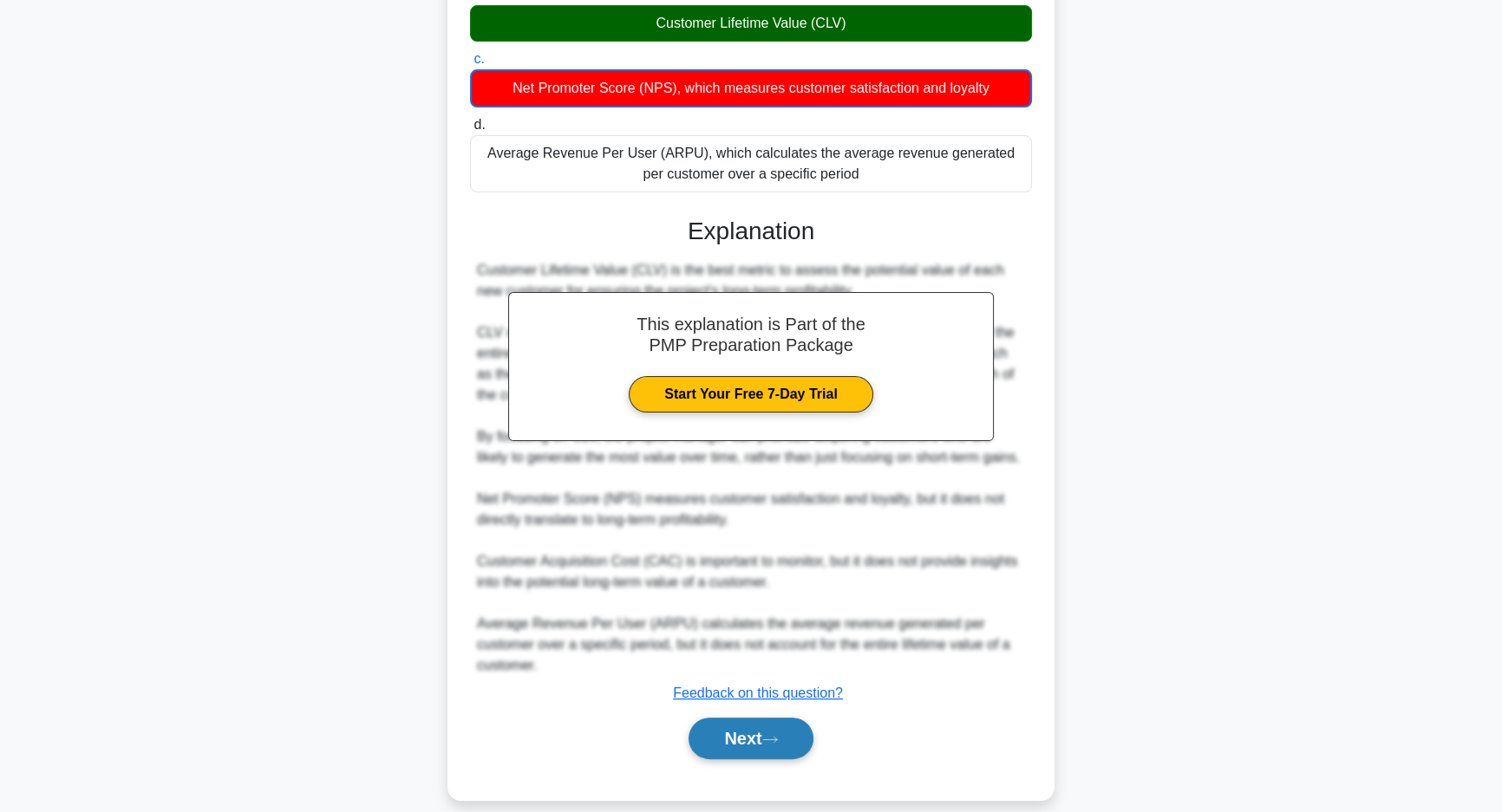
click at [748, 723] on button "Next" at bounding box center [751, 738] width 124 height 42
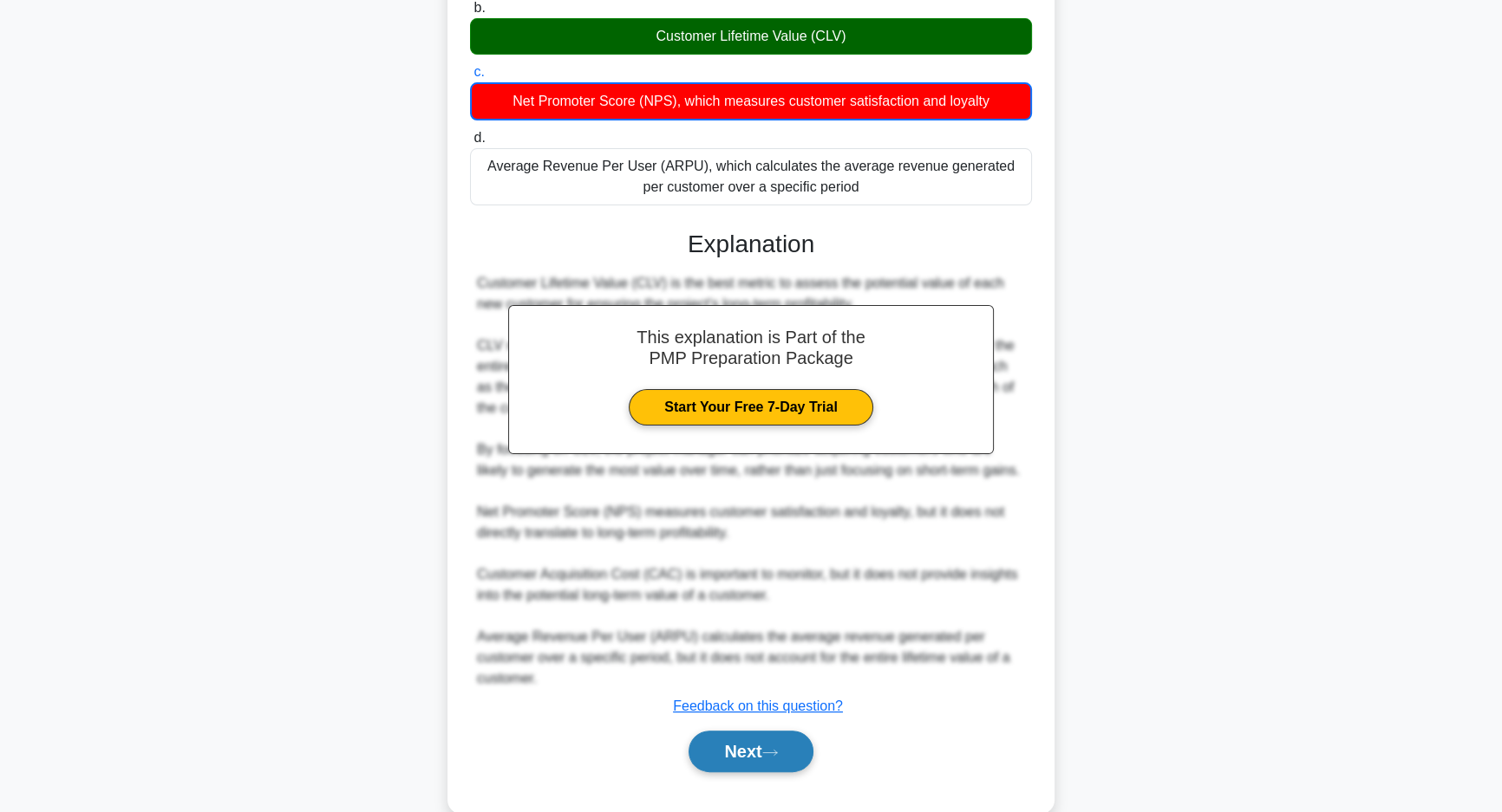
scroll to position [0, 0]
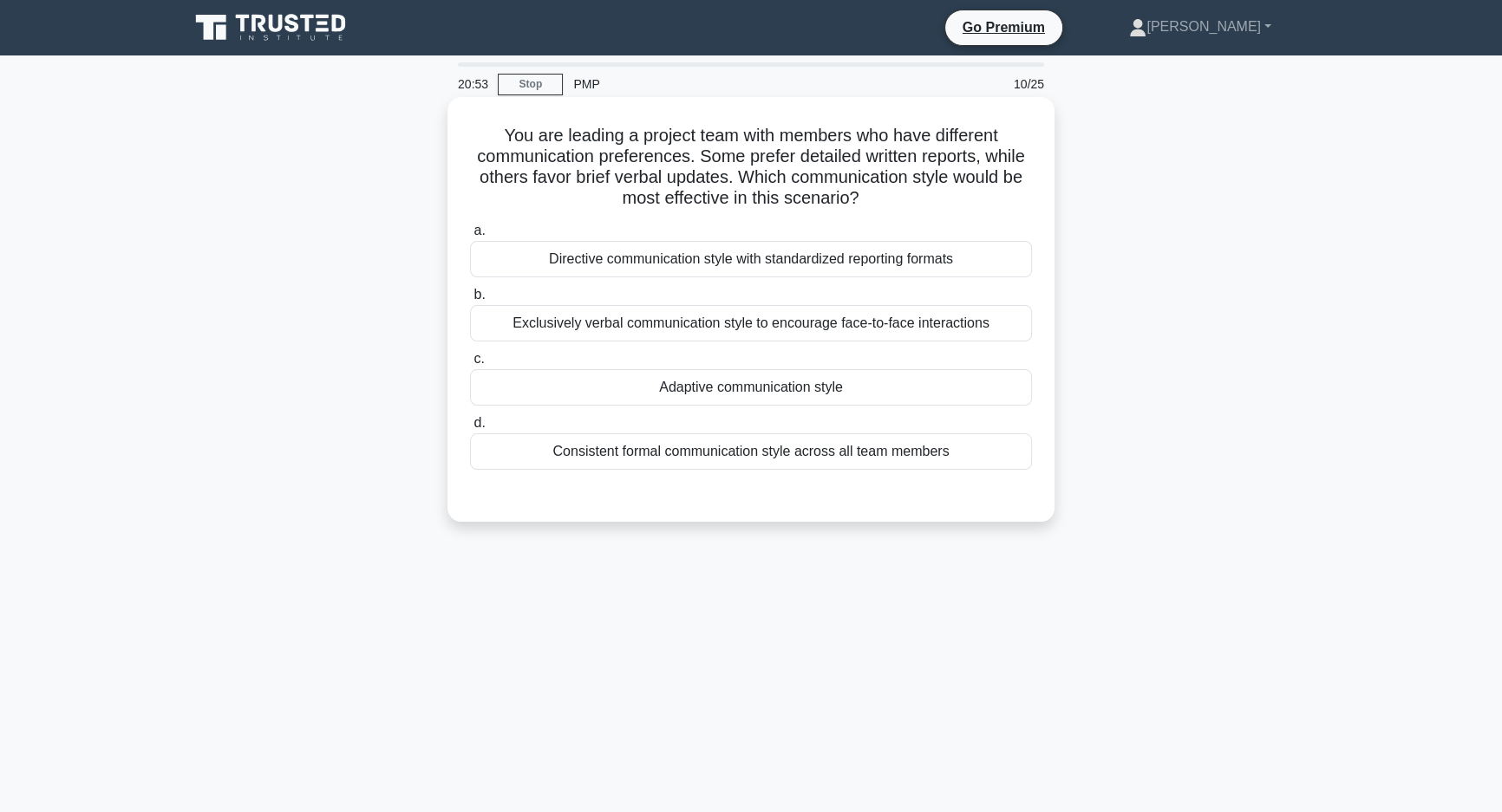
click at [939, 392] on div "Adaptive communication style" at bounding box center [751, 387] width 562 height 36
click at [470, 365] on input "c. Adaptive communication style" at bounding box center [470, 359] width 0 height 12
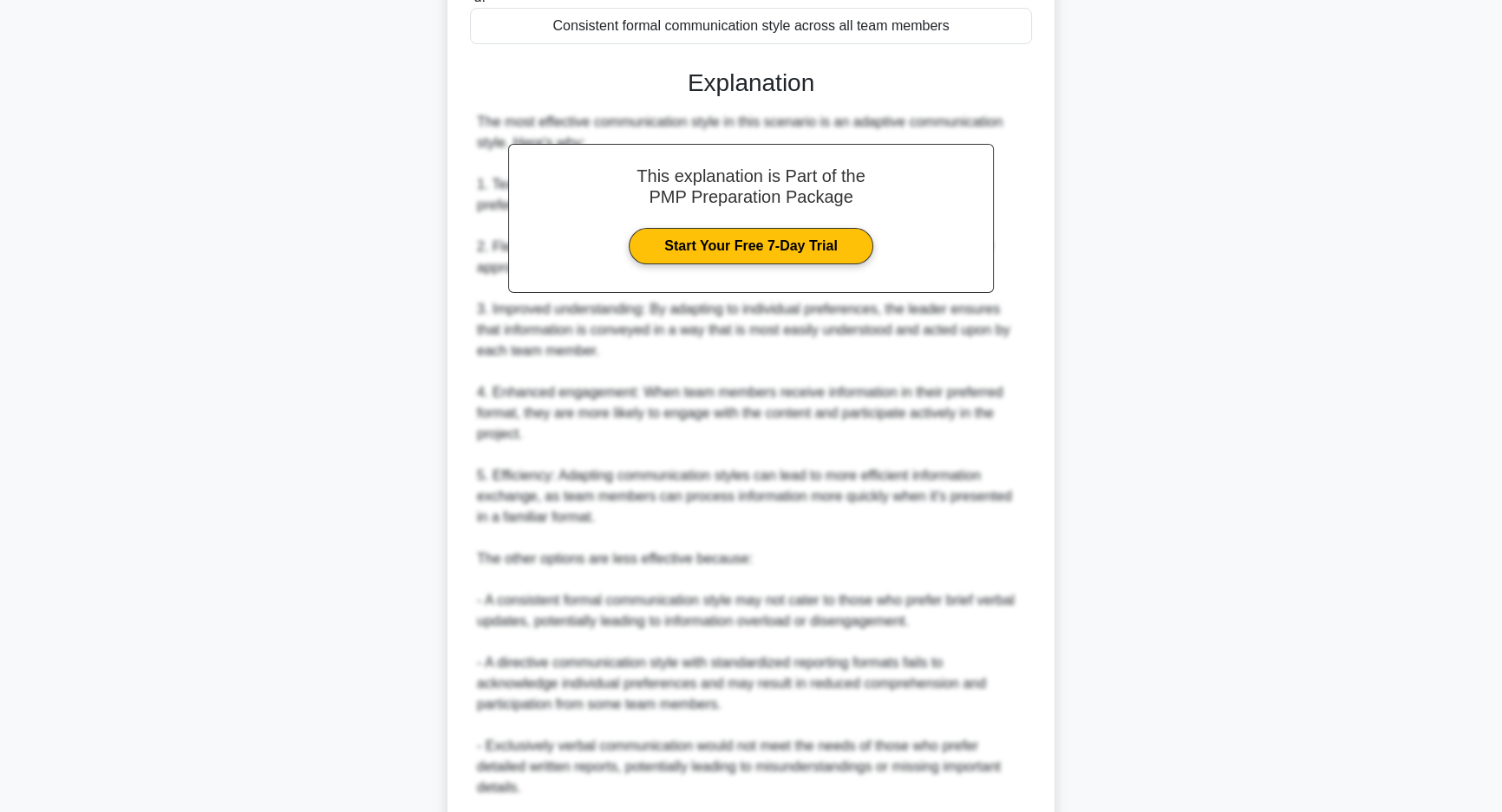
scroll to position [630, 0]
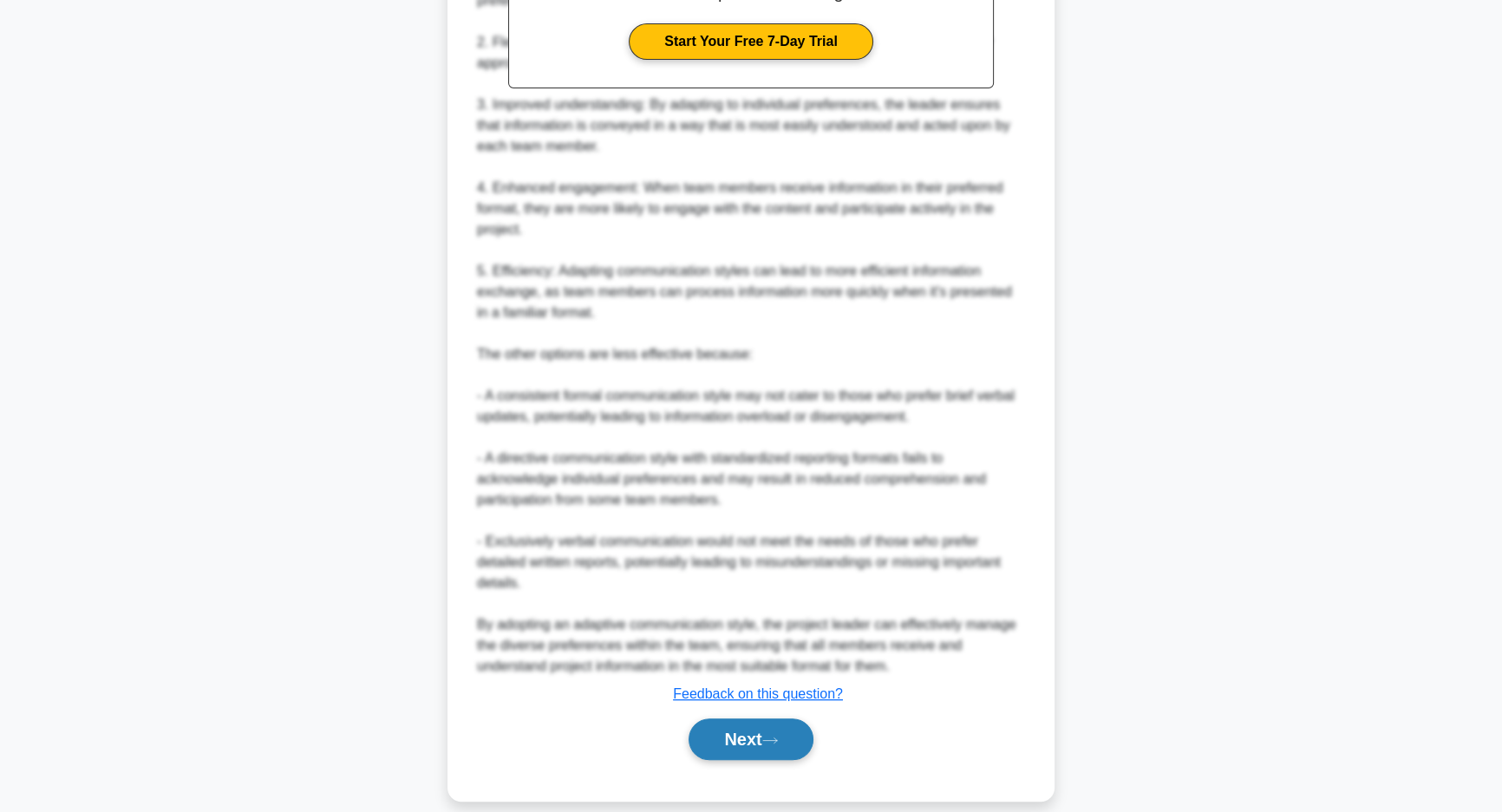
click at [752, 740] on button "Next" at bounding box center [751, 739] width 124 height 42
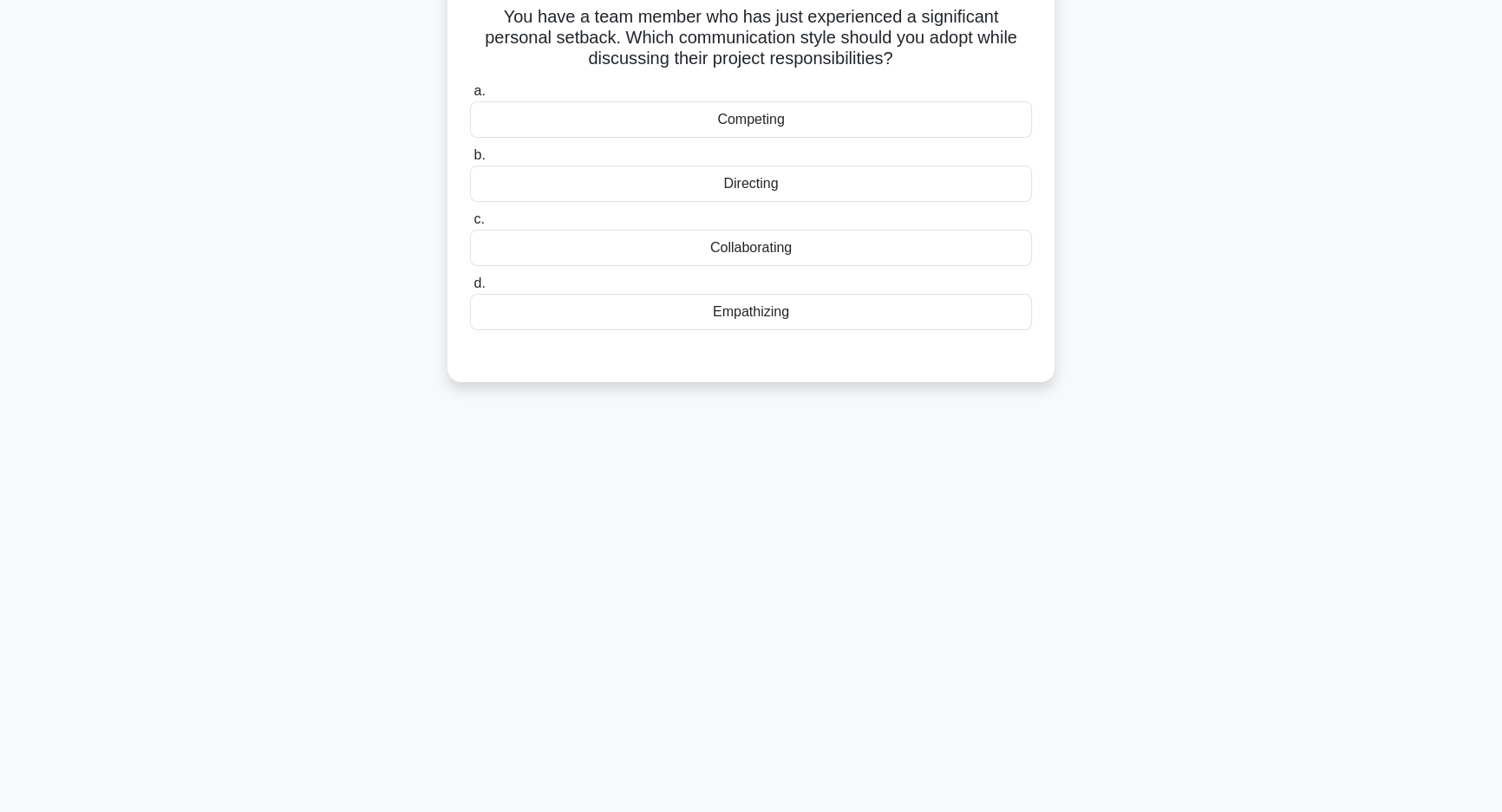
scroll to position [0, 0]
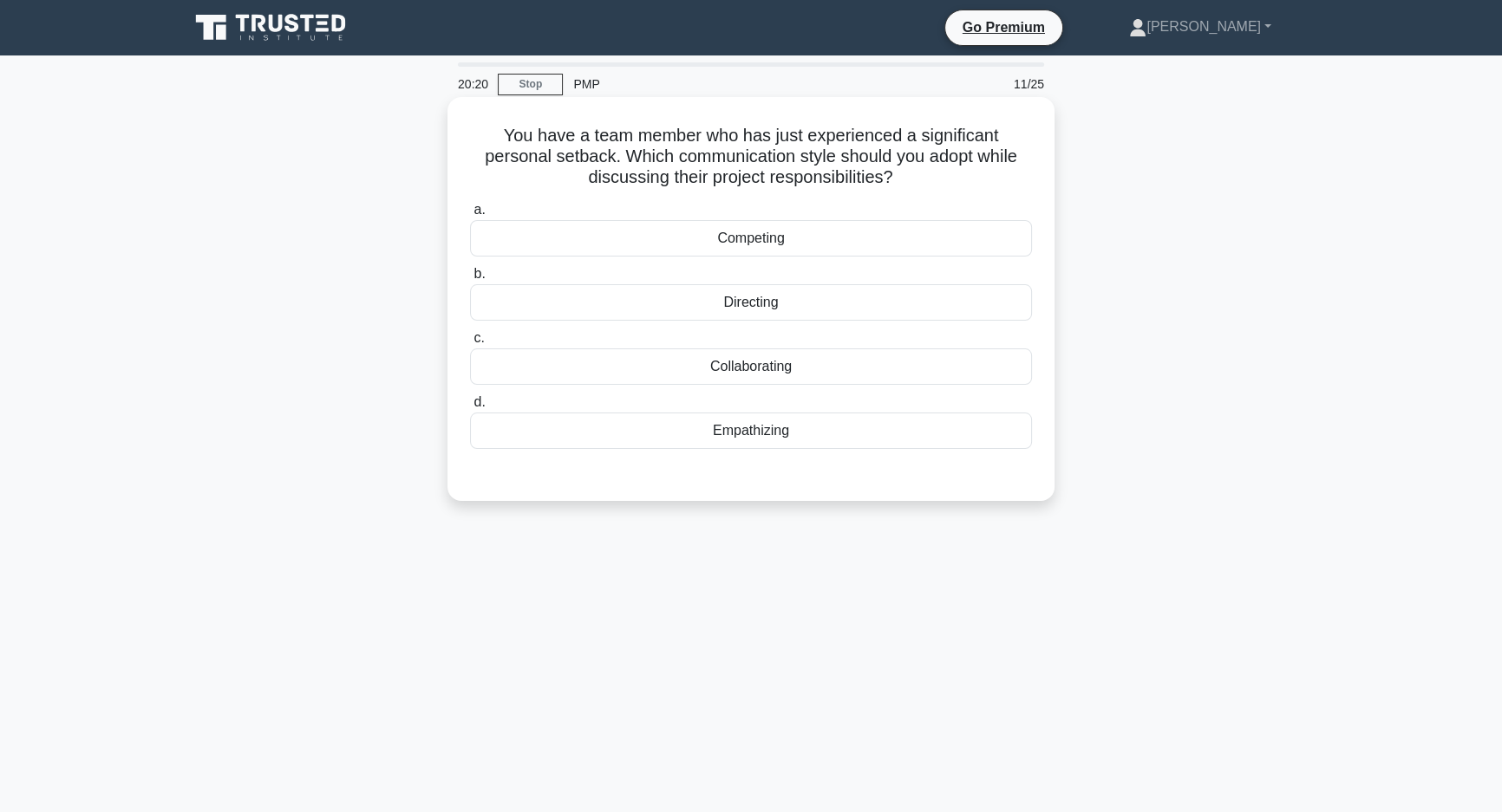
click at [913, 440] on div "Empathizing" at bounding box center [751, 430] width 562 height 36
click at [470, 408] on input "d. Empathizing" at bounding box center [470, 402] width 0 height 12
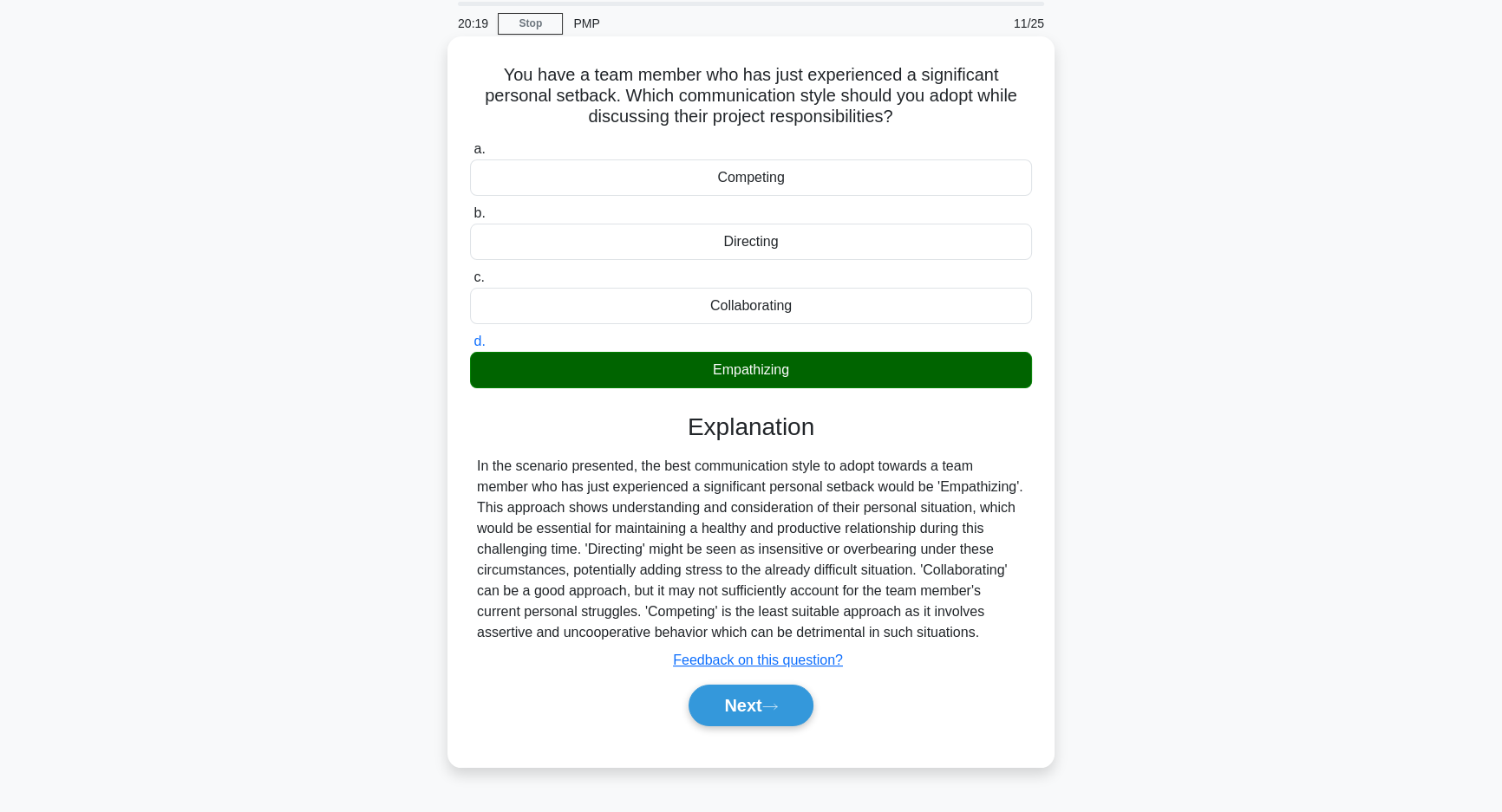
scroll to position [123, 0]
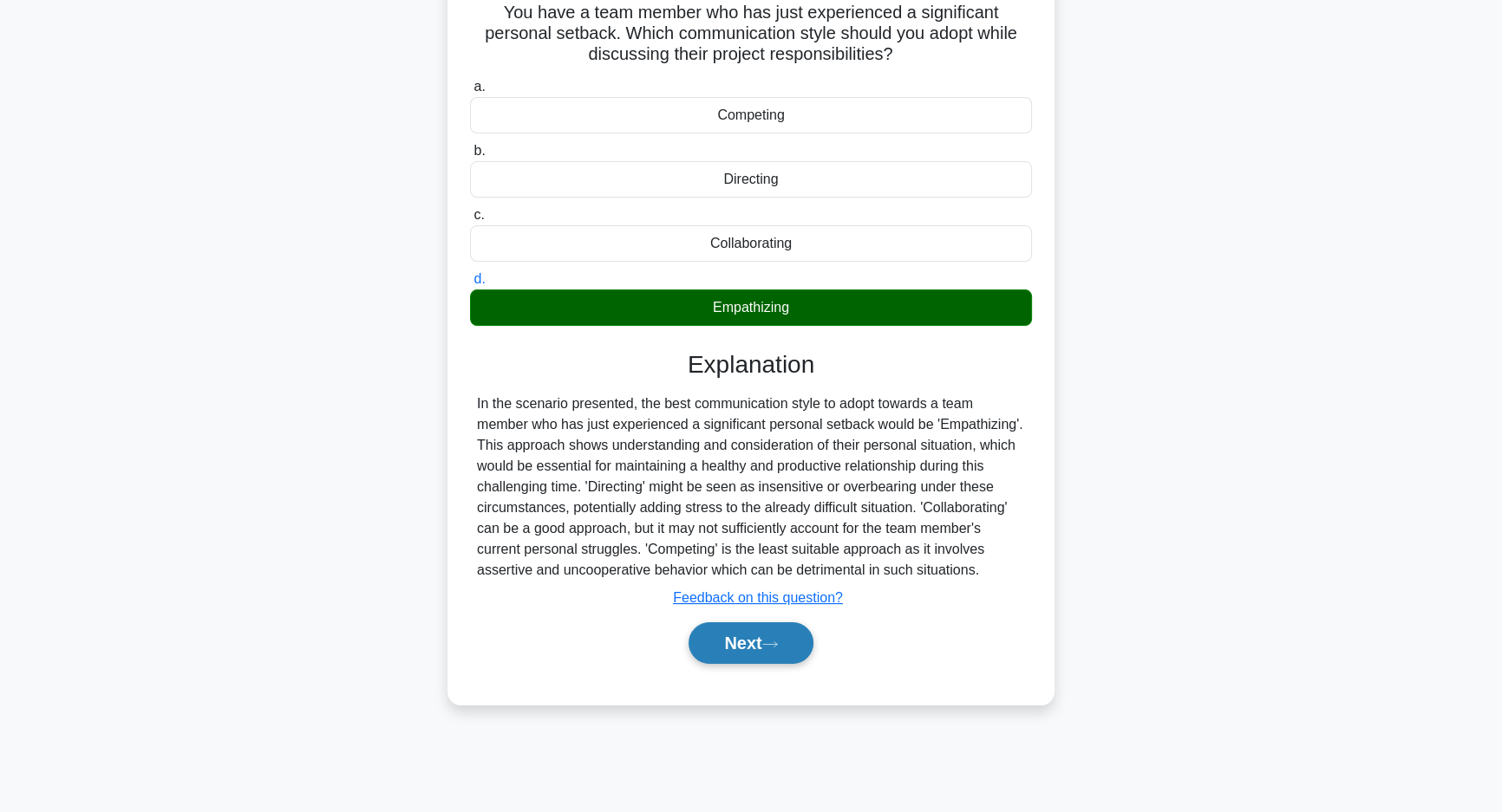
click at [750, 655] on button "Next" at bounding box center [751, 643] width 124 height 42
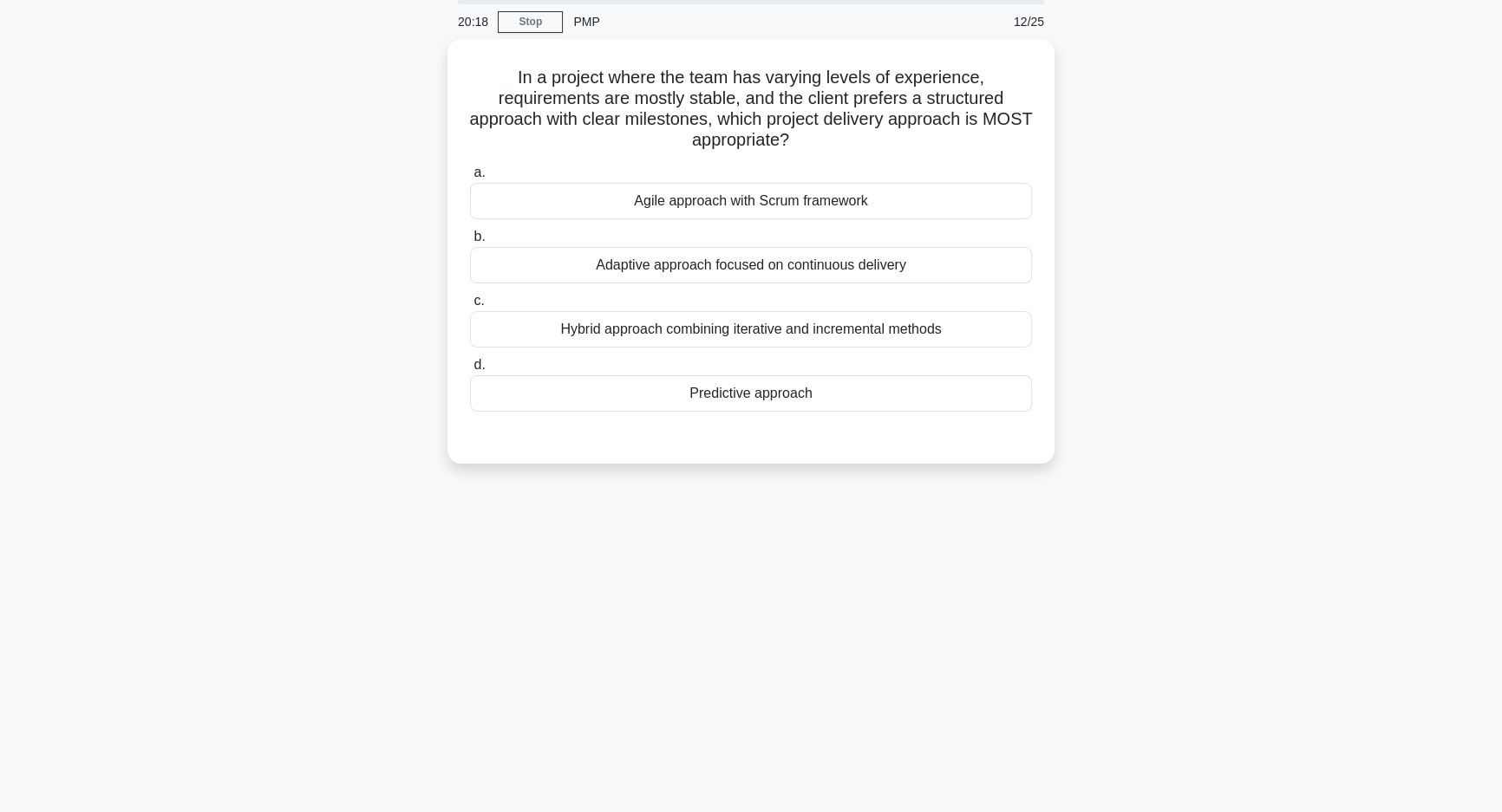
scroll to position [0, 0]
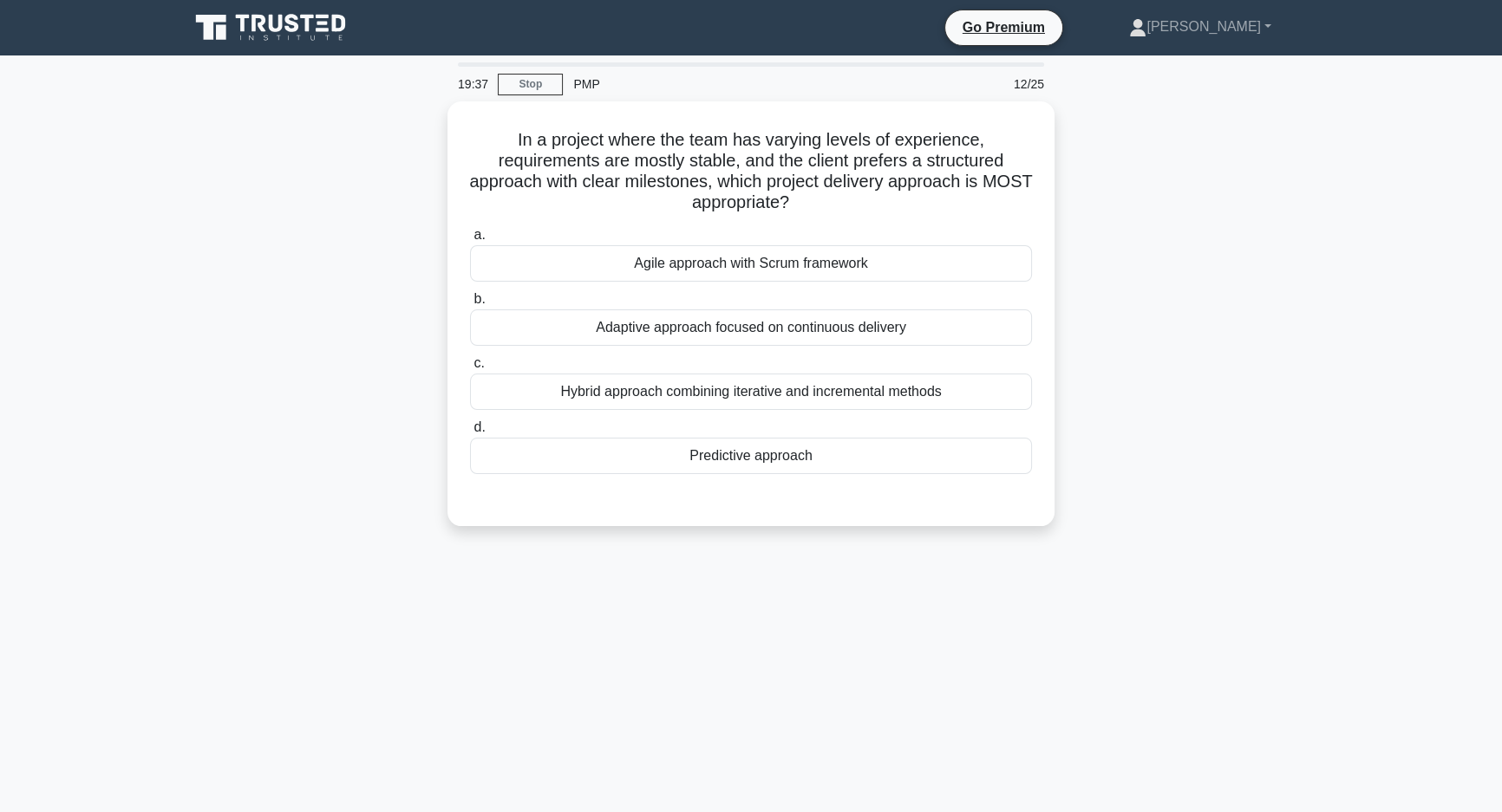
click at [887, 679] on div "19:37 Stop PMP 12/25 In a project where the team has varying levels of experien…" at bounding box center [751, 495] width 1145 height 867
click at [1104, 405] on div "In a project where the team has varying levels of experience, requirements are …" at bounding box center [751, 324] width 1145 height 445
click at [1112, 477] on div "In a project where the team has varying levels of experience, requirements are …" at bounding box center [751, 324] width 1145 height 445
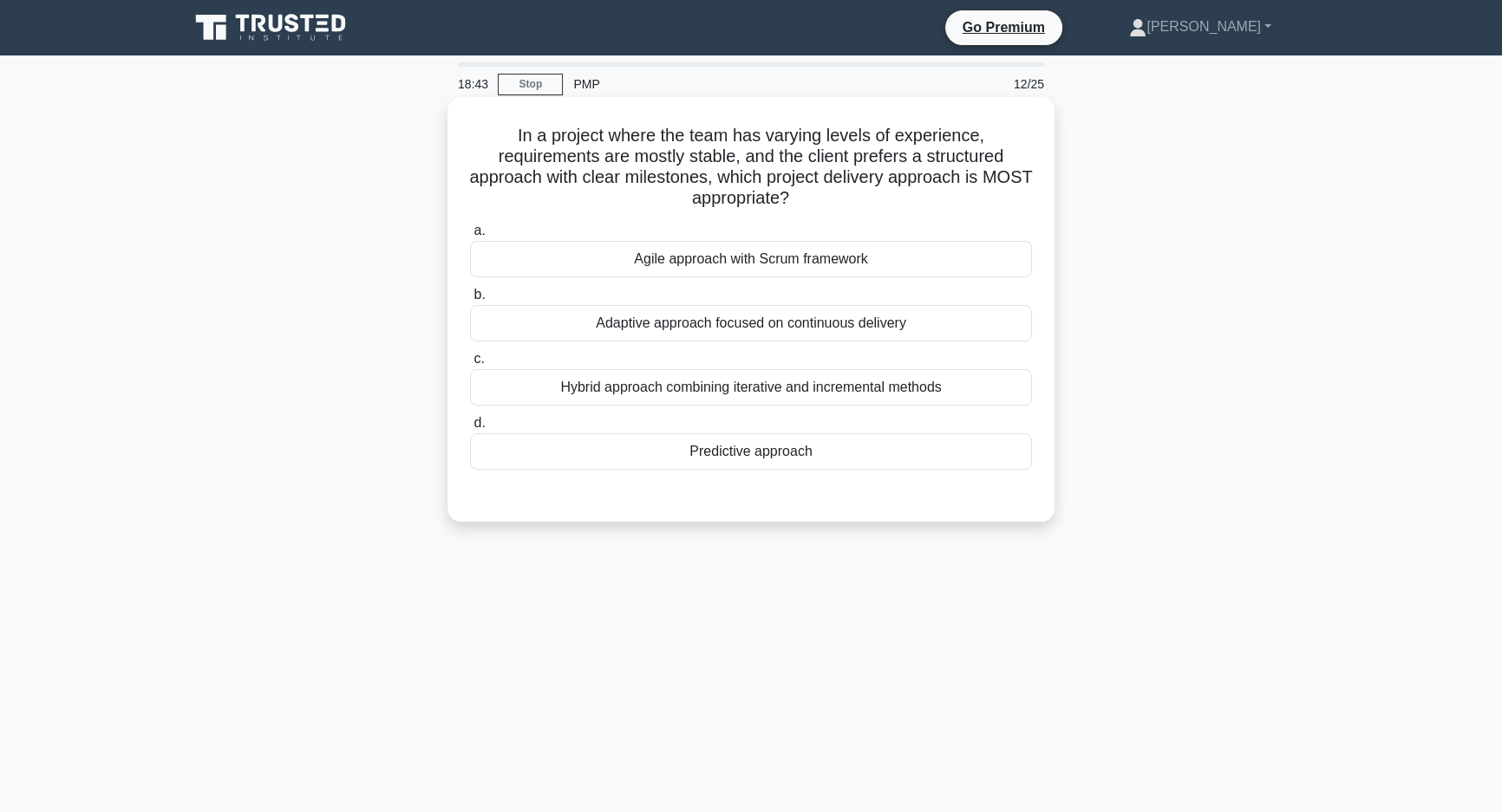
click at [823, 461] on div "Predictive approach" at bounding box center [751, 451] width 562 height 36
click at [470, 430] on input "d. Predictive approach" at bounding box center [470, 423] width 0 height 12
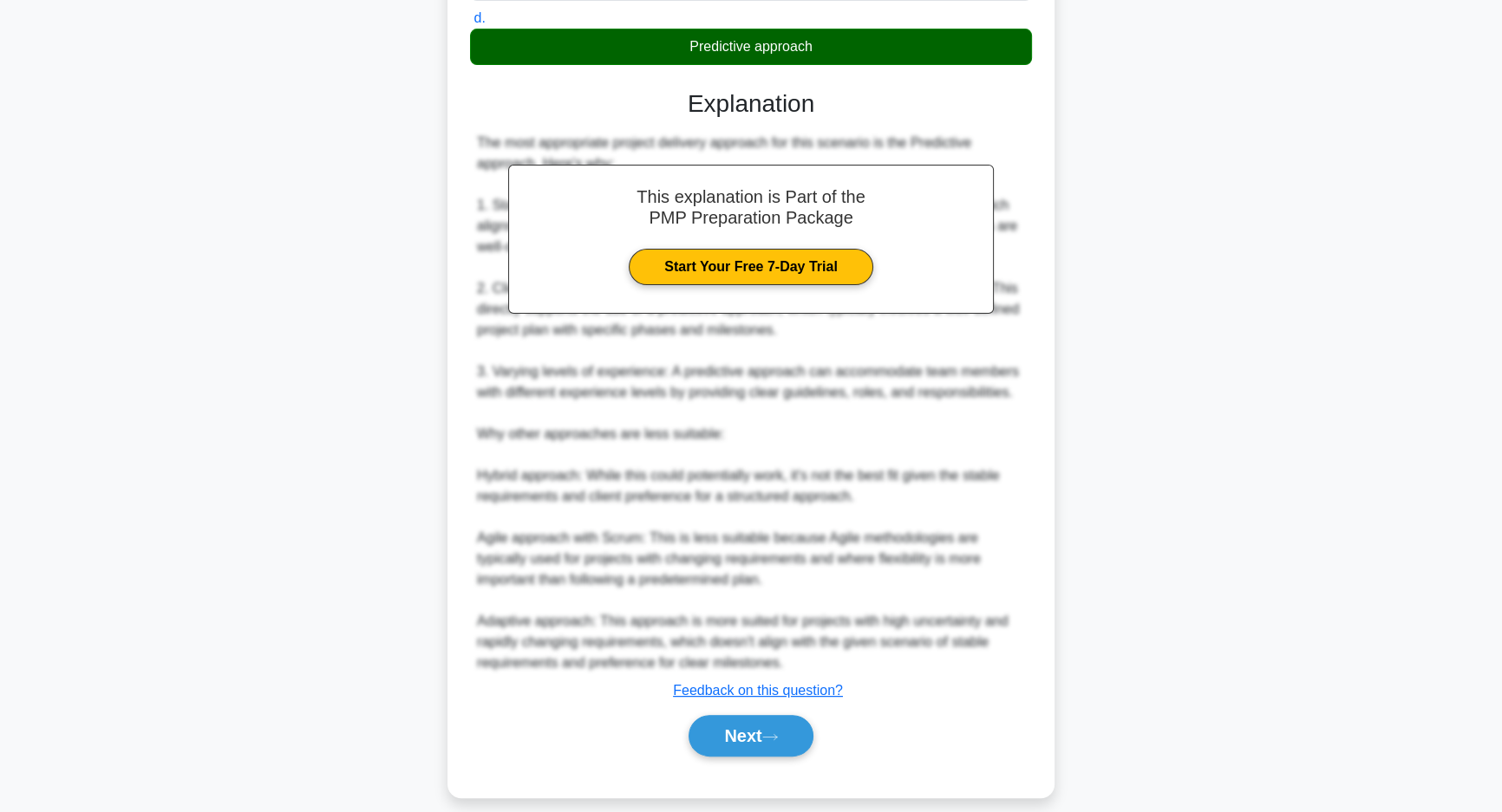
scroll to position [423, 0]
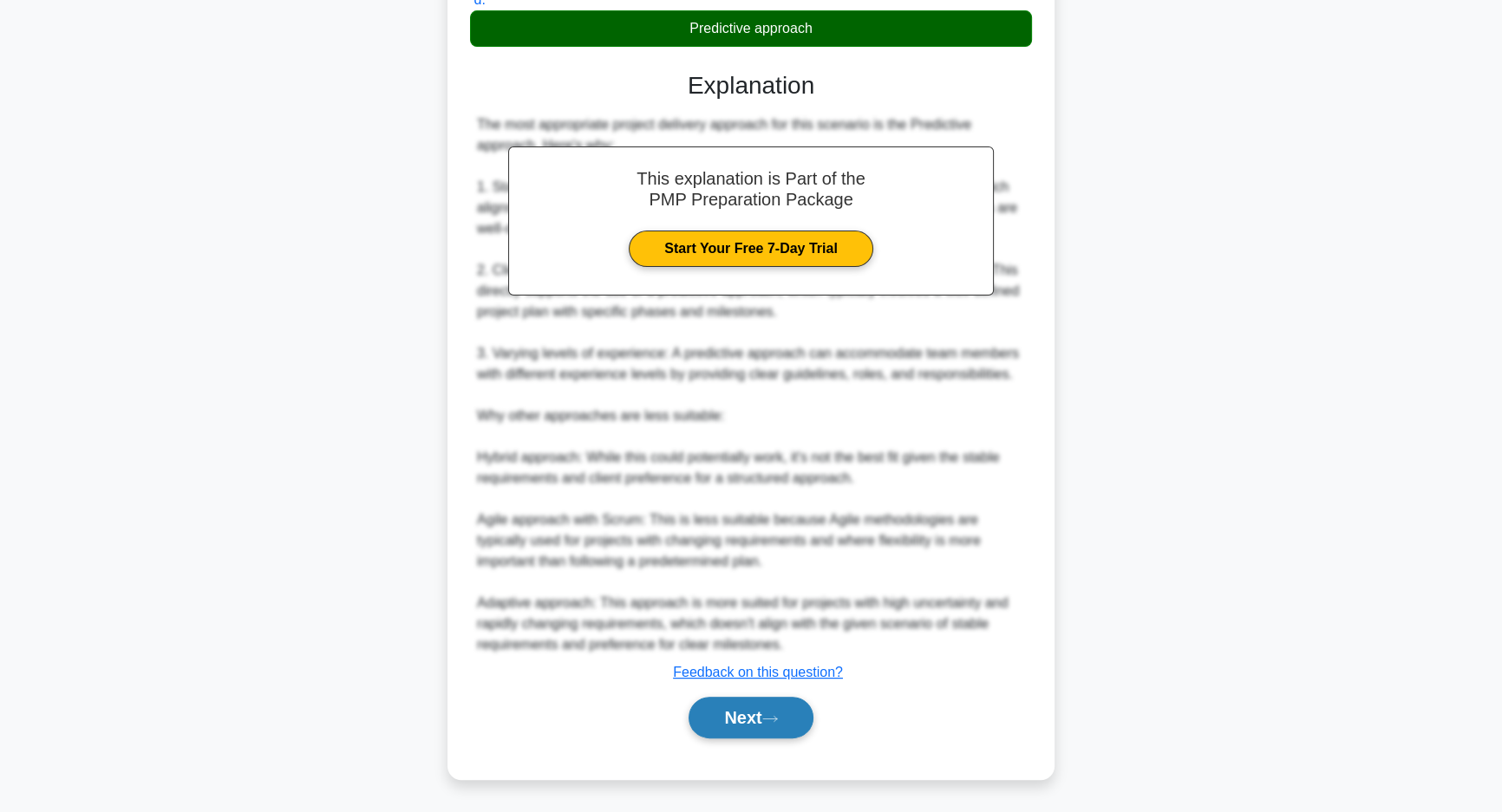
click at [749, 705] on button "Next" at bounding box center [751, 717] width 124 height 42
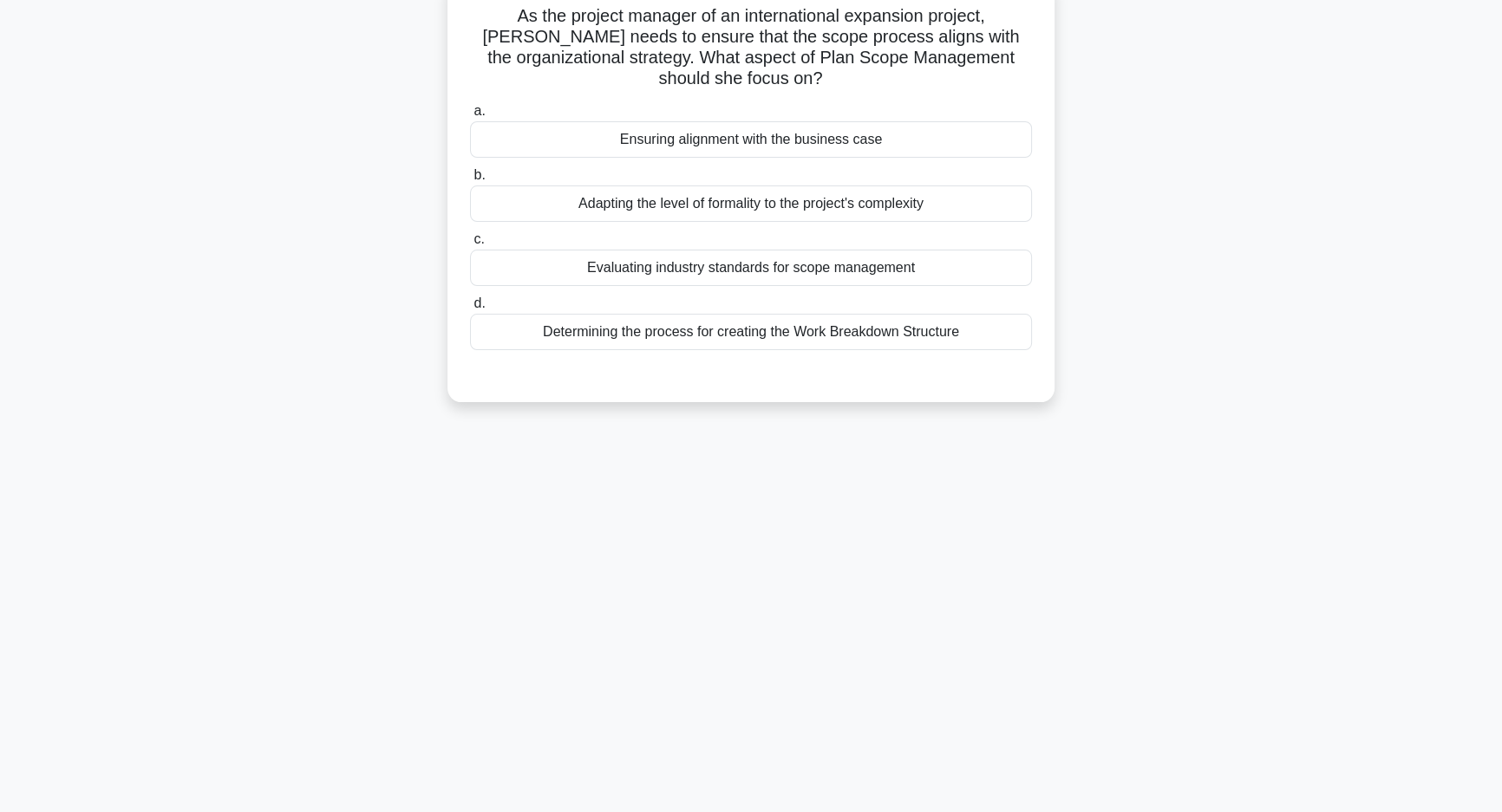
scroll to position [0, 0]
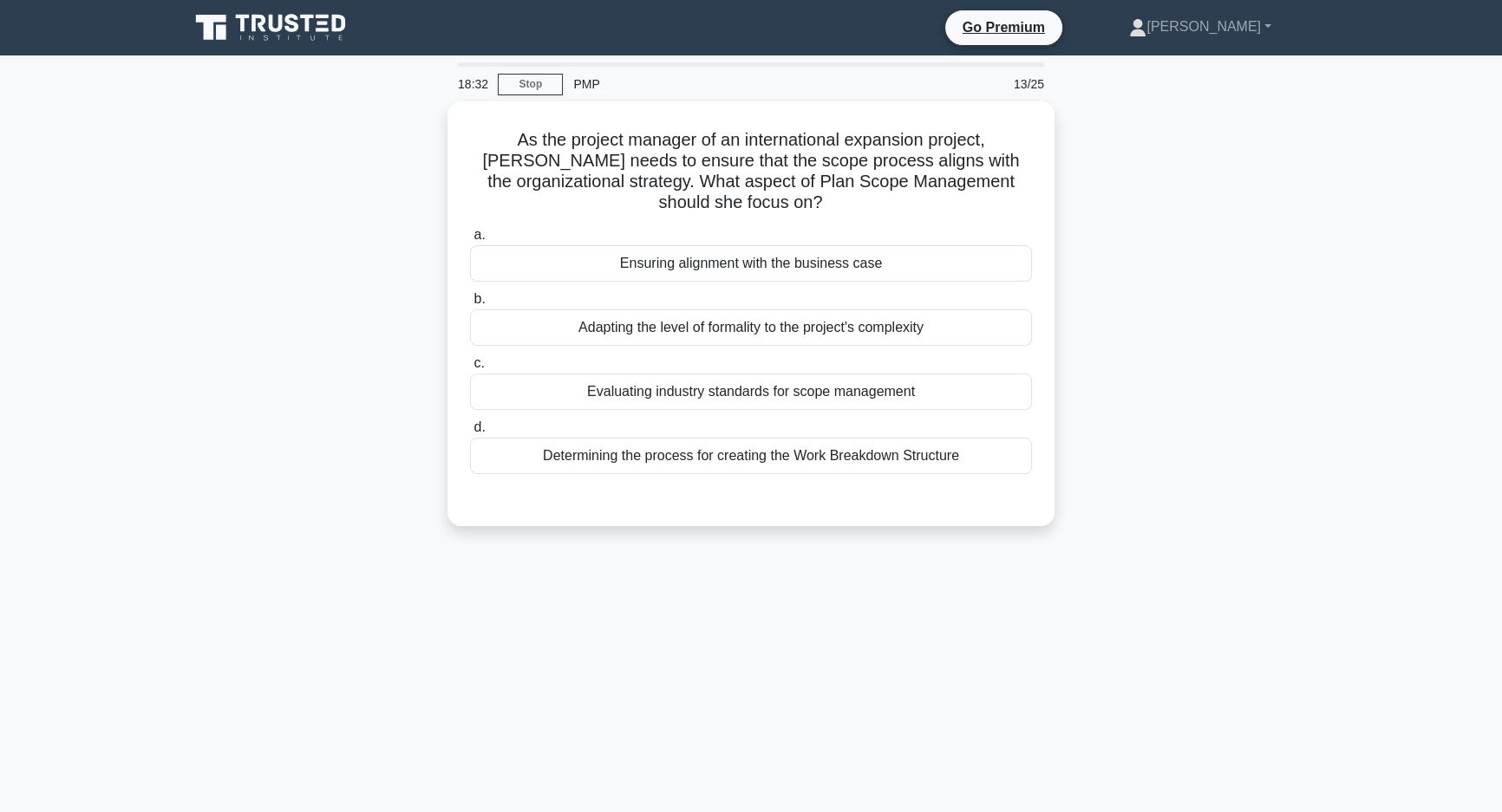
click at [866, 702] on div "18:32 Stop PMP 13/25 As the project manager of an international expansion proje…" at bounding box center [751, 495] width 1145 height 867
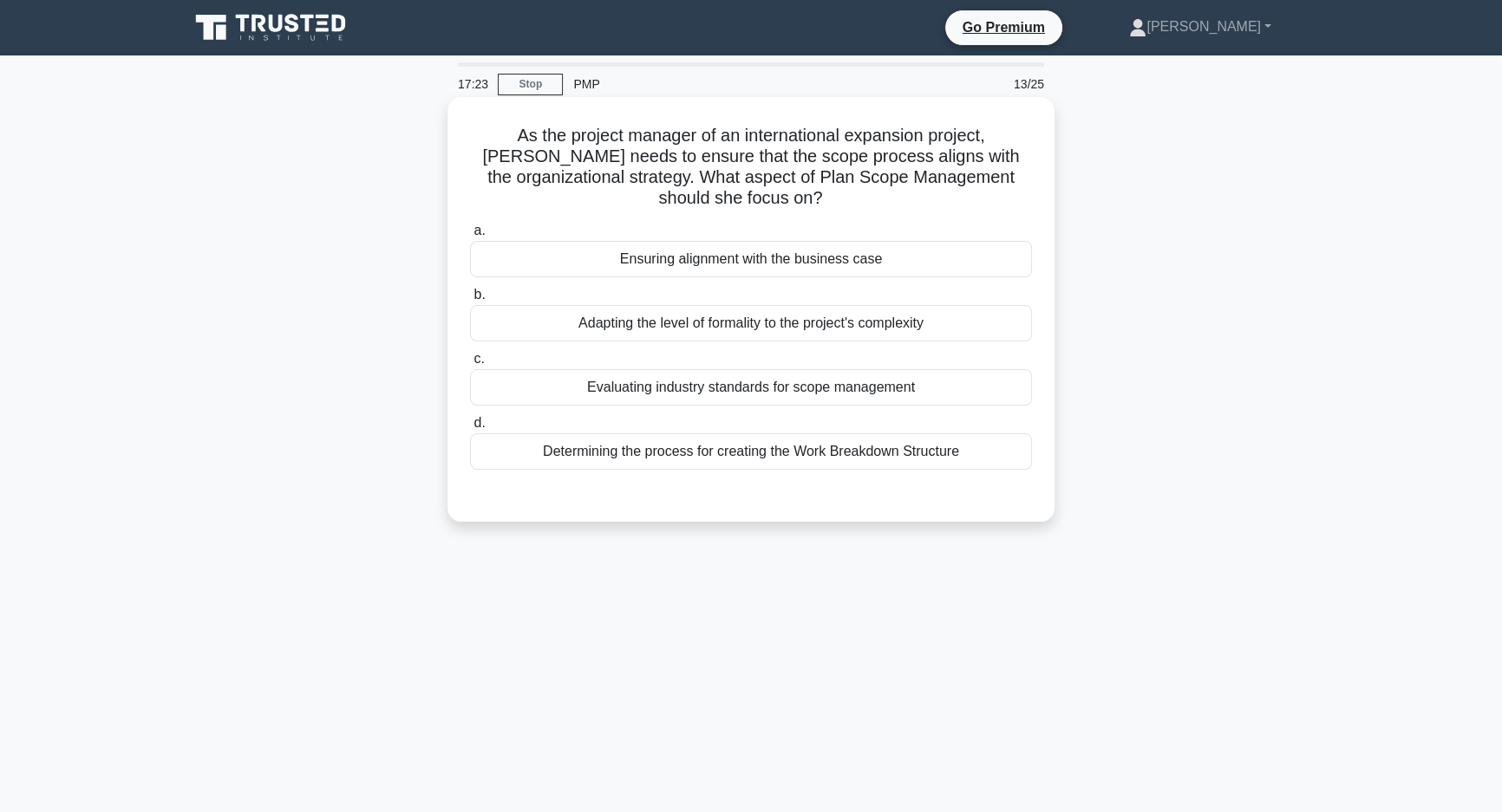
click at [944, 272] on div "Ensuring alignment with the business case" at bounding box center [751, 259] width 562 height 36
click at [470, 237] on input "a. Ensuring alignment with the business case" at bounding box center [470, 231] width 0 height 12
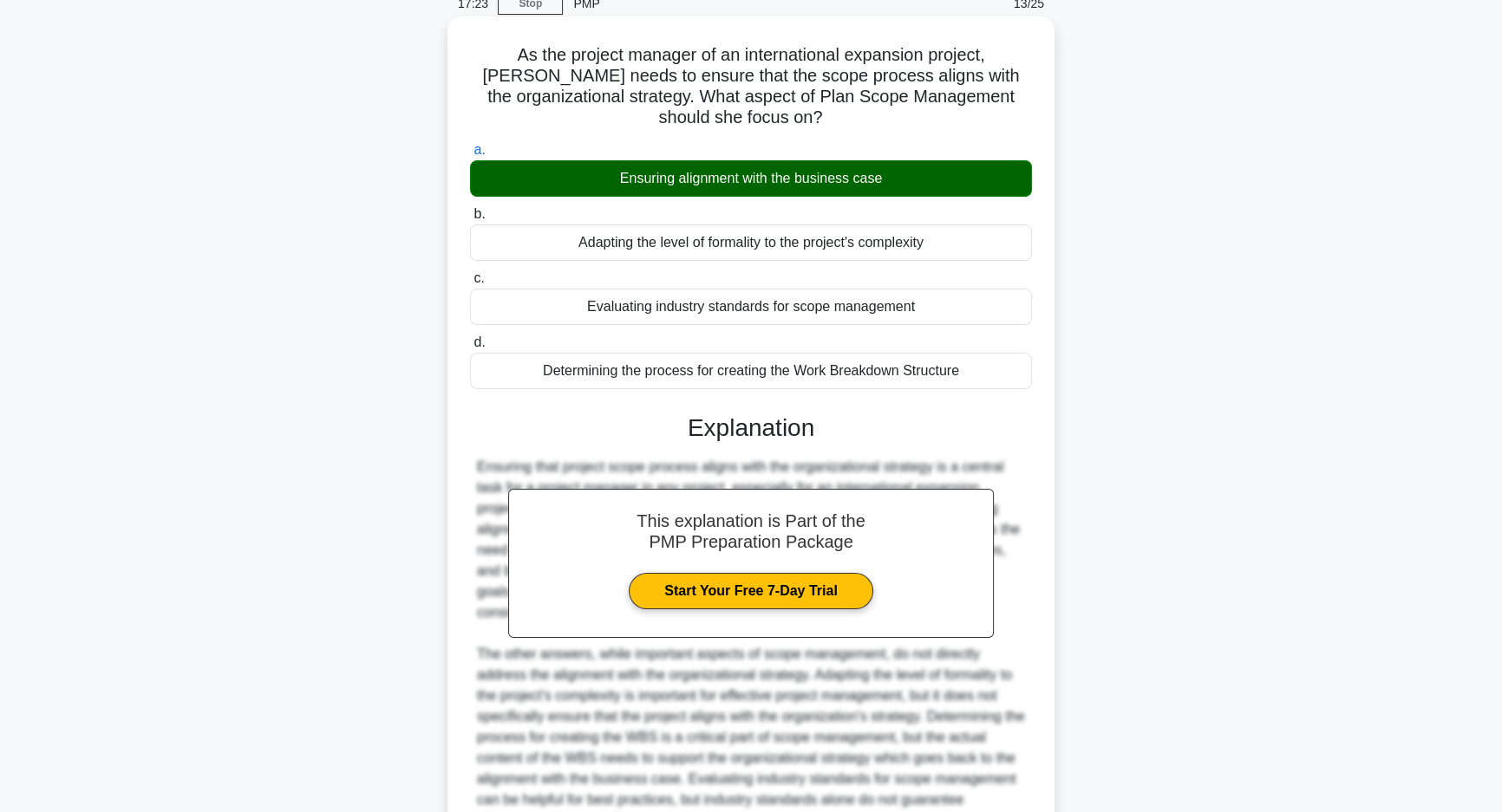
scroll to position [256, 0]
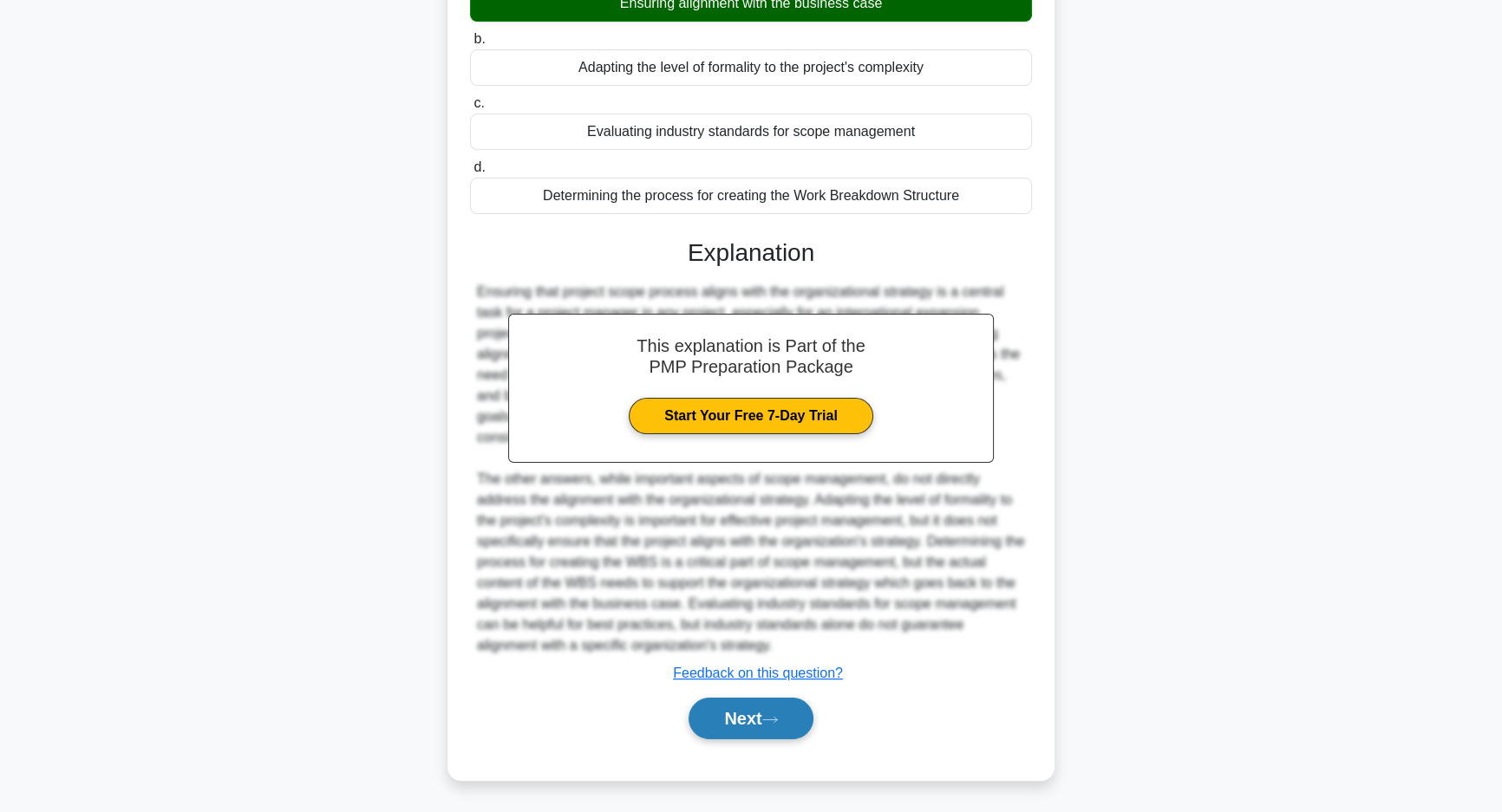
click at [744, 730] on button "Next" at bounding box center [751, 718] width 124 height 42
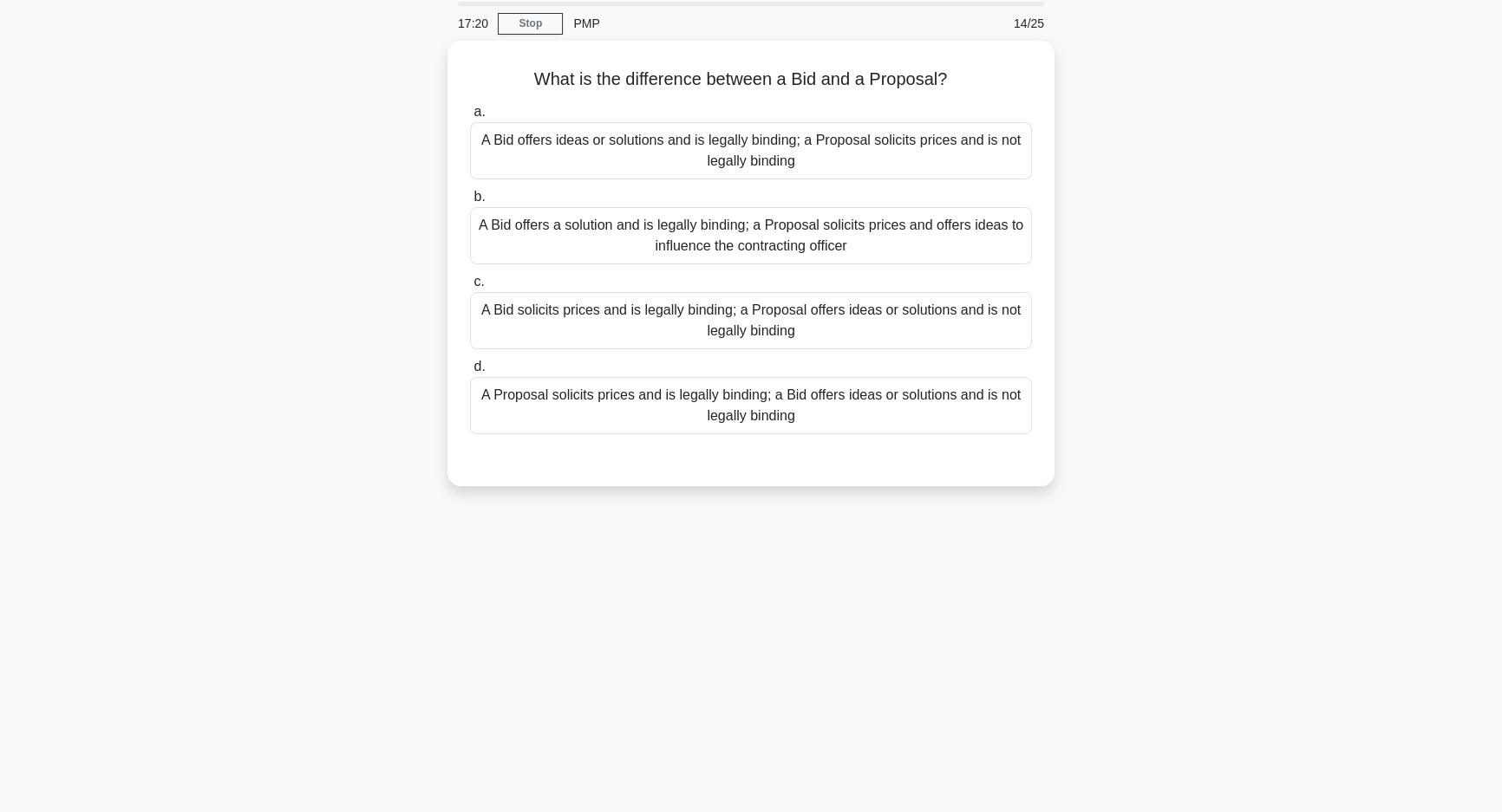
scroll to position [0, 0]
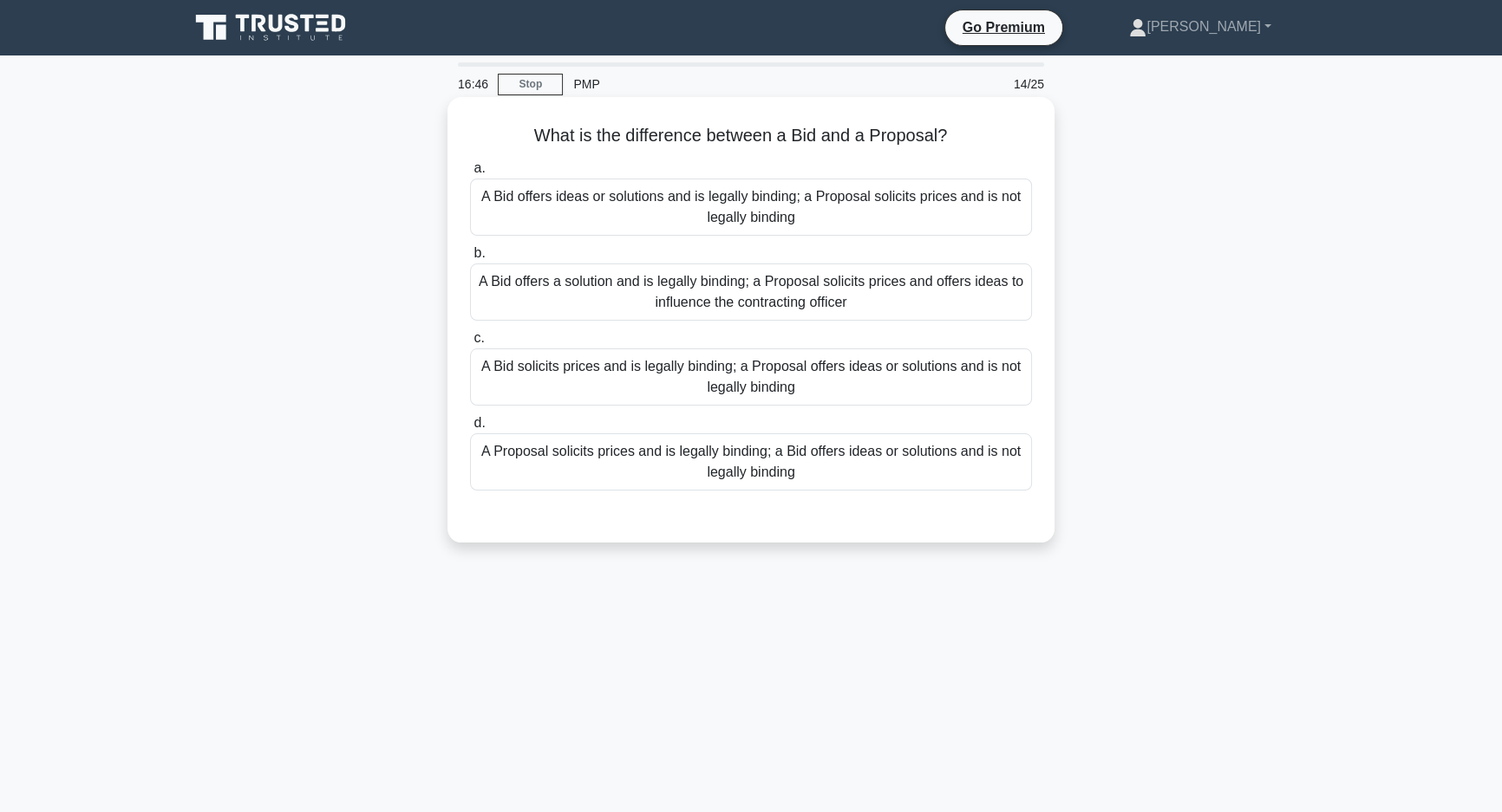
click at [862, 396] on div "A Bid solicits prices and is legally binding; a Proposal offers ideas or soluti…" at bounding box center [751, 377] width 562 height 57
click at [470, 344] on input "c. A Bid solicits prices and is legally binding; a Proposal offers ideas or sol…" at bounding box center [470, 338] width 0 height 12
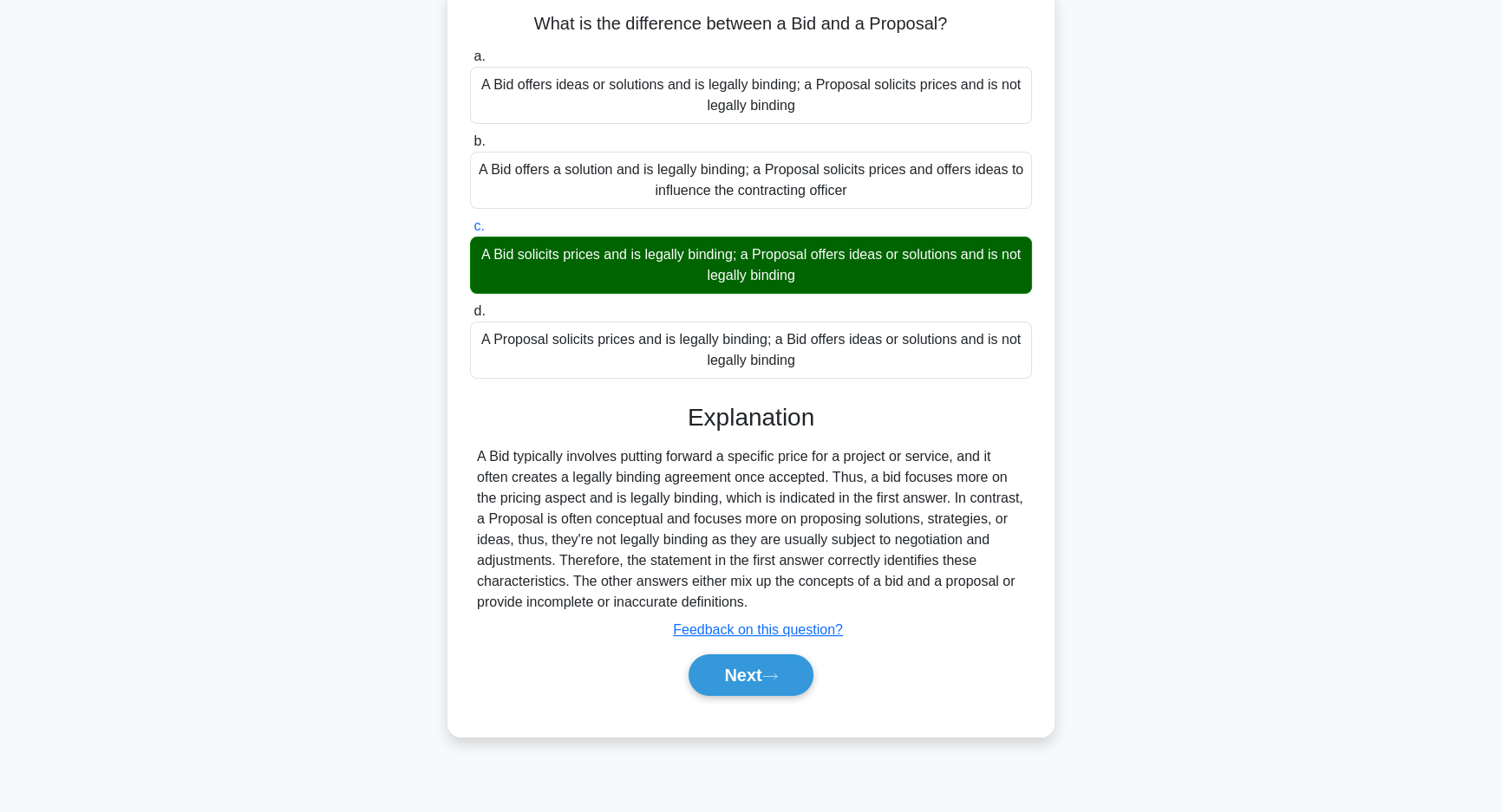
scroll to position [123, 0]
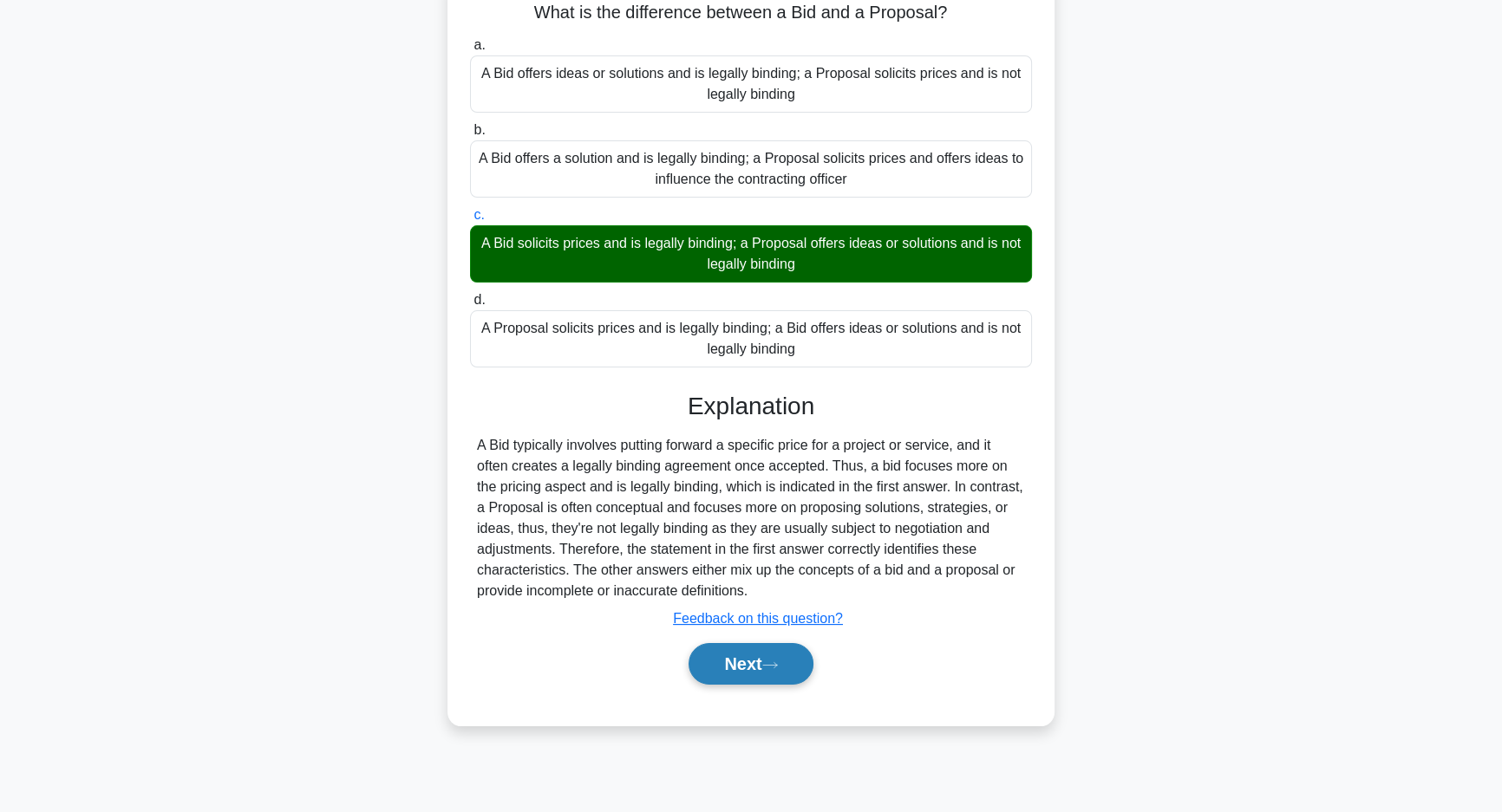
click at [756, 663] on button "Next" at bounding box center [751, 664] width 124 height 42
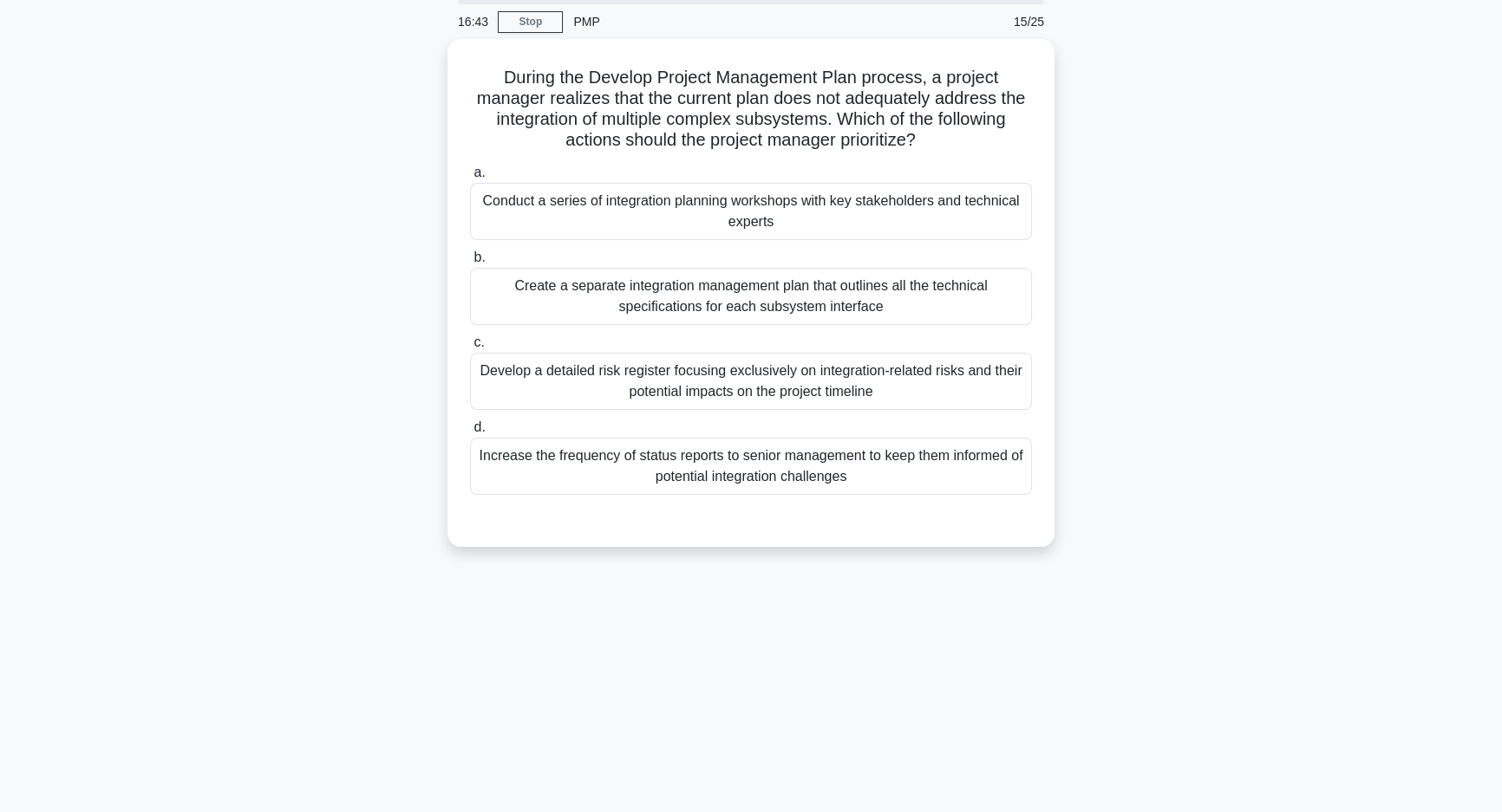
scroll to position [0, 0]
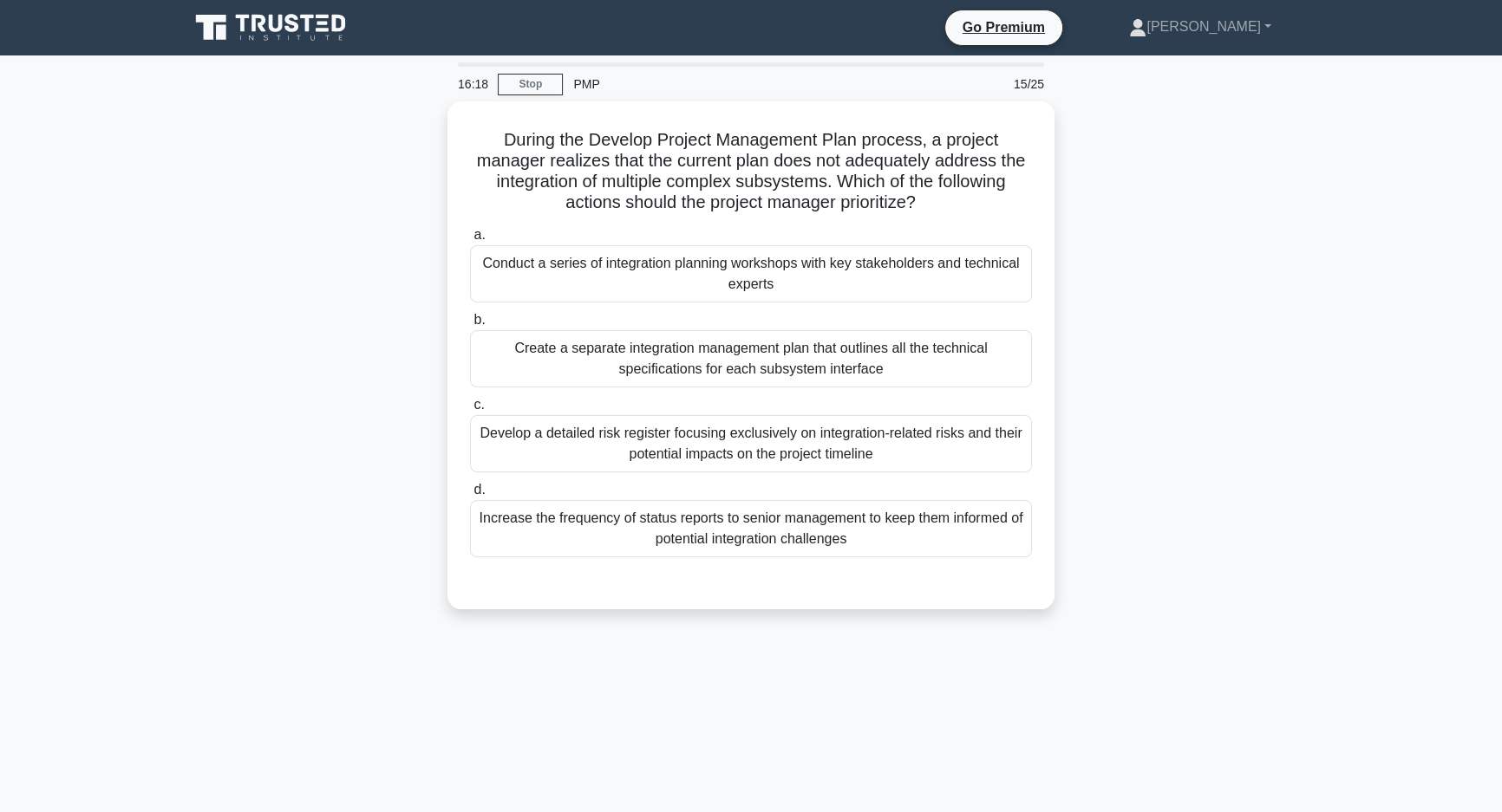
click at [1220, 319] on div "During the Develop Project Management Plan process, a project manager realizes …" at bounding box center [751, 366] width 1145 height 529
click at [1153, 314] on div "During the Develop Project Management Plan process, a project manager realizes …" at bounding box center [751, 366] width 1145 height 529
click at [1133, 441] on div "During the Develop Project Management Plan process, a project manager realizes …" at bounding box center [751, 366] width 1145 height 529
click at [1231, 531] on div "During the Develop Project Management Plan process, a project manager realizes …" at bounding box center [751, 366] width 1145 height 529
click at [1249, 540] on div "During the Develop Project Management Plan process, a project manager realizes …" at bounding box center [751, 366] width 1145 height 529
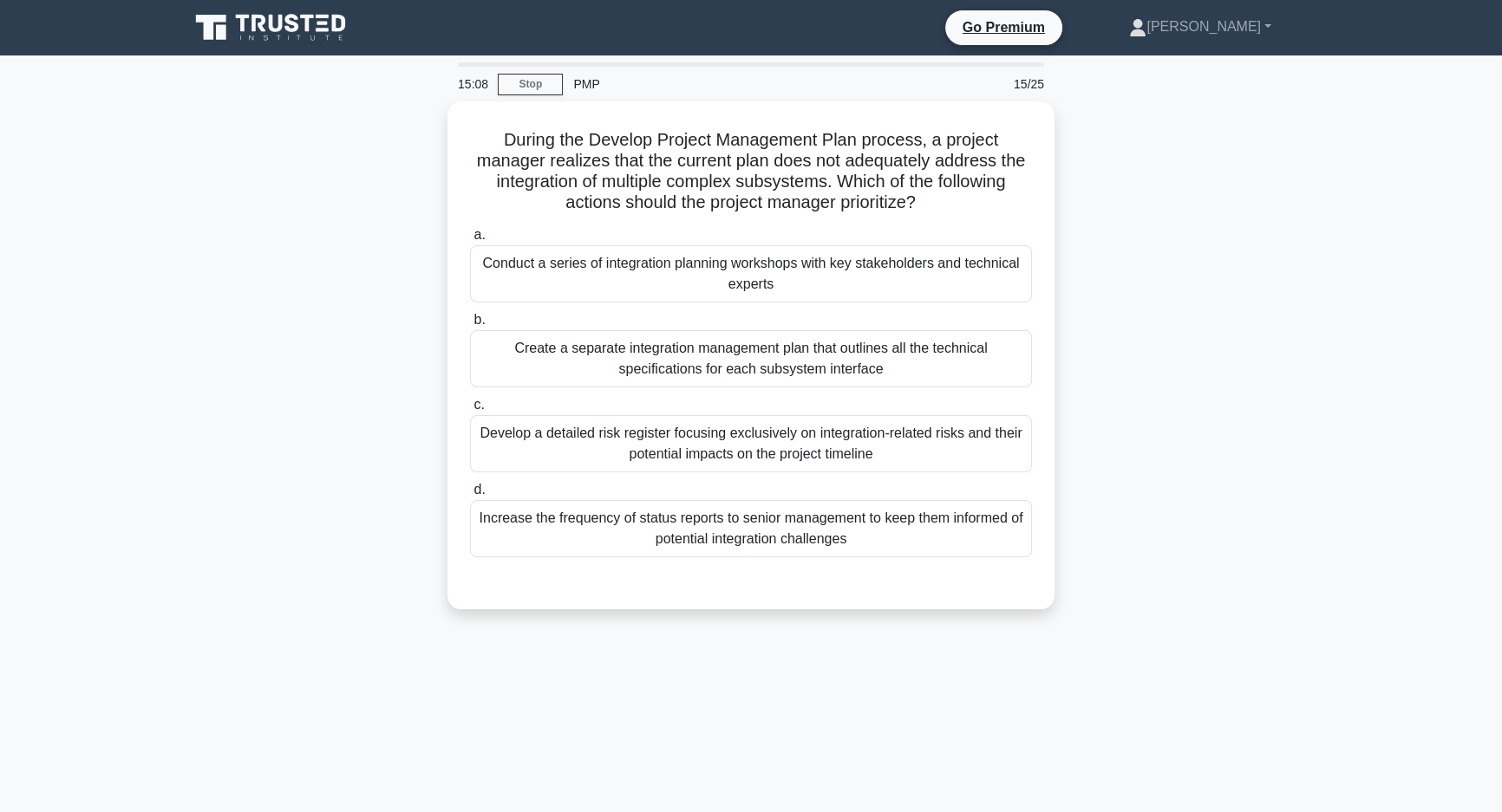
click at [1221, 522] on div "During the Develop Project Management Plan process, a project manager realizes …" at bounding box center [751, 366] width 1145 height 529
click at [1175, 361] on div "During the Develop Project Management Plan process, a project manager realizes …" at bounding box center [751, 366] width 1145 height 529
click at [1206, 416] on div "During the Develop Project Management Plan process, a project manager realizes …" at bounding box center [751, 366] width 1145 height 529
click at [1190, 444] on div "During the Develop Project Management Plan process, a project manager realizes …" at bounding box center [751, 366] width 1145 height 529
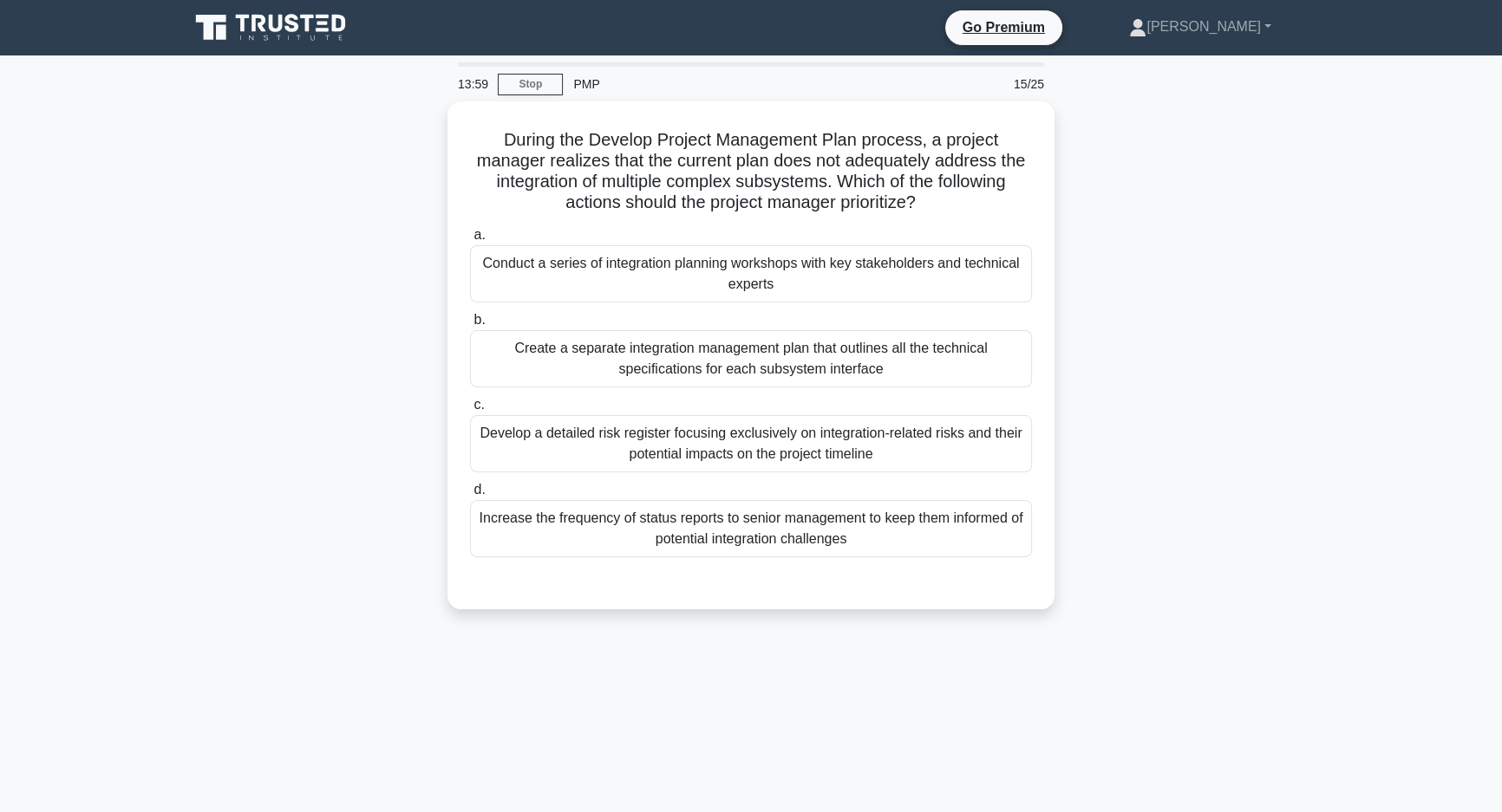
click at [1200, 348] on div "During the Develop Project Management Plan process, a project manager realizes …" at bounding box center [751, 366] width 1145 height 529
click at [1191, 258] on div "During the Develop Project Management Plan process, a project manager realizes …" at bounding box center [751, 366] width 1145 height 529
click at [1197, 288] on div "During the Develop Project Management Plan process, a project manager realizes …" at bounding box center [751, 366] width 1145 height 529
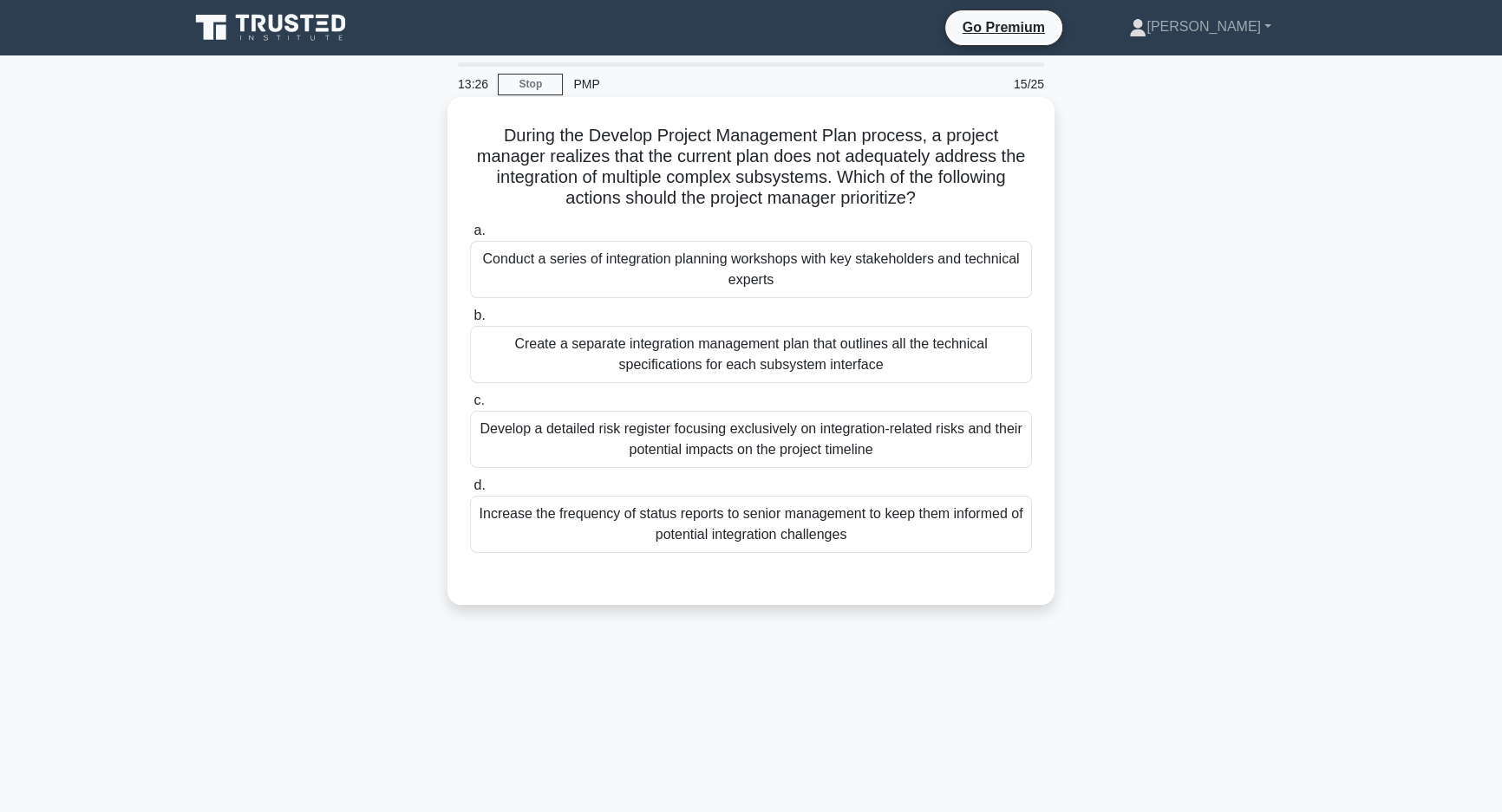
click at [1027, 356] on div "Create a separate integration management plan that outlines all the technical s…" at bounding box center [751, 354] width 562 height 57
click at [470, 321] on input "b. Create a separate integration management plan that outlines all the technica…" at bounding box center [470, 316] width 0 height 12
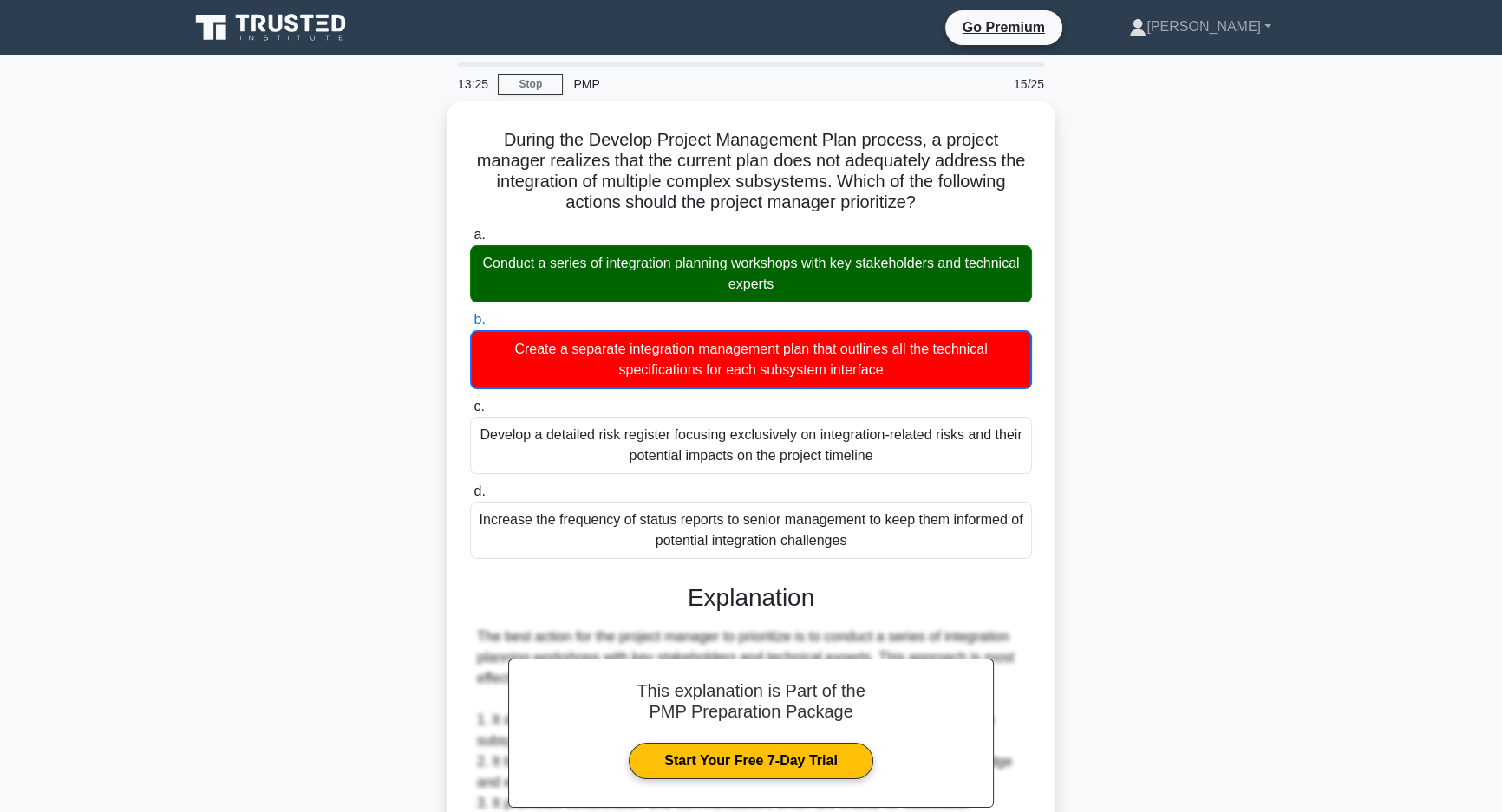
click at [1213, 356] on div "During the Develop Project Management Plan process, a project manager realizes …" at bounding box center [751, 737] width 1145 height 1273
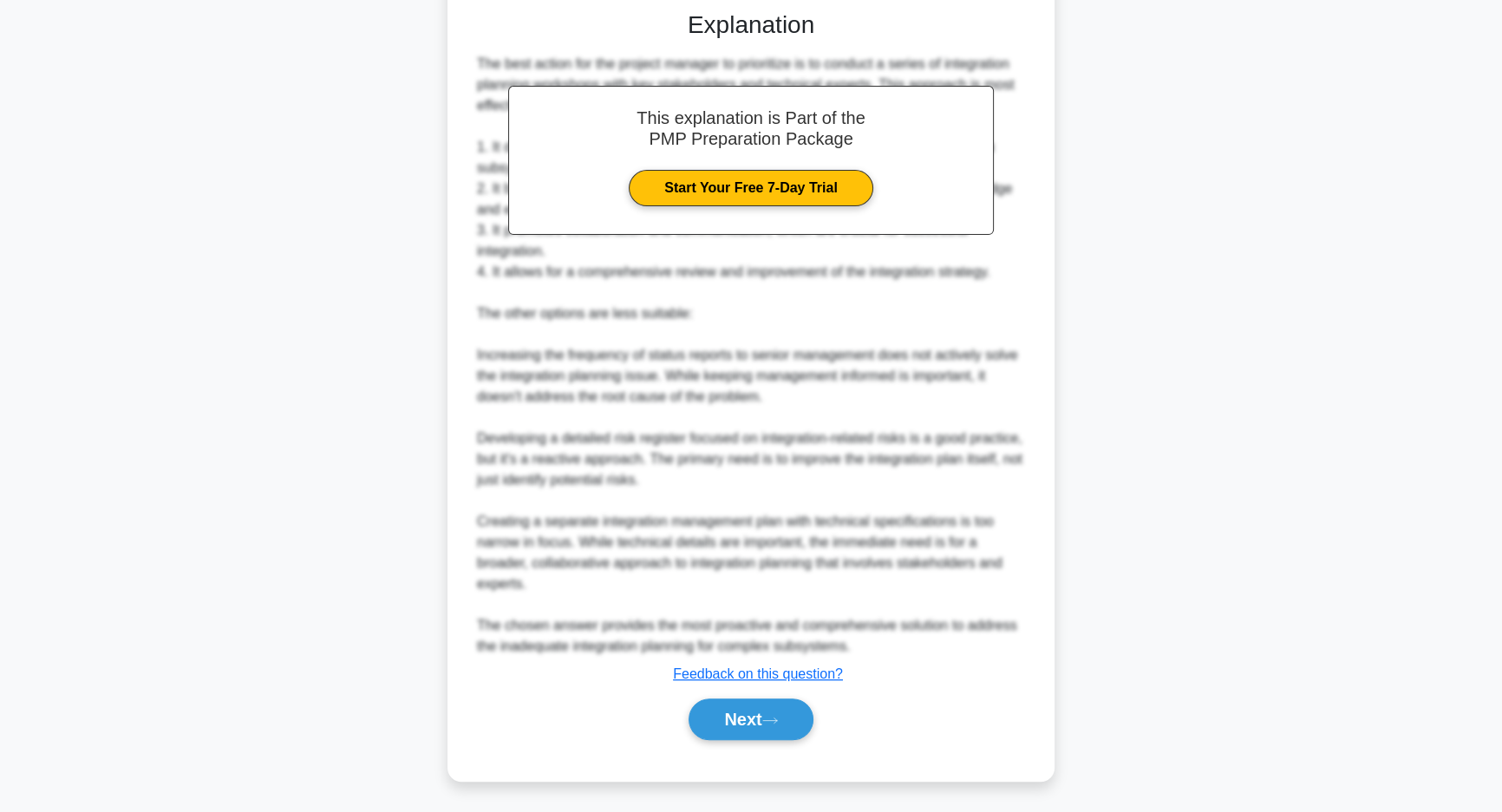
scroll to position [570, 0]
drag, startPoint x: 746, startPoint y: 713, endPoint x: 755, endPoint y: 711, distance: 9.2
click at [746, 713] on button "Next" at bounding box center [751, 718] width 124 height 42
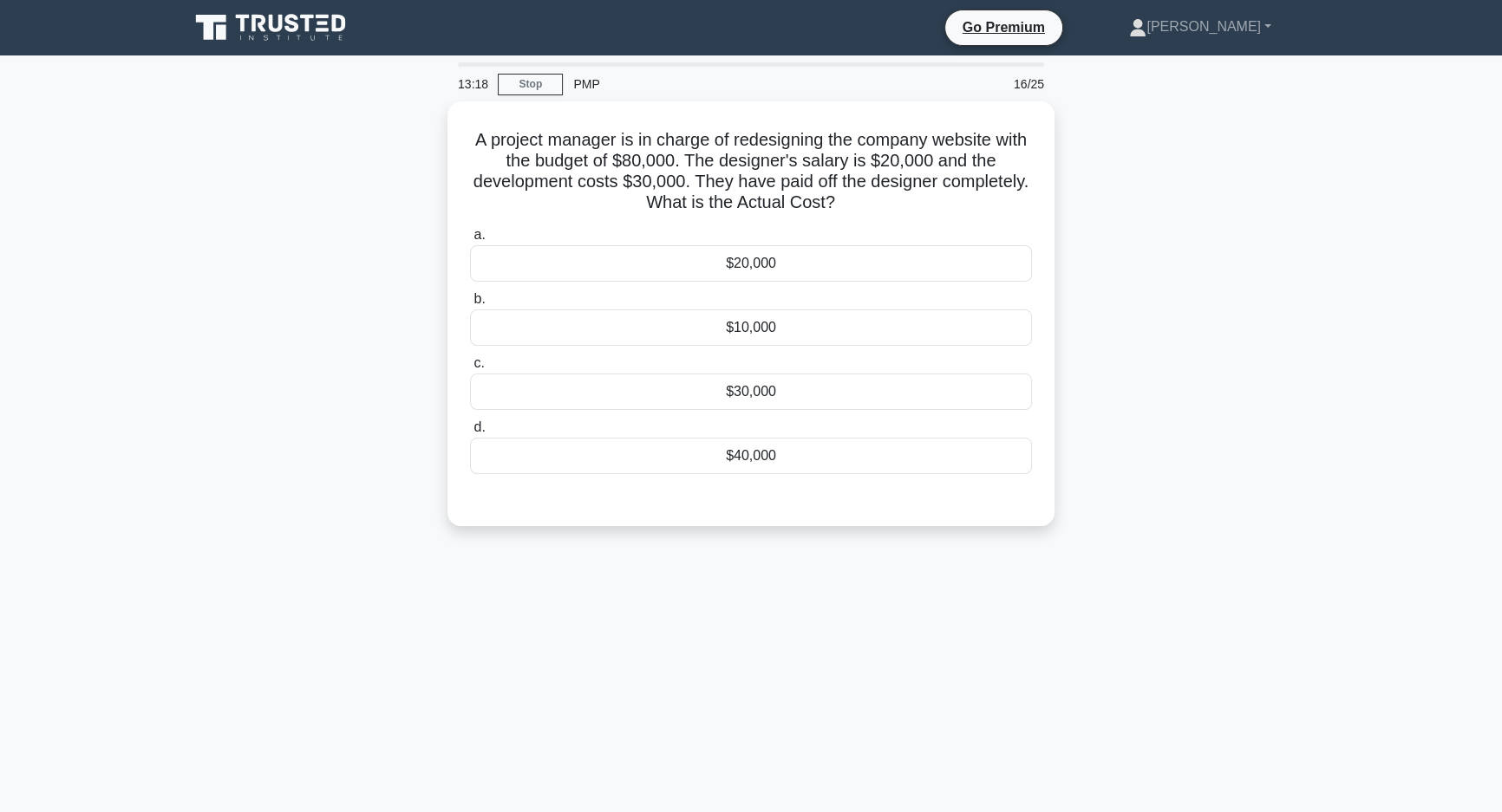
scroll to position [0, 0]
click at [1195, 587] on div "13:18 Stop PMP 16/25 A project manager is in charge of redesigning the company …" at bounding box center [751, 495] width 1145 height 867
click at [1158, 590] on div "13:16 Stop PMP 16/25 A project manager is in charge of redesigning the company …" at bounding box center [751, 495] width 1145 height 867
click at [1142, 541] on div "A project manager is in charge of redesigning the company website with the budg…" at bounding box center [751, 324] width 1145 height 445
click at [1075, 395] on div "A project manager is in charge of redesigning the company website with the budg…" at bounding box center [751, 324] width 1145 height 445
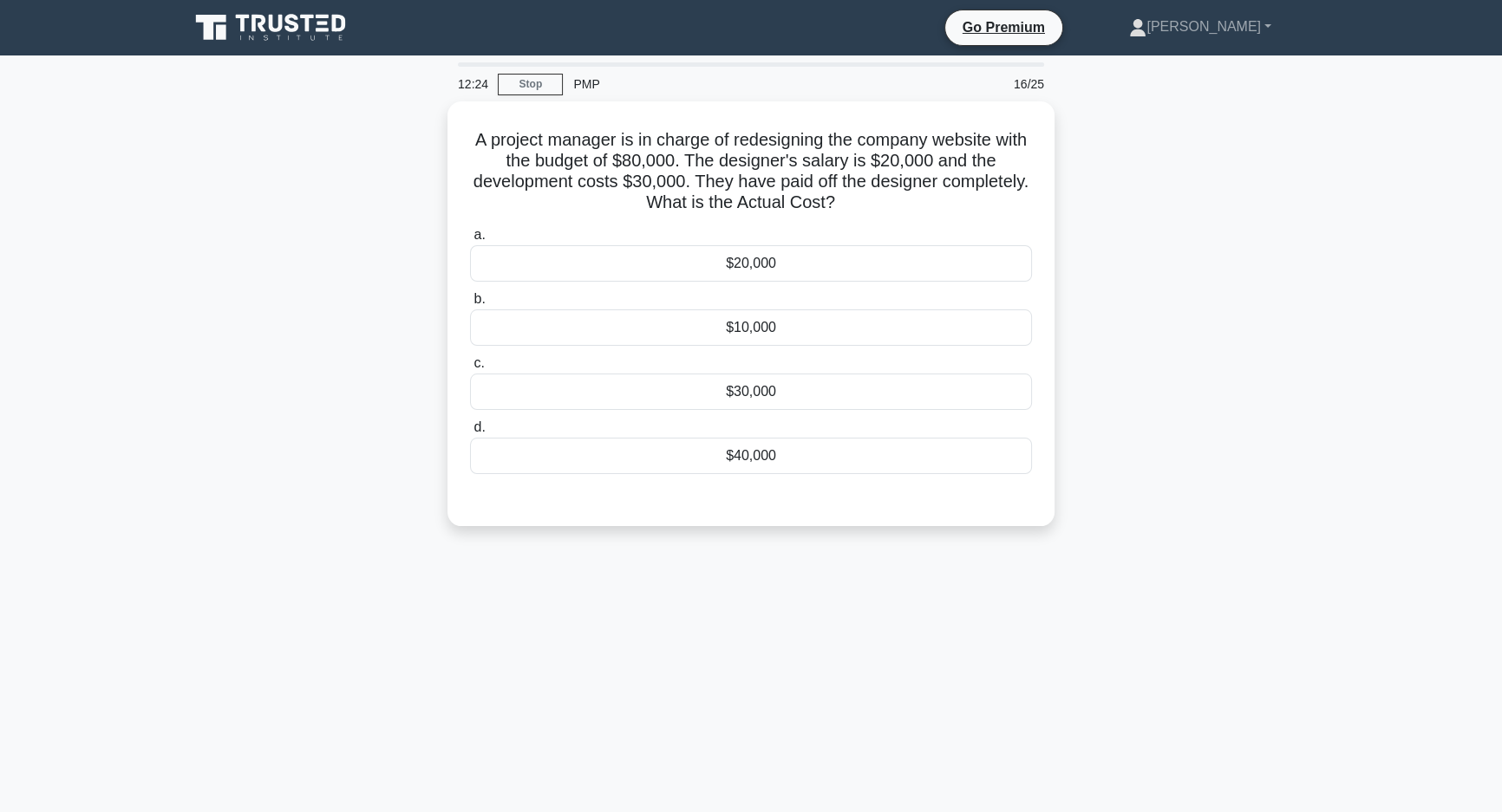
click at [1087, 396] on div "A project manager is in charge of redesigning the company website with the budg…" at bounding box center [751, 324] width 1145 height 445
click at [1223, 545] on div "A project manager is in charge of redesigning the company website with the budg…" at bounding box center [751, 324] width 1145 height 445
click at [541, 633] on div "11:45 Stop PMP 16/25 A project manager is in charge of redesigning the company …" at bounding box center [751, 495] width 1145 height 867
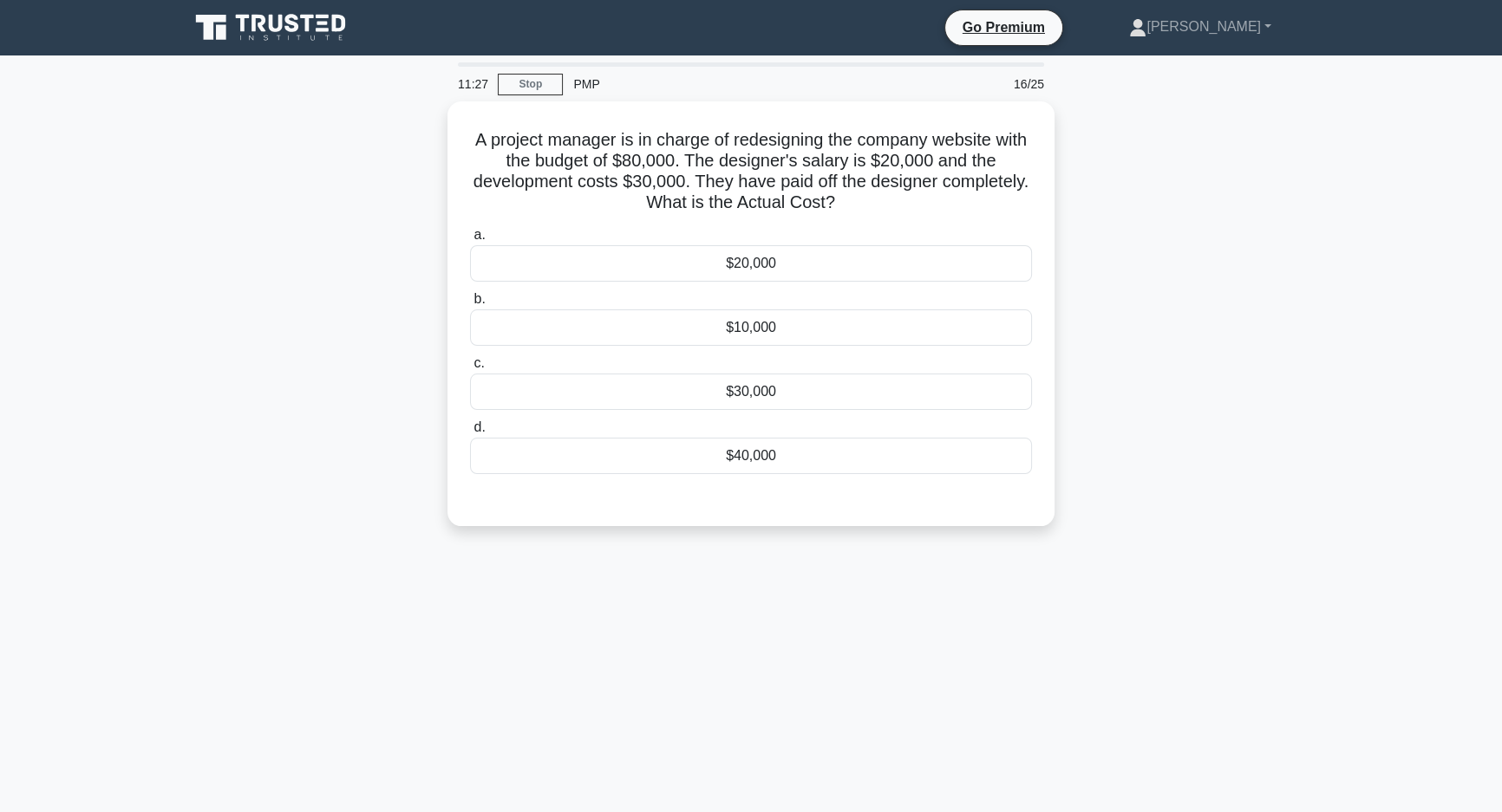
click at [781, 650] on div "11:27 Stop PMP 16/25 A project manager is in charge of redesigning the company …" at bounding box center [751, 495] width 1145 height 867
click at [806, 261] on div "$20,000" at bounding box center [751, 259] width 562 height 36
click at [470, 237] on input "a. $20,000" at bounding box center [470, 231] width 0 height 12
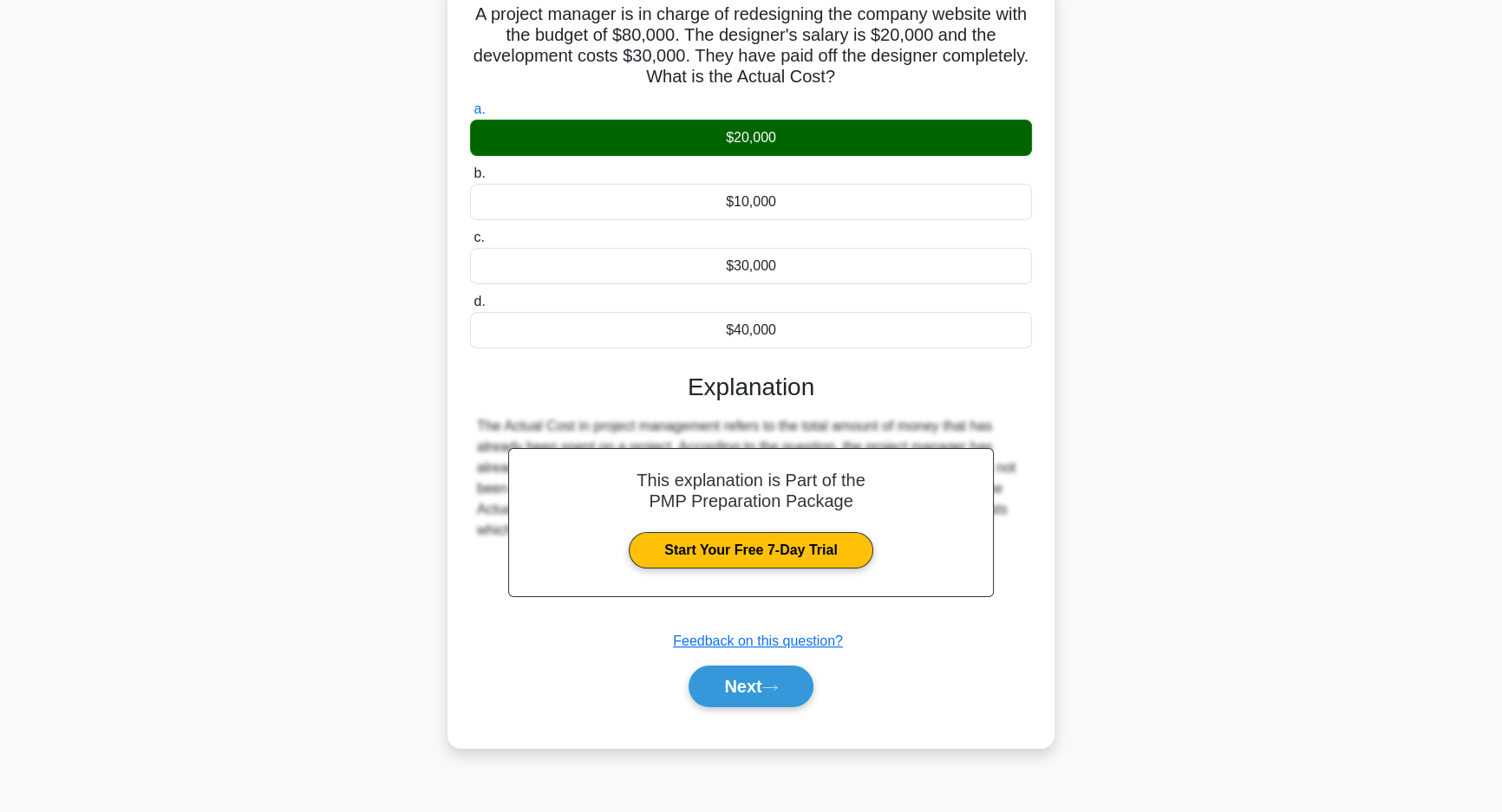
scroll to position [123, 0]
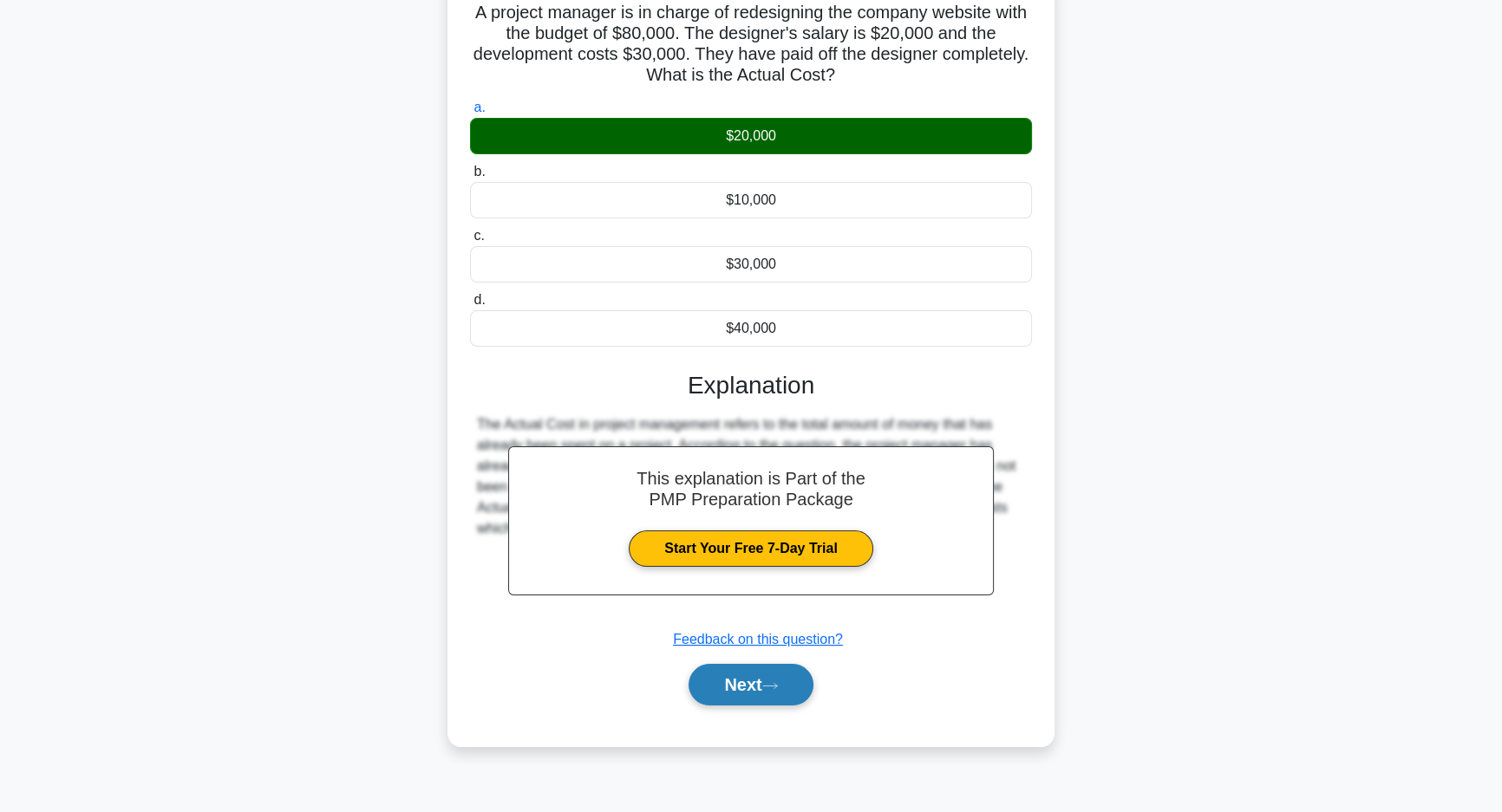
click at [755, 691] on button "Next" at bounding box center [751, 684] width 124 height 42
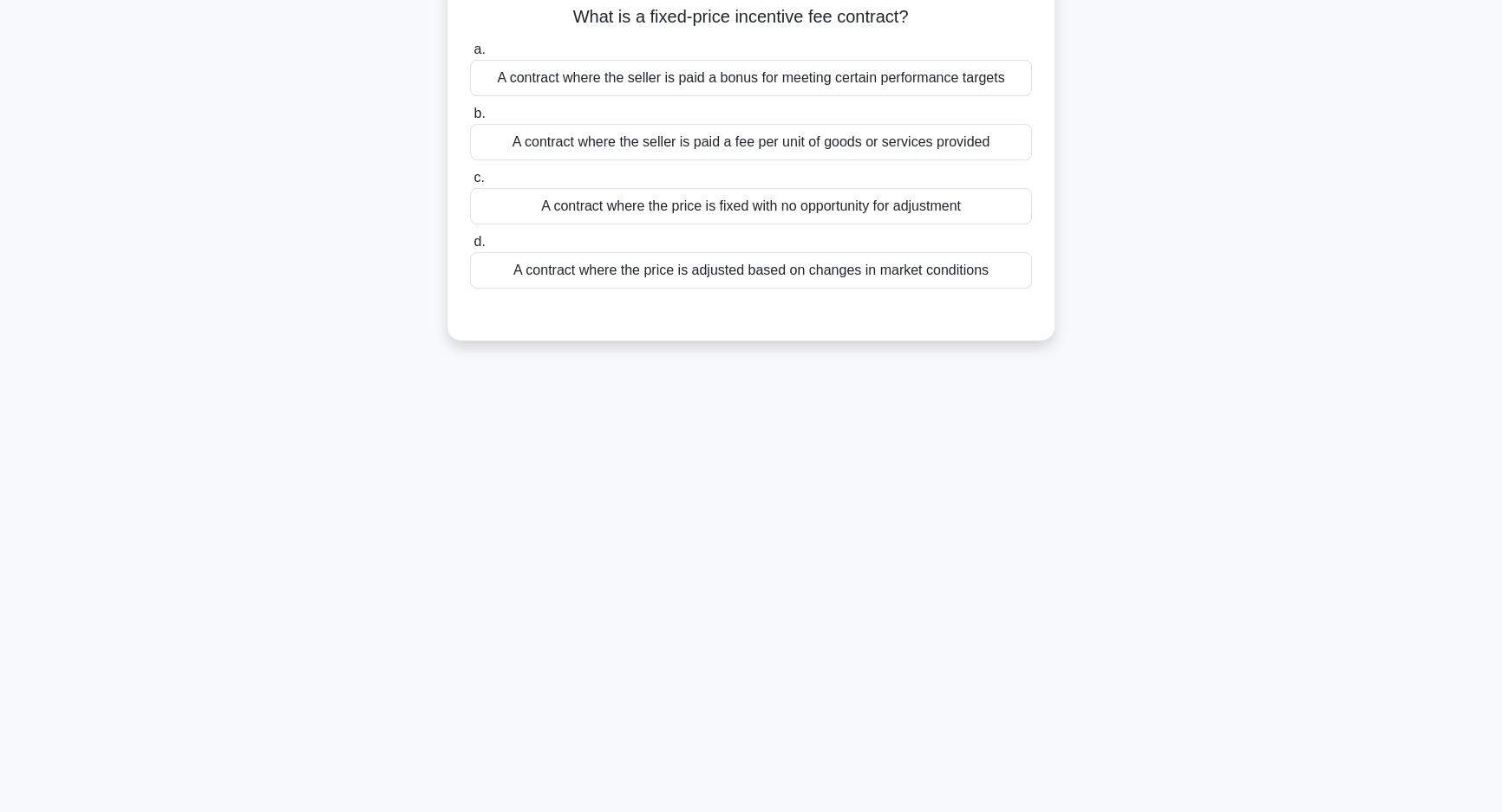
scroll to position [0, 0]
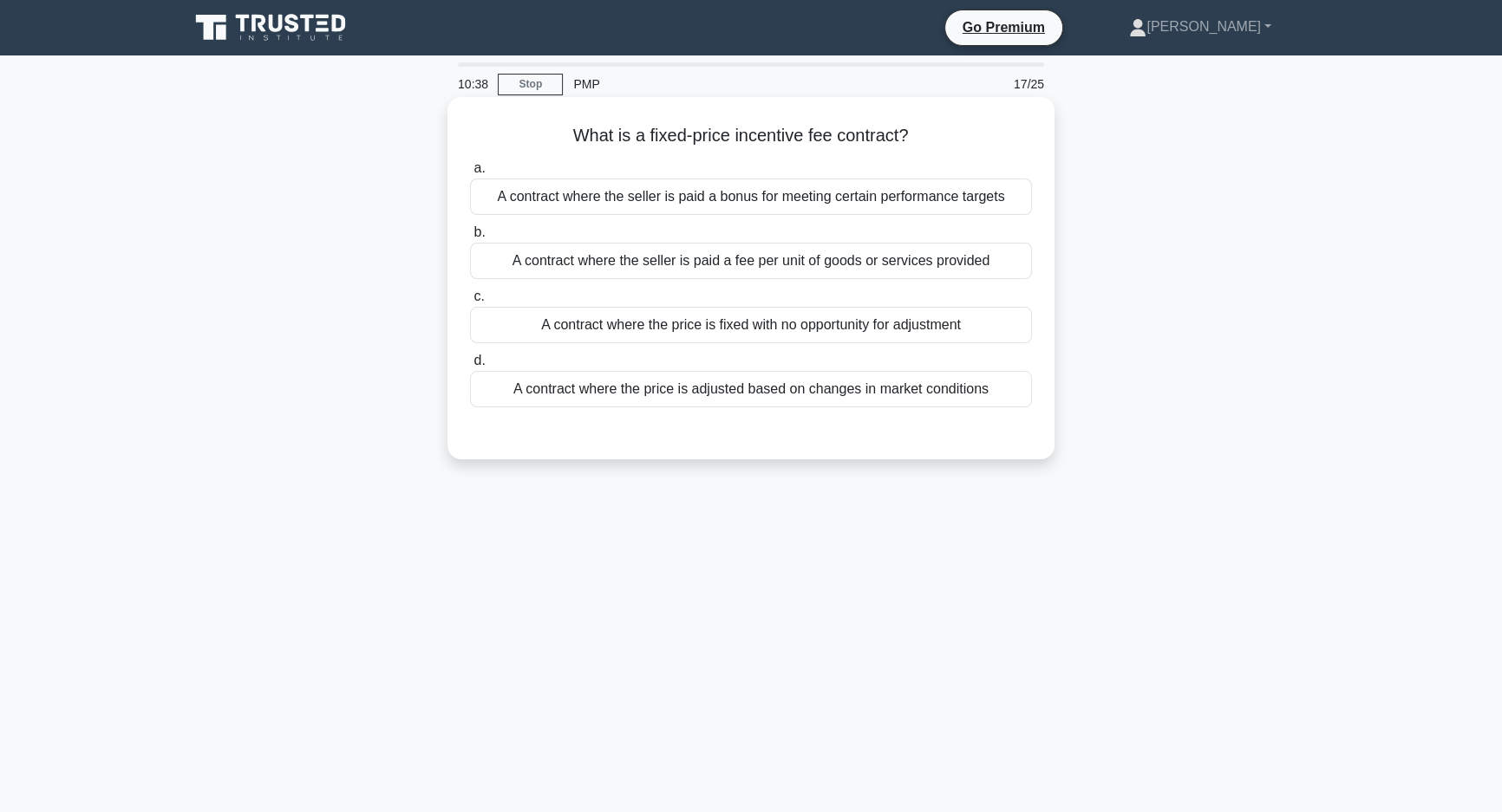
click at [885, 204] on div "A contract where the seller is paid a bonus for meeting certain performance tar…" at bounding box center [751, 196] width 562 height 36
click at [470, 174] on input "a. A contract where the seller is paid a bonus for meeting certain performance …" at bounding box center [470, 169] width 0 height 12
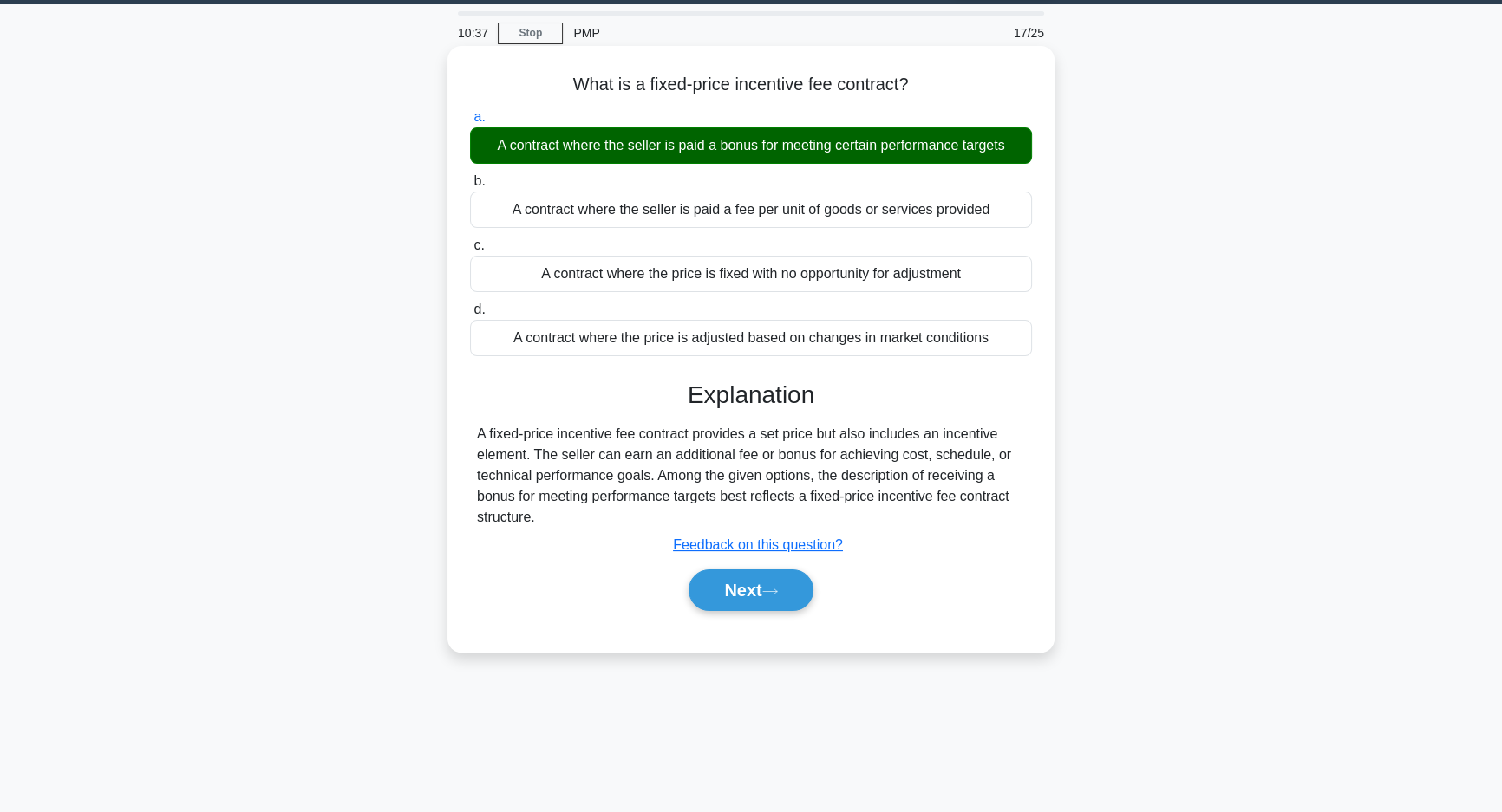
scroll to position [78, 0]
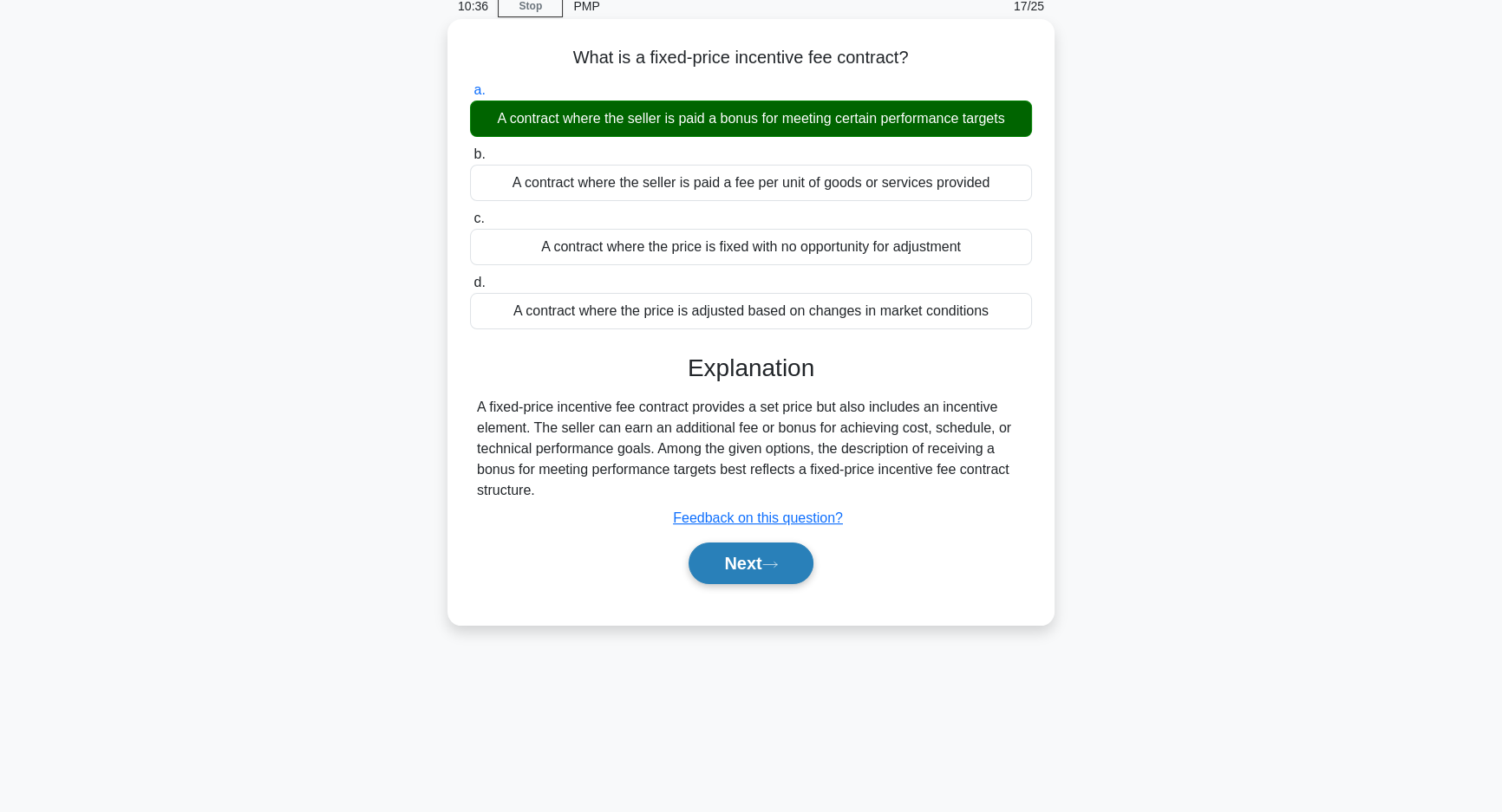
click at [752, 569] on button "Next" at bounding box center [751, 564] width 124 height 42
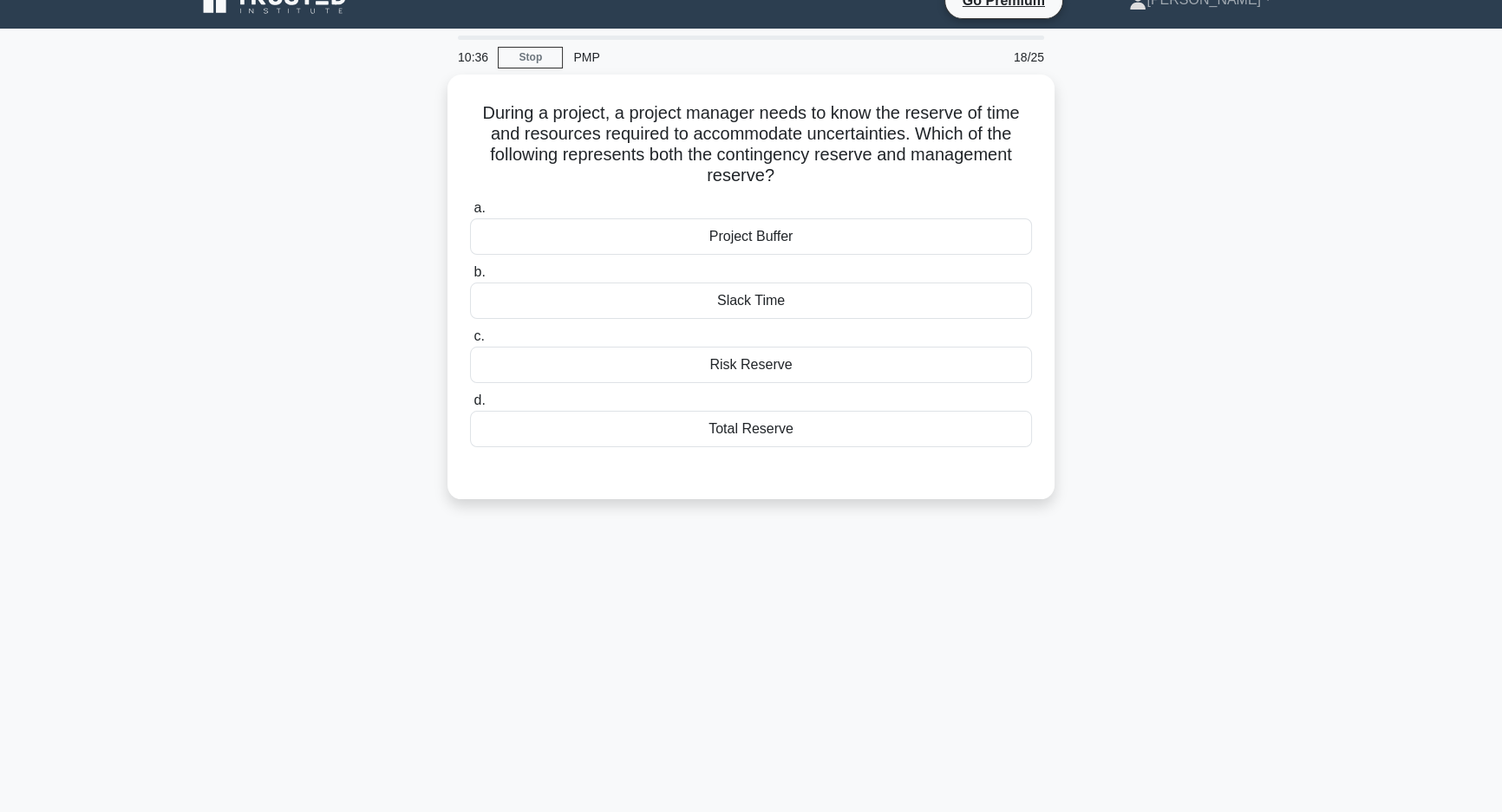
scroll to position [0, 0]
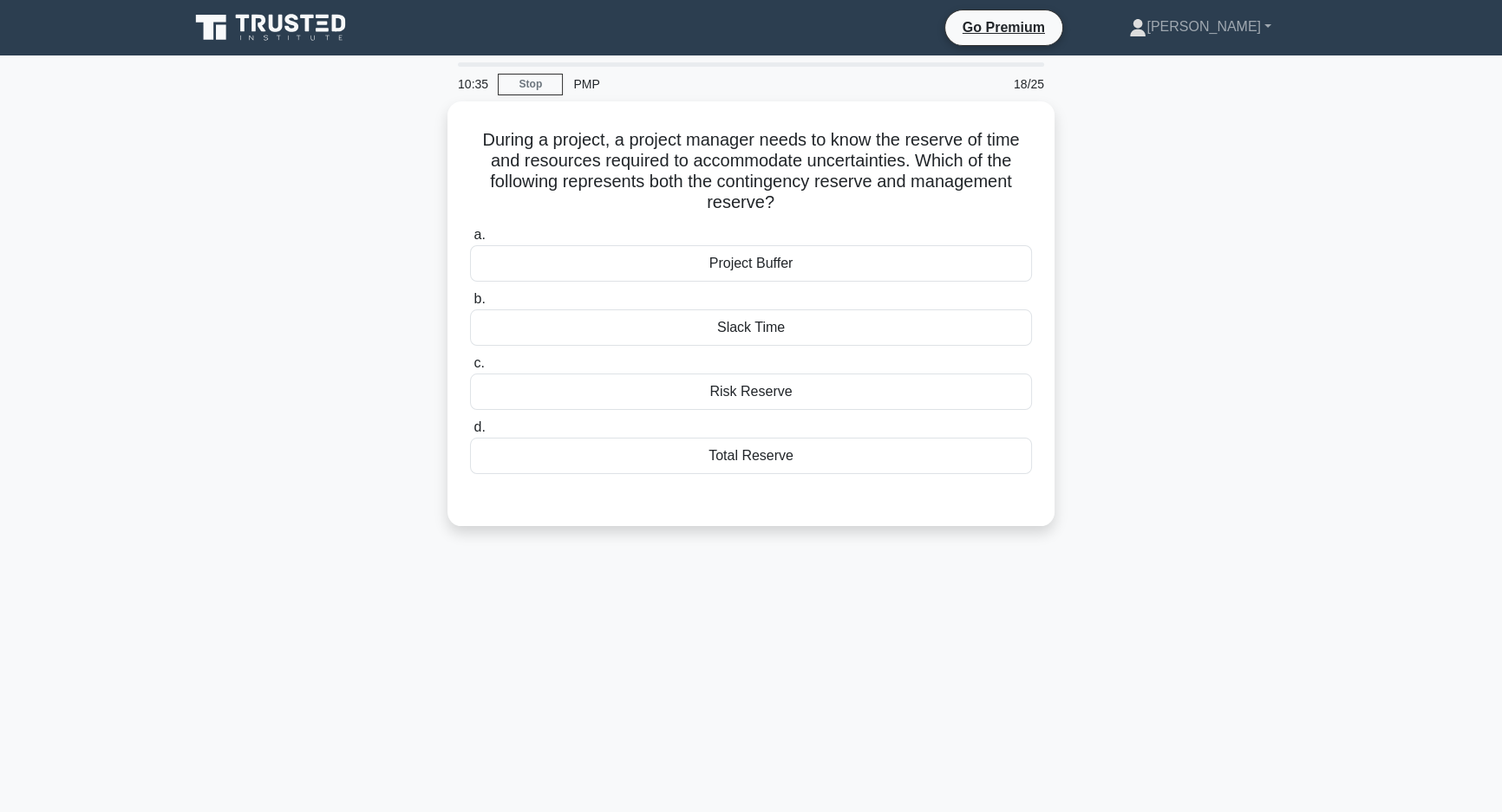
click at [752, 569] on div "10:35 Stop PMP 18/25 During a project, a project manager needs to know the rese…" at bounding box center [751, 495] width 1145 height 867
click at [836, 463] on div "Total Reserve" at bounding box center [751, 451] width 562 height 36
click at [470, 430] on input "d. Total Reserve" at bounding box center [470, 423] width 0 height 12
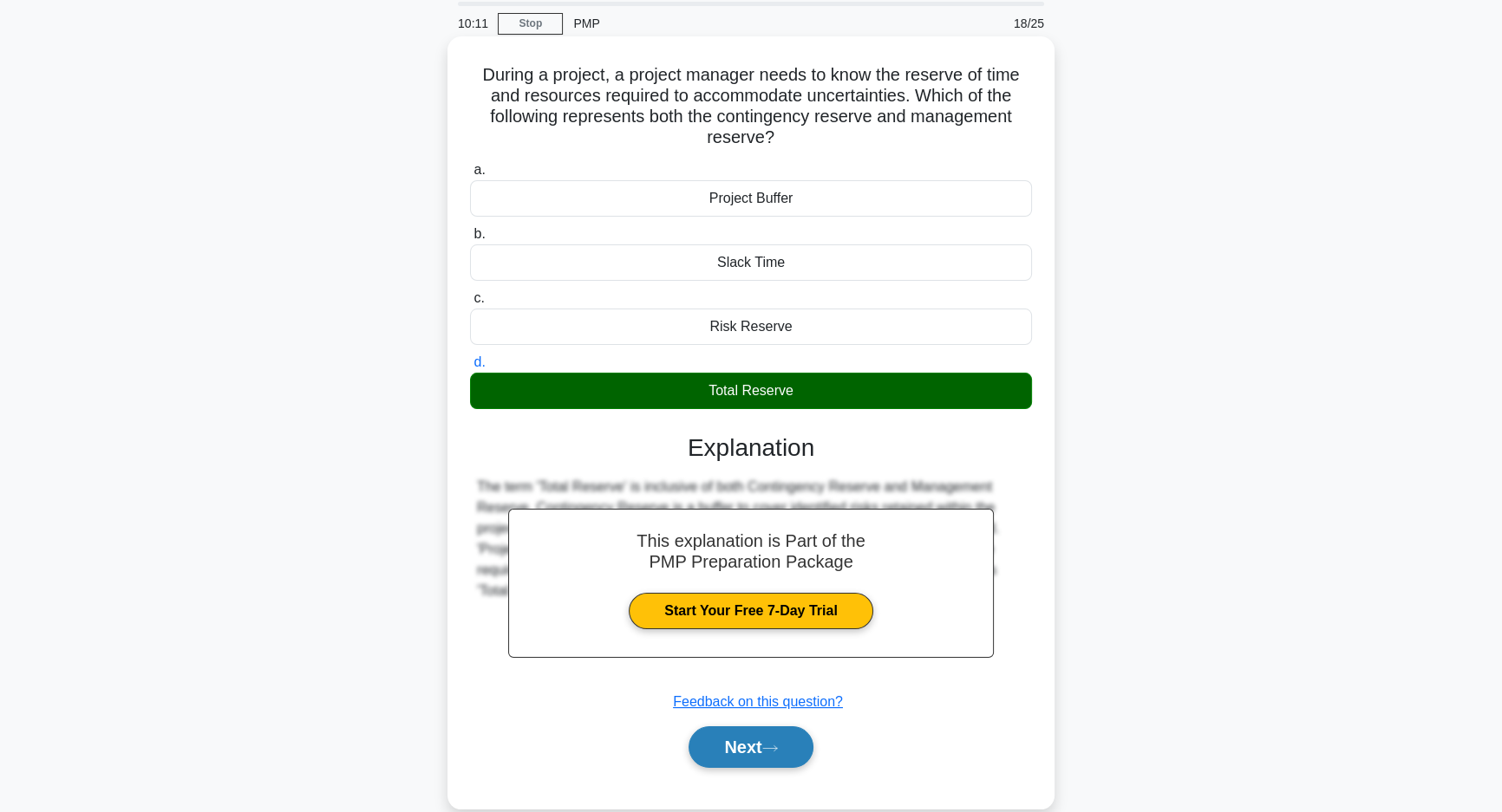
scroll to position [123, 0]
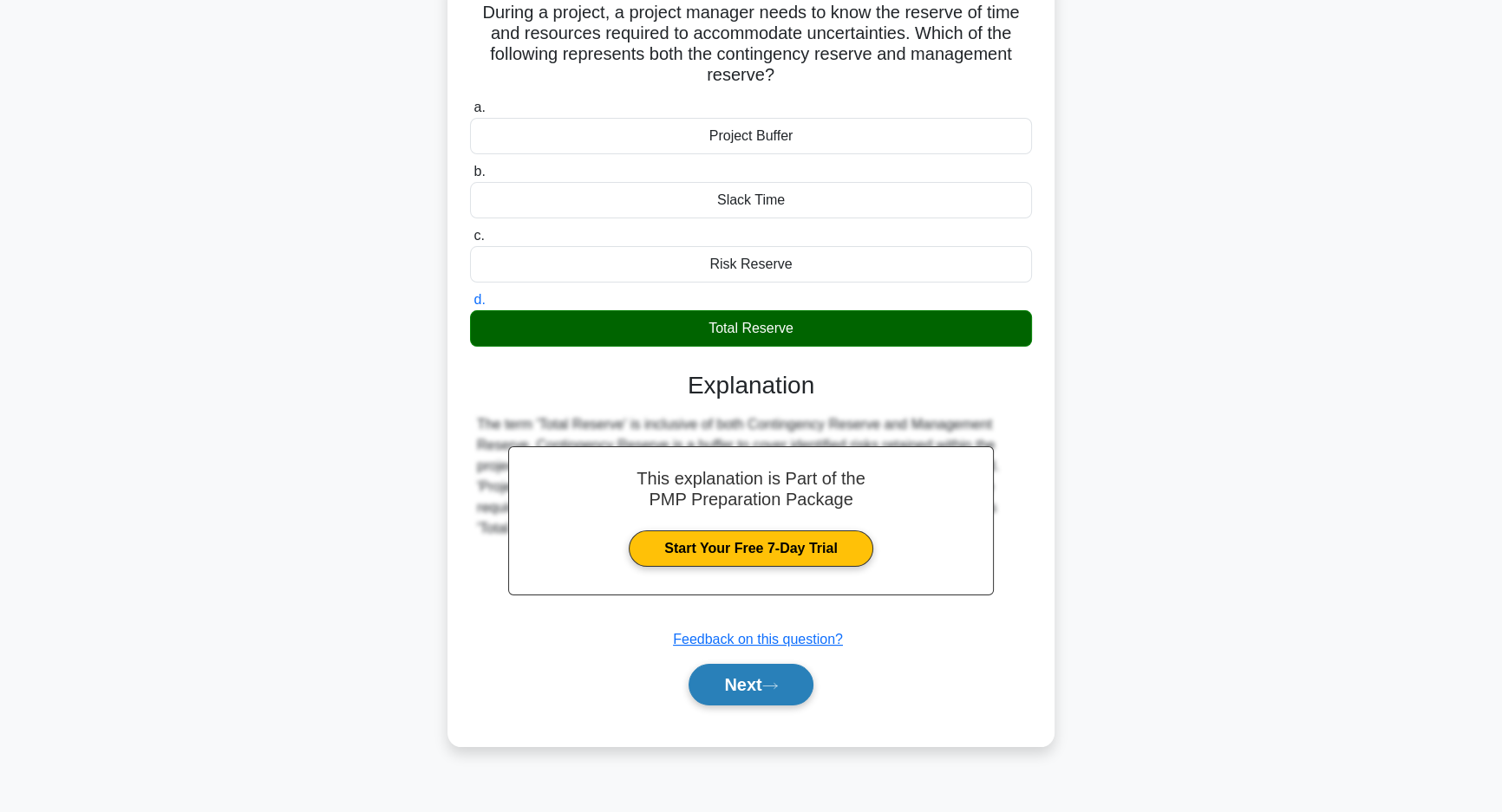
click at [749, 692] on button "Next" at bounding box center [751, 684] width 124 height 42
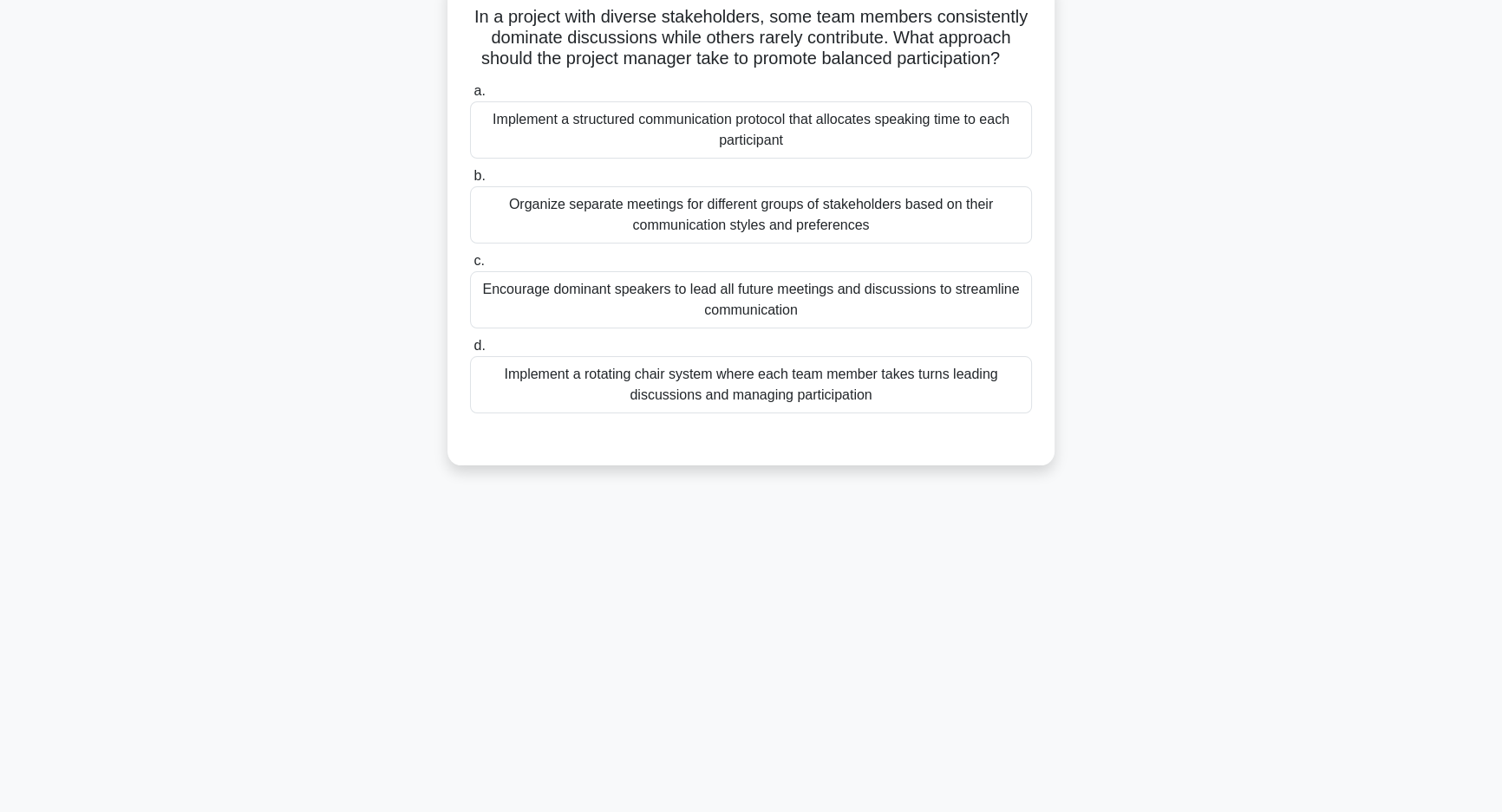
scroll to position [0, 0]
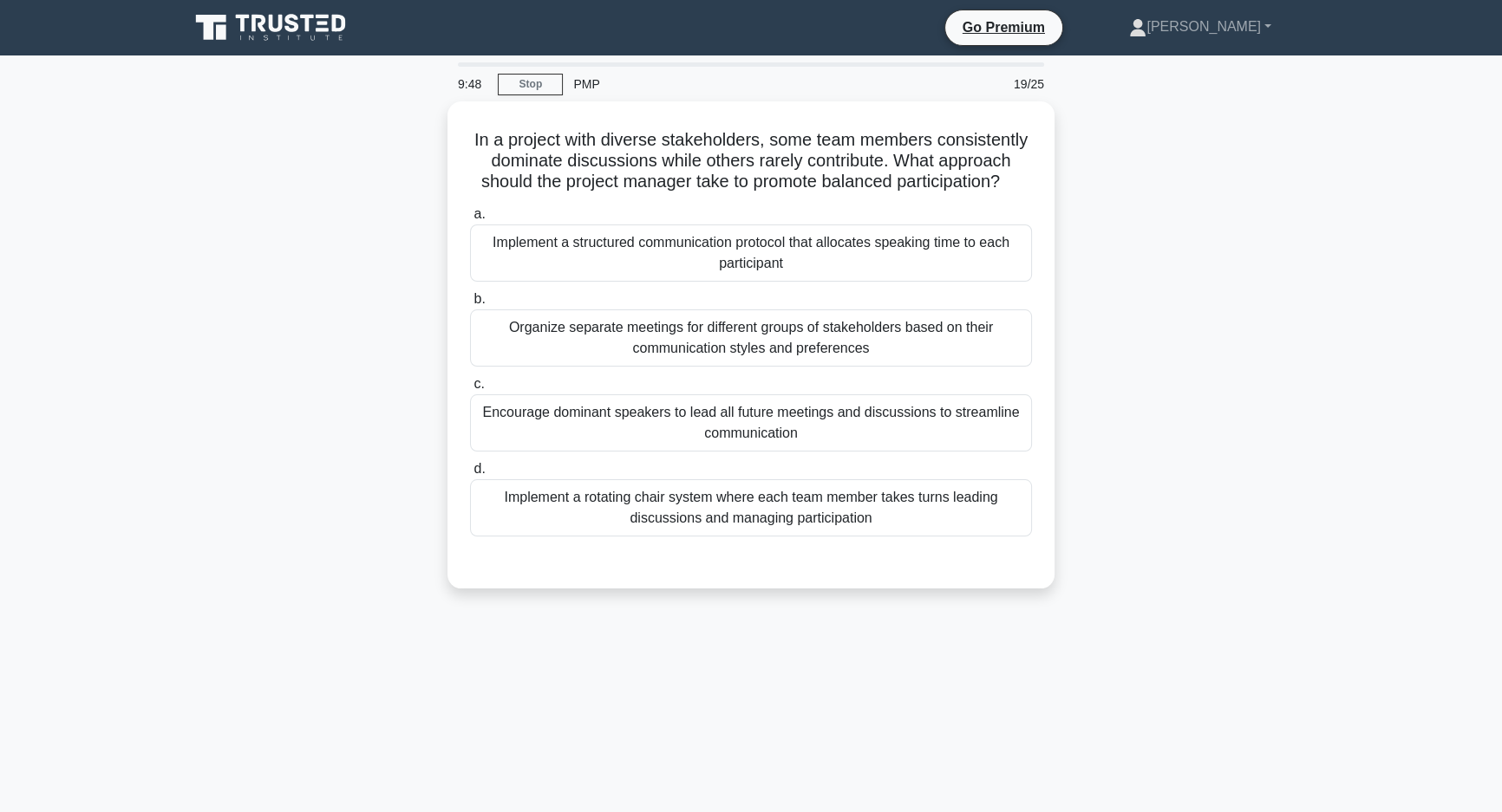
click at [1197, 425] on div "In a project with diverse stakeholders, some team members consistently dominate…" at bounding box center [751, 355] width 1145 height 508
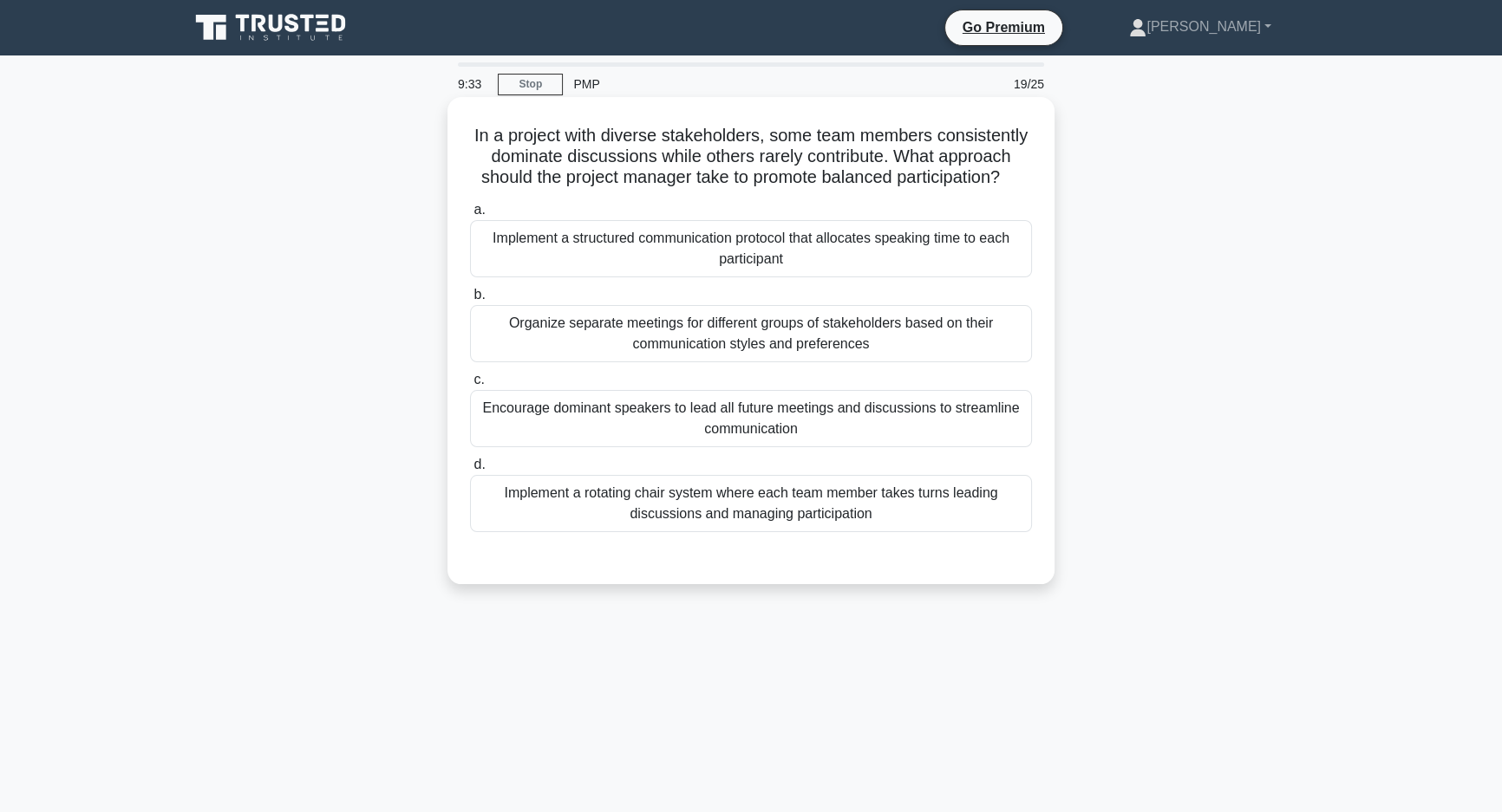
click at [951, 267] on div "Implement a structured communication protocol that allocates speaking time to e…" at bounding box center [751, 248] width 562 height 57
click at [470, 216] on input "a. Implement a structured communication protocol that allocates speaking time t…" at bounding box center [470, 210] width 0 height 12
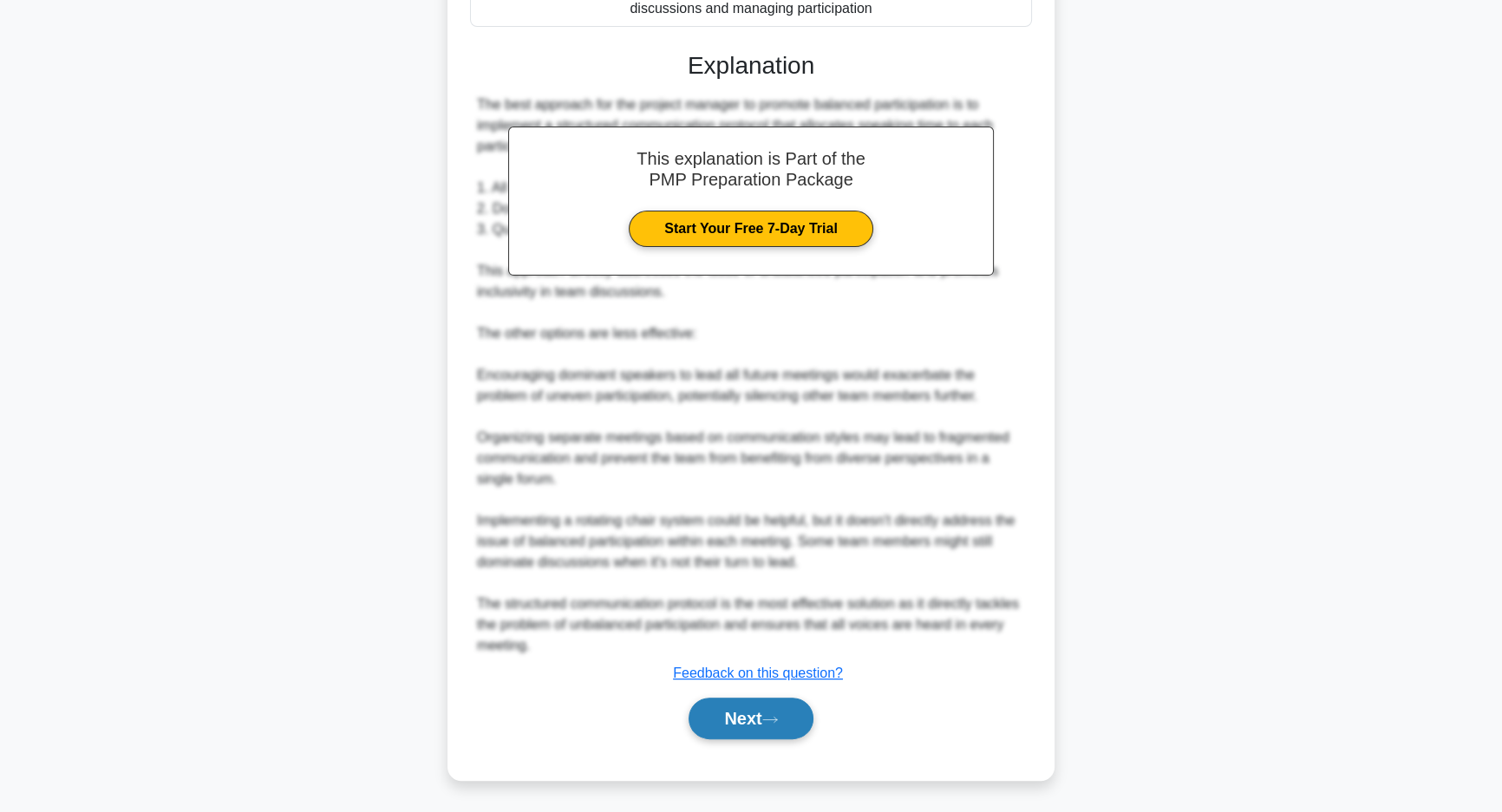
click at [744, 718] on button "Next" at bounding box center [751, 718] width 124 height 42
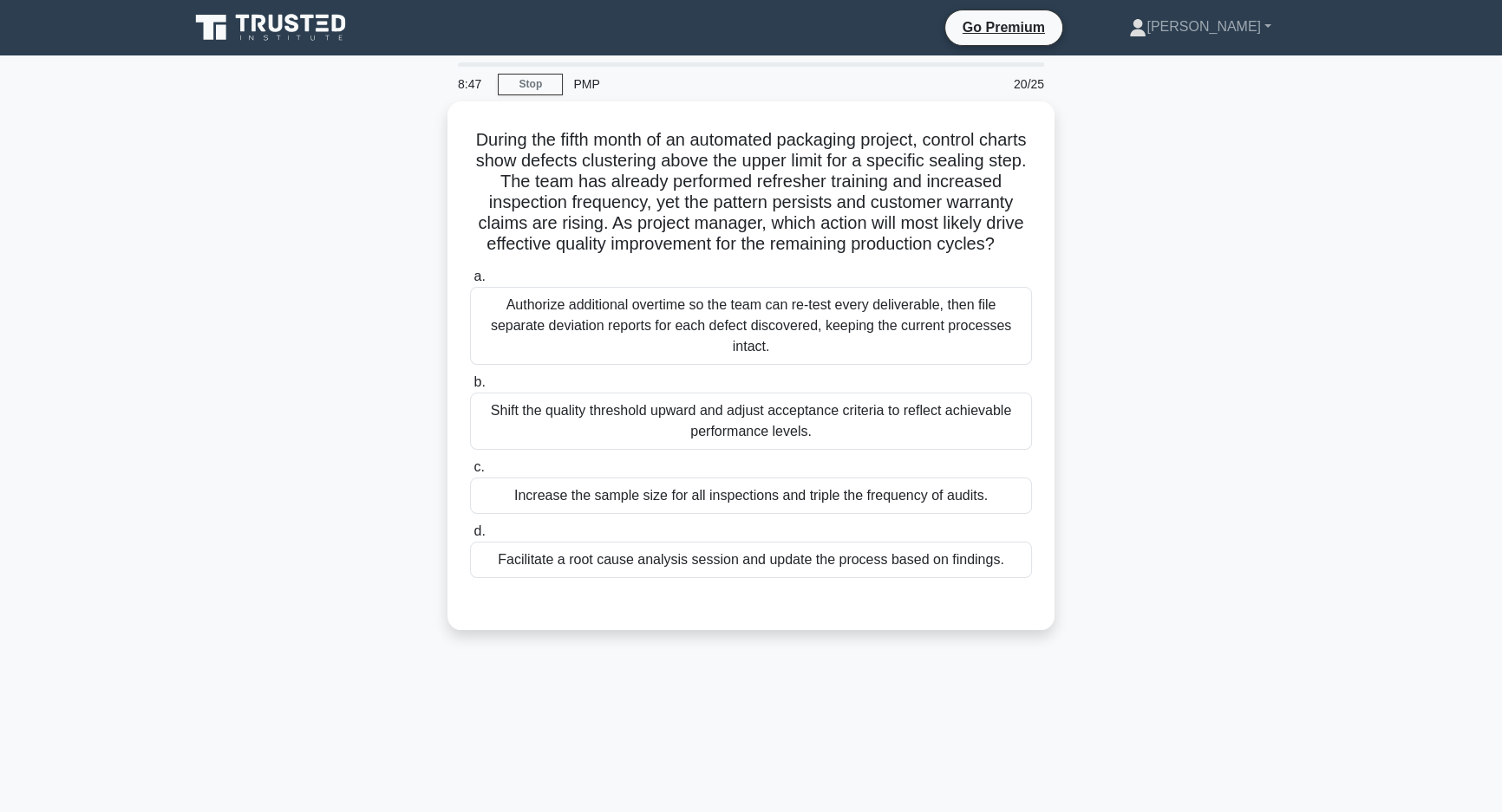
click at [388, 479] on div "During the fifth month of an automated packaging project, control charts show d…" at bounding box center [751, 375] width 1145 height 549
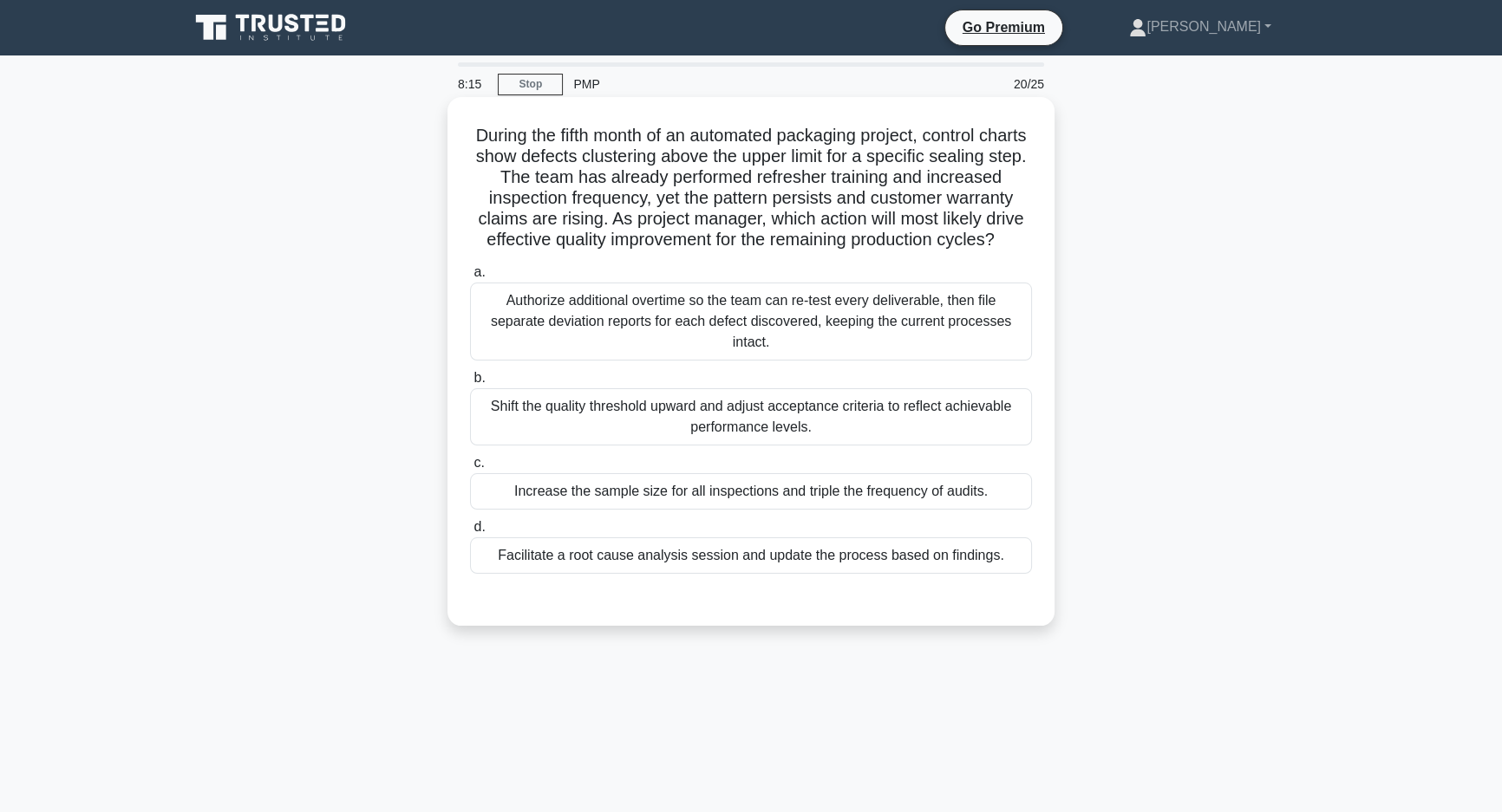
click at [581, 574] on div "Facilitate a root cause analysis session and update the process based on findin…" at bounding box center [751, 556] width 562 height 36
click at [470, 533] on input "d. Facilitate a root cause analysis session and update the process based on fin…" at bounding box center [470, 527] width 0 height 12
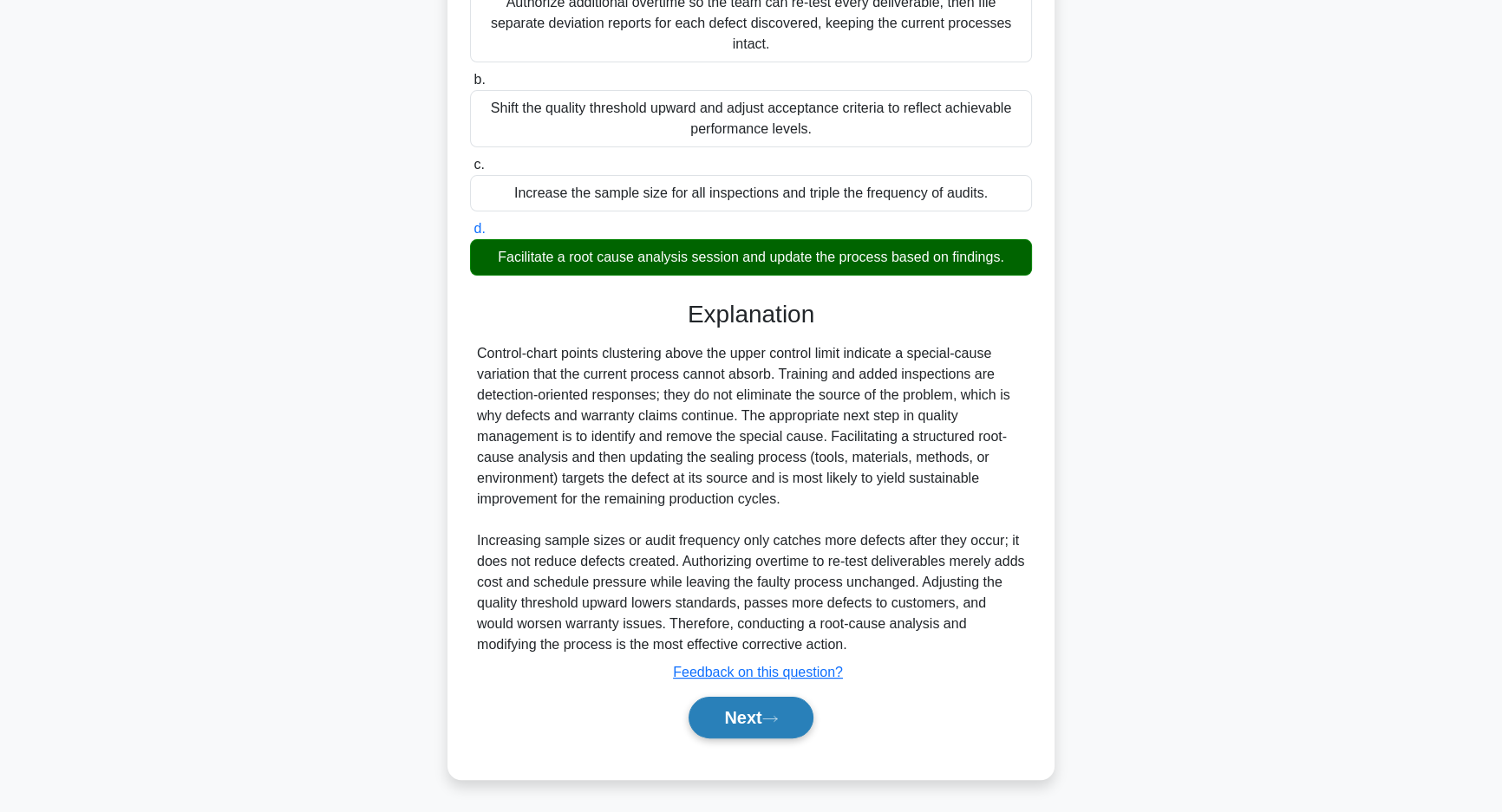
click at [782, 706] on button "Next" at bounding box center [751, 717] width 124 height 42
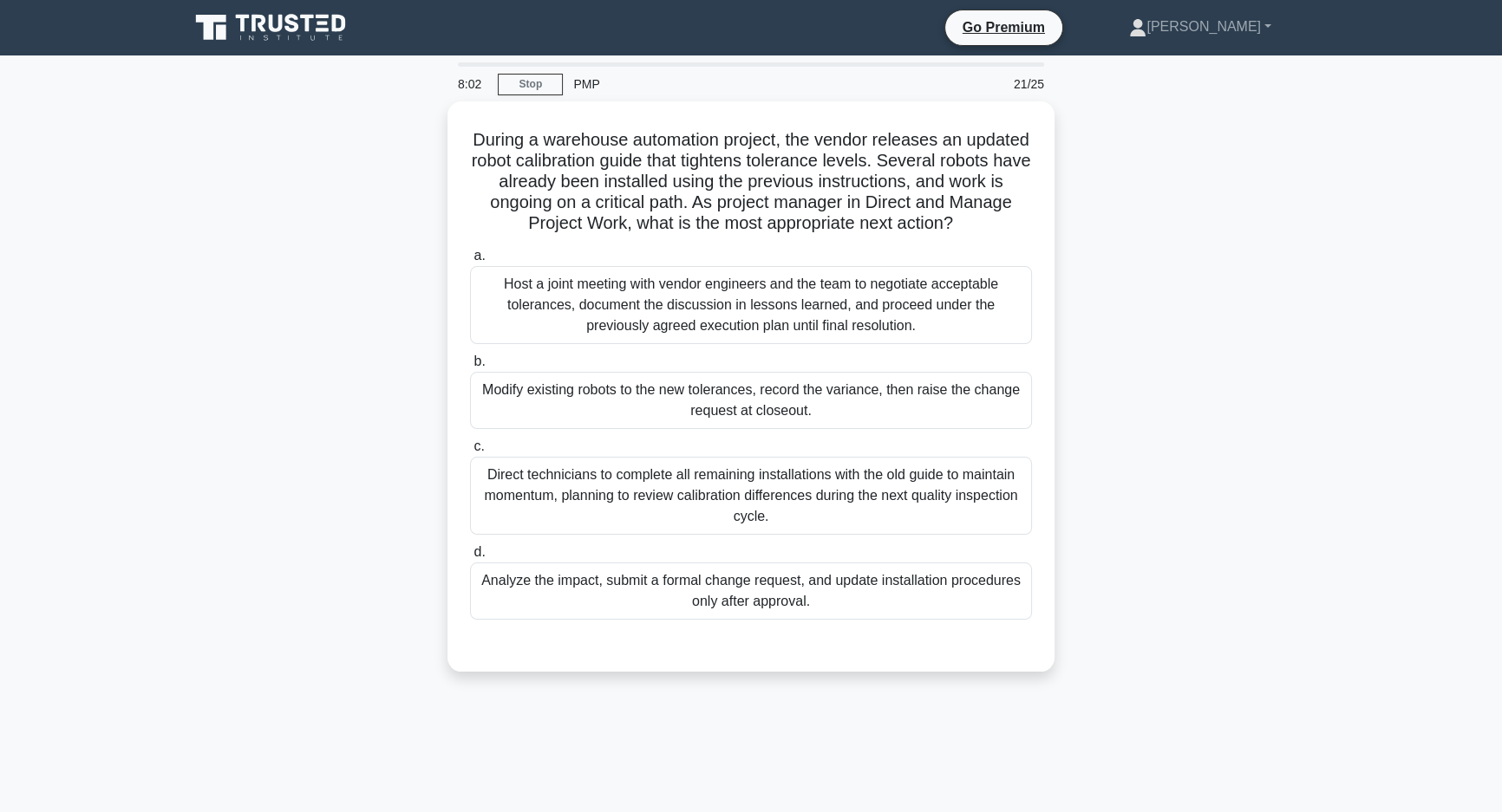
click at [1206, 377] on div "During a warehouse automation project, the vendor releases an updated robot cal…" at bounding box center [751, 397] width 1145 height 591
click at [1119, 417] on div "During a warehouse automation project, the vendor releases an updated robot cal…" at bounding box center [751, 397] width 1145 height 591
click at [320, 475] on div "During a warehouse automation project, the vendor releases an updated robot cal…" at bounding box center [751, 397] width 1145 height 591
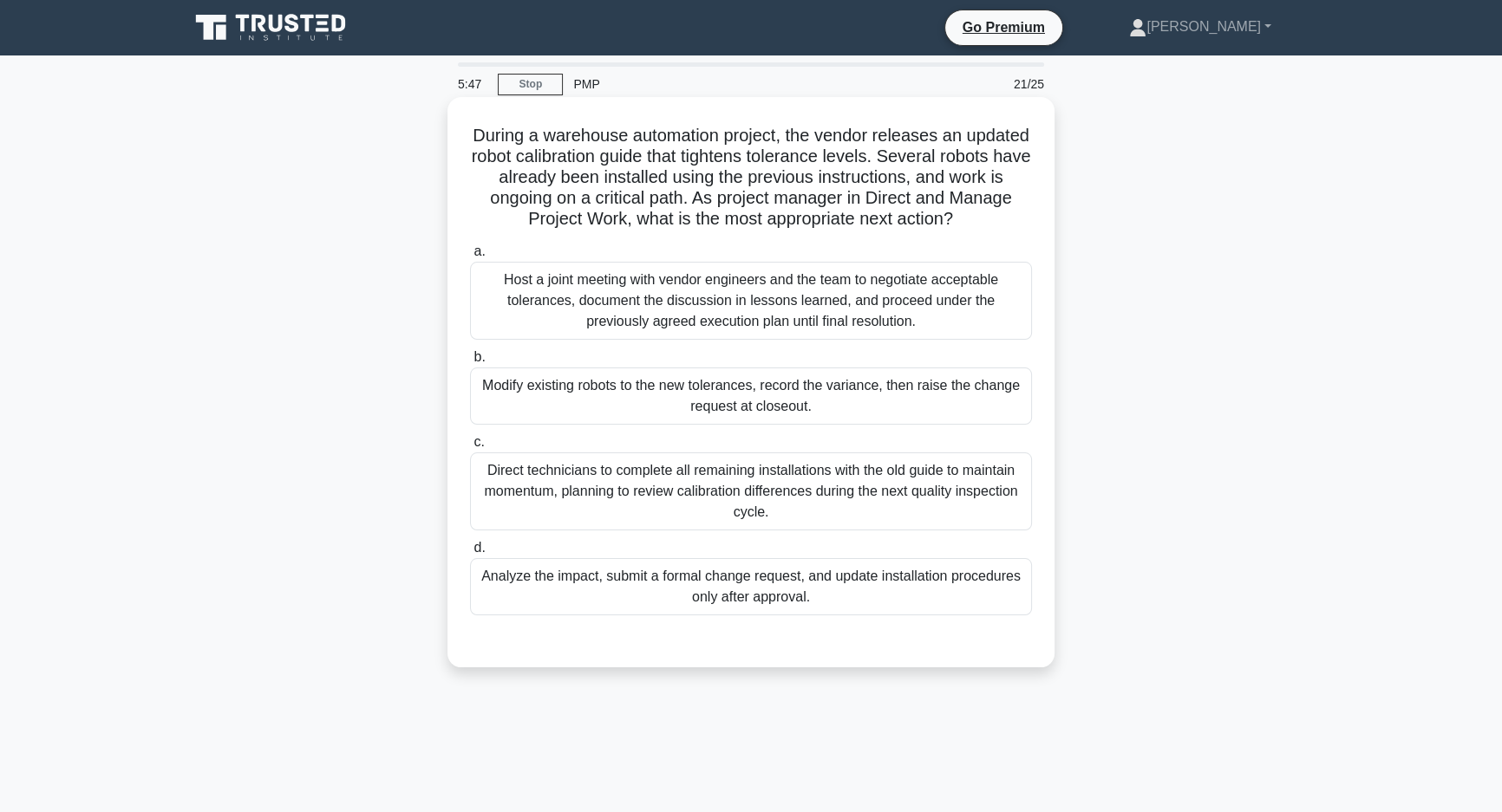
click at [712, 609] on div "Analyze the impact, submit a formal change request, and update installation pro…" at bounding box center [751, 587] width 562 height 57
click at [470, 554] on input "d. Analyze the impact, submit a formal change request, and update installation …" at bounding box center [470, 548] width 0 height 12
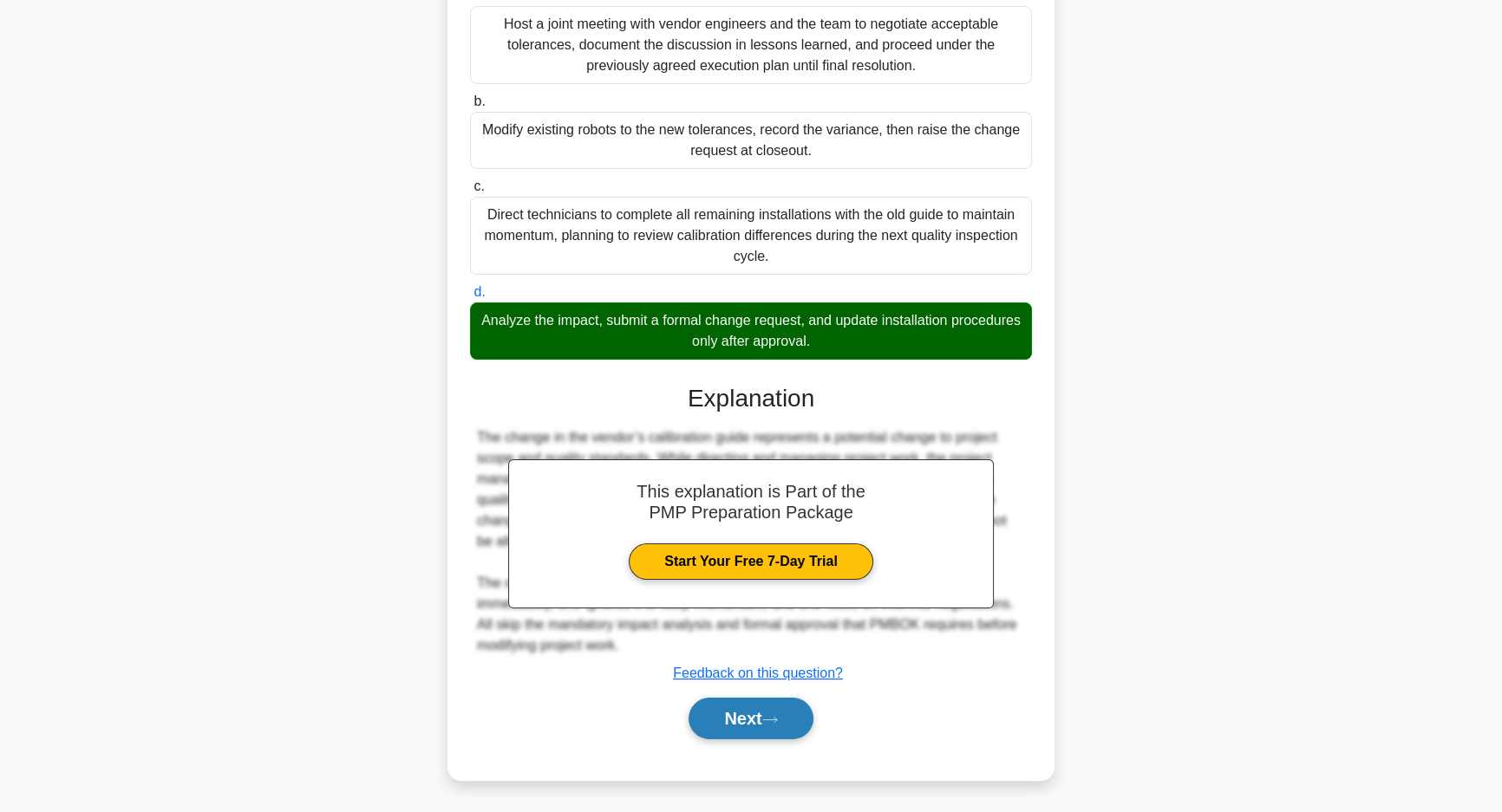
click at [740, 730] on button "Next" at bounding box center [751, 718] width 124 height 42
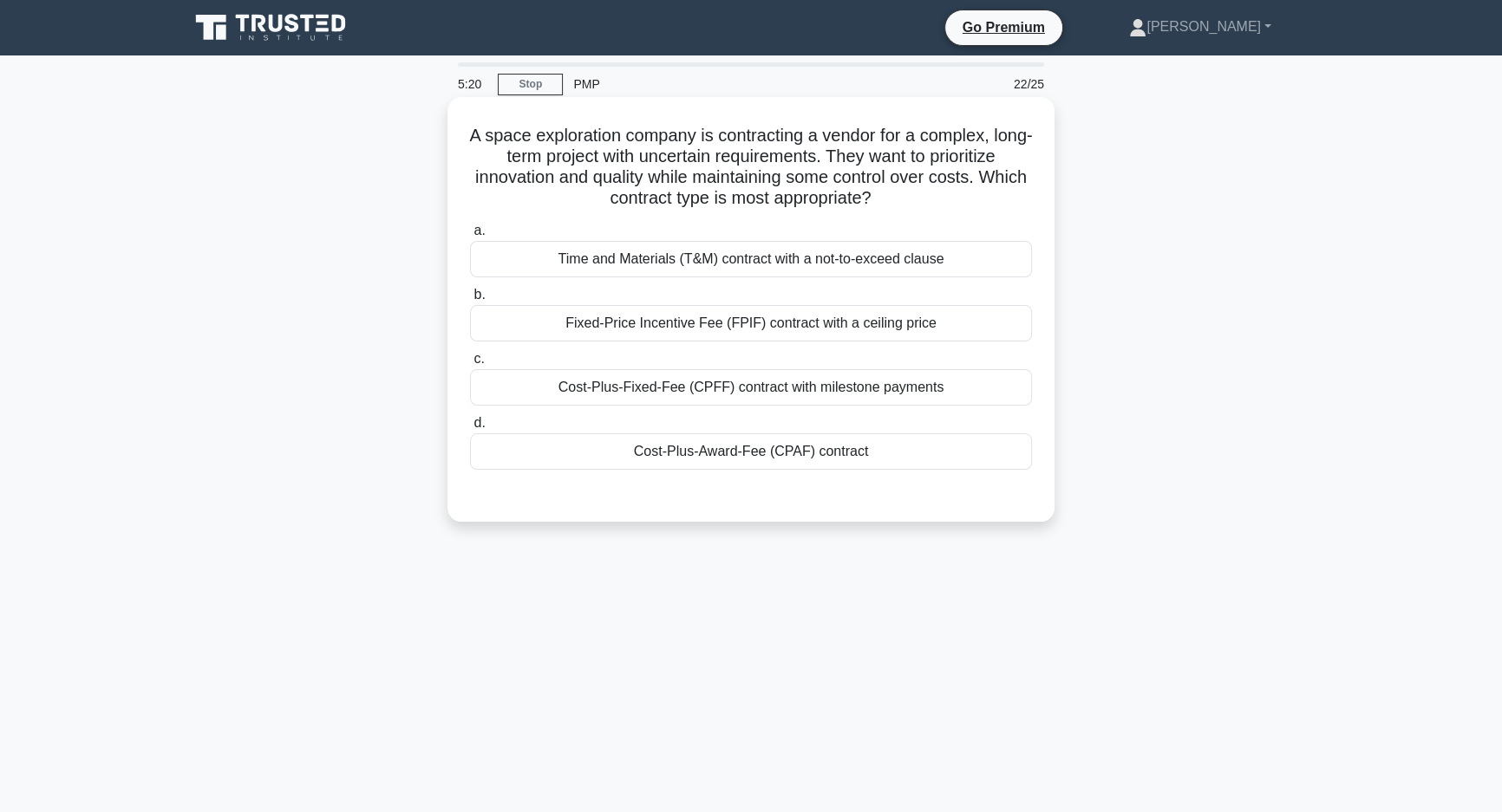
click at [938, 334] on div "Fixed-Price Incentive Fee (FPIF) contract with a ceiling price" at bounding box center [751, 323] width 562 height 36
click at [470, 301] on input "b. Fixed-Price Incentive Fee (FPIF) contract with a ceiling price" at bounding box center [470, 295] width 0 height 12
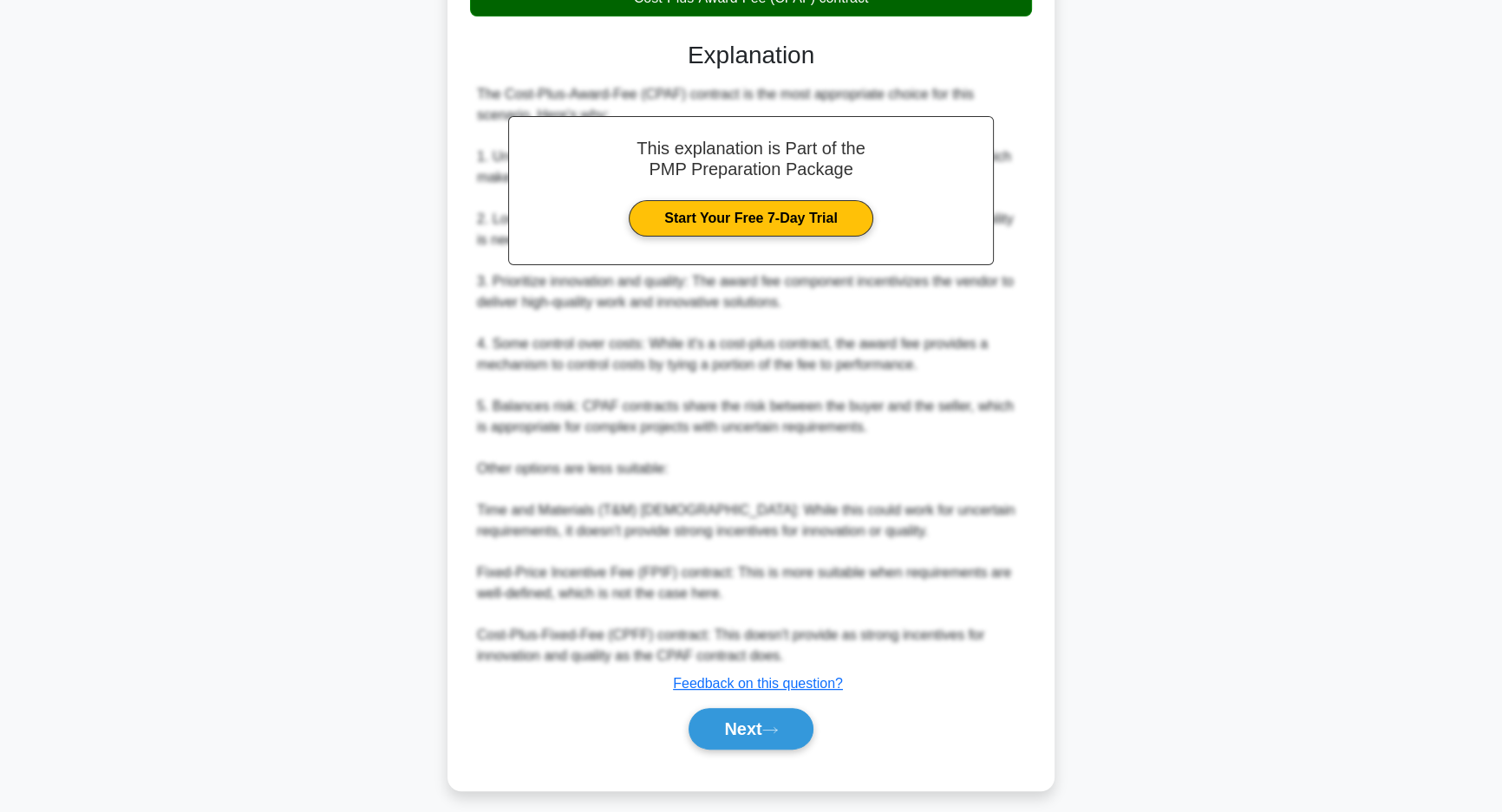
scroll to position [466, 0]
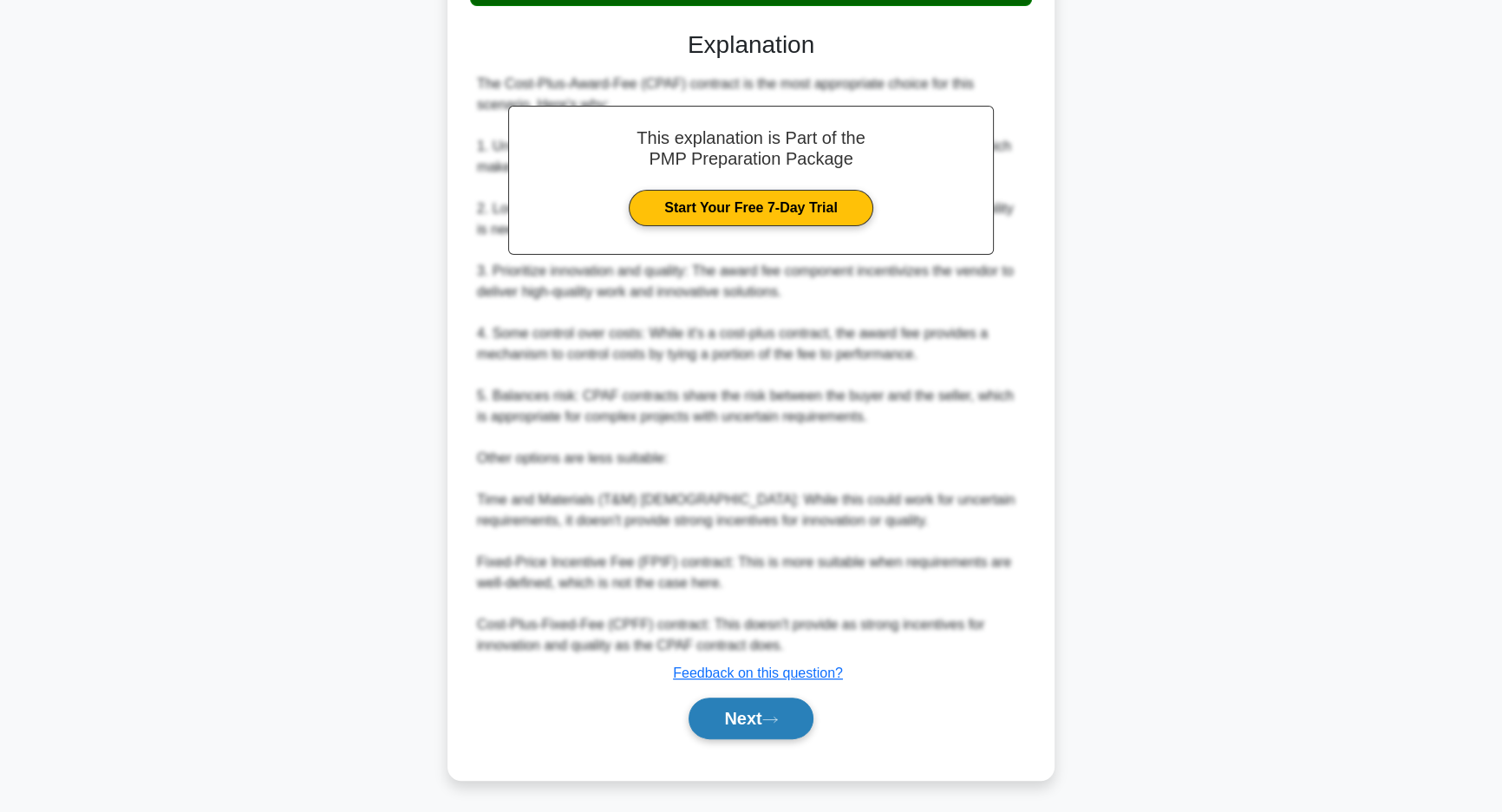
click at [710, 733] on button "Next" at bounding box center [751, 718] width 124 height 42
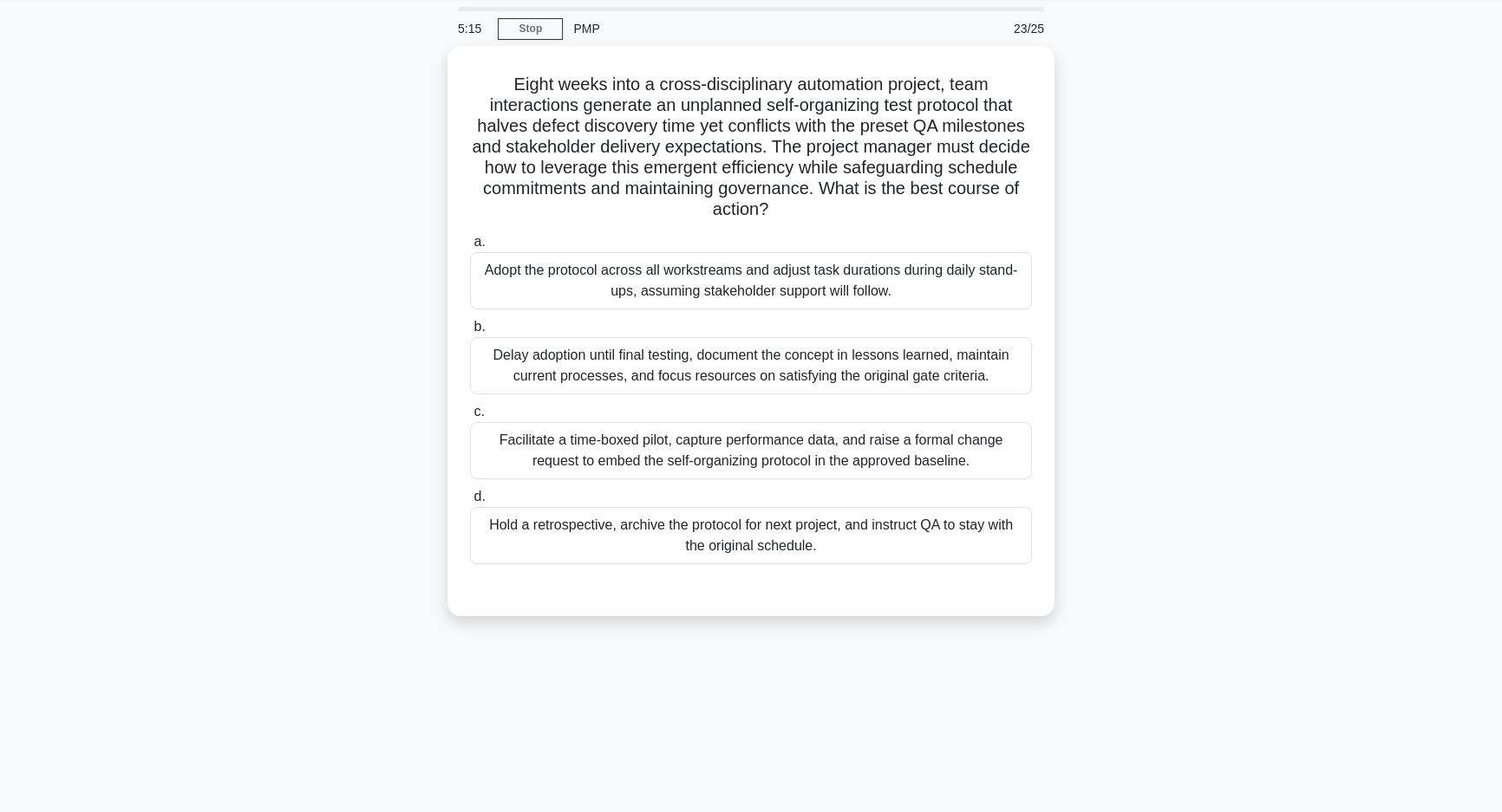
scroll to position [0, 0]
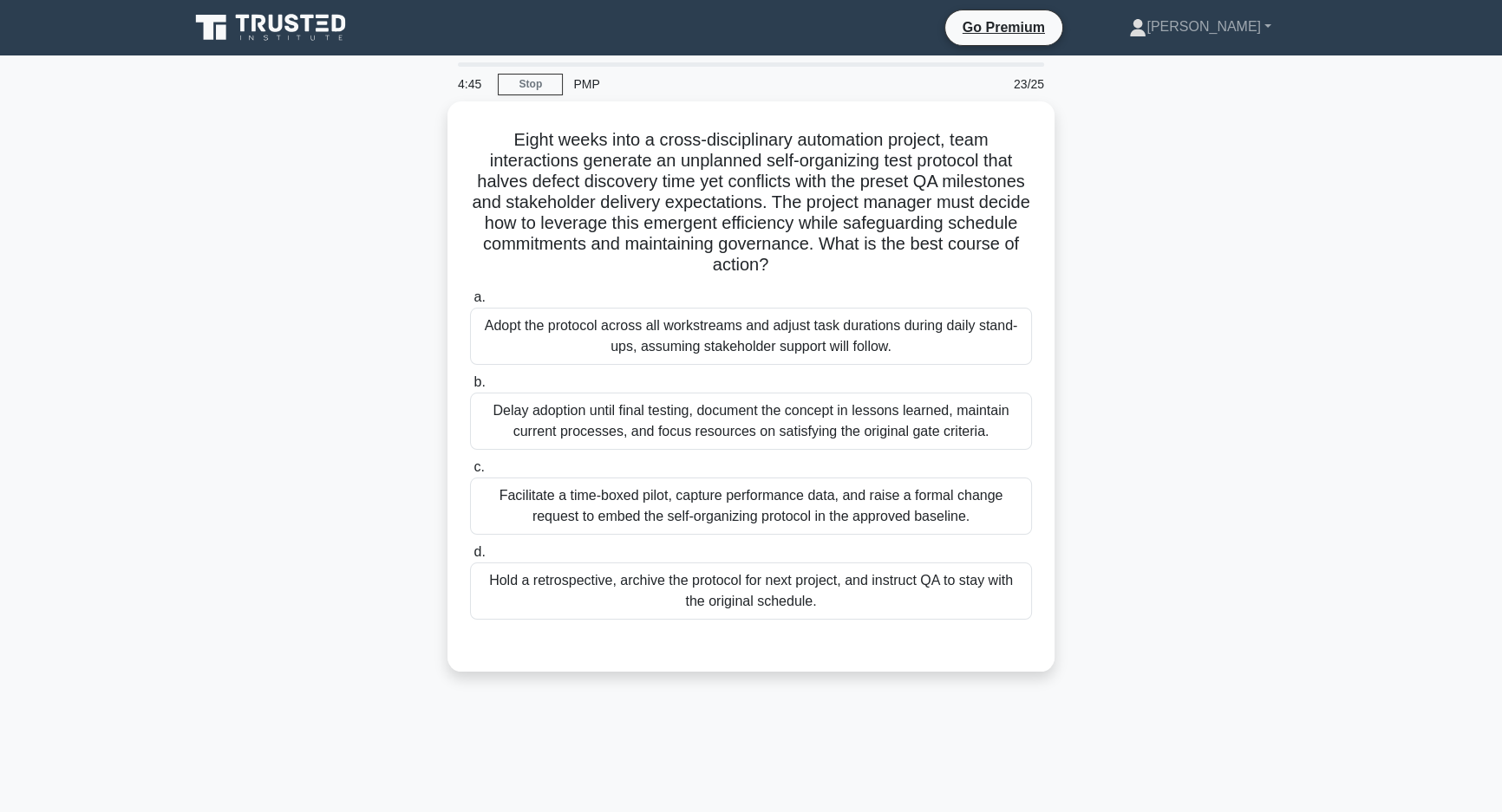
click at [624, 714] on div "4:45 Stop PMP 23/25 Eight weeks into a cross-disciplinary automation project, t…" at bounding box center [751, 495] width 1145 height 867
click at [1128, 485] on div "Eight weeks into a cross-disciplinary automation project, team interactions gen…" at bounding box center [751, 397] width 1145 height 591
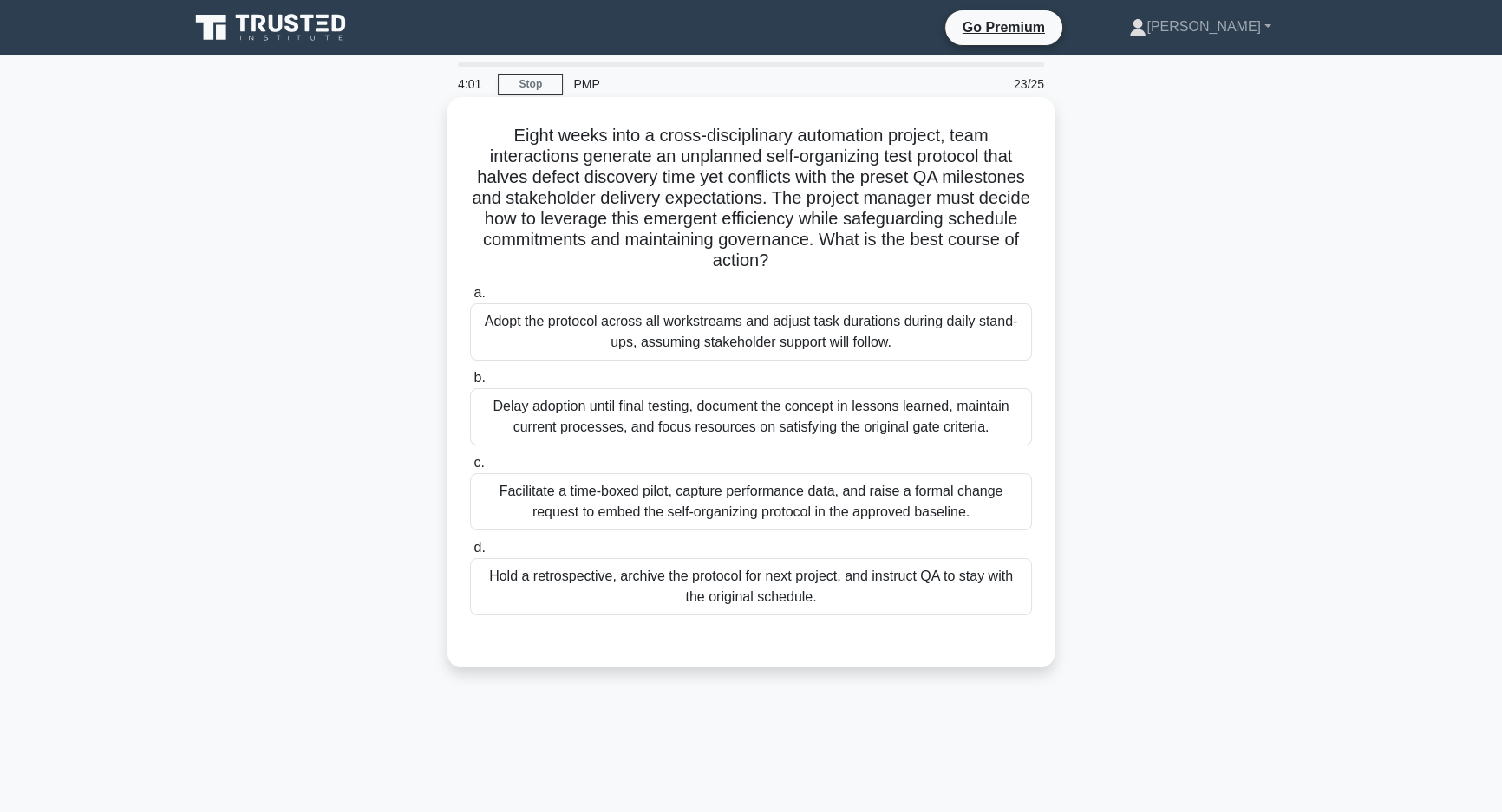
click at [733, 599] on div "Hold a retrospective, archive the protocol for next project, and instruct QA to…" at bounding box center [751, 587] width 562 height 57
click at [470, 554] on input "d. Hold a retrospective, archive the protocol for next project, and instruct QA…" at bounding box center [470, 548] width 0 height 12
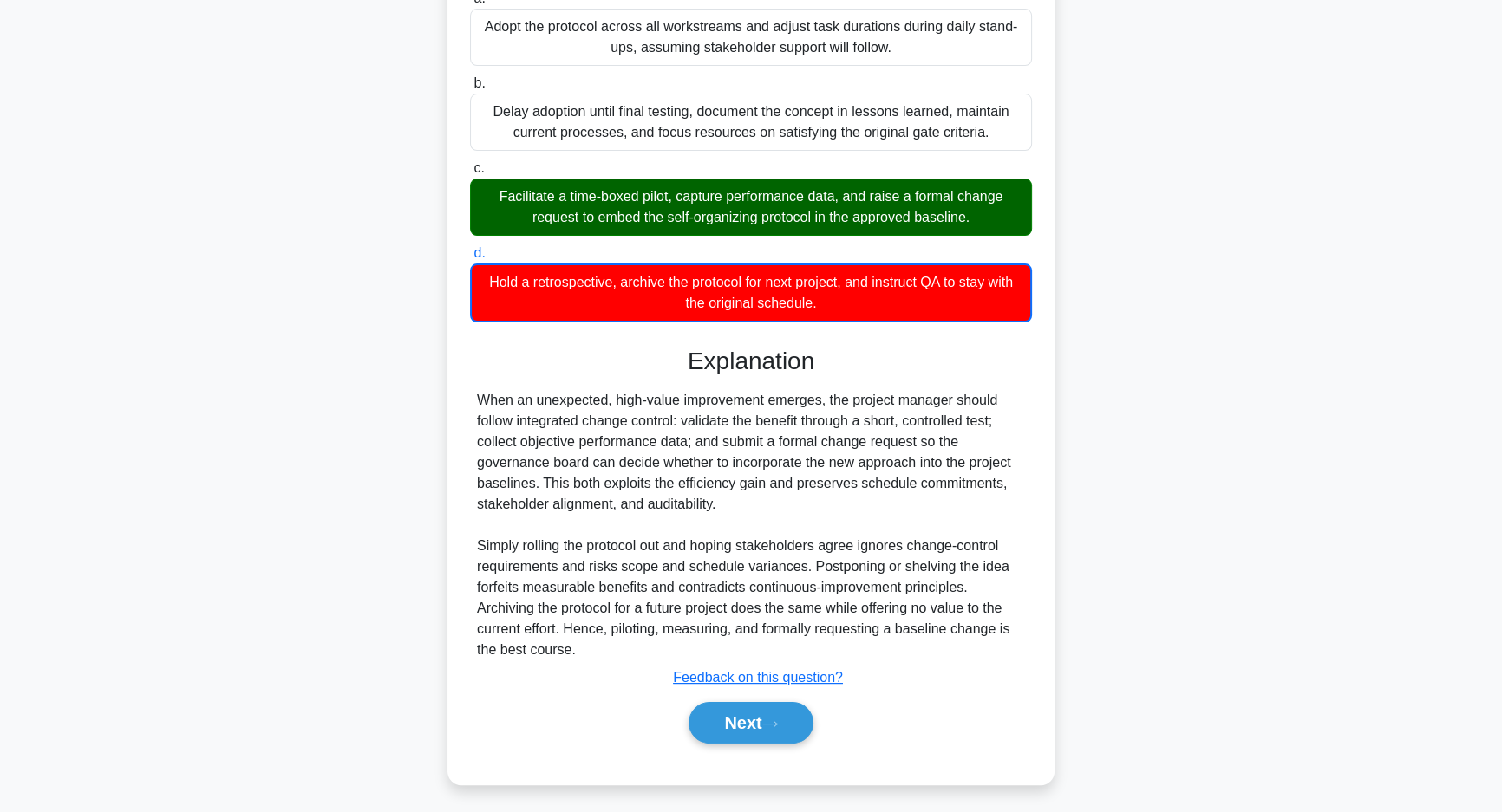
scroll to position [299, 0]
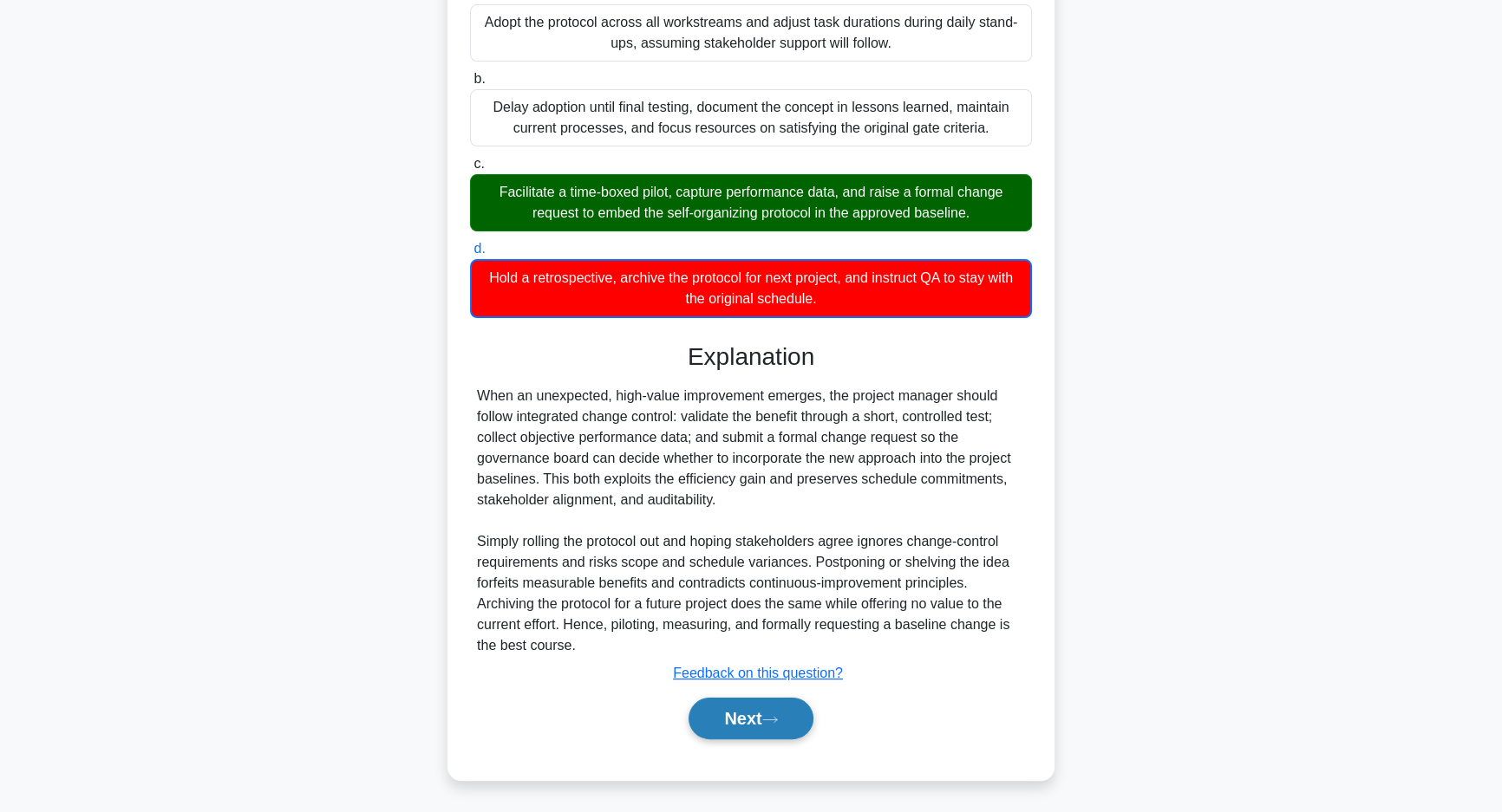
click at [763, 733] on button "Next" at bounding box center [751, 718] width 124 height 42
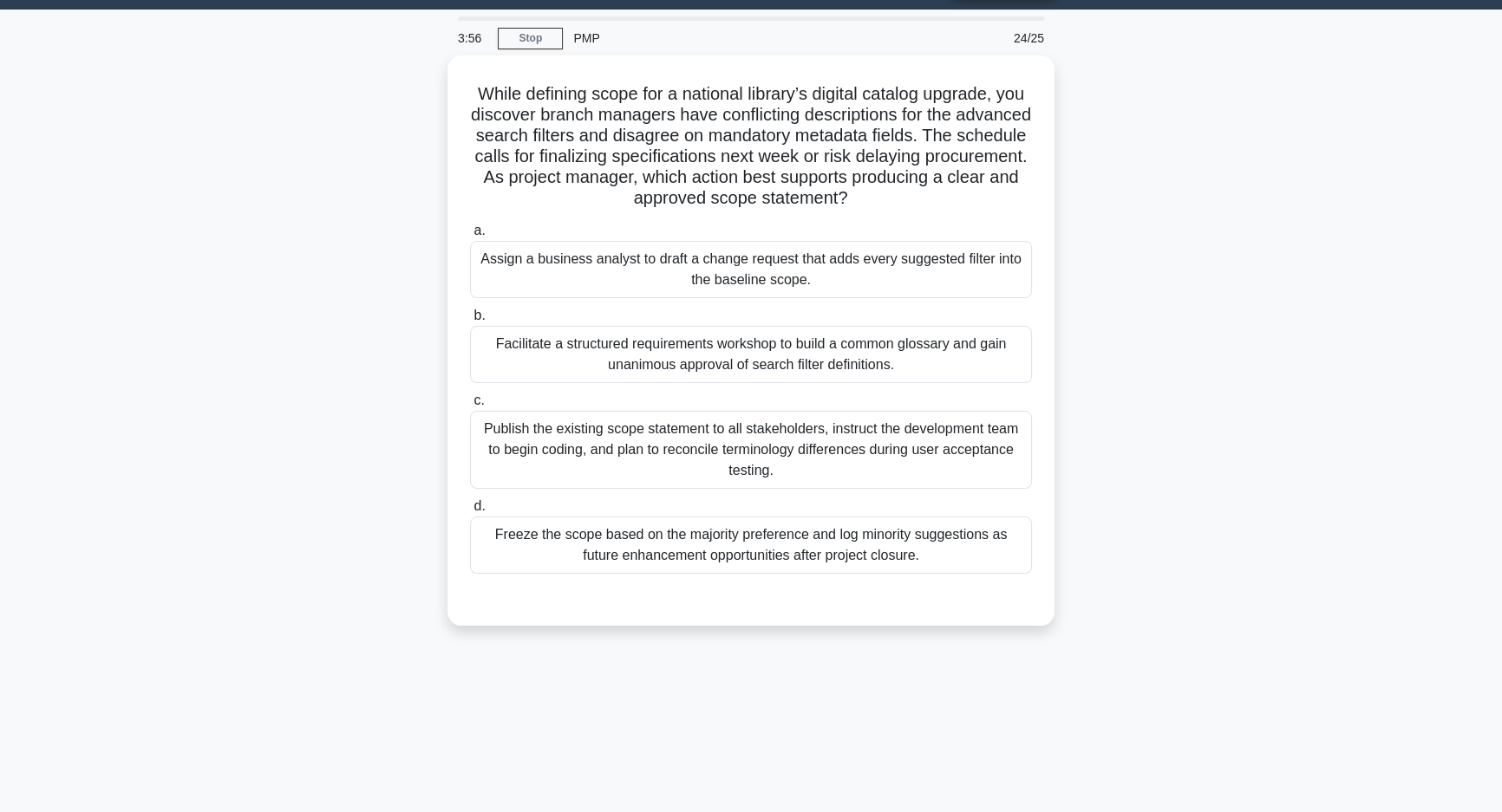
scroll to position [0, 0]
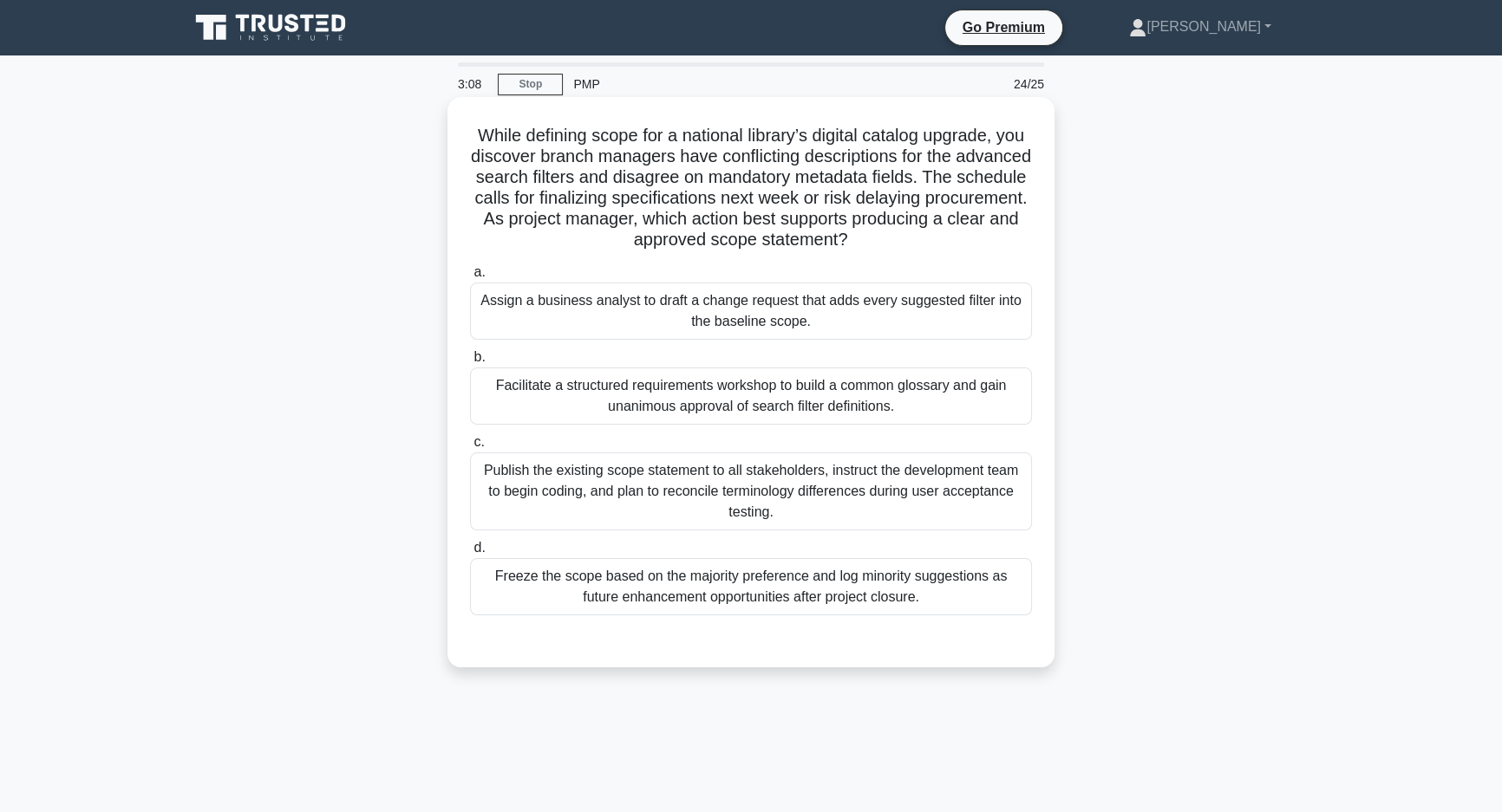
click at [583, 417] on div "Facilitate a structured requirements workshop to build a common glossary and ga…" at bounding box center [751, 396] width 562 height 57
click at [470, 363] on input "b. Facilitate a structured requirements workshop to build a common glossary and…" at bounding box center [470, 358] width 0 height 12
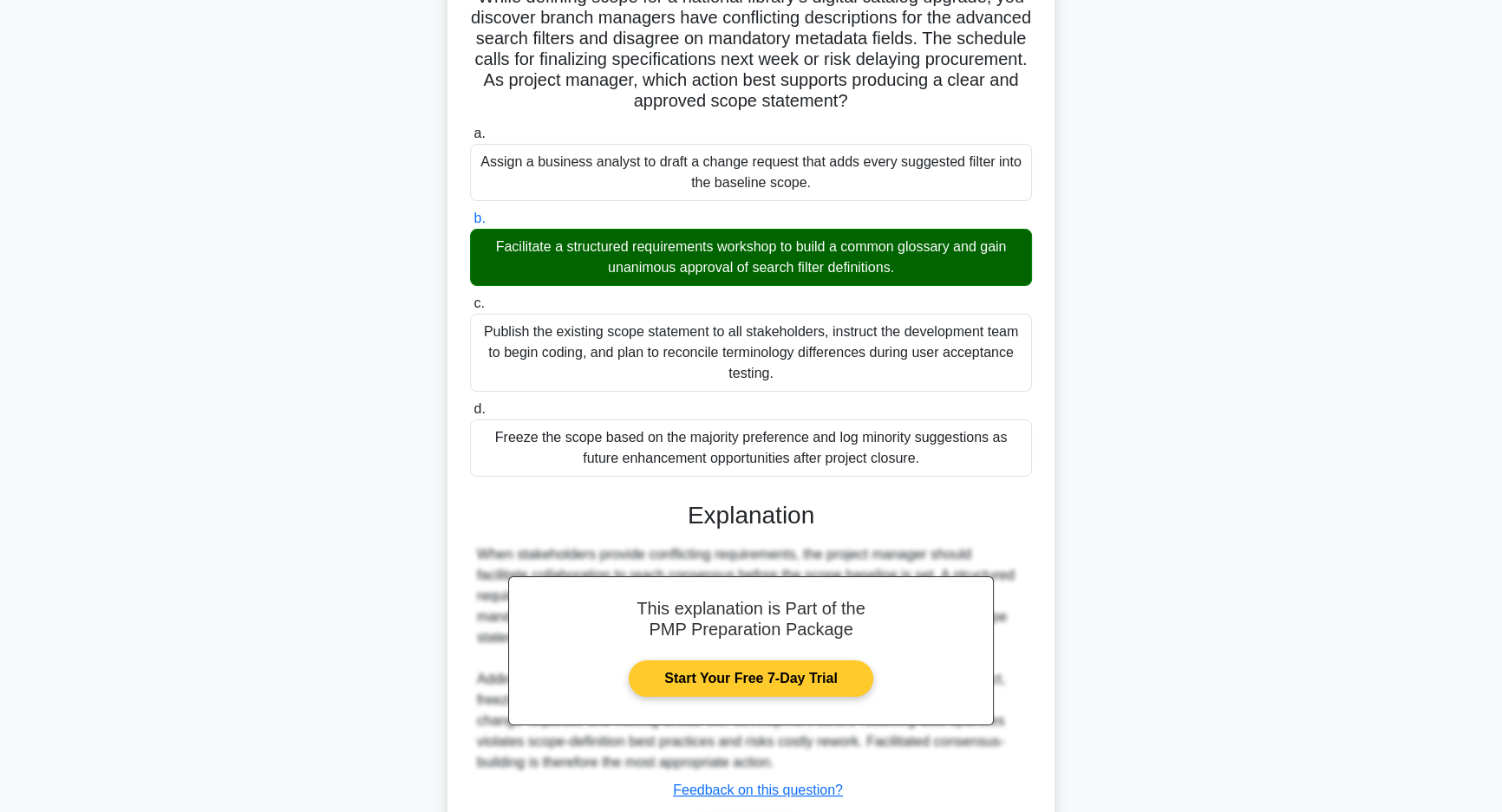
scroll to position [256, 0]
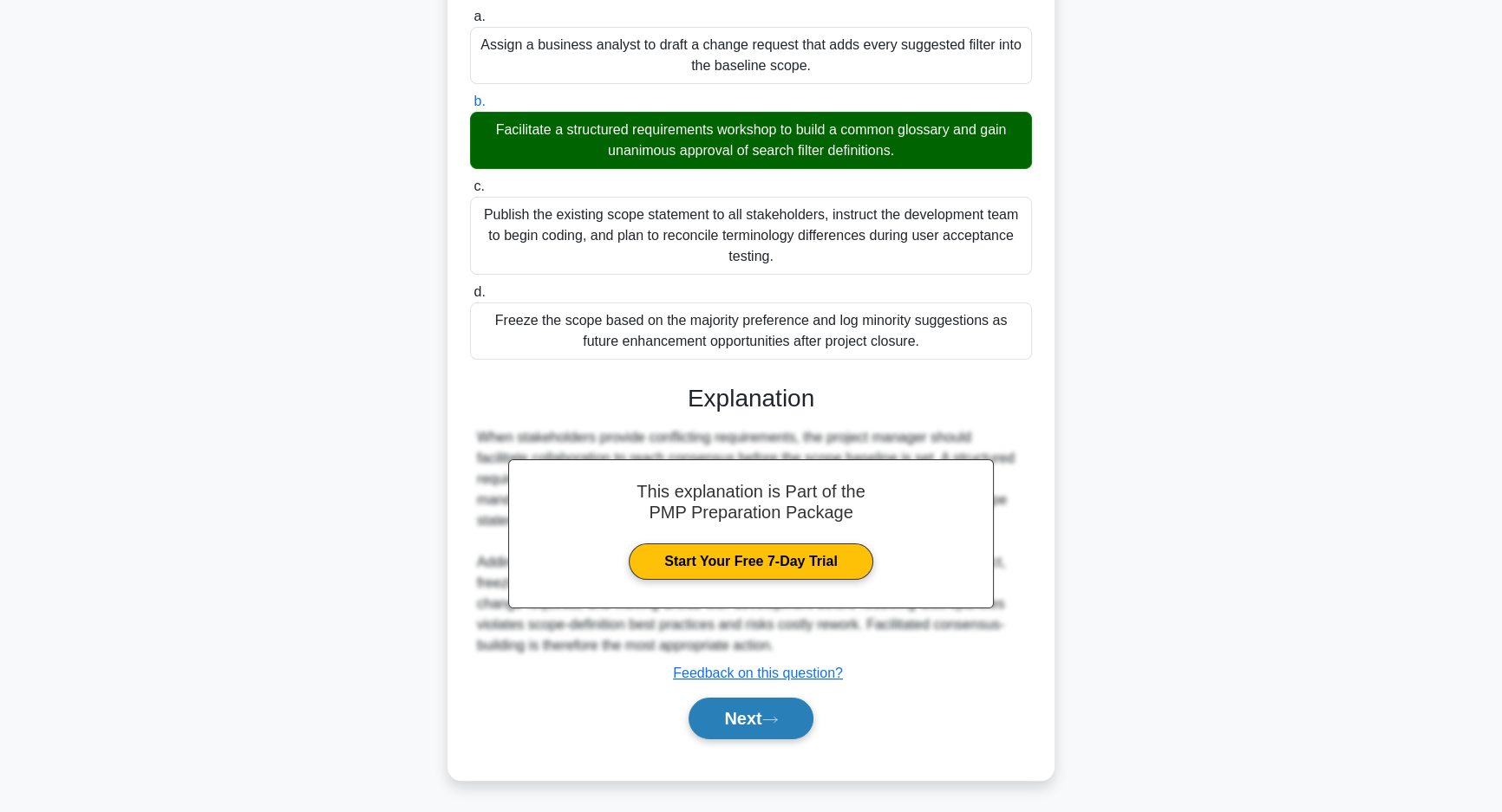
click at [786, 710] on button "Next" at bounding box center [751, 718] width 124 height 42
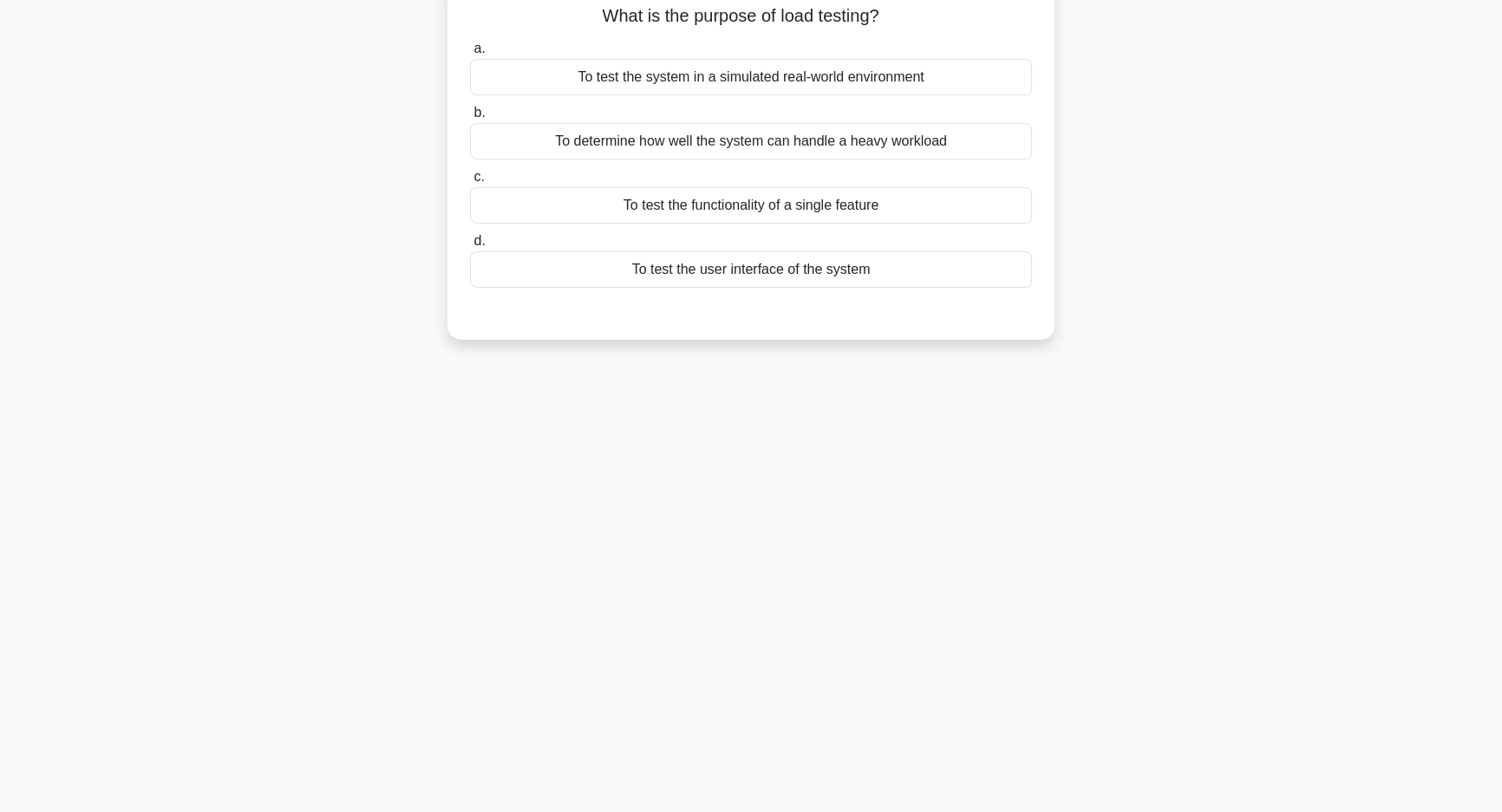
scroll to position [0, 0]
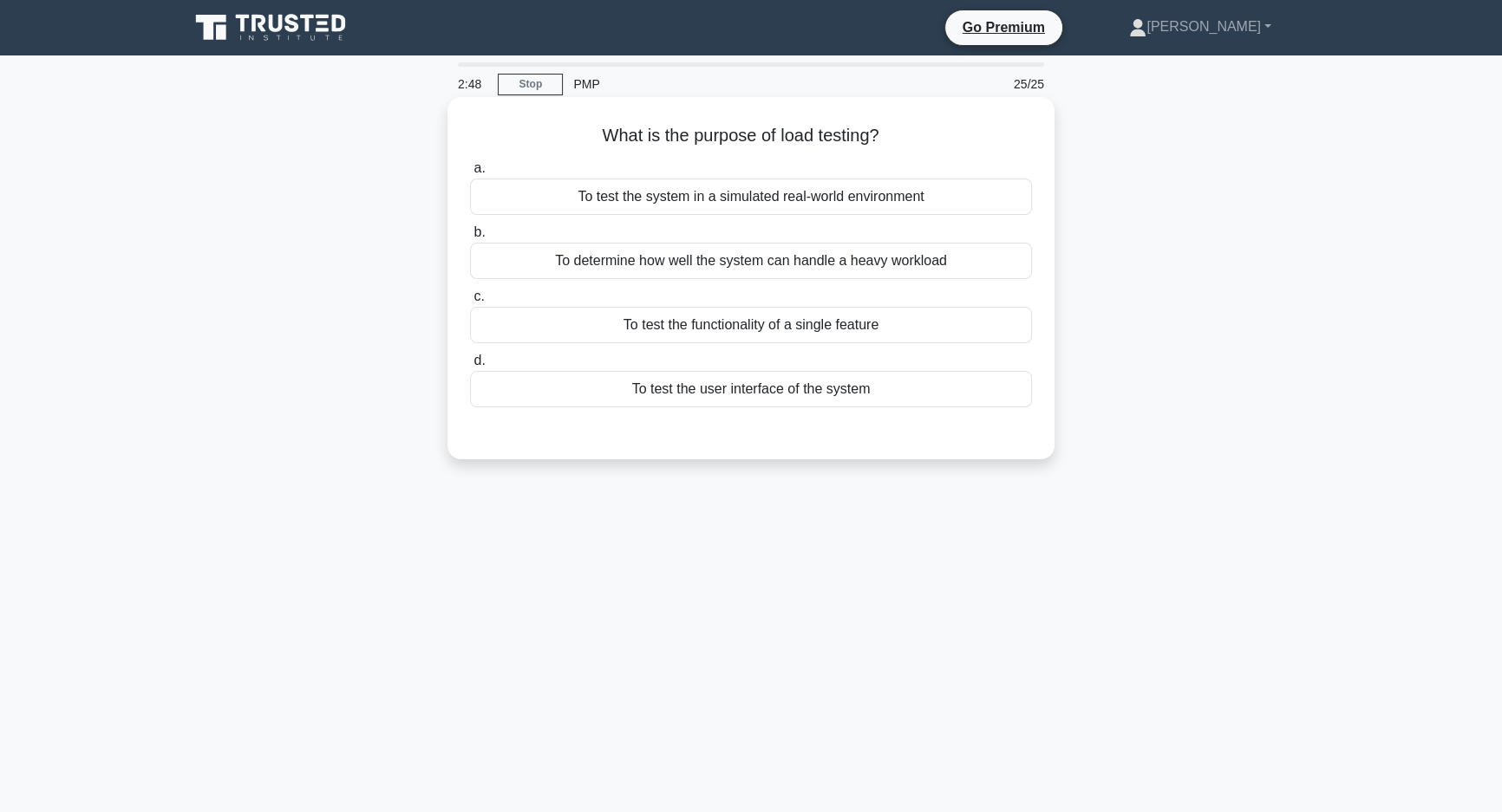
click at [583, 209] on div "To test the system in a simulated real-world environment" at bounding box center [751, 196] width 562 height 36
click at [470, 174] on input "a. To test the system in a simulated real-world environment" at bounding box center [470, 169] width 0 height 12
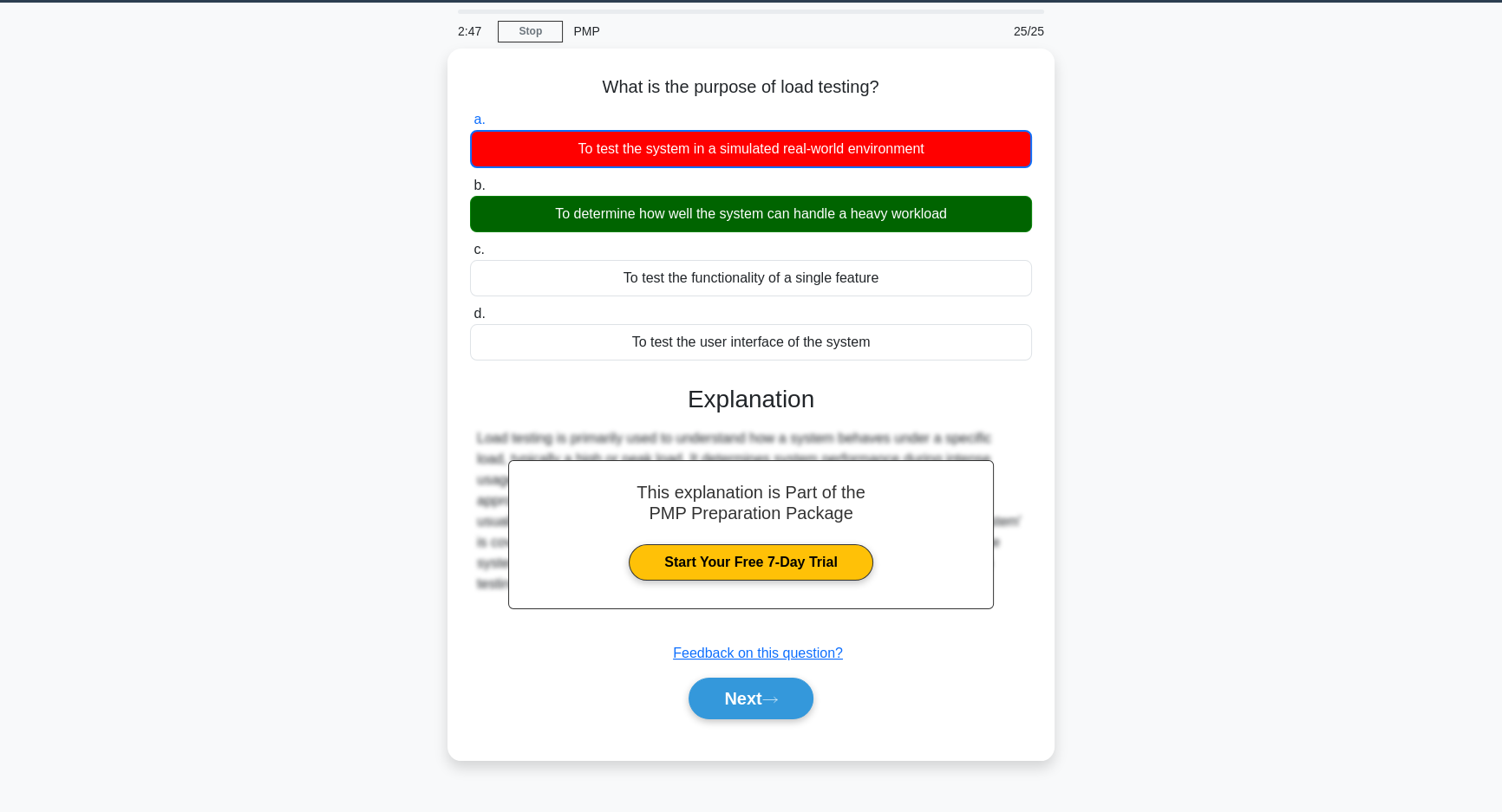
scroll to position [123, 0]
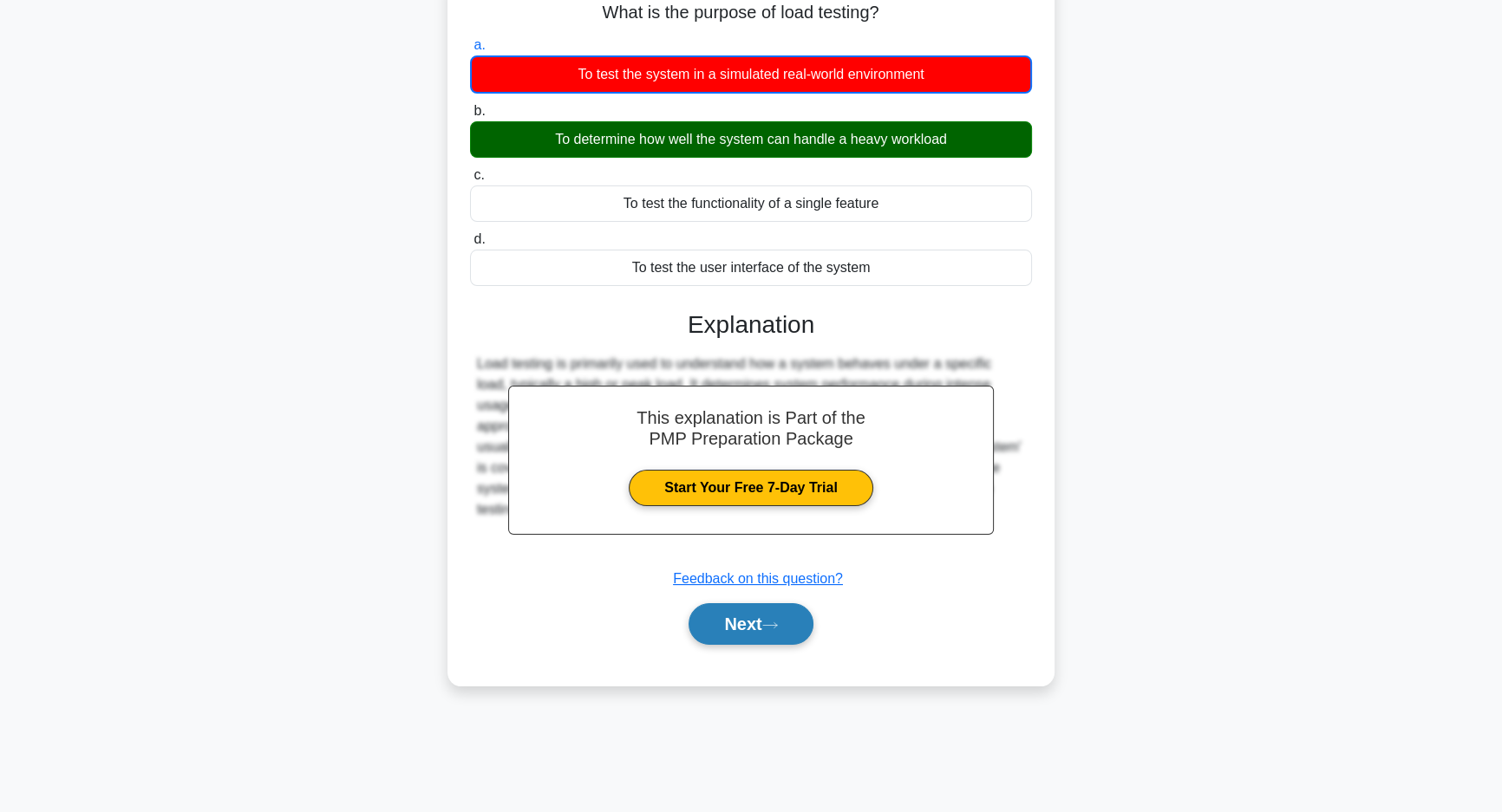
click at [730, 616] on button "Next" at bounding box center [751, 624] width 124 height 42
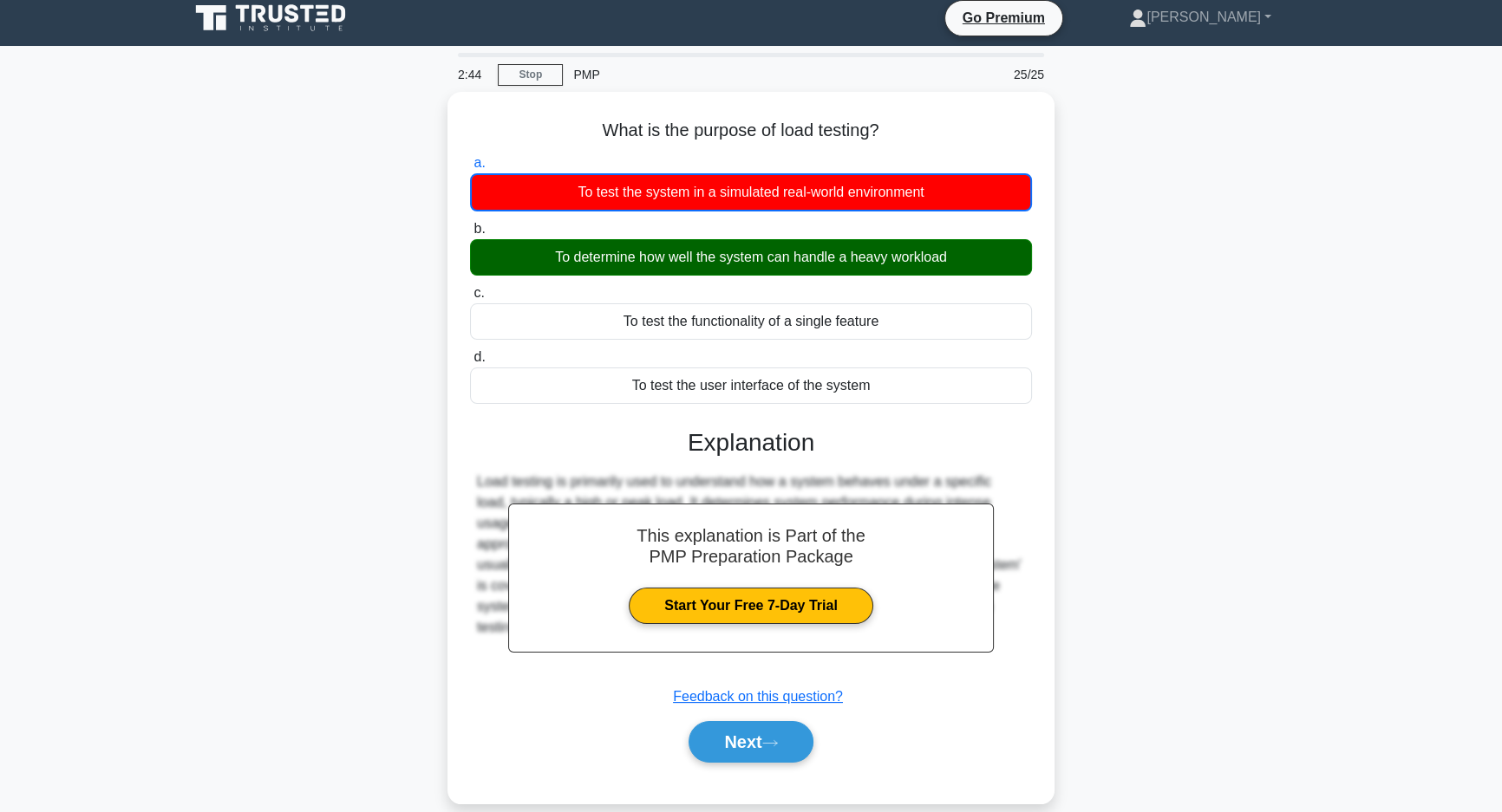
scroll to position [0, 0]
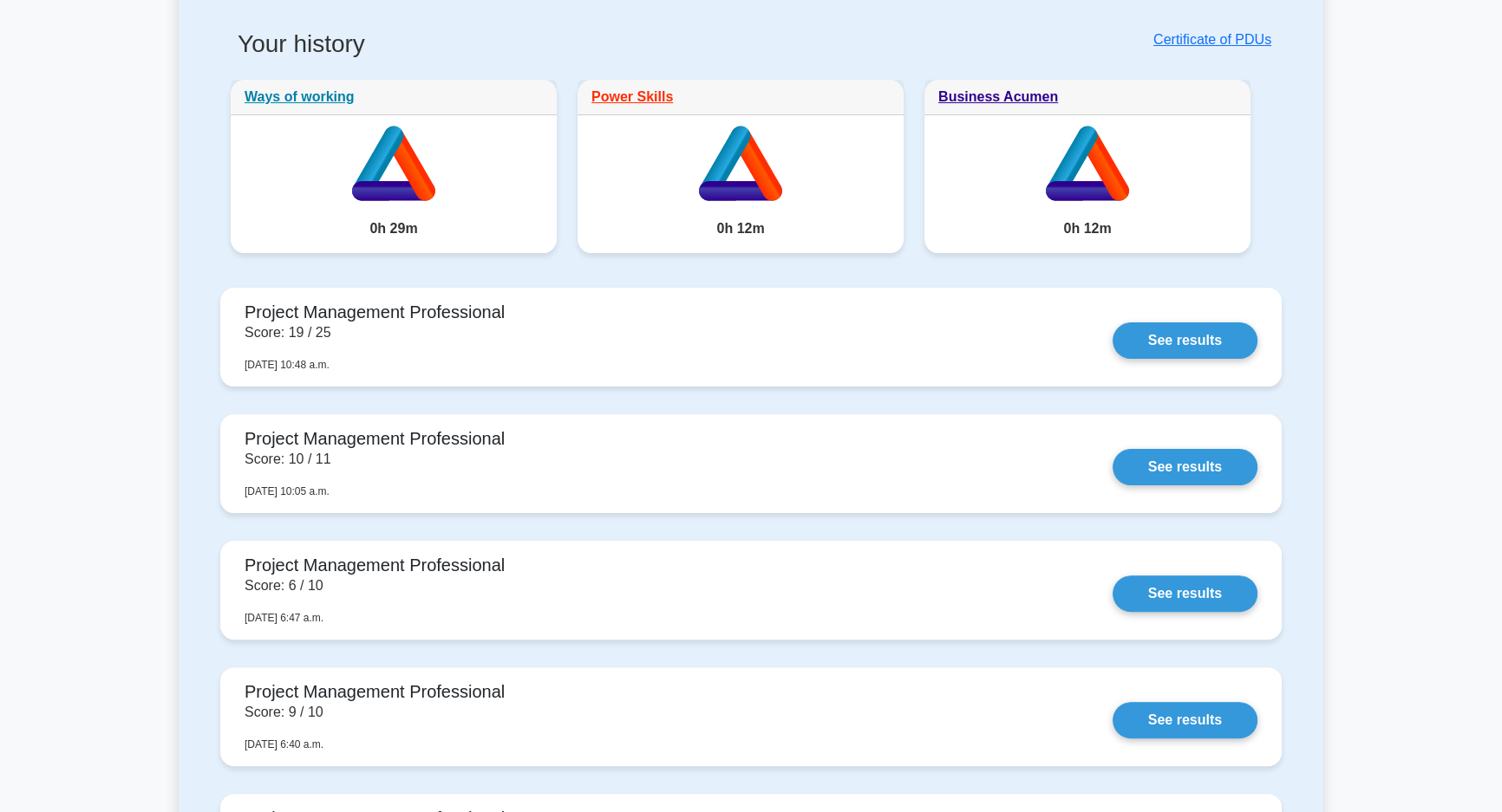
scroll to position [472, 0]
